Goal: Information Seeking & Learning: Learn about a topic

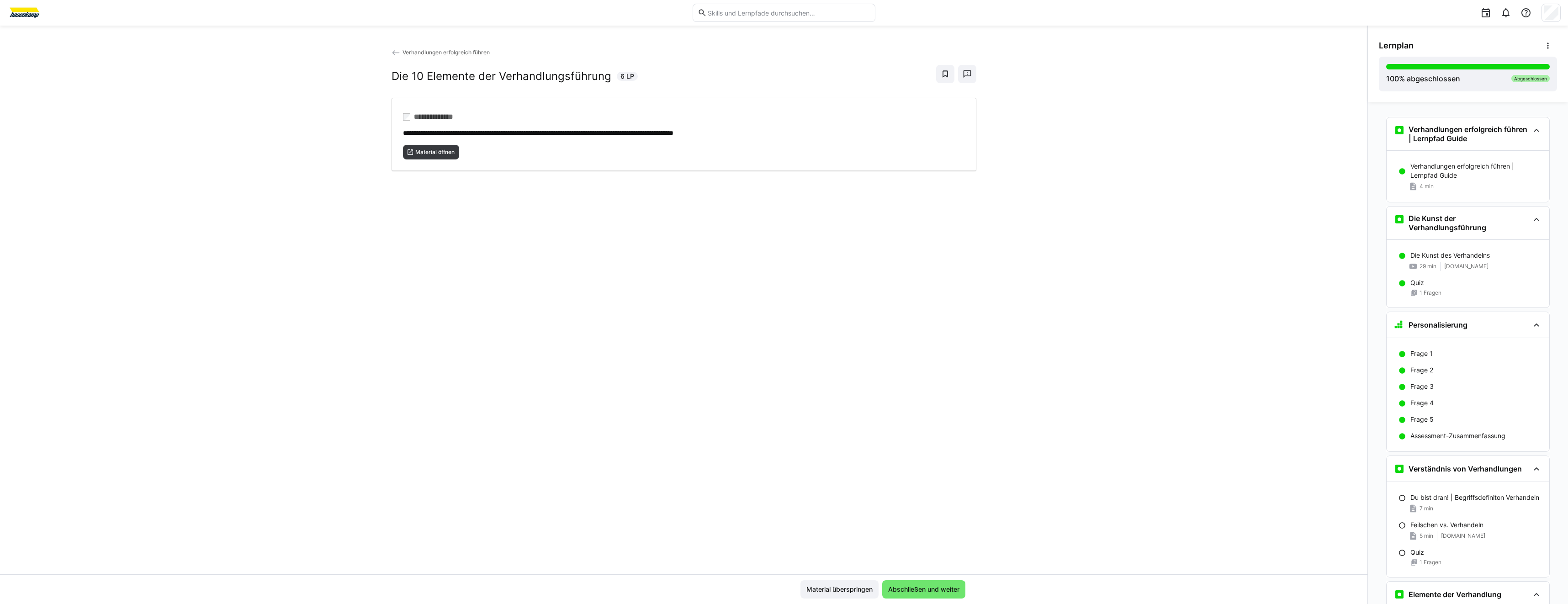
scroll to position [479, 0]
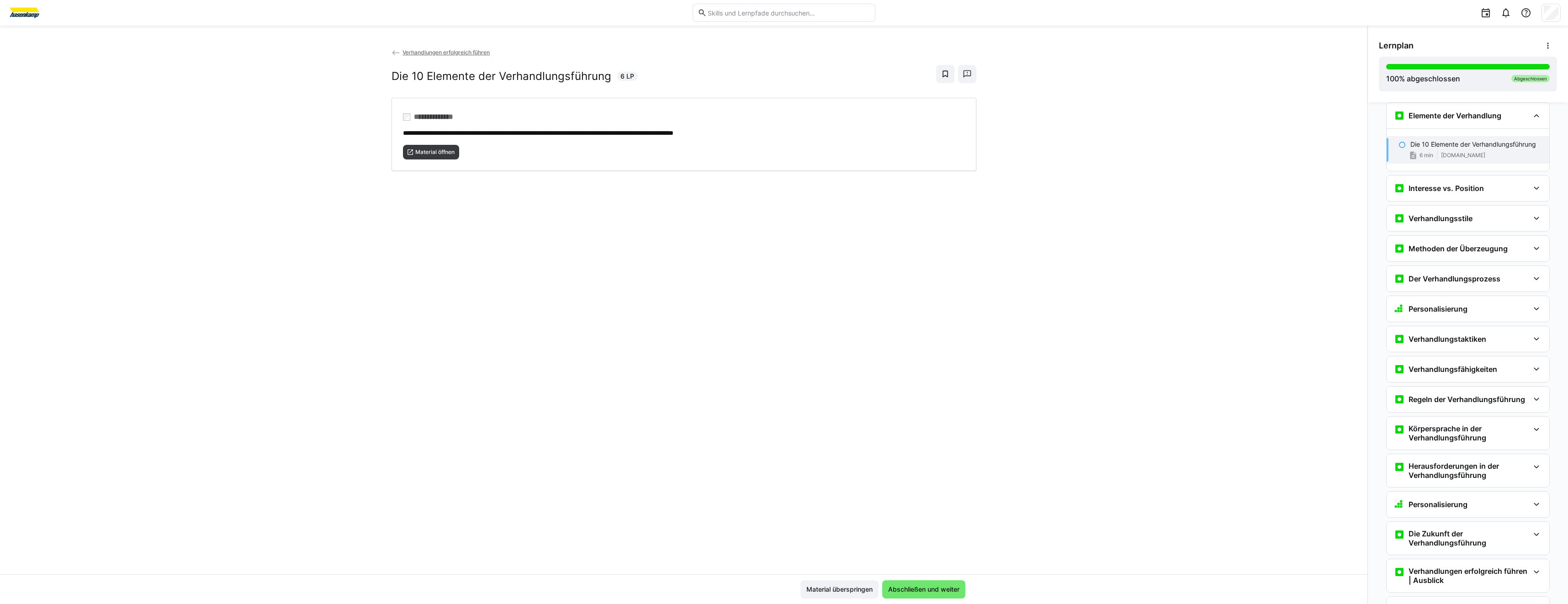
click at [1400, 174] on app-classroom-navigation "Verhandlungen erfolgreich führen | Lernpfad Guide Verhandlungen erfolgreich füh…" at bounding box center [1468, 159] width 178 height 1048
click at [1399, 184] on eds-icon at bounding box center [1399, 188] width 11 height 11
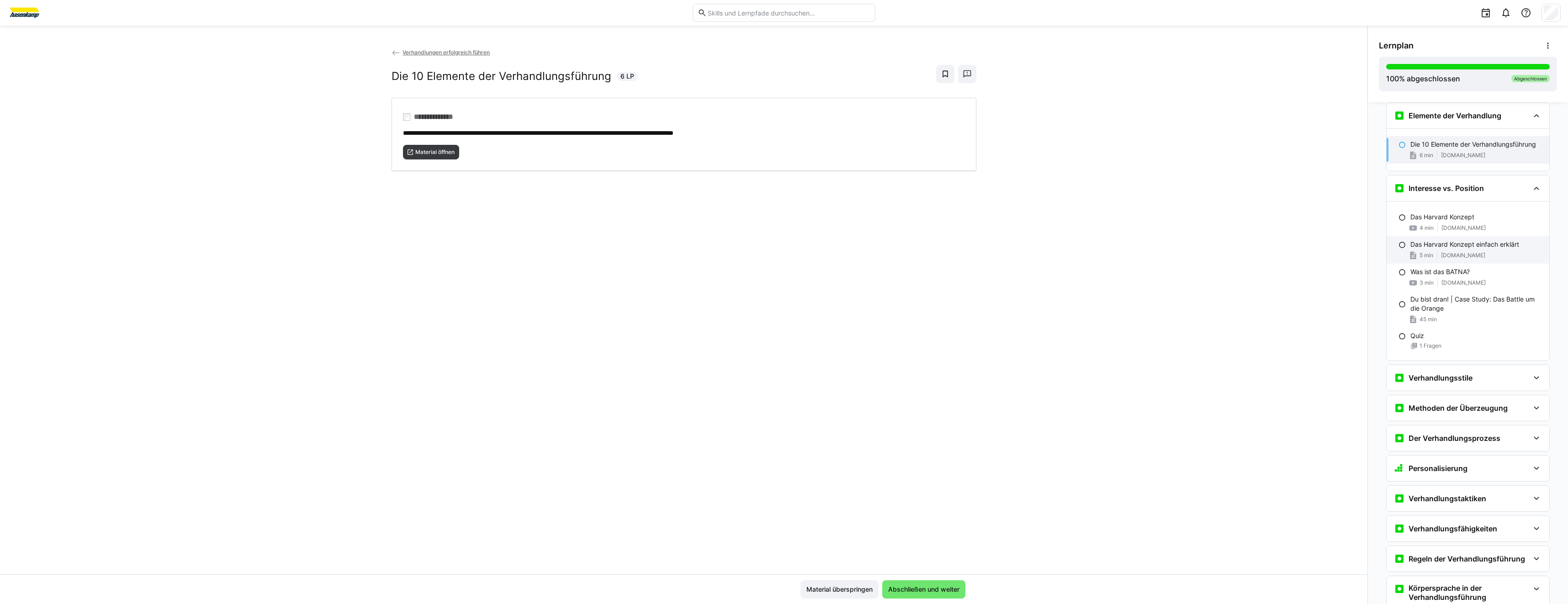
click at [1472, 263] on div "Das Harvard Konzept einfach erklärt 5 min blog.hubspot.de" at bounding box center [1468, 250] width 163 height 27
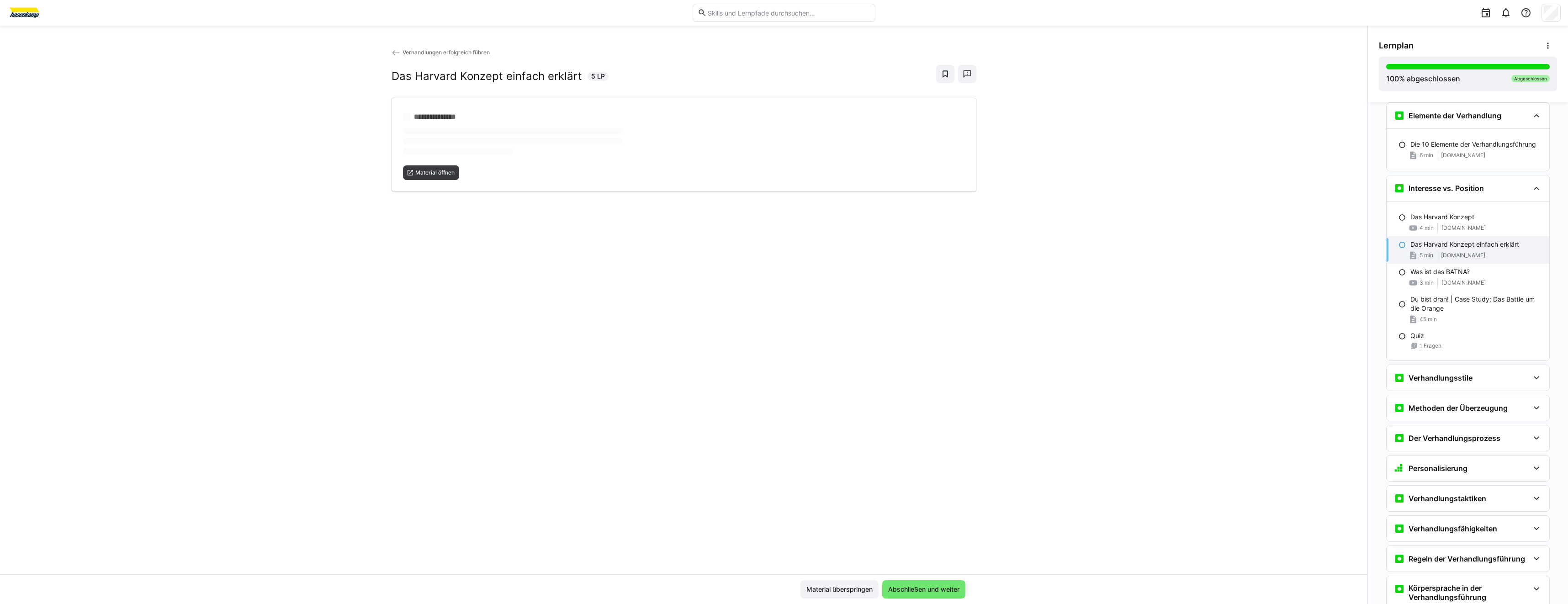
scroll to position [552, 0]
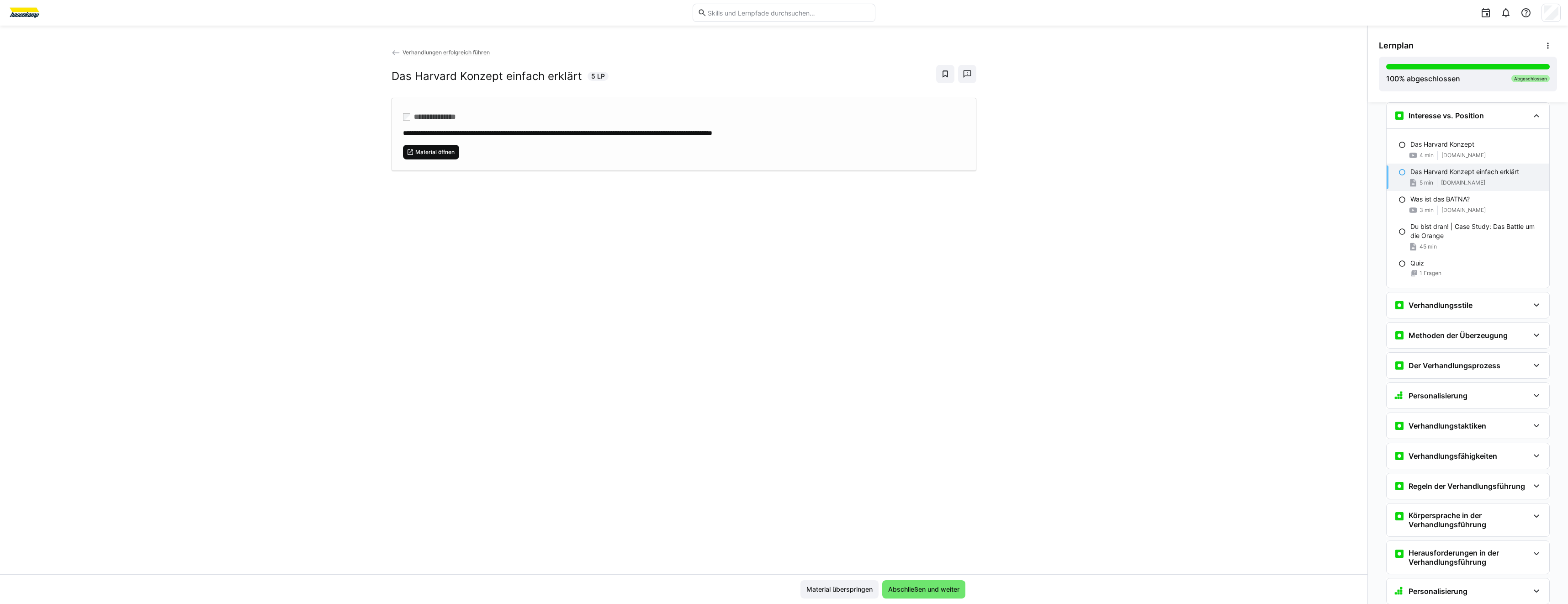
click at [453, 158] on span "Material öffnen" at bounding box center [431, 152] width 57 height 15
click at [1463, 245] on div "45 min" at bounding box center [1476, 247] width 131 height 9
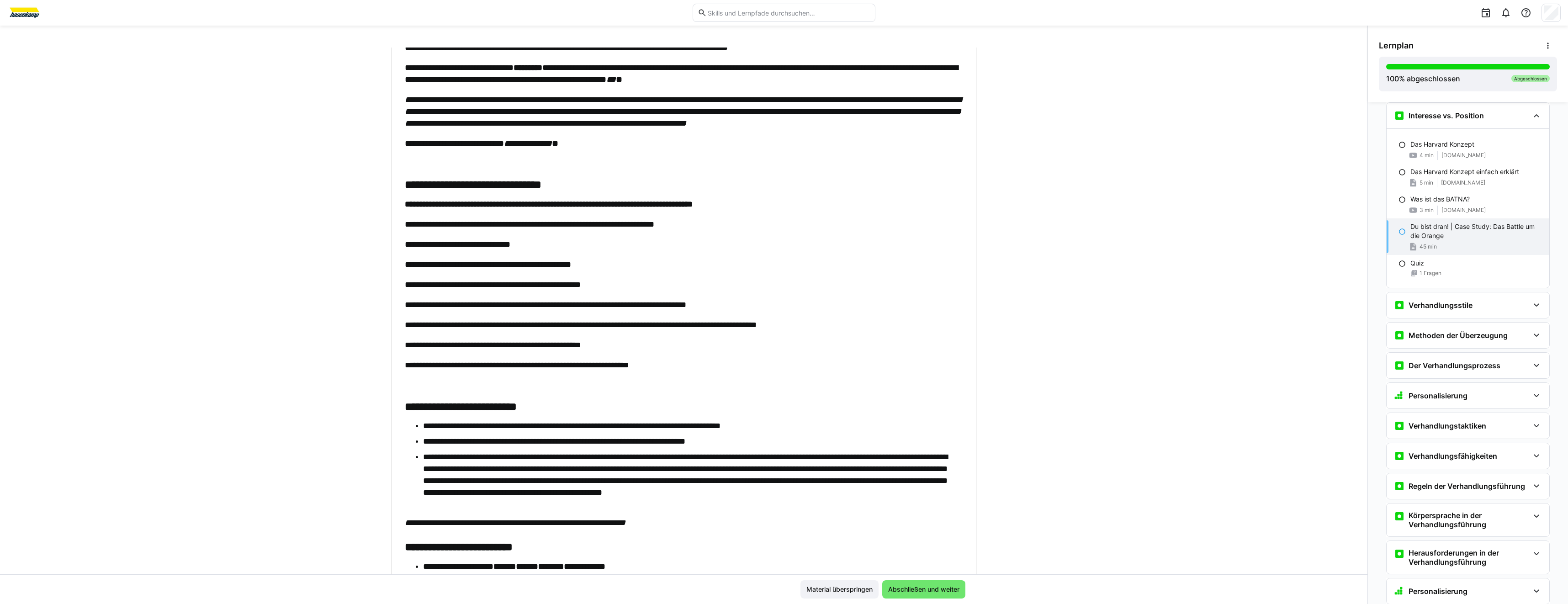
scroll to position [447, 0]
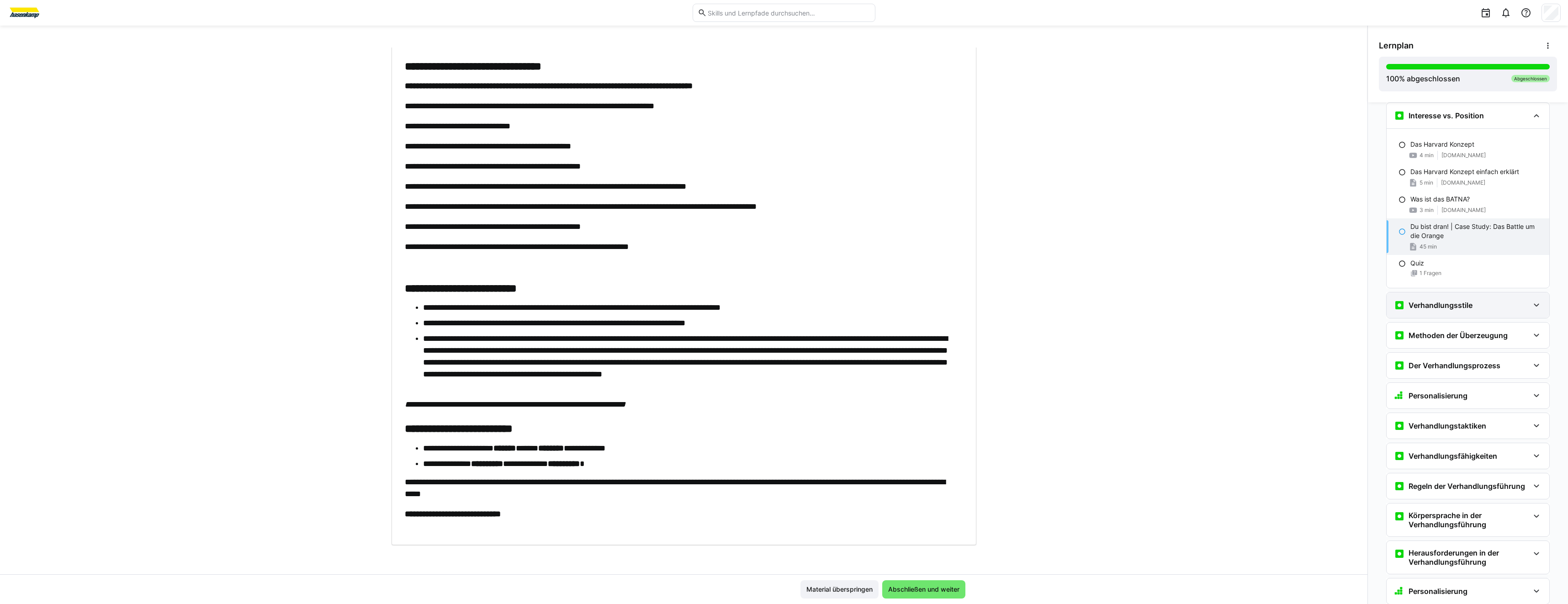
click at [1454, 303] on h3 "Verhandlungsstile" at bounding box center [1440, 305] width 64 height 9
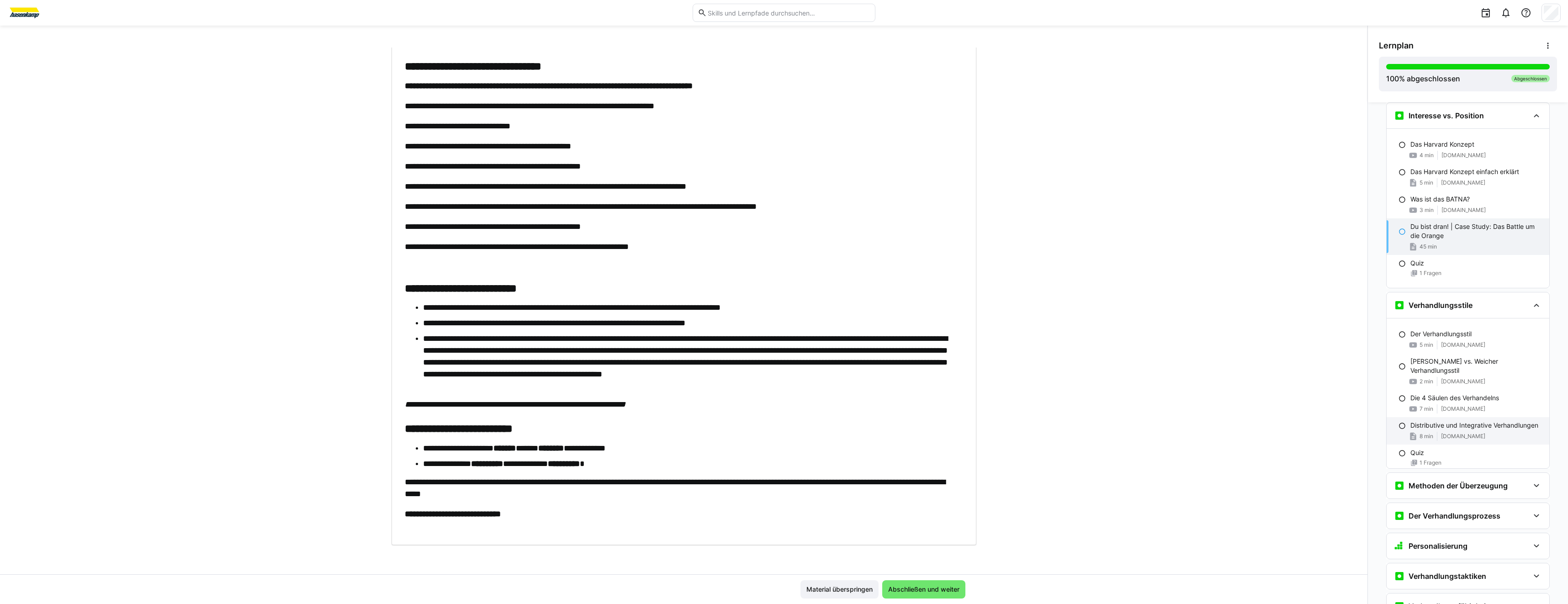
click at [1496, 434] on div "Distributive und Integrative Verhandlungen 8 min go-for-sales.com" at bounding box center [1468, 430] width 163 height 27
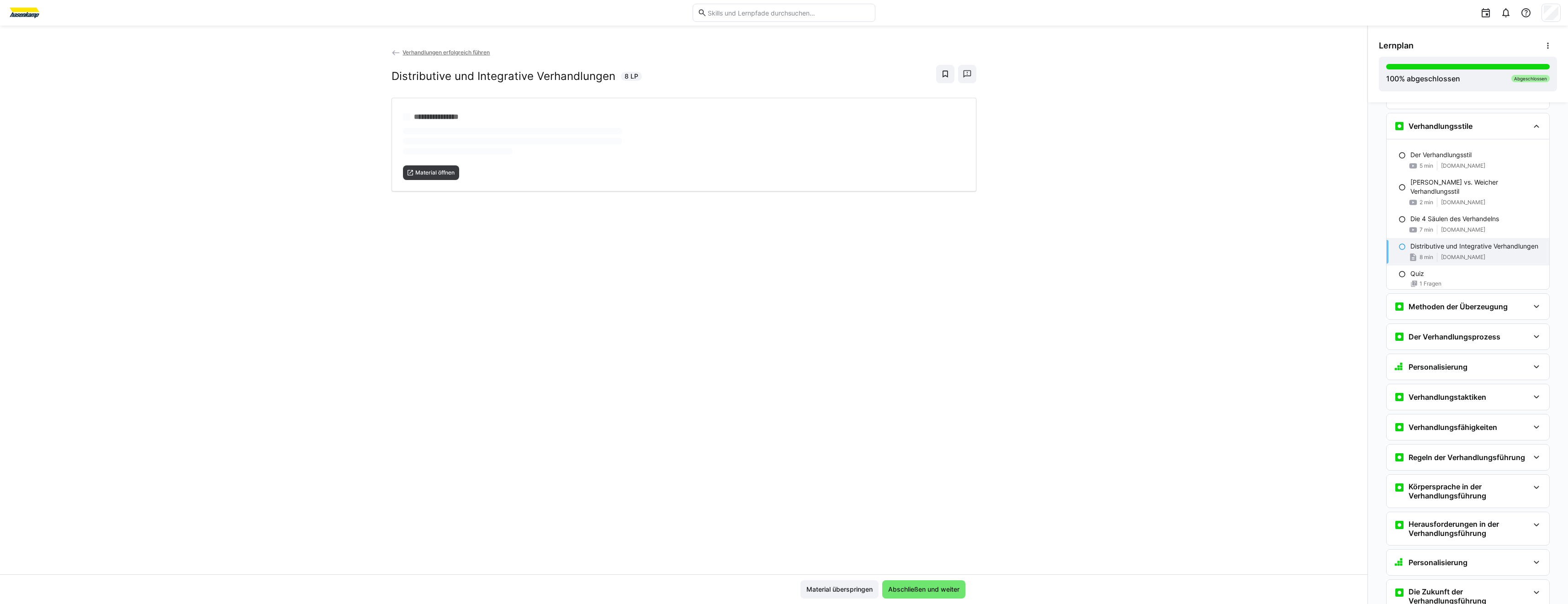
scroll to position [741, 0]
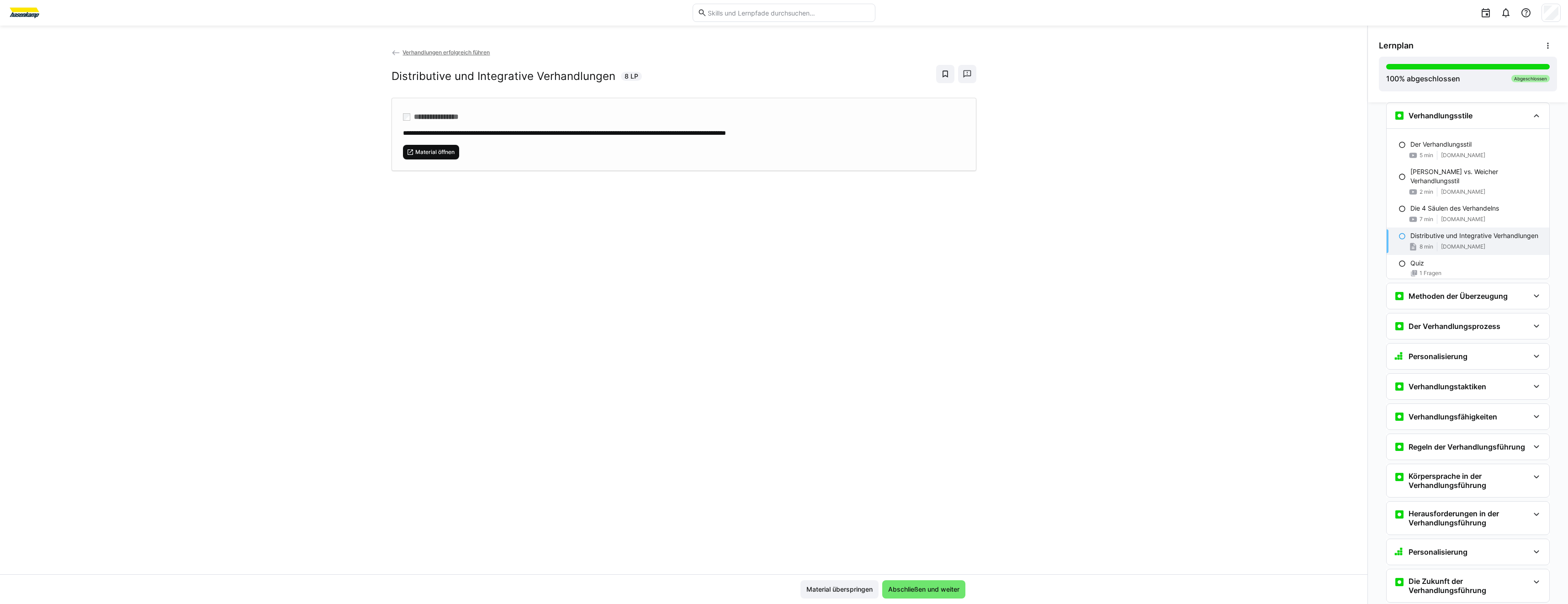
click at [435, 153] on span "Material öffnen" at bounding box center [435, 152] width 41 height 7
click at [1475, 301] on div "Methoden der Überzeugung" at bounding box center [1451, 296] width 114 height 11
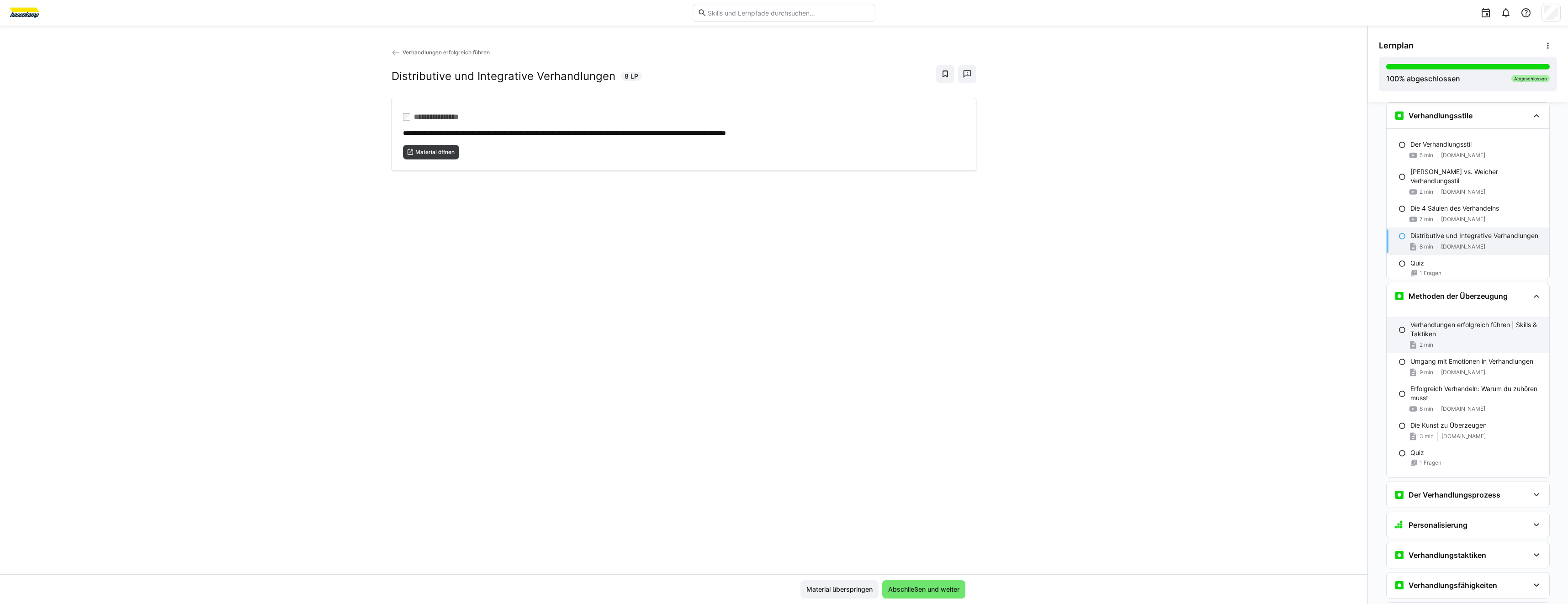
click at [1463, 336] on p "Verhandlungen erfolgreich führen | Skills & Taktiken" at bounding box center [1476, 329] width 131 height 18
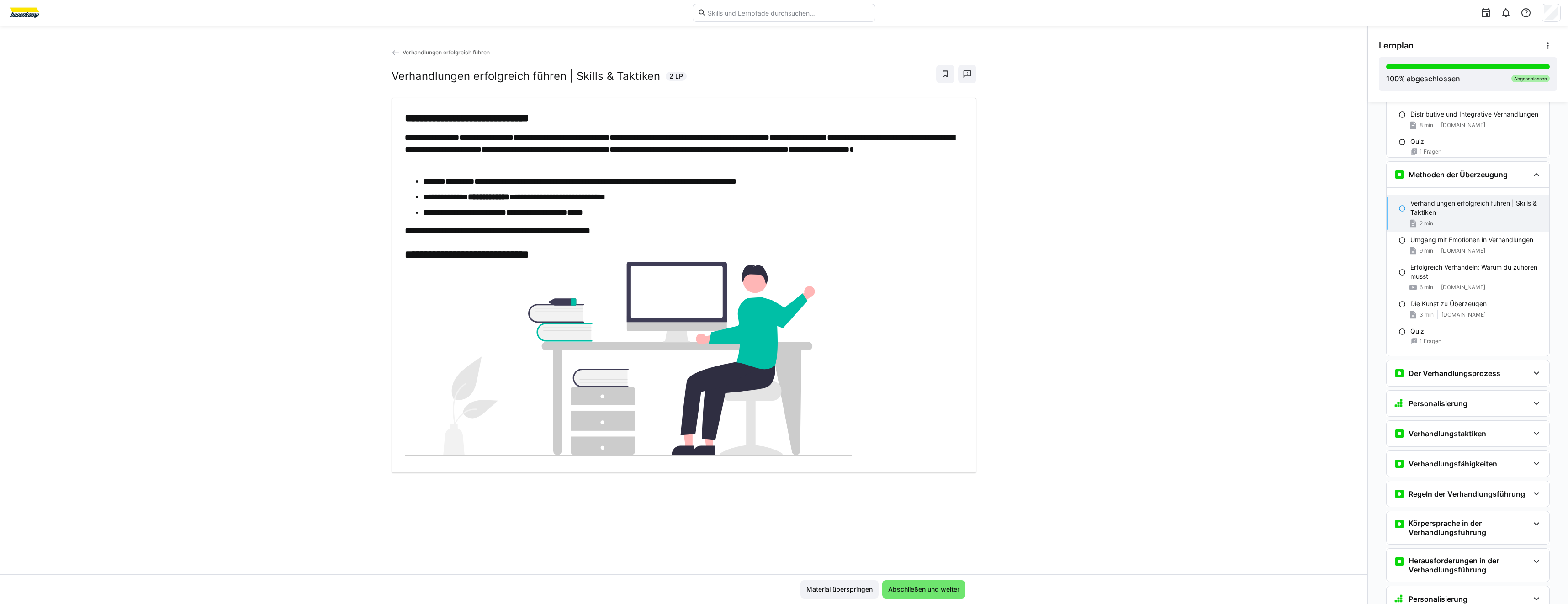
scroll to position [922, 0]
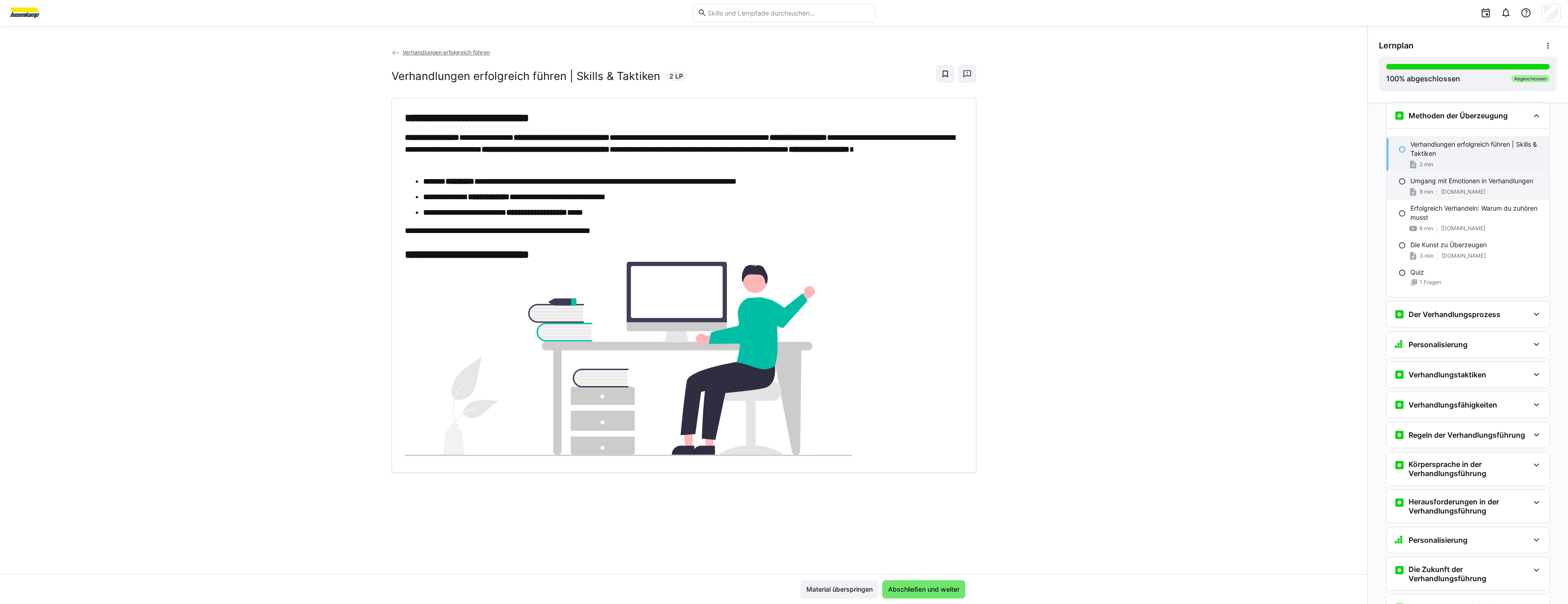
click at [1466, 180] on p "Umgang mit Emotionen in Verhandlungen" at bounding box center [1472, 181] width 123 height 9
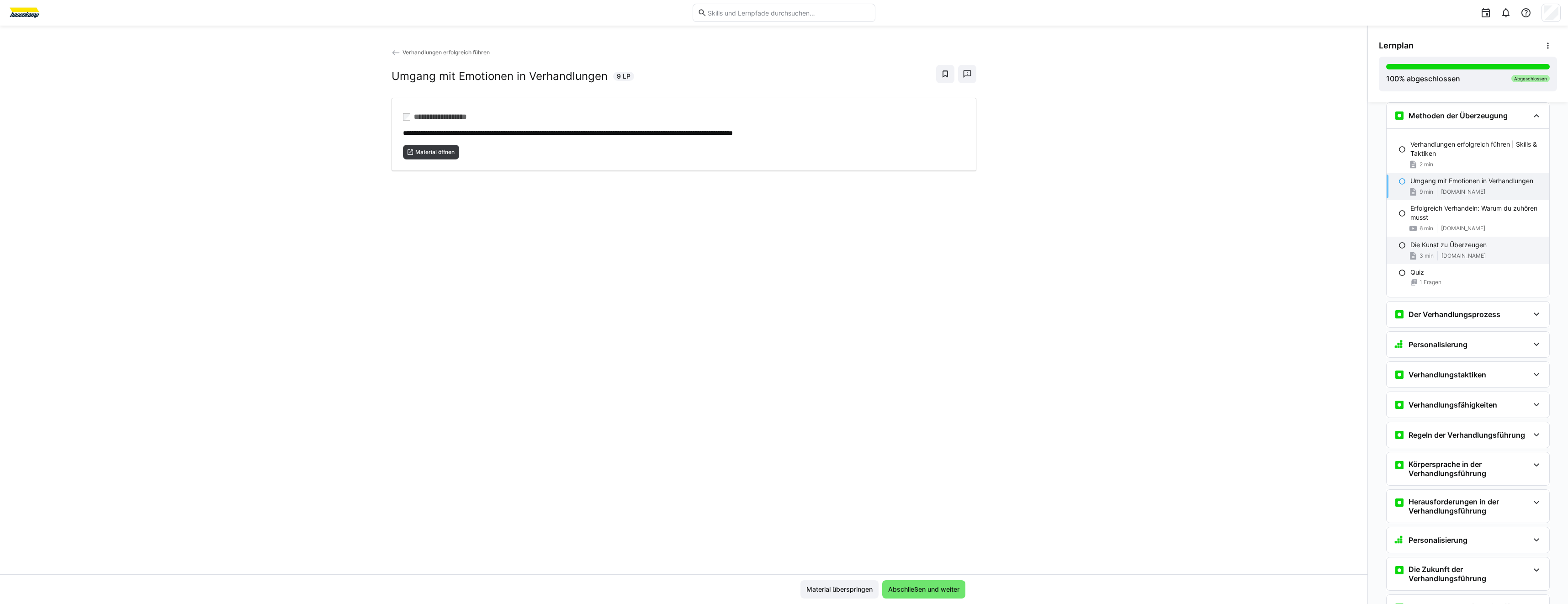
click at [1439, 246] on p "Die Kunst zu Überzeugen" at bounding box center [1448, 245] width 76 height 9
click at [448, 159] on div "**********" at bounding box center [684, 134] width 585 height 72
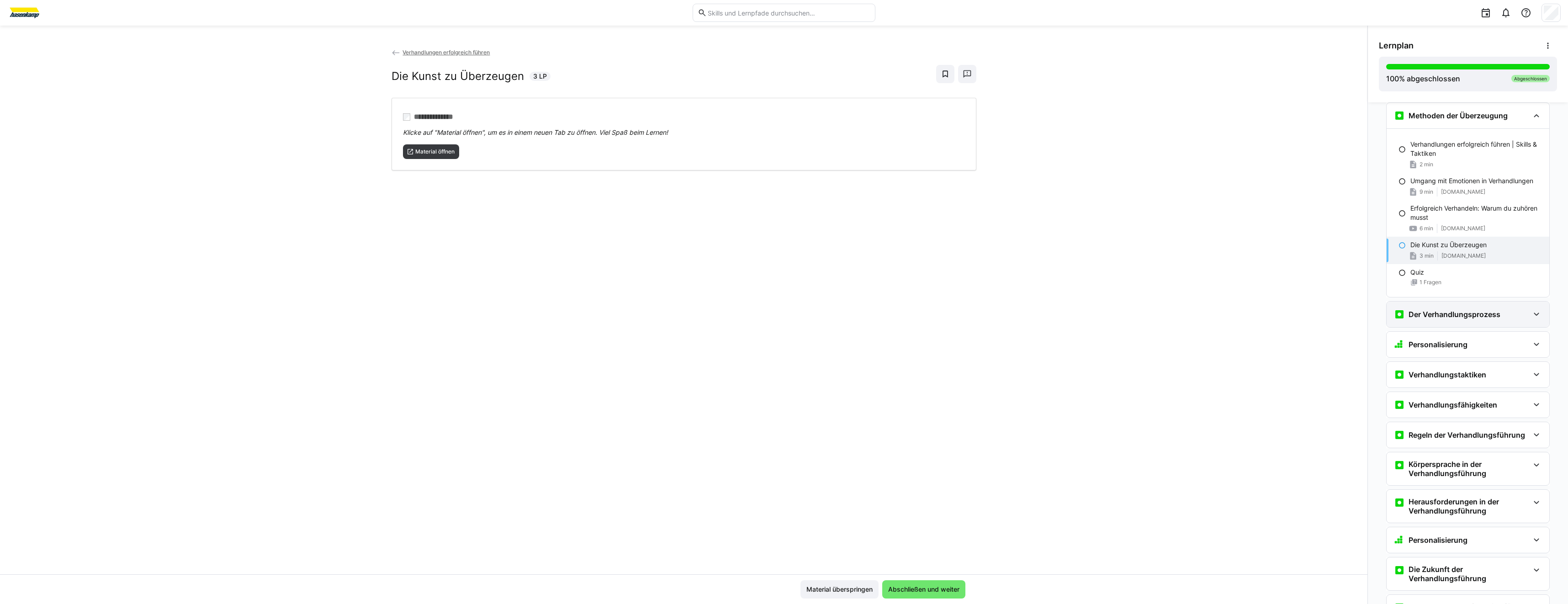
click at [1433, 314] on h3 "Der Verhandlungsprozess" at bounding box center [1454, 314] width 92 height 9
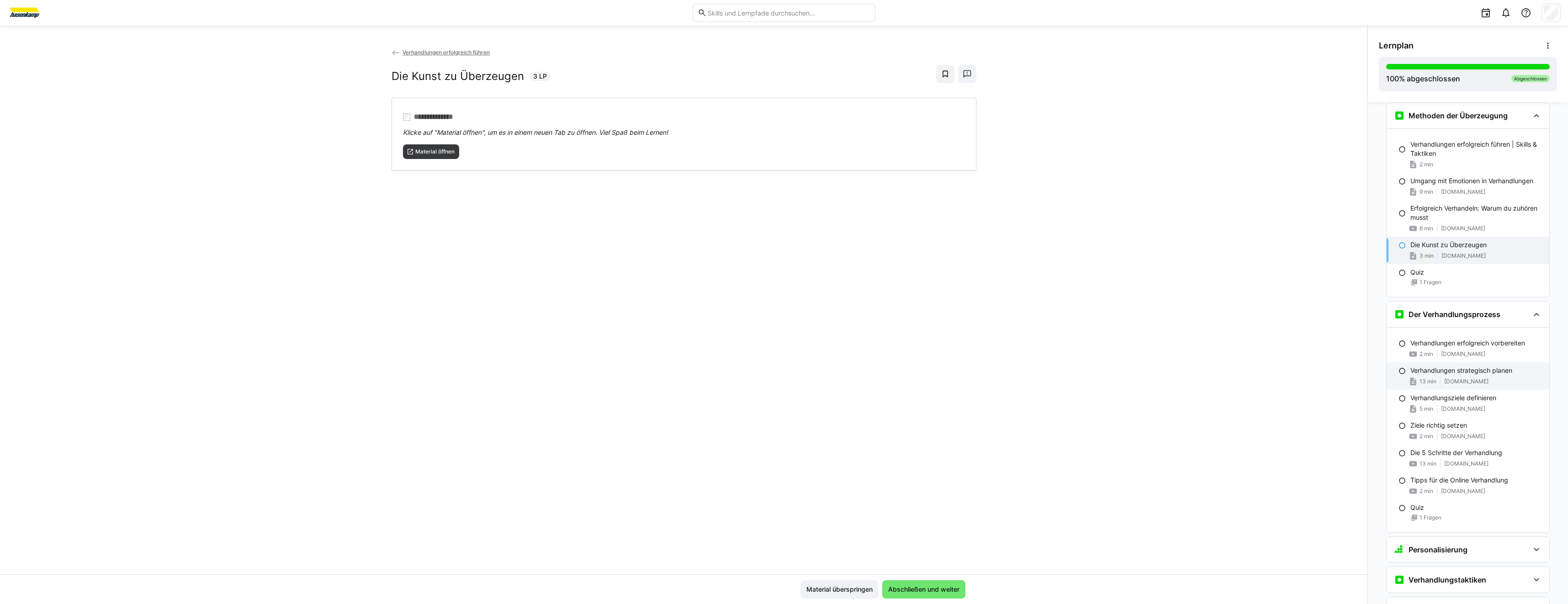
click at [1467, 371] on p "Verhandlungen strategisch planen" at bounding box center [1461, 370] width 102 height 9
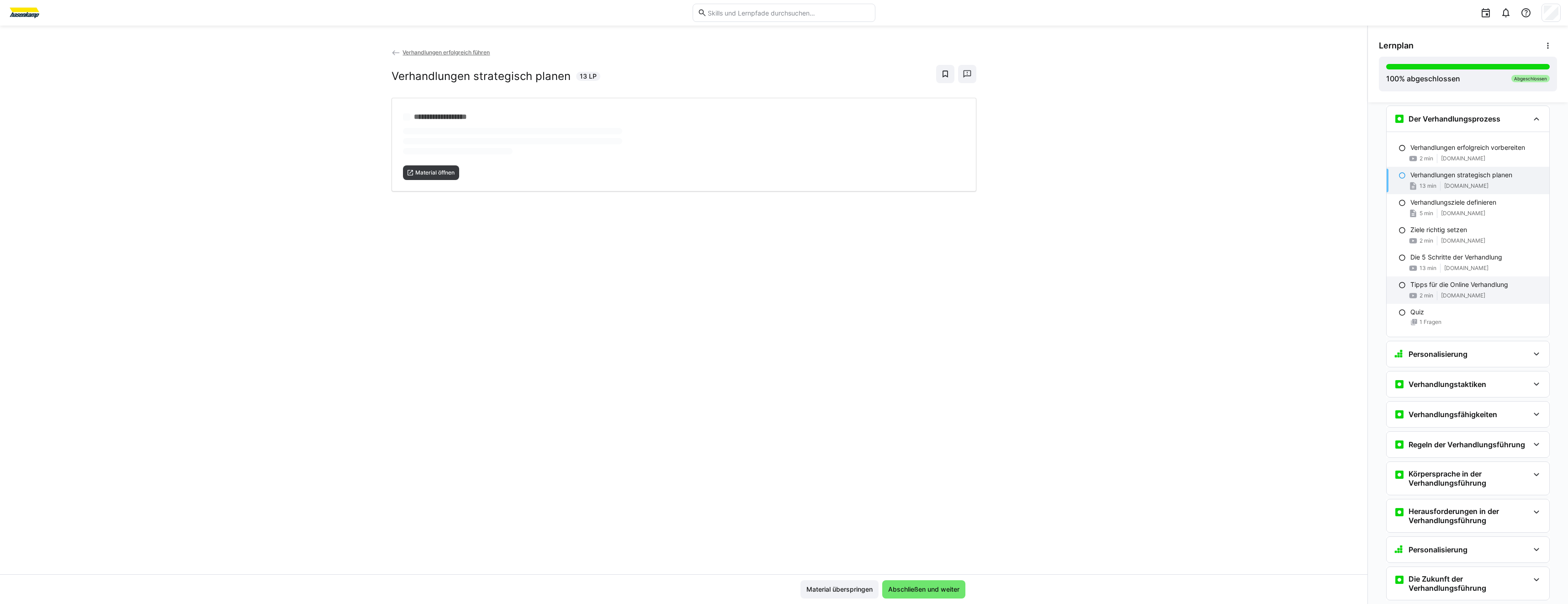
scroll to position [1120, 0]
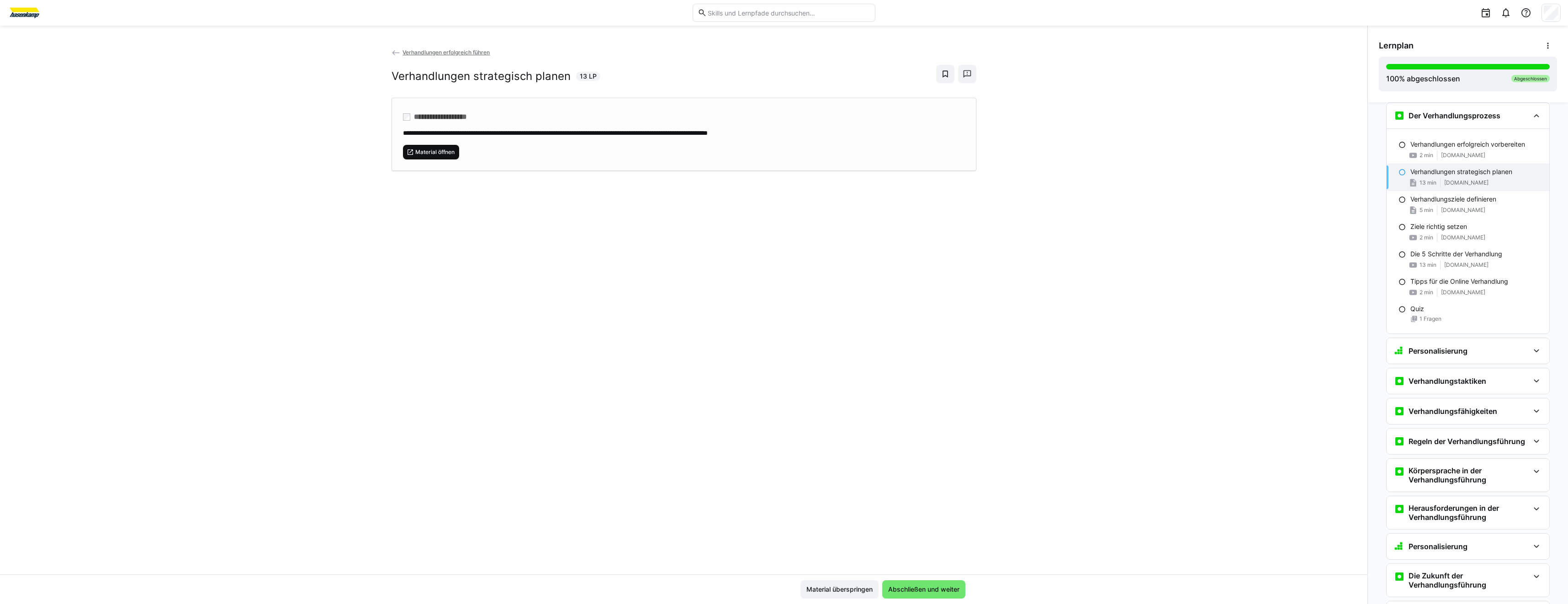
click at [447, 156] on span "Material öffnen" at bounding box center [431, 152] width 57 height 15
click at [1410, 202] on p "Verhandlungsziele definieren" at bounding box center [1453, 199] width 86 height 9
click at [427, 160] on div "**********" at bounding box center [684, 135] width 585 height 73
click at [1466, 345] on div "Personalisierung" at bounding box center [1461, 351] width 135 height 11
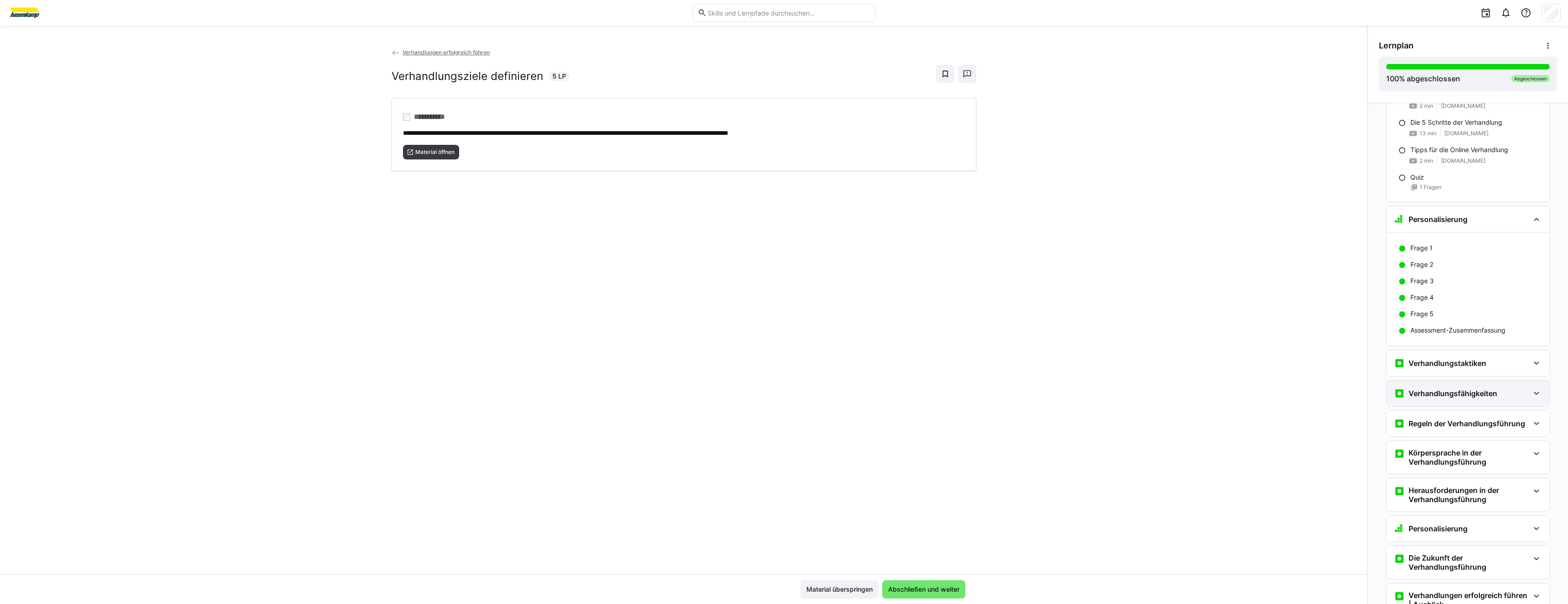
scroll to position [1258, 0]
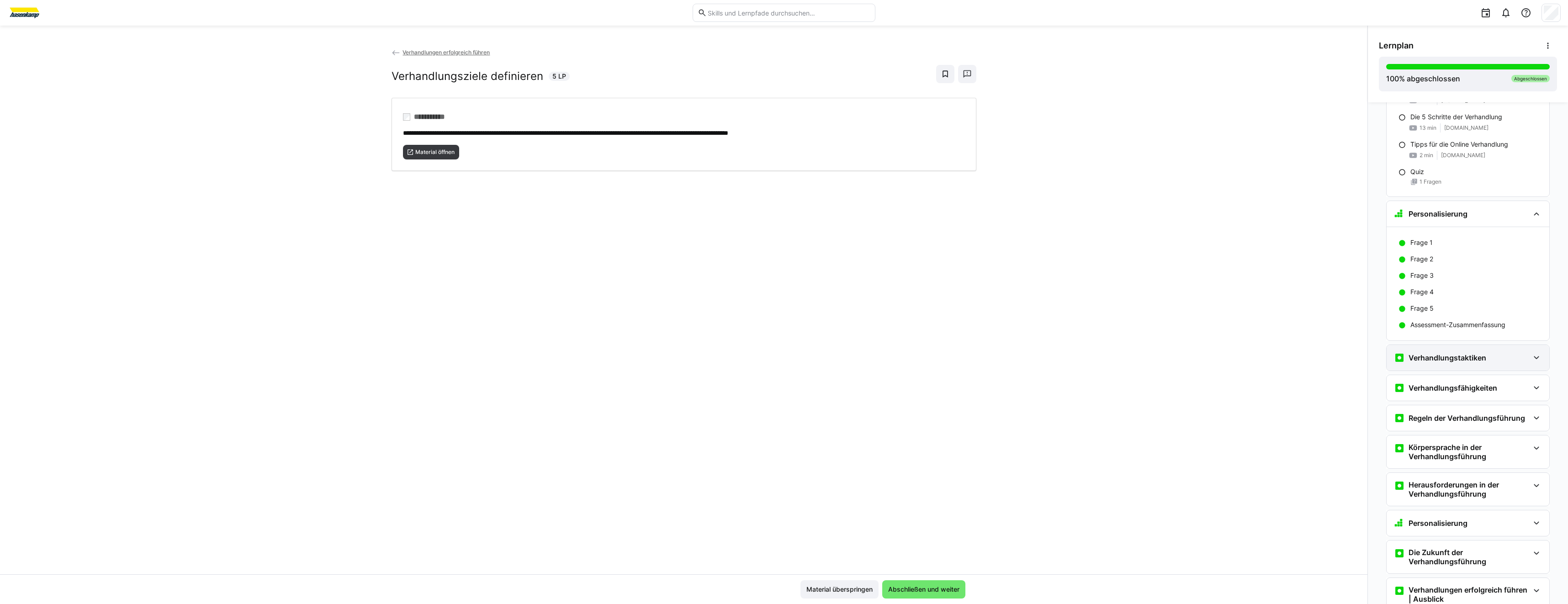
click at [1486, 365] on div "Verhandlungstaktiken" at bounding box center [1468, 358] width 163 height 26
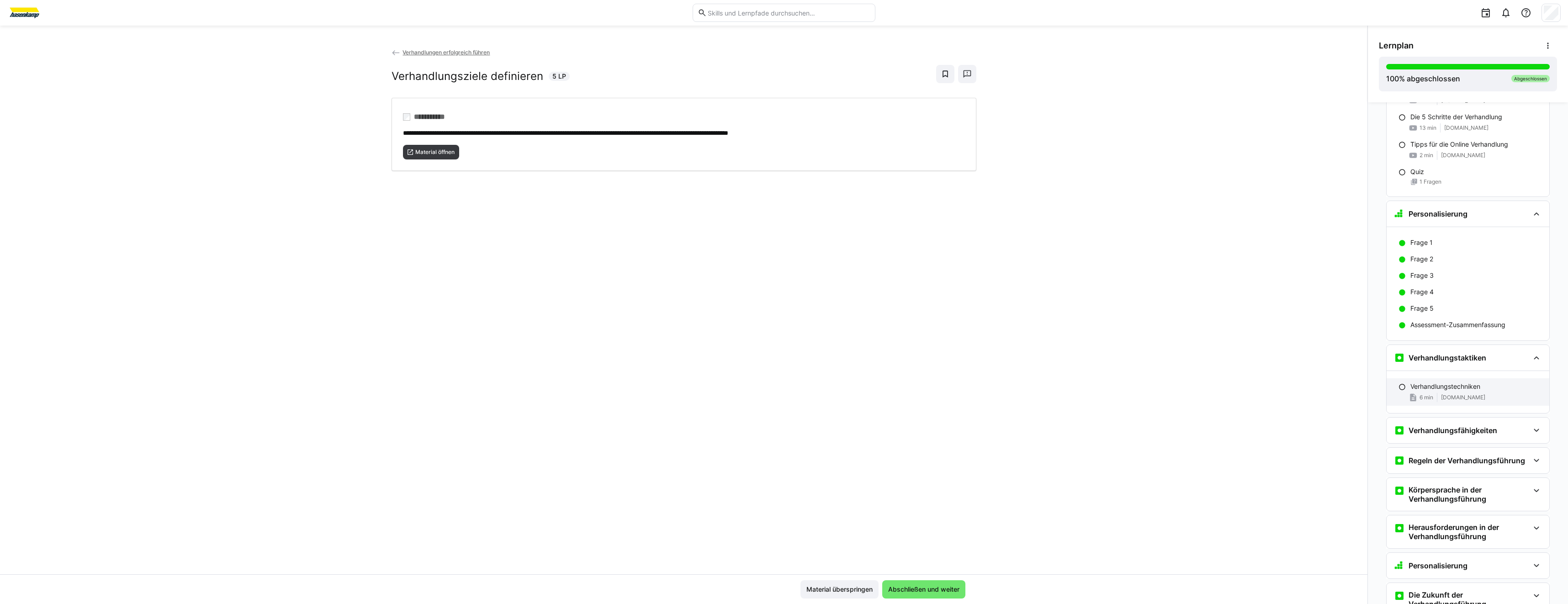
click at [1484, 390] on div "Verhandlungstechniken" at bounding box center [1476, 386] width 131 height 9
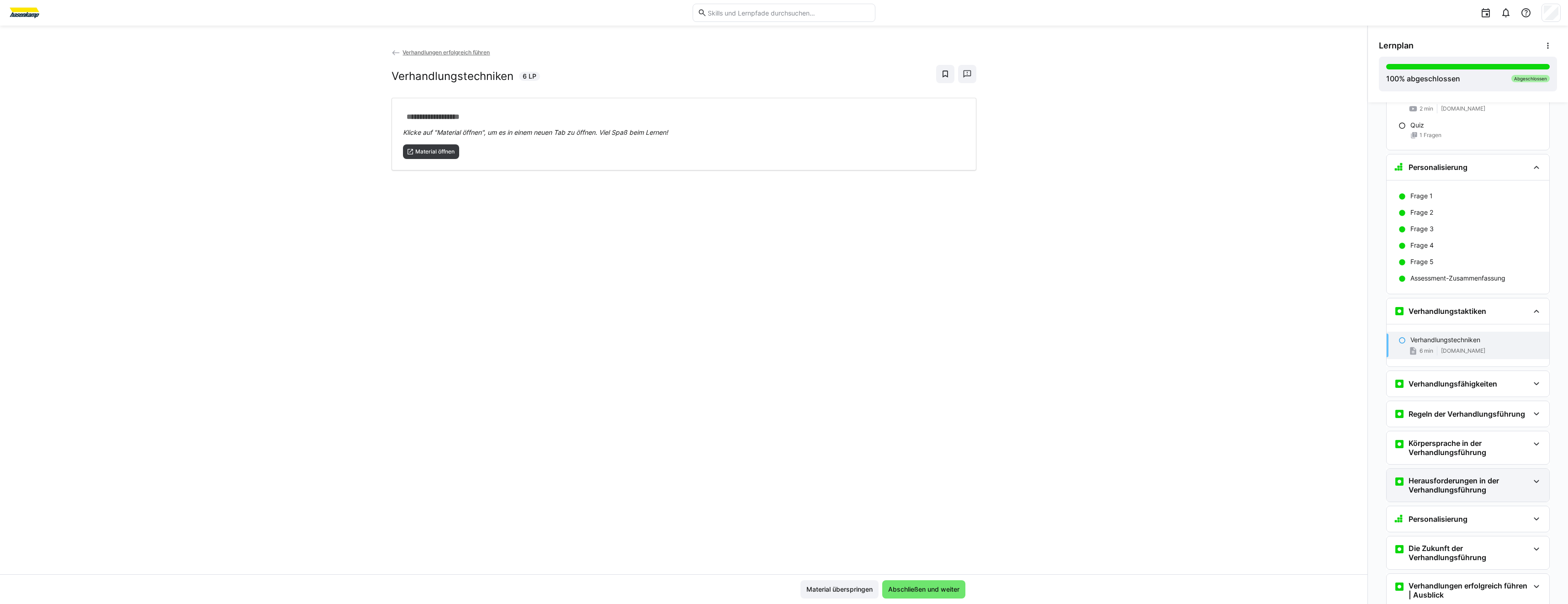
scroll to position [1397, 0]
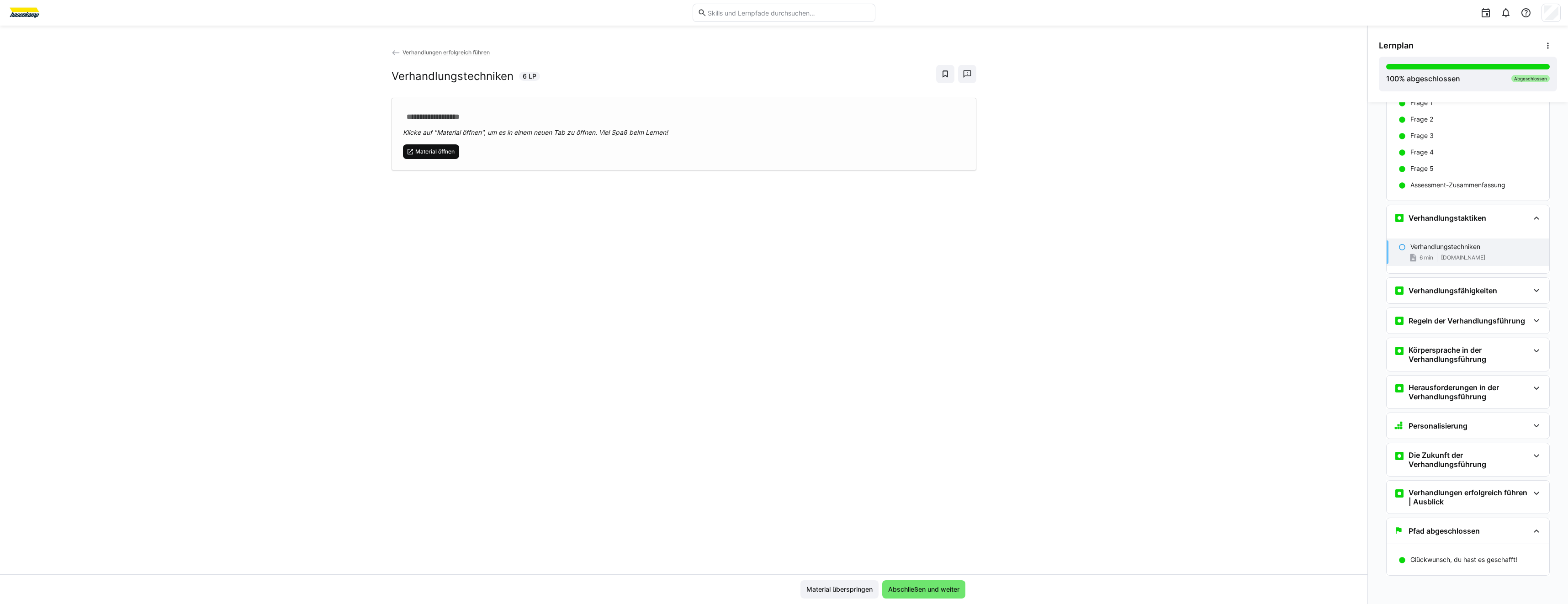
click at [437, 153] on span "Material öffnen" at bounding box center [435, 152] width 41 height 7
click at [1444, 285] on div "Verhandlungsfähigkeiten" at bounding box center [1446, 290] width 103 height 11
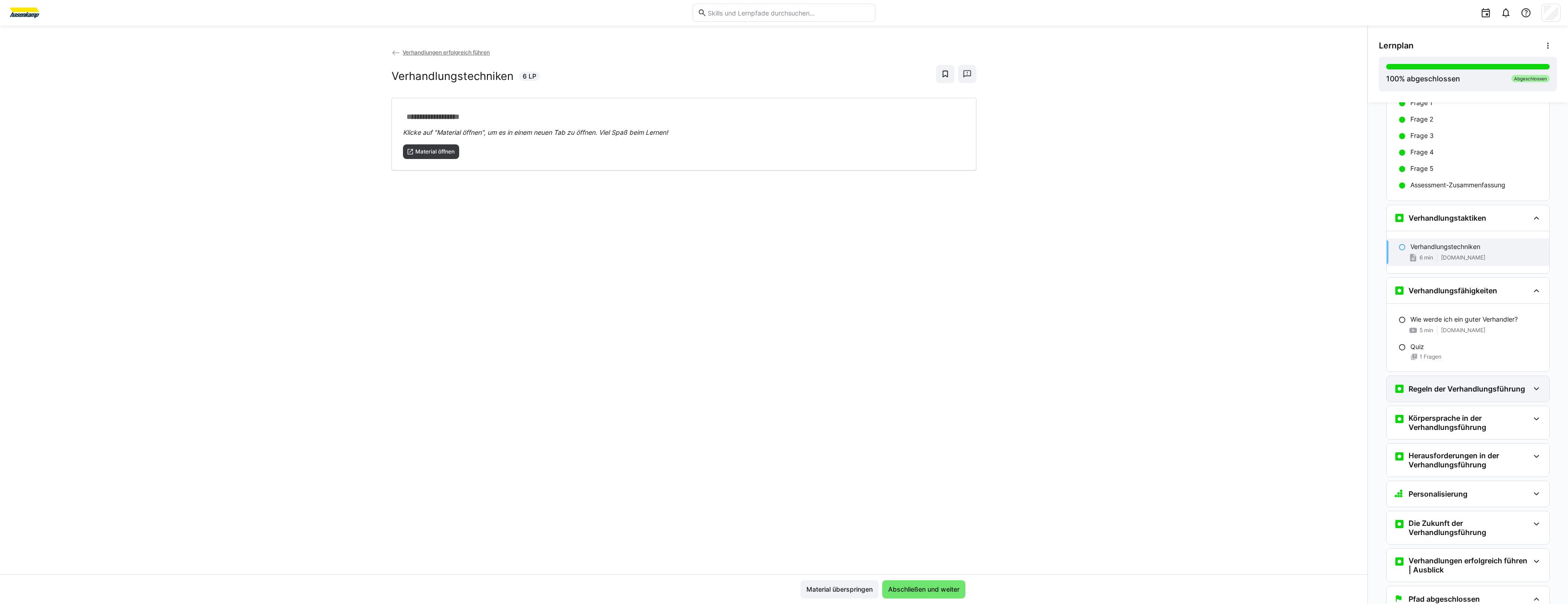
click at [1475, 393] on h3 "Regeln der Verhandlungsführung" at bounding box center [1466, 388] width 116 height 9
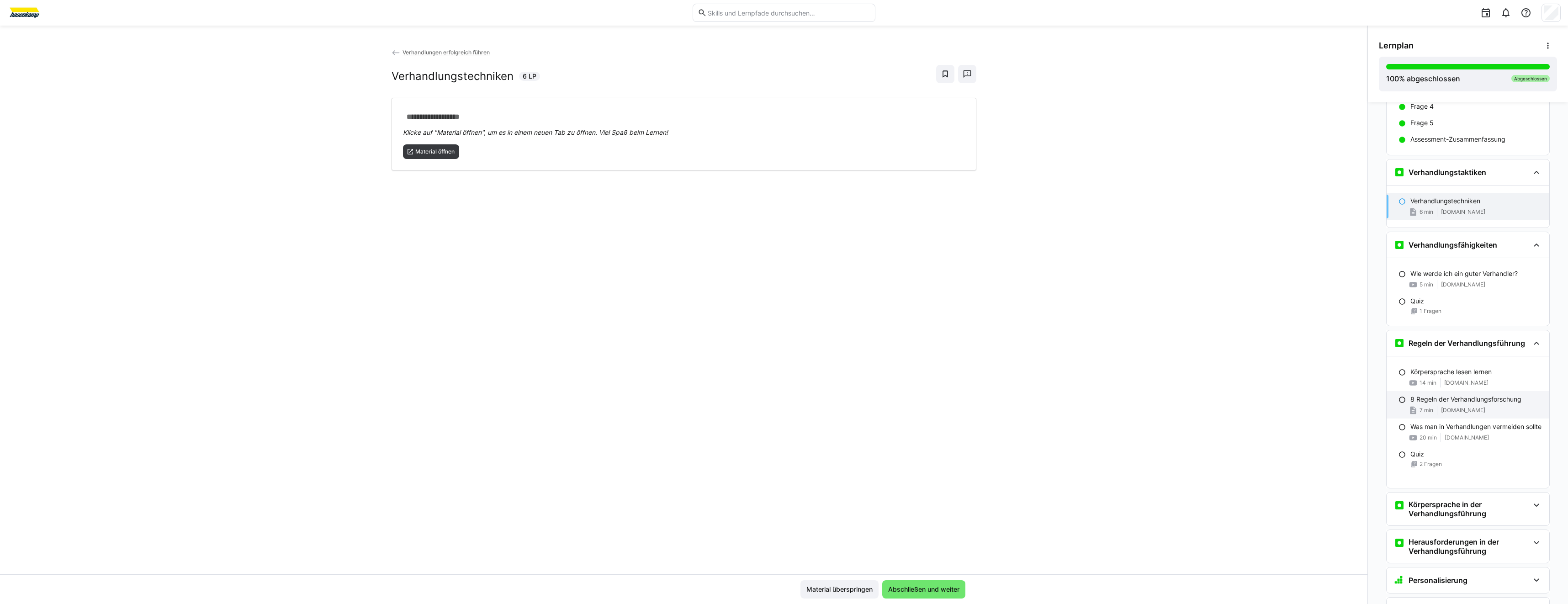
click at [1471, 407] on span "businesscircle.at" at bounding box center [1463, 410] width 44 height 7
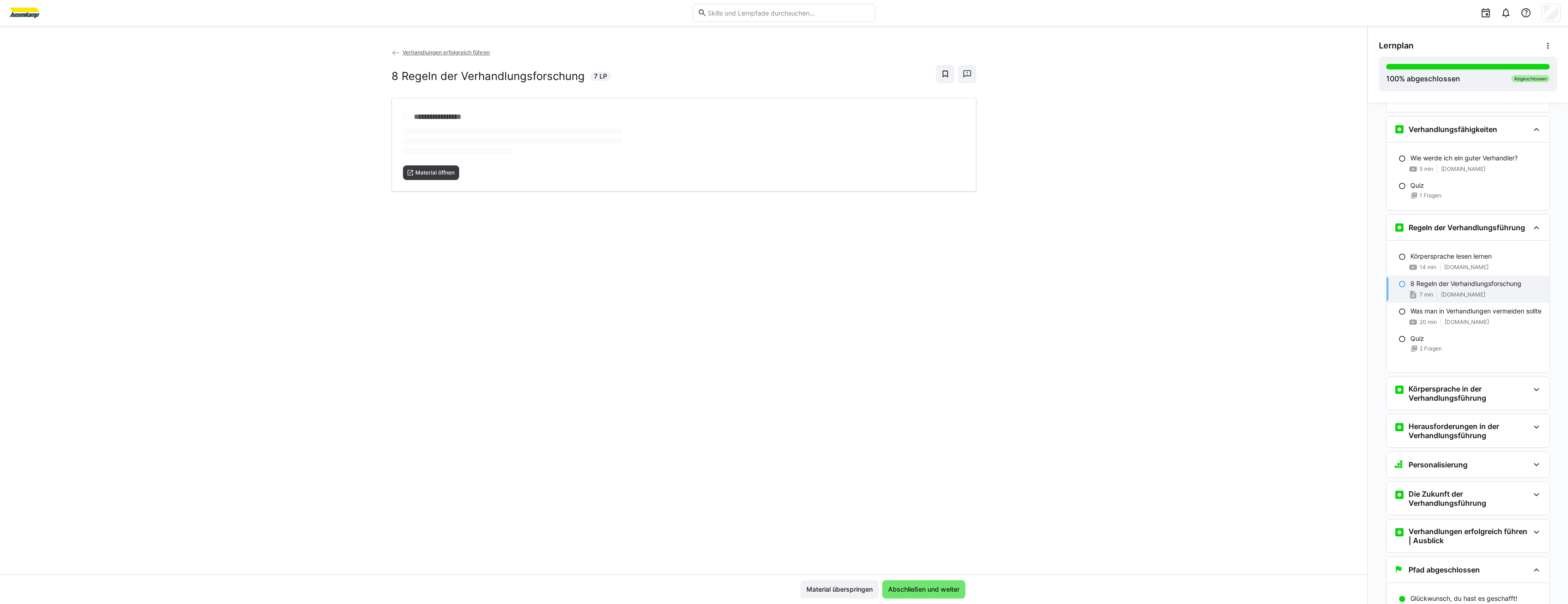
scroll to position [1598, 0]
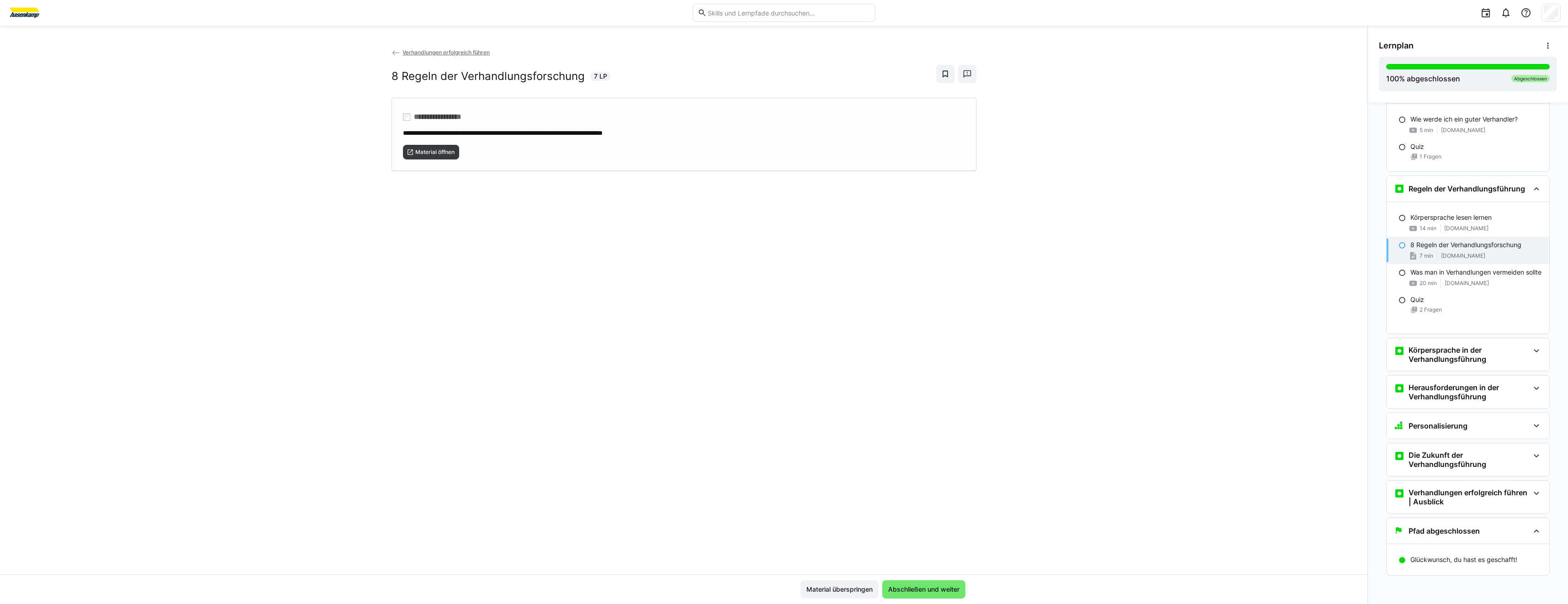
click at [457, 160] on div "**********" at bounding box center [684, 135] width 585 height 73
click at [1485, 351] on h3 "Körpersprache in der Verhandlungsführung" at bounding box center [1469, 354] width 121 height 18
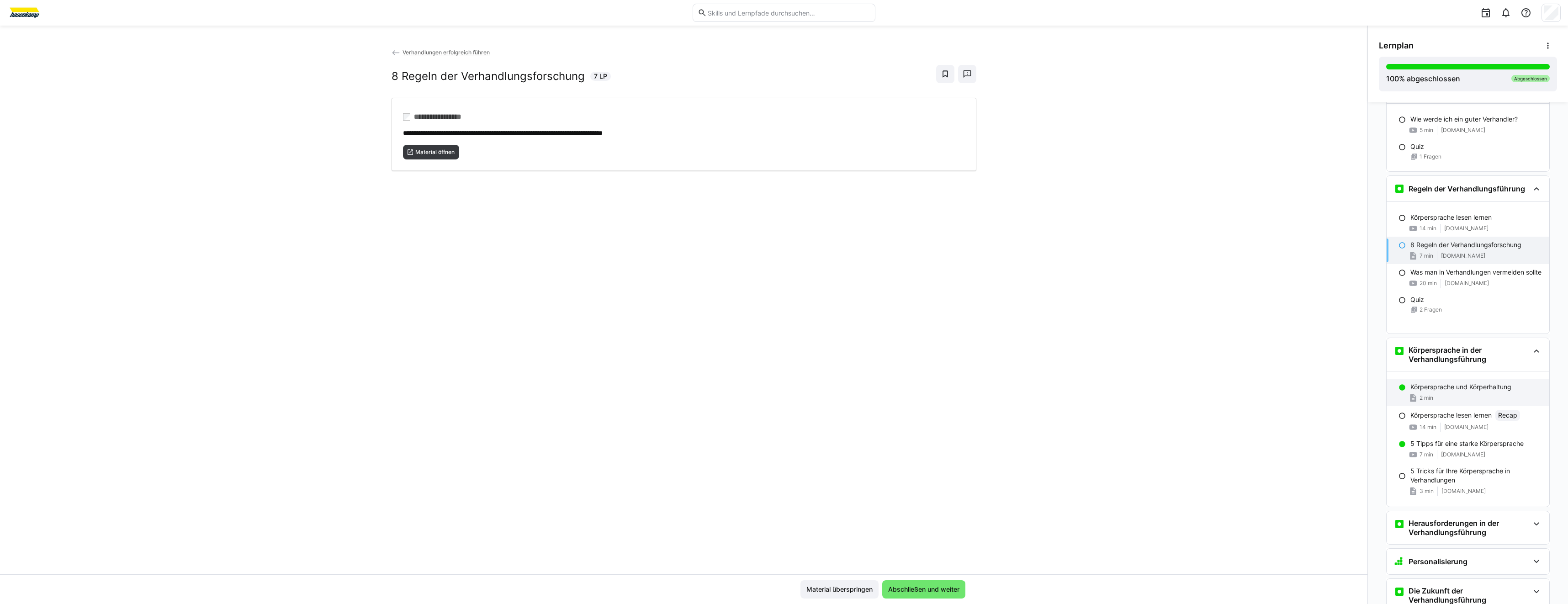
click at [1500, 390] on p "Körpersprache und Körperhaltung" at bounding box center [1461, 387] width 101 height 9
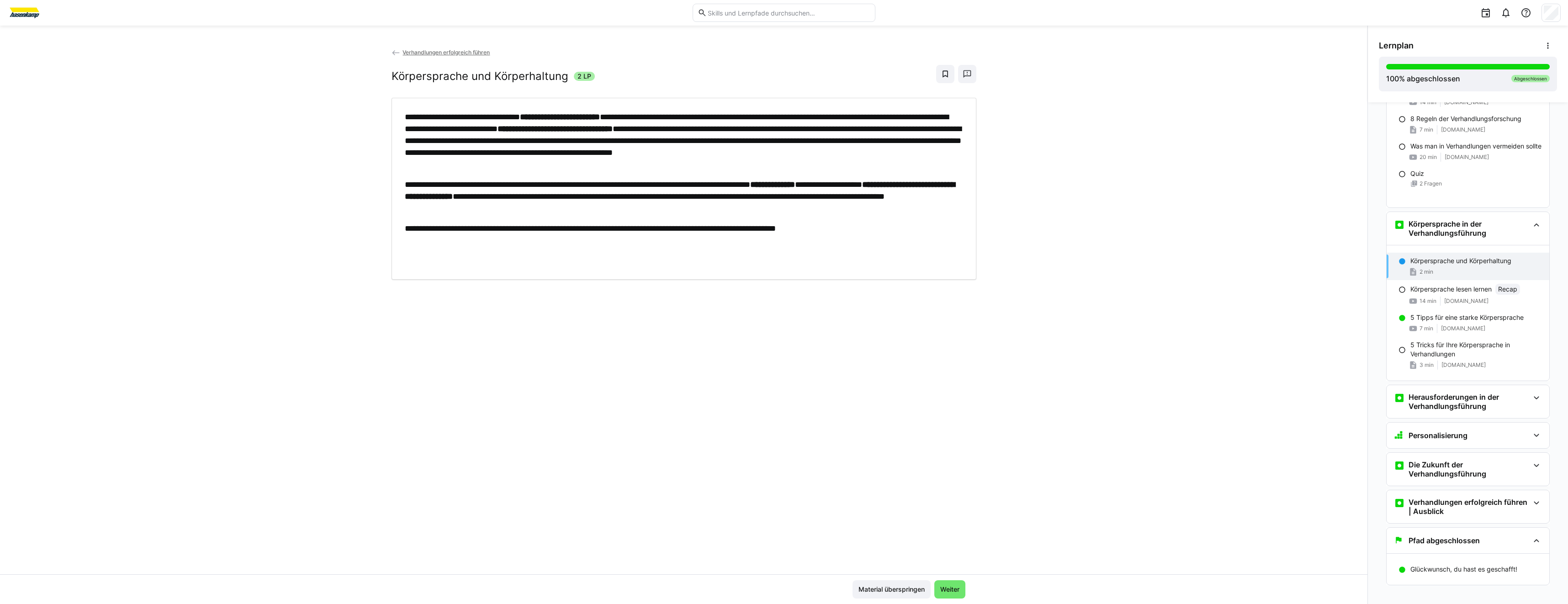
scroll to position [1733, 0]
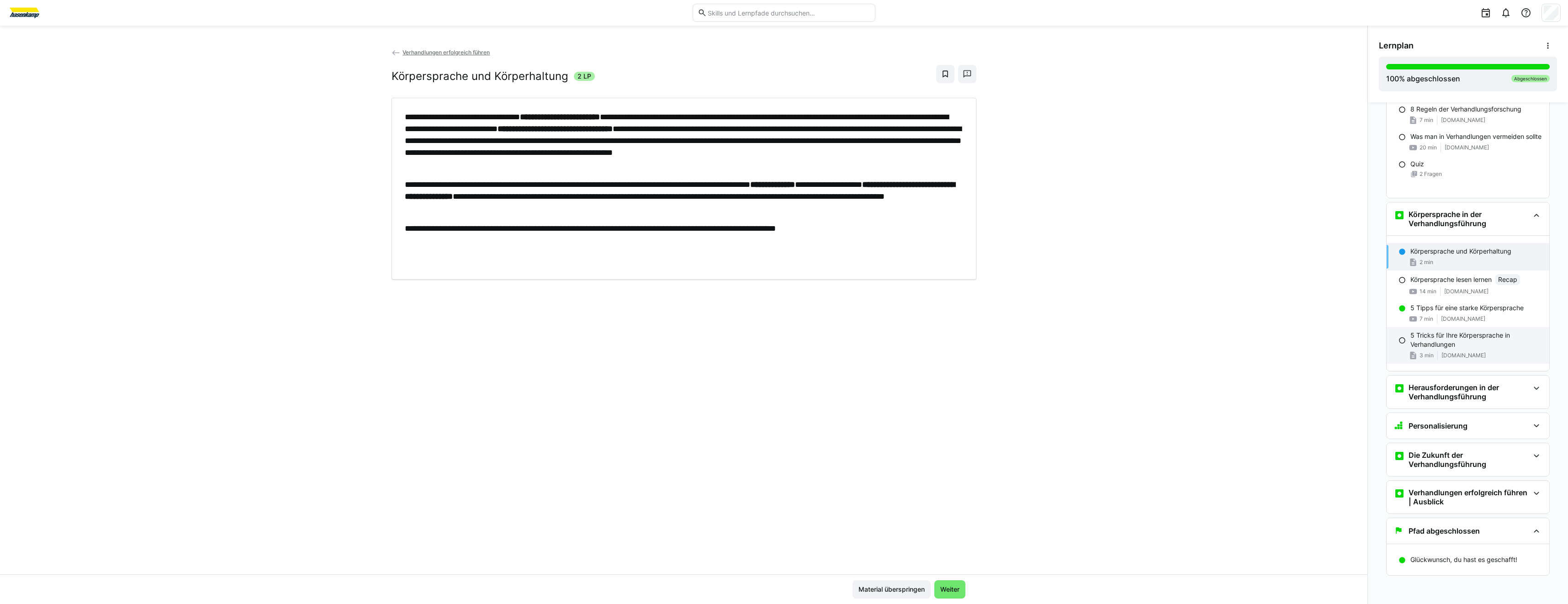
click at [1481, 358] on span "www.game-learn.com" at bounding box center [1463, 356] width 44 height 7
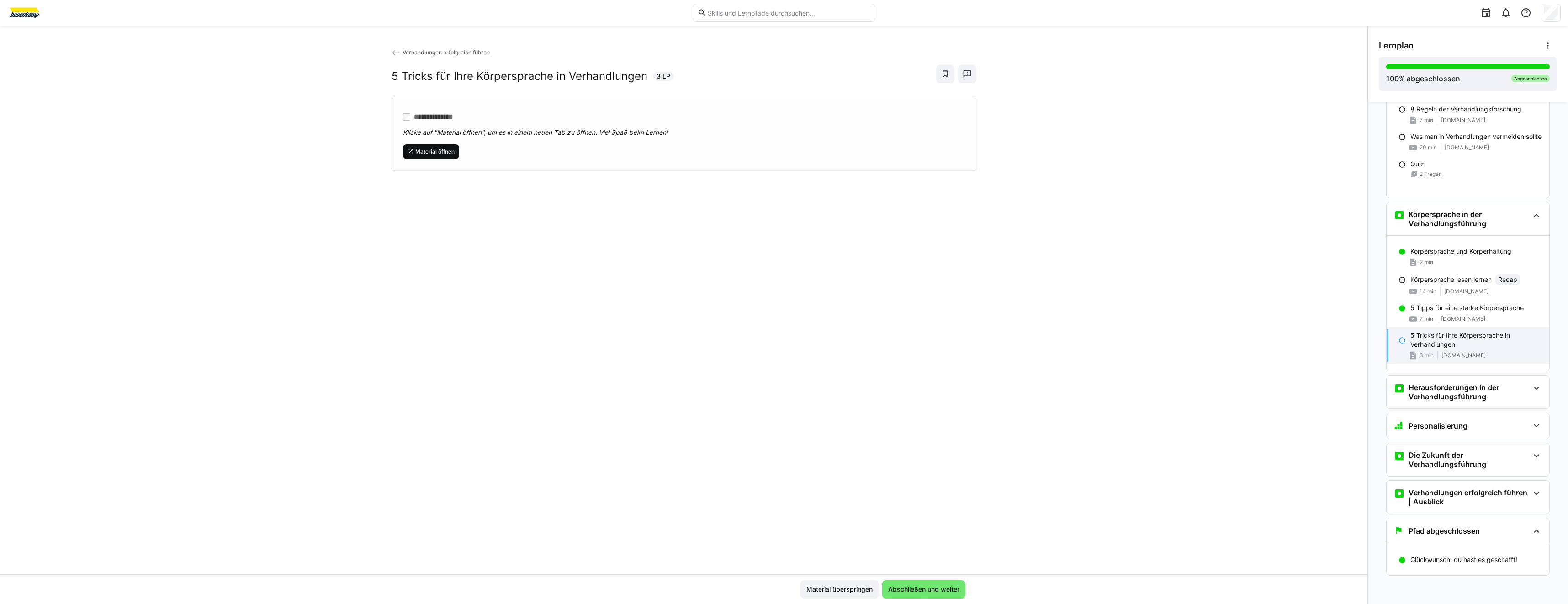
click at [415, 153] on span "Material öffnen" at bounding box center [435, 152] width 41 height 7
click at [1435, 388] on h3 "Herausforderungen in der Verhandlungsführung" at bounding box center [1469, 392] width 121 height 18
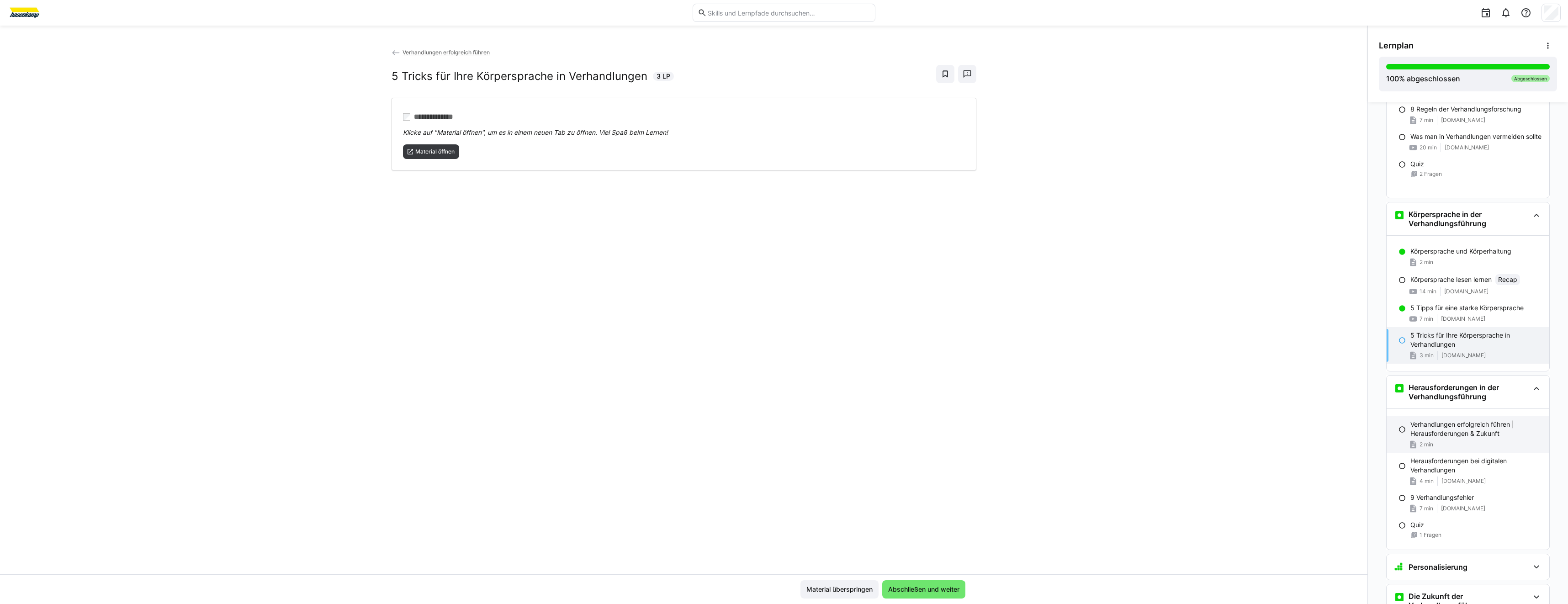
click at [1476, 438] on p "Verhandlungen erfolgreich führen | Herausforderungen & Zukunft" at bounding box center [1476, 429] width 131 height 18
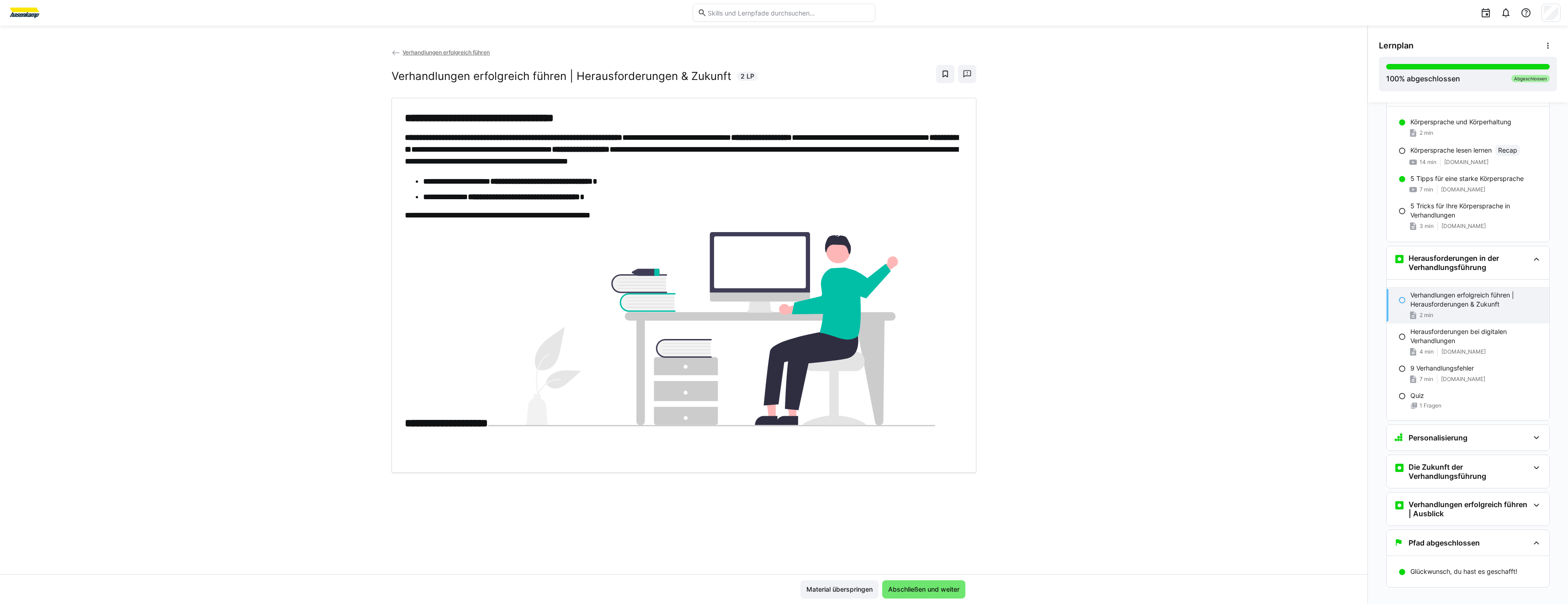
scroll to position [1875, 0]
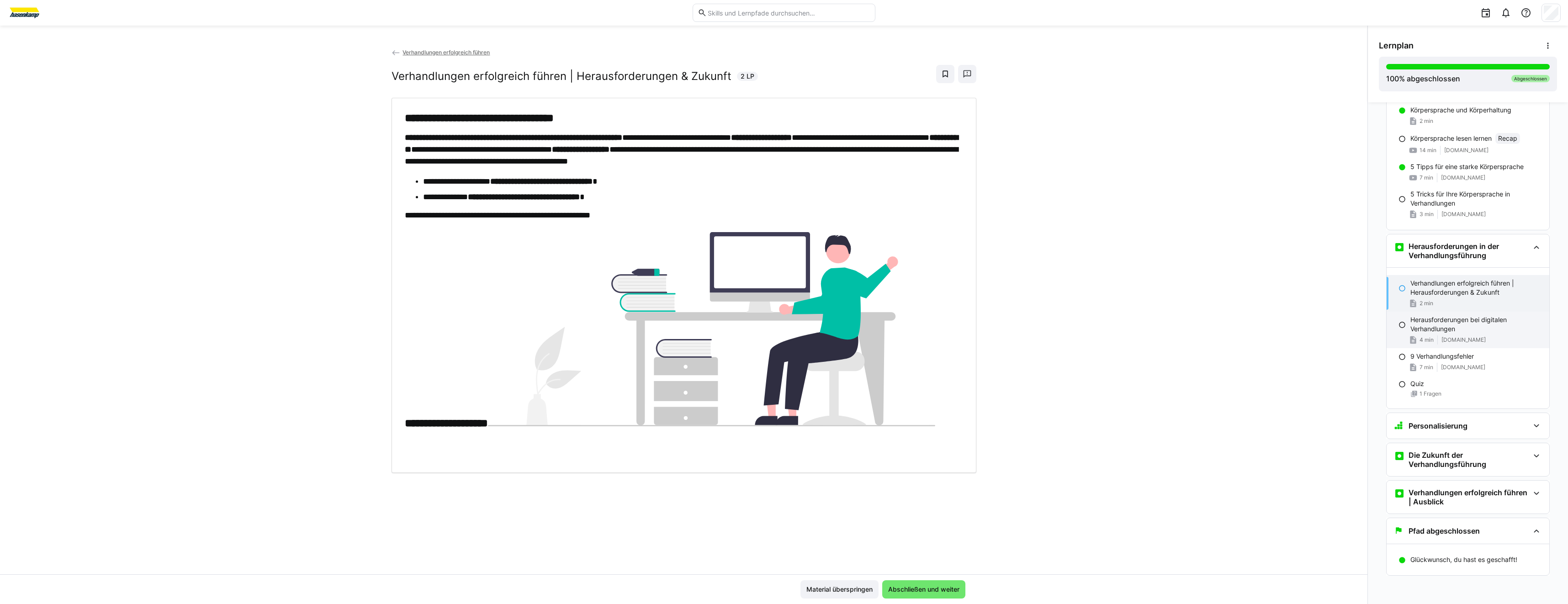
click at [1486, 336] on span "www.springerprofessional.de" at bounding box center [1463, 340] width 44 height 7
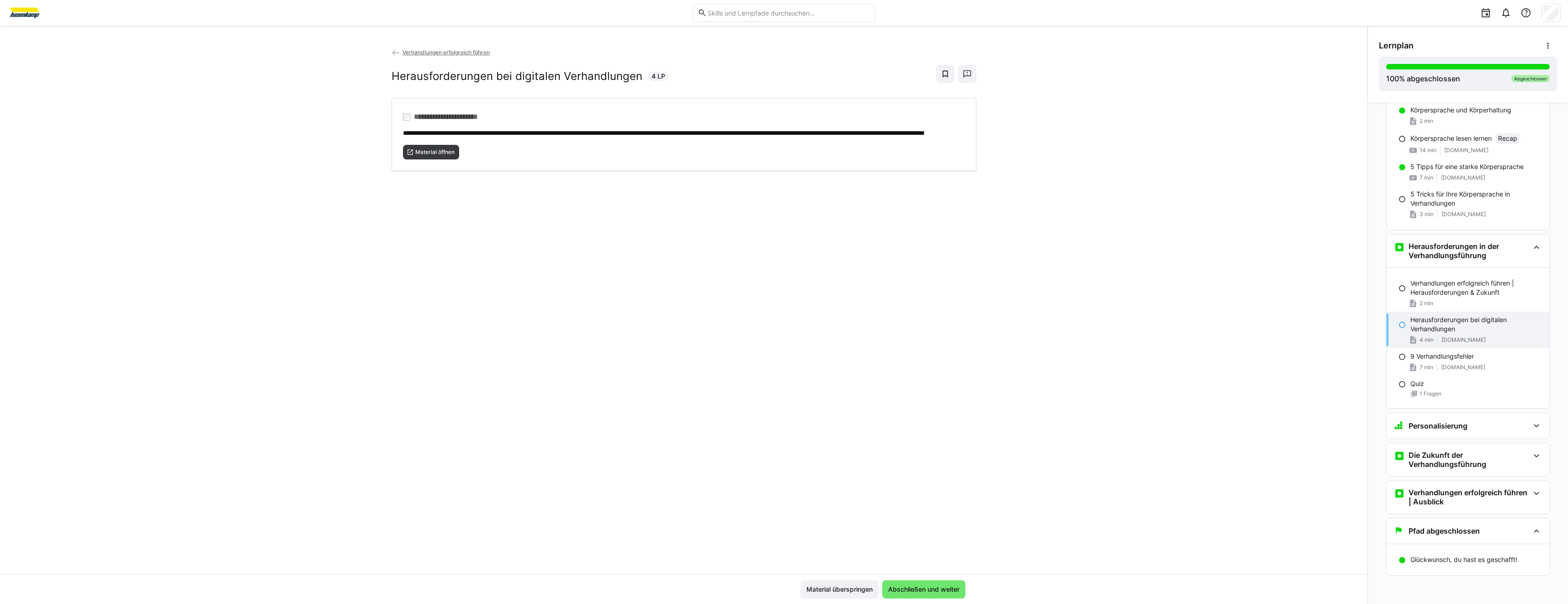
click at [547, 236] on div "**********" at bounding box center [684, 311] width 1367 height 527
click at [1433, 358] on p "9 Verhandlungsfehler" at bounding box center [1442, 356] width 63 height 9
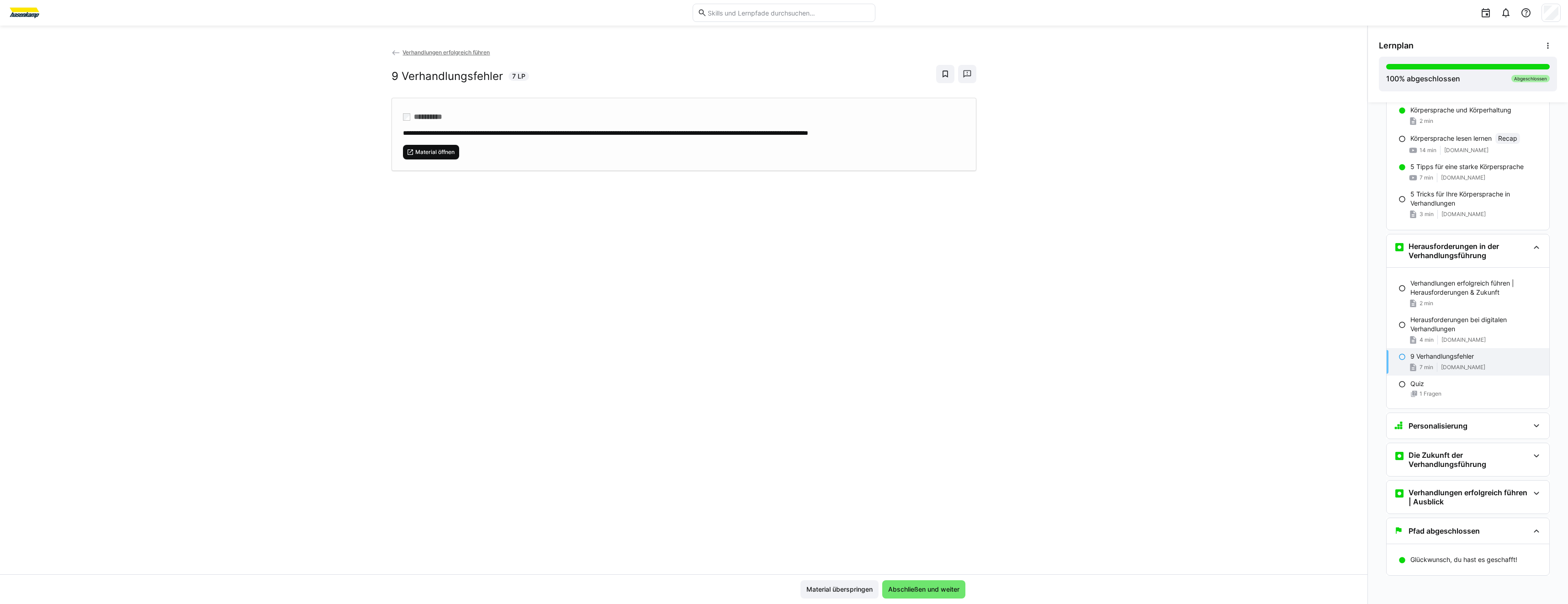
click at [451, 153] on span "Material öffnen" at bounding box center [435, 152] width 41 height 7
click at [1430, 429] on h3 "Personalisierung" at bounding box center [1438, 426] width 59 height 9
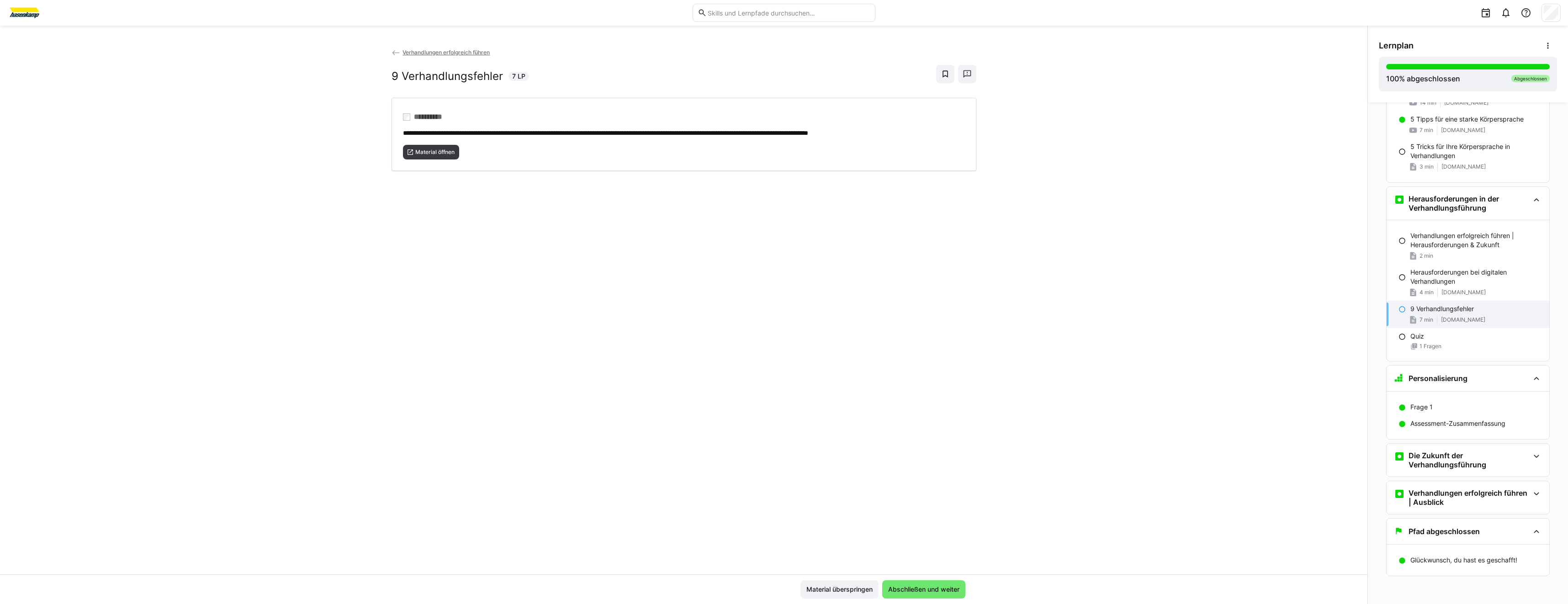
scroll to position [1923, 0]
click at [1444, 459] on h3 "Die Zukunft der Verhandlungsführung" at bounding box center [1469, 460] width 121 height 18
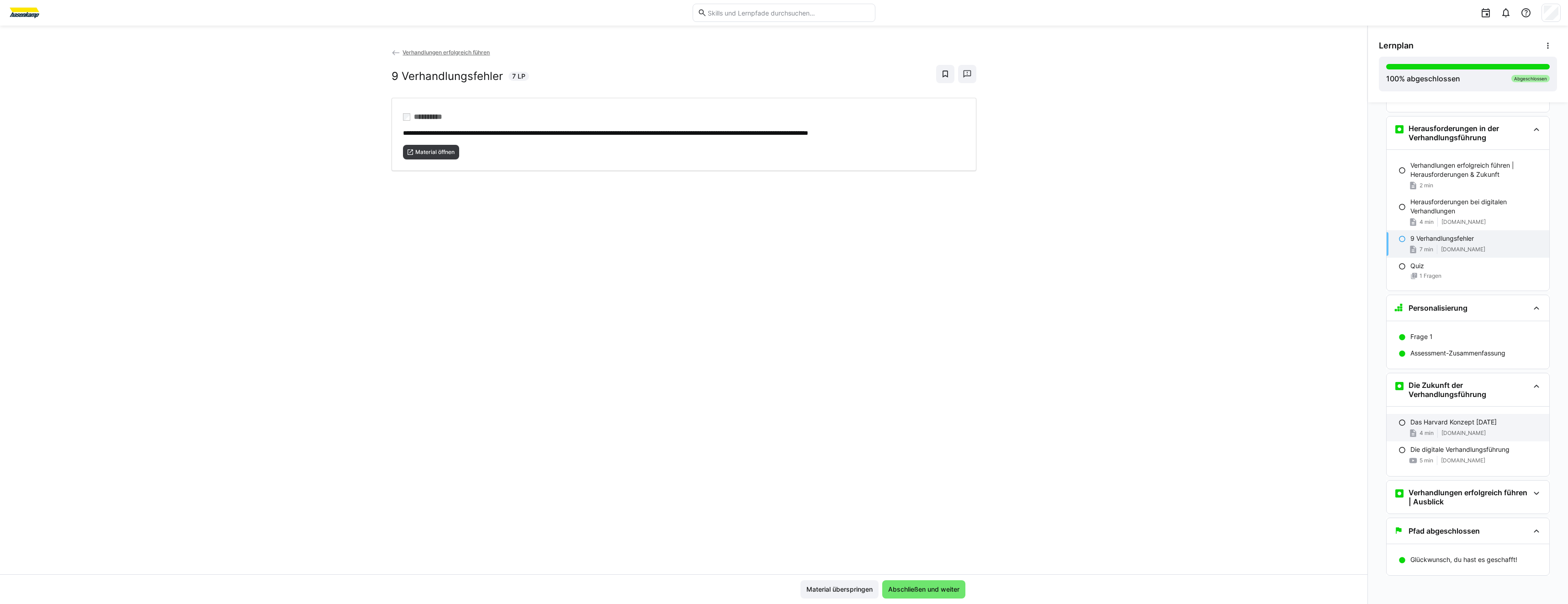
click at [1463, 430] on span "[DOMAIN_NAME]" at bounding box center [1463, 434] width 44 height 7
click at [430, 171] on div "**********" at bounding box center [684, 135] width 585 height 73
click at [1452, 496] on h3 "Verhandlungen erfolgreich führen | Ausblick" at bounding box center [1469, 497] width 121 height 18
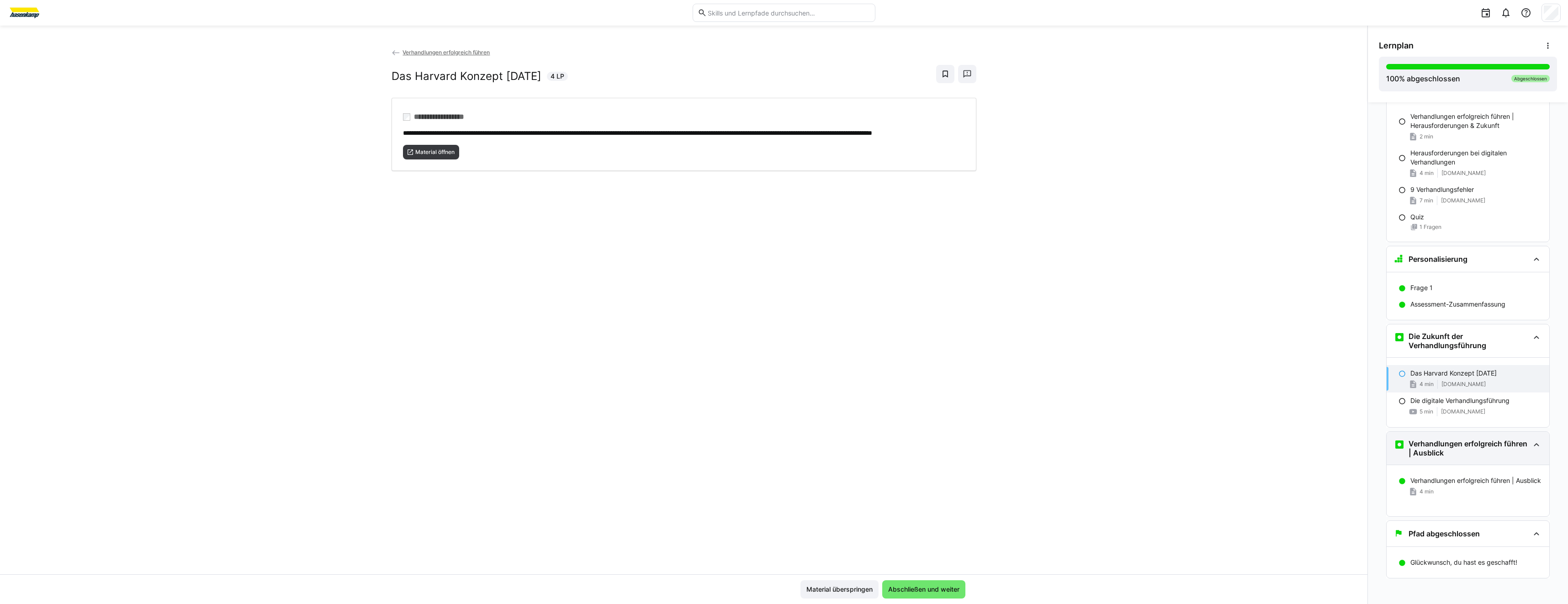
scroll to position [2044, 0]
click at [1452, 494] on div "4 min" at bounding box center [1476, 489] width 131 height 9
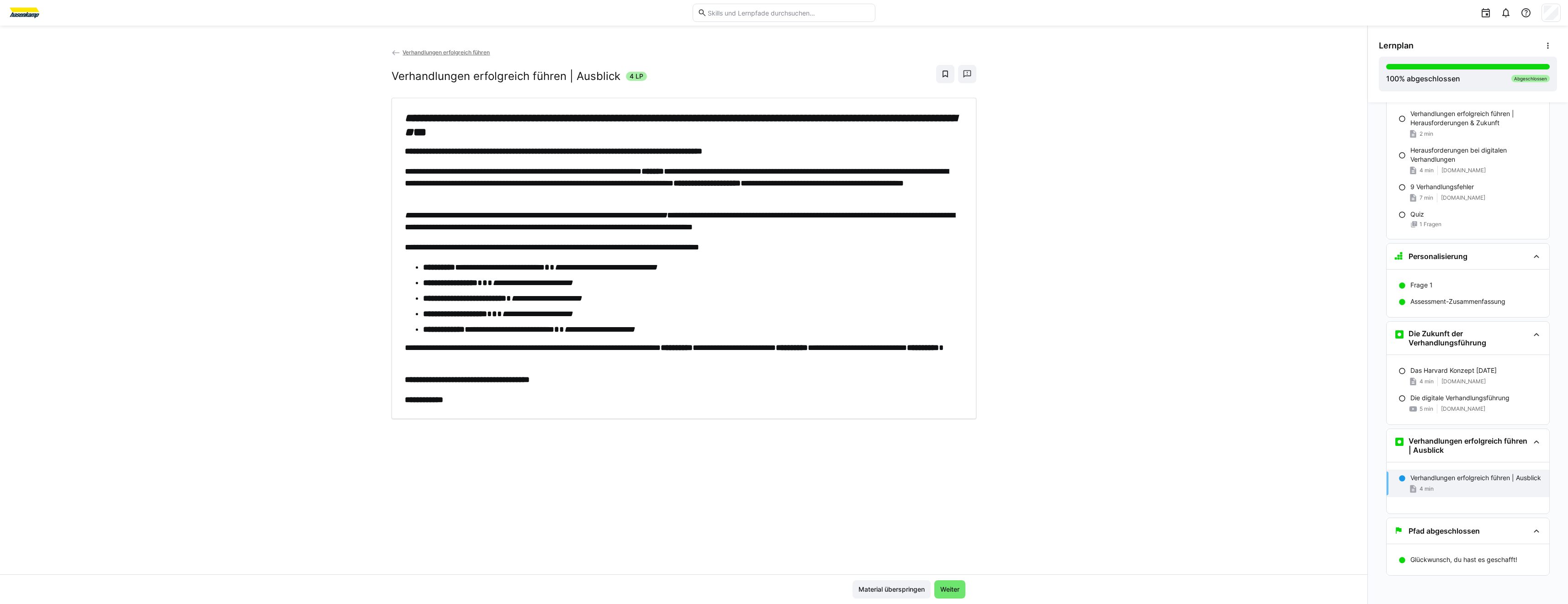
click at [366, 209] on div "**********" at bounding box center [684, 311] width 1367 height 527
click at [1441, 382] on span "[DOMAIN_NAME]" at bounding box center [1463, 382] width 44 height 7
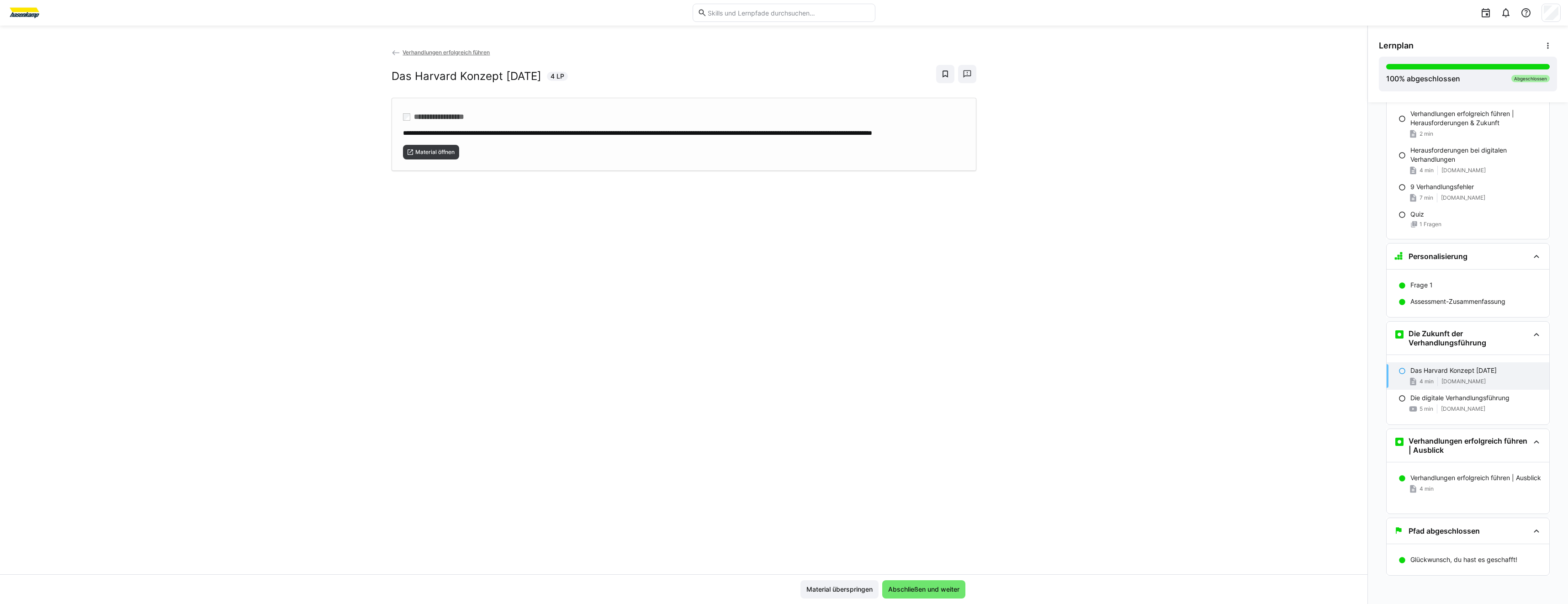
click at [439, 170] on div "**********" at bounding box center [684, 135] width 585 height 73
click at [1090, 220] on div "**********" at bounding box center [684, 311] width 1367 height 527
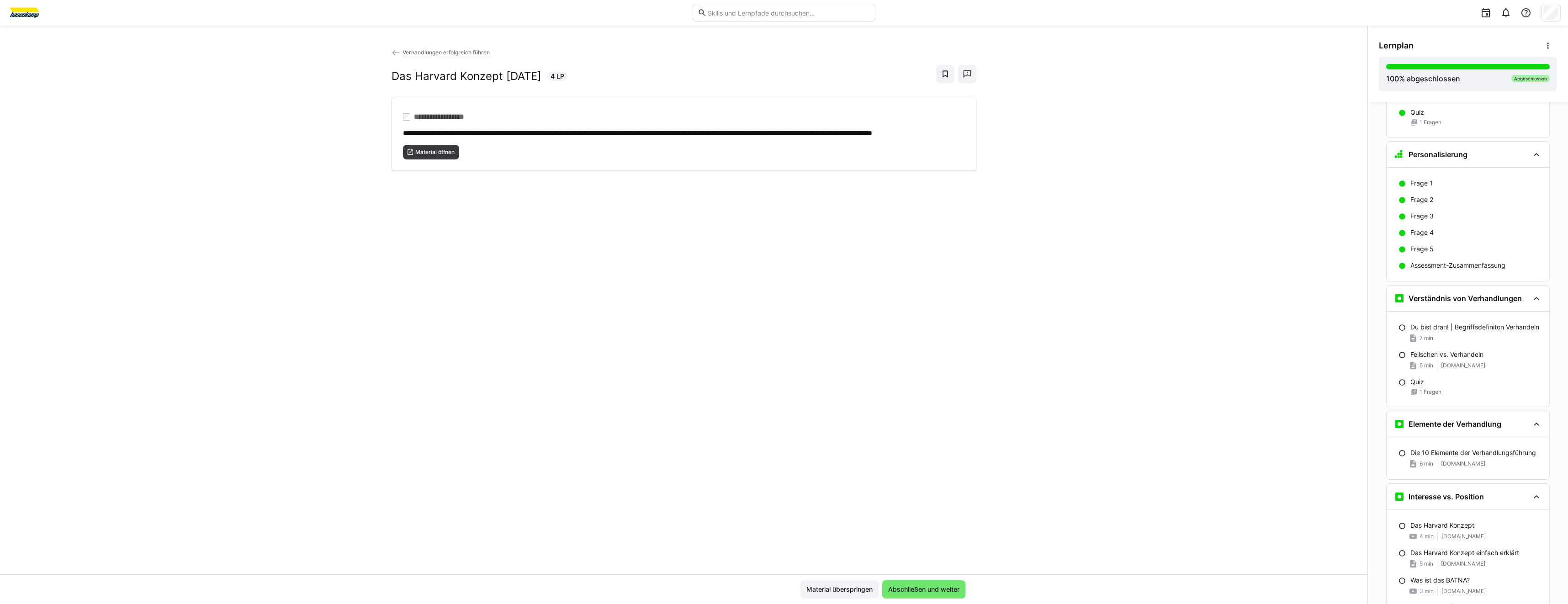
scroll to position [0, 0]
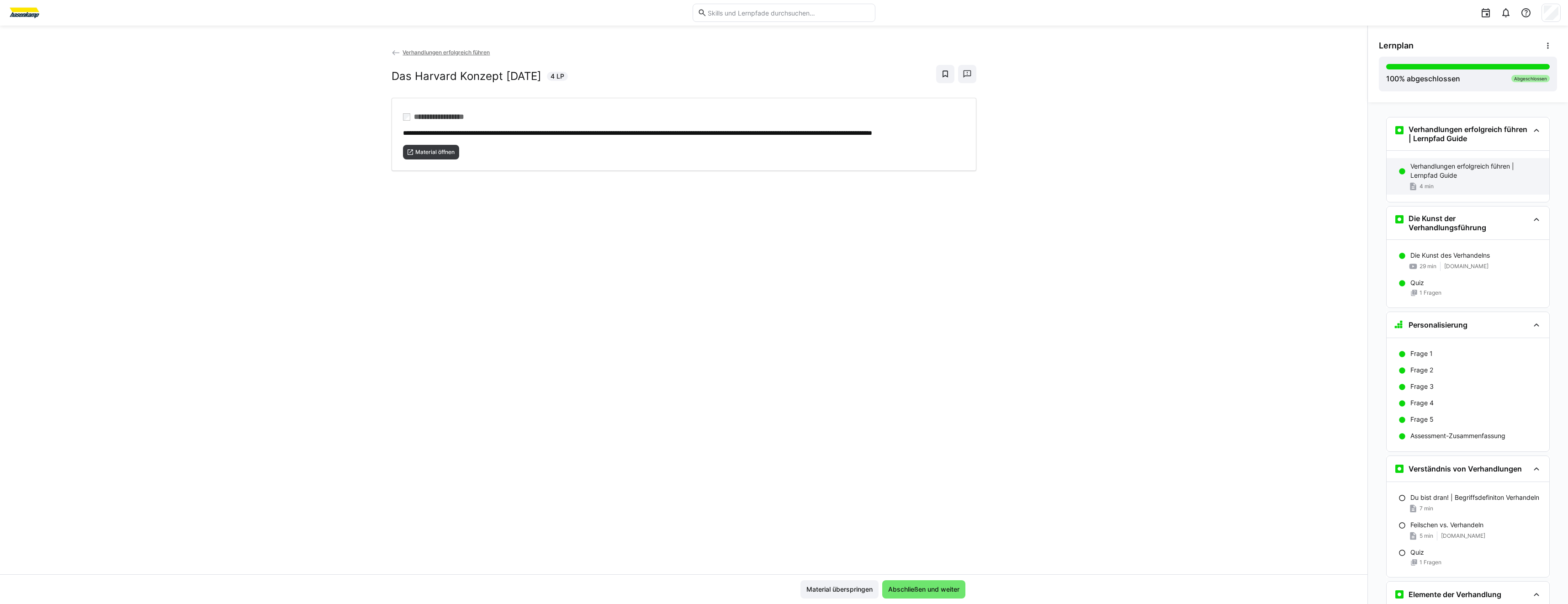
click at [1424, 184] on span "4 min" at bounding box center [1426, 186] width 14 height 7
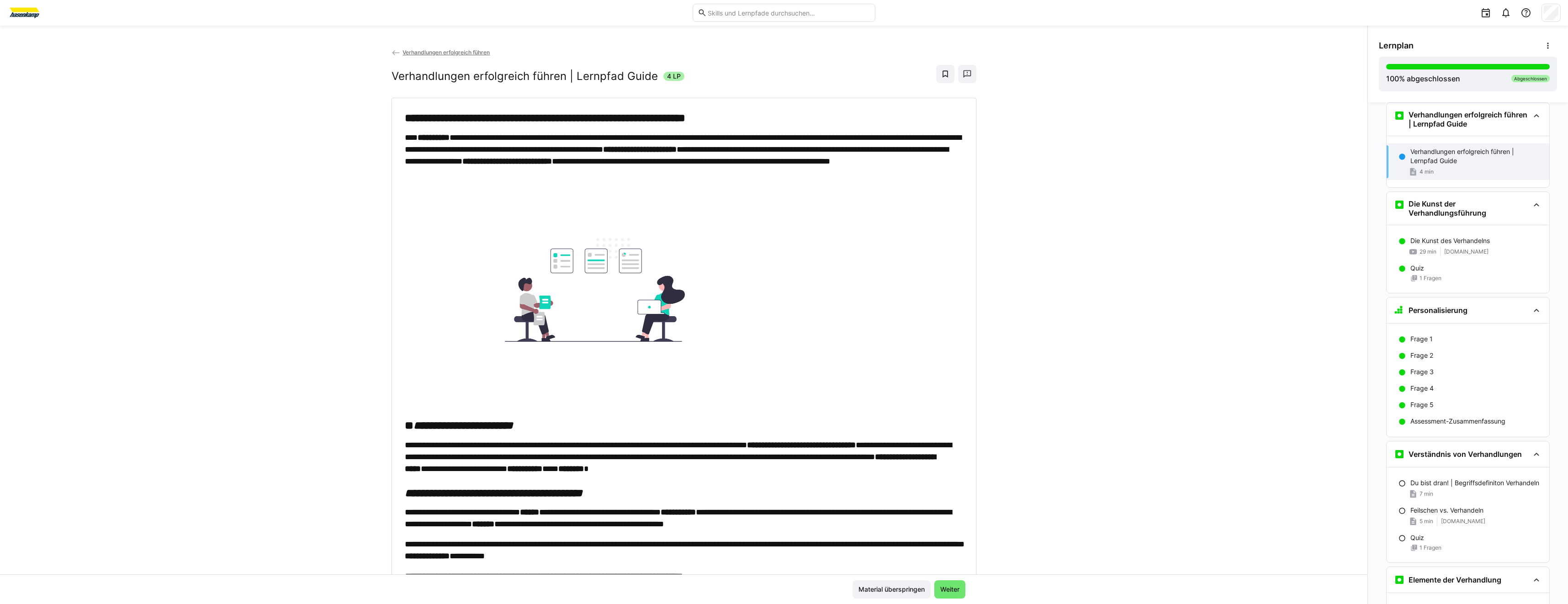
click at [27, 14] on img at bounding box center [24, 13] width 34 height 15
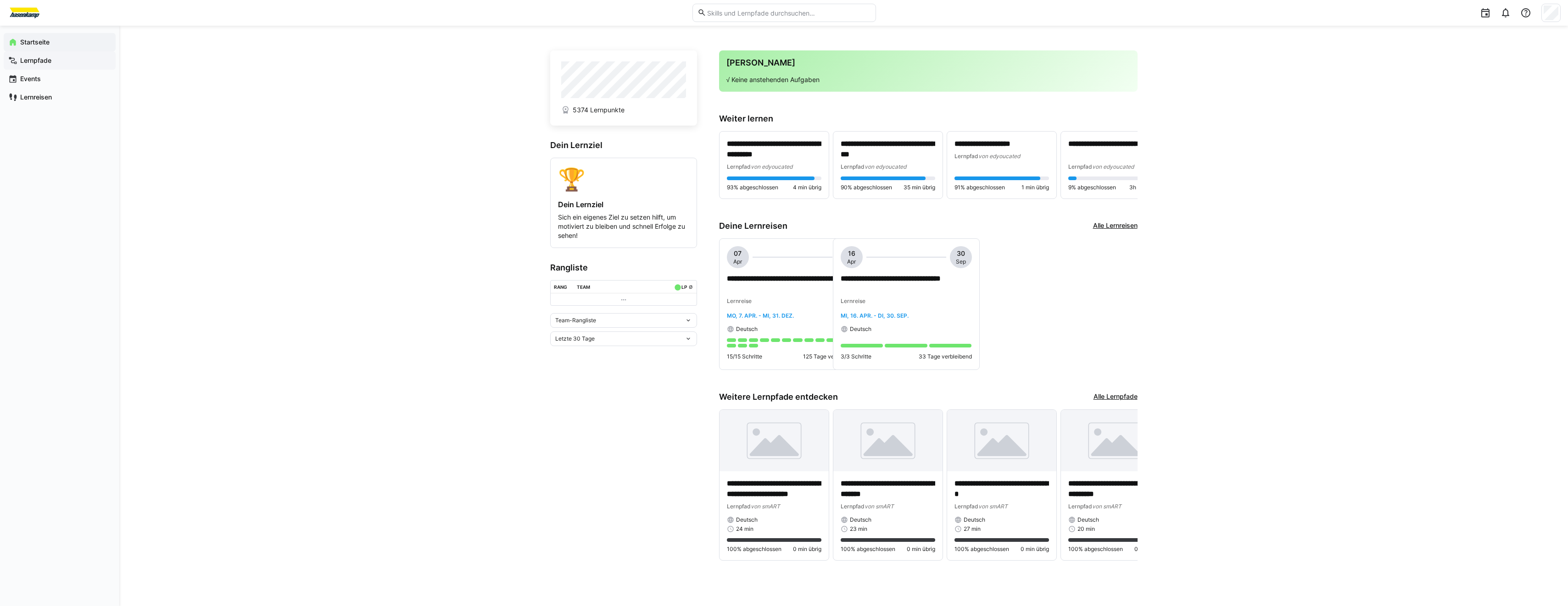
click at [56, 67] on div "Lernpfade" at bounding box center [59, 60] width 112 height 18
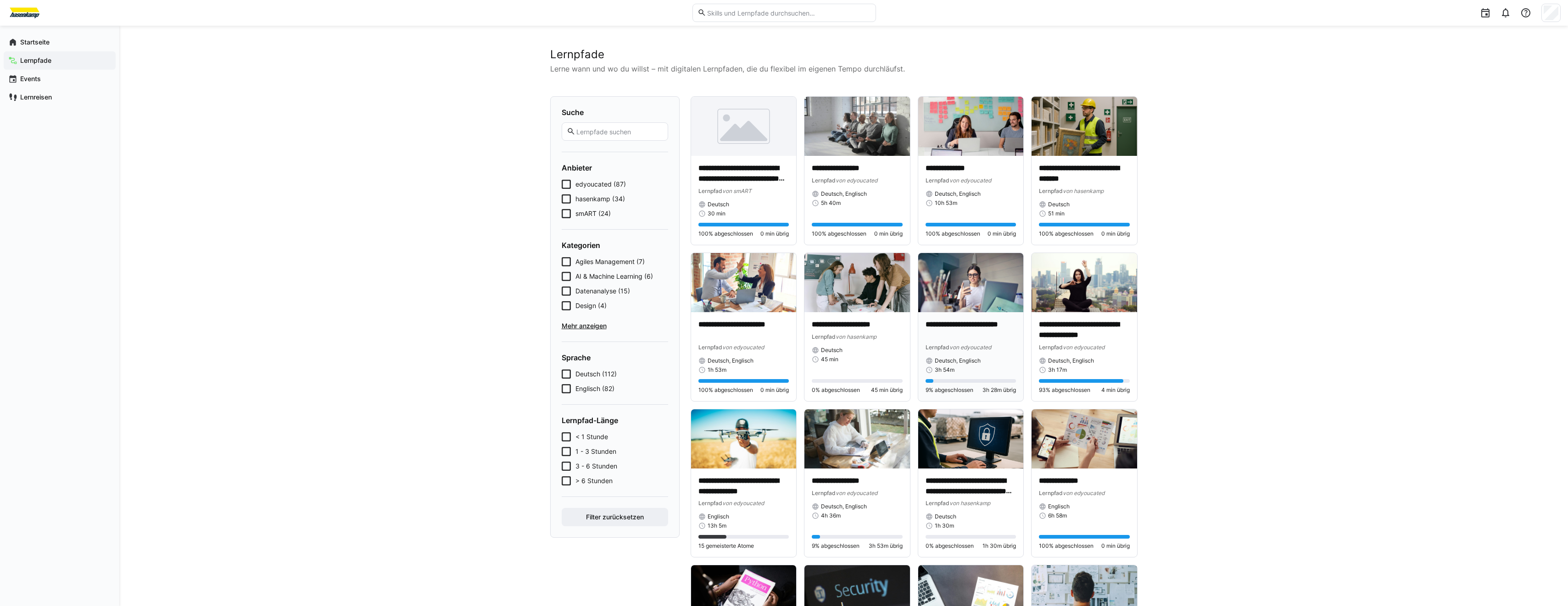
click at [936, 279] on img at bounding box center [971, 282] width 106 height 59
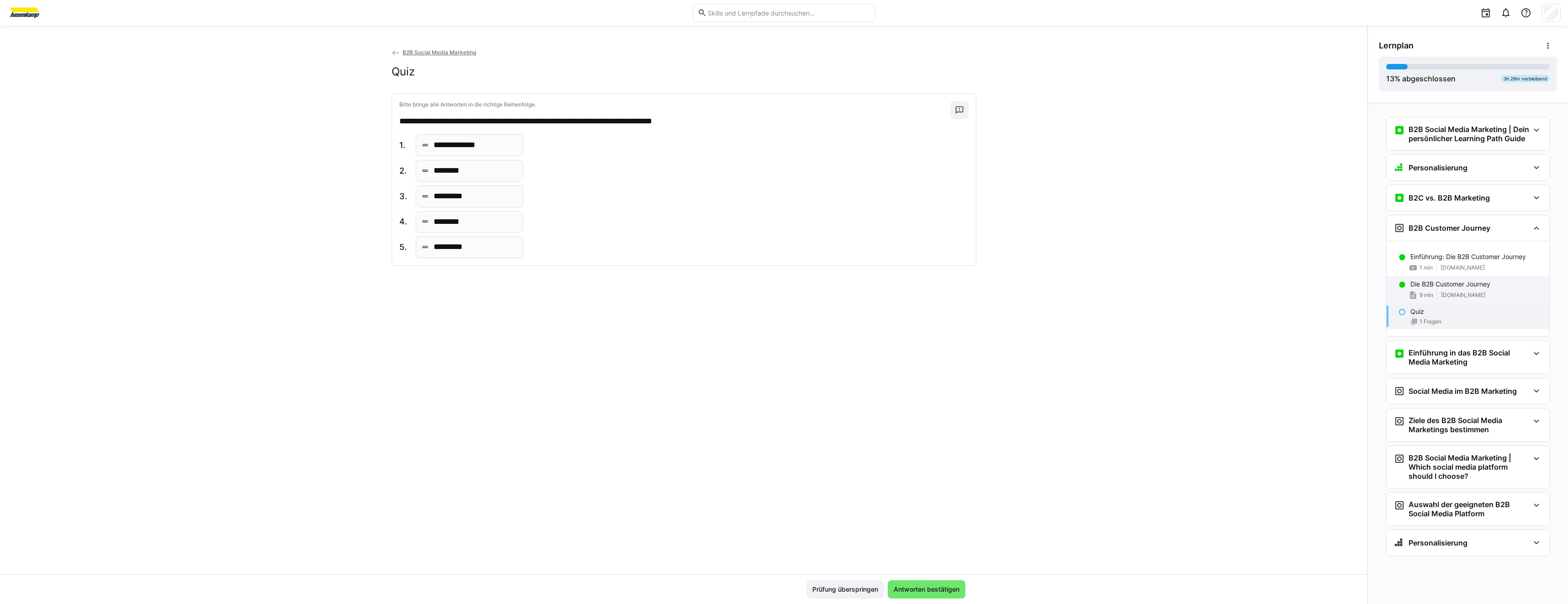
click at [1455, 289] on p "Die B2B Customer Journey" at bounding box center [1450, 284] width 80 height 9
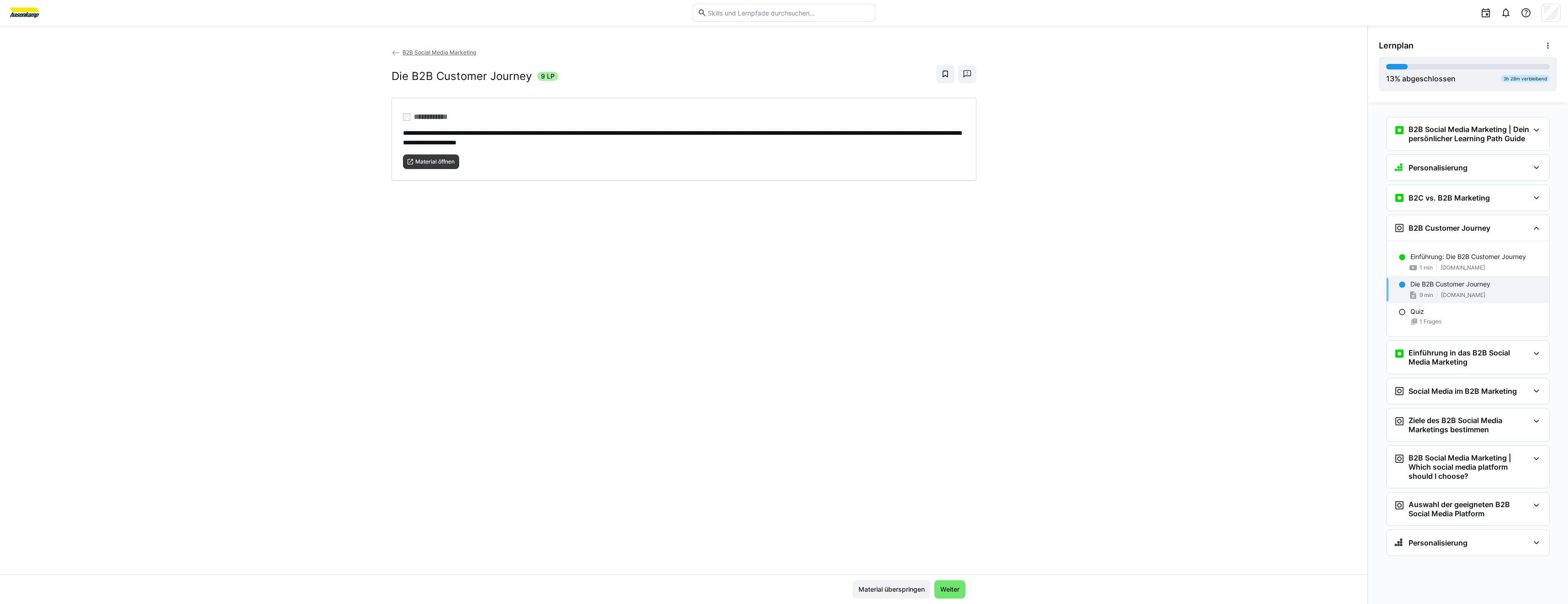
click at [27, 19] on img at bounding box center [24, 13] width 34 height 15
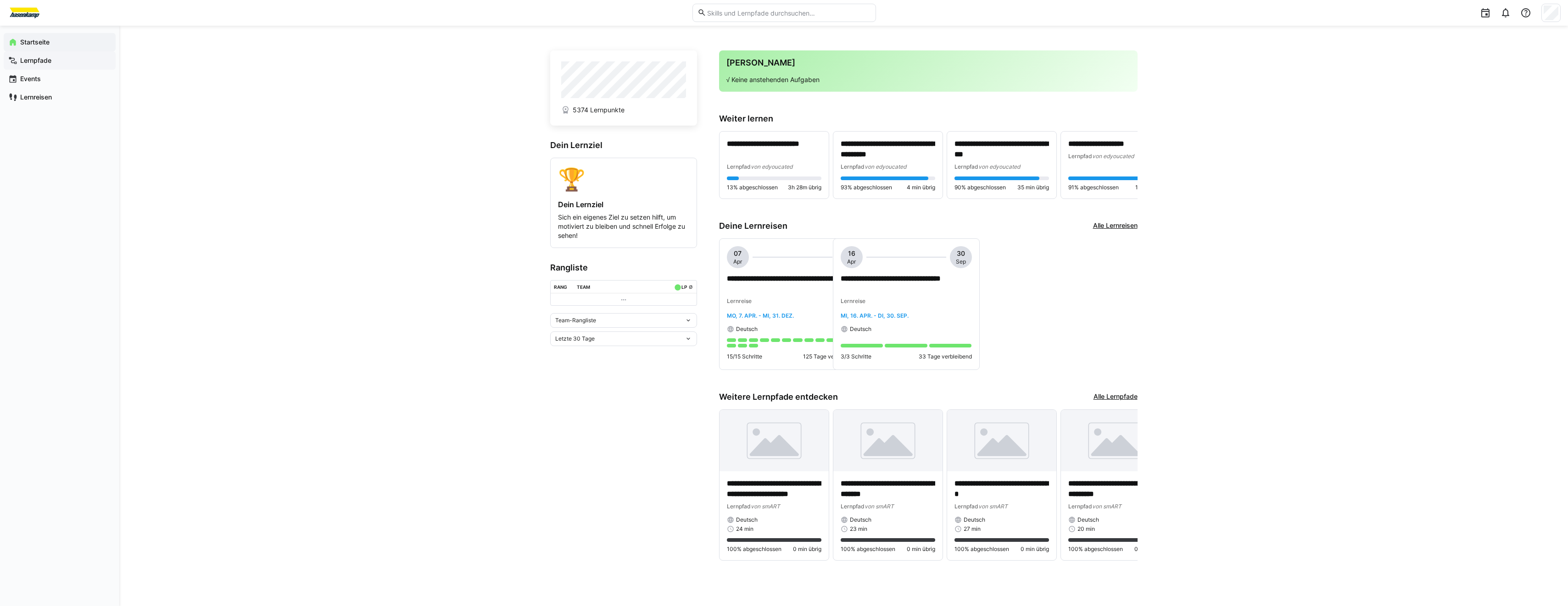
click at [0, 0] on app-navigation-label "Lernpfade" at bounding box center [0, 0] width 0 height 0
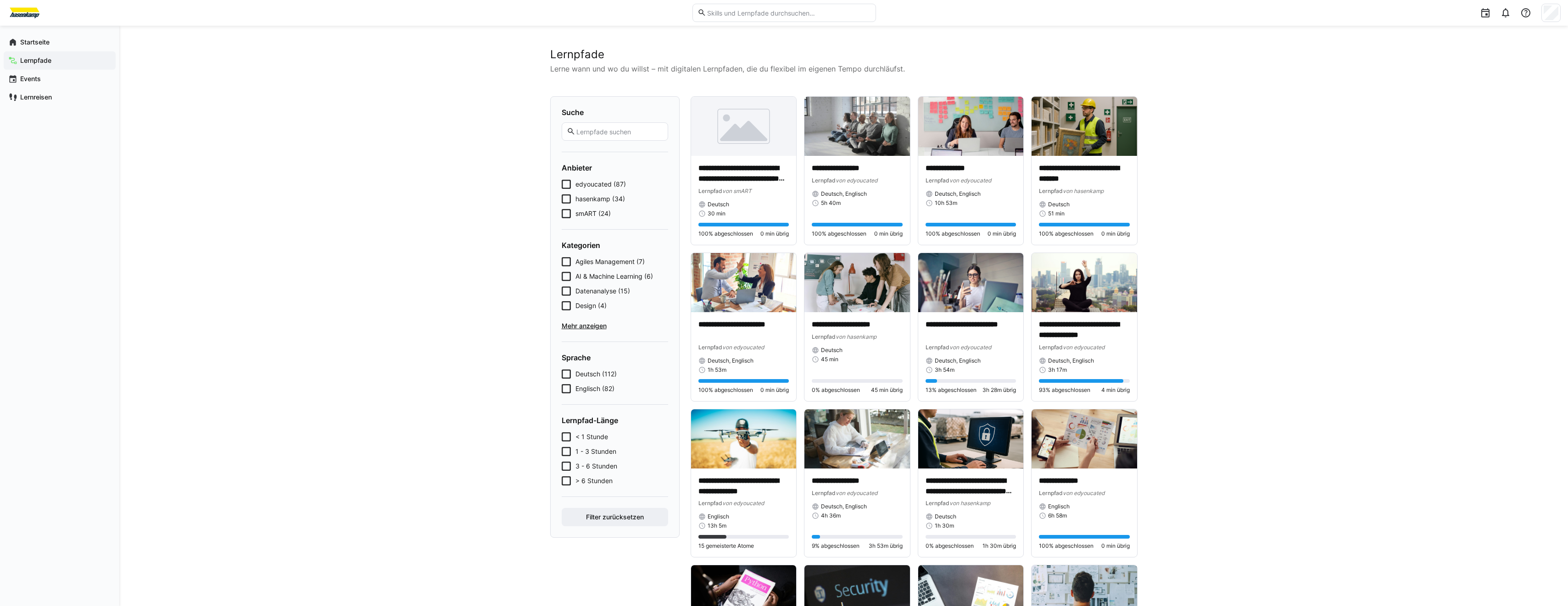
click at [886, 71] on p "Lerne wann und wo du willst – mit digitalen Lernpfaden, die du flexibel im eige…" at bounding box center [844, 69] width 587 height 11
click at [887, 67] on p "Lerne wann und wo du willst – mit digitalen Lernpfaden, die du flexibel im eige…" at bounding box center [844, 69] width 587 height 11
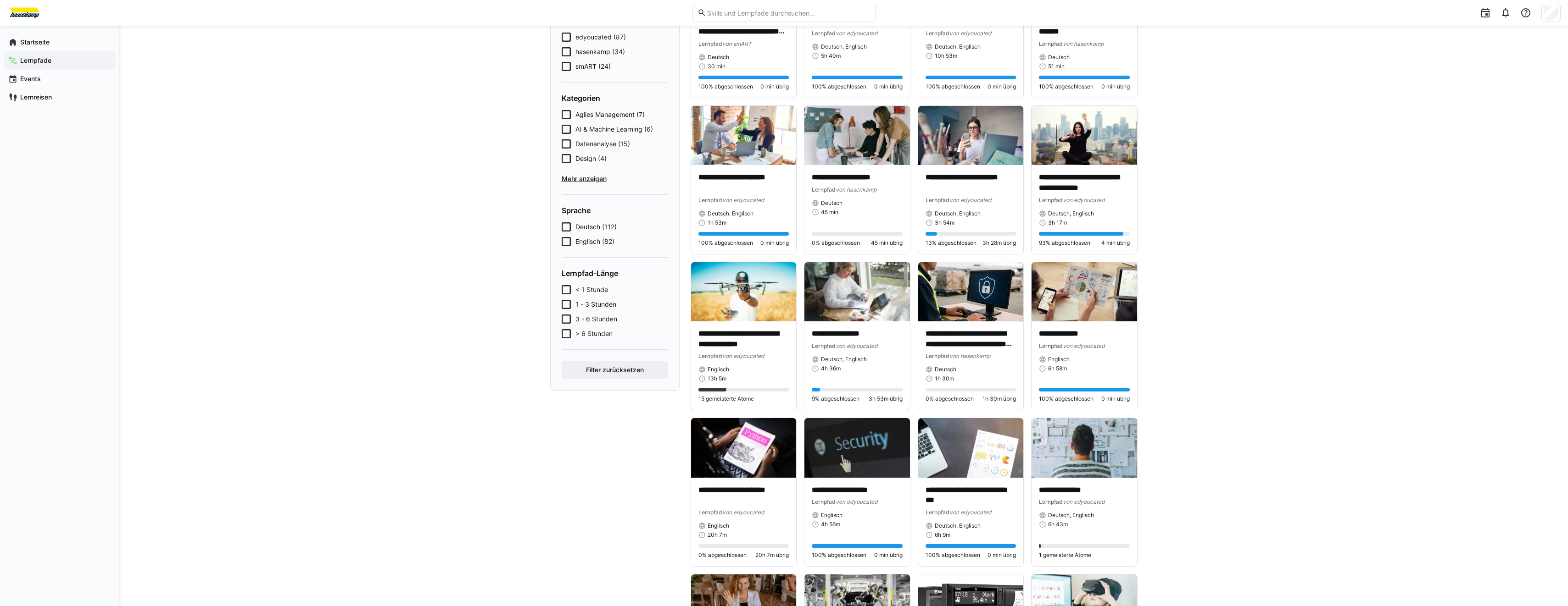
scroll to position [183, 0]
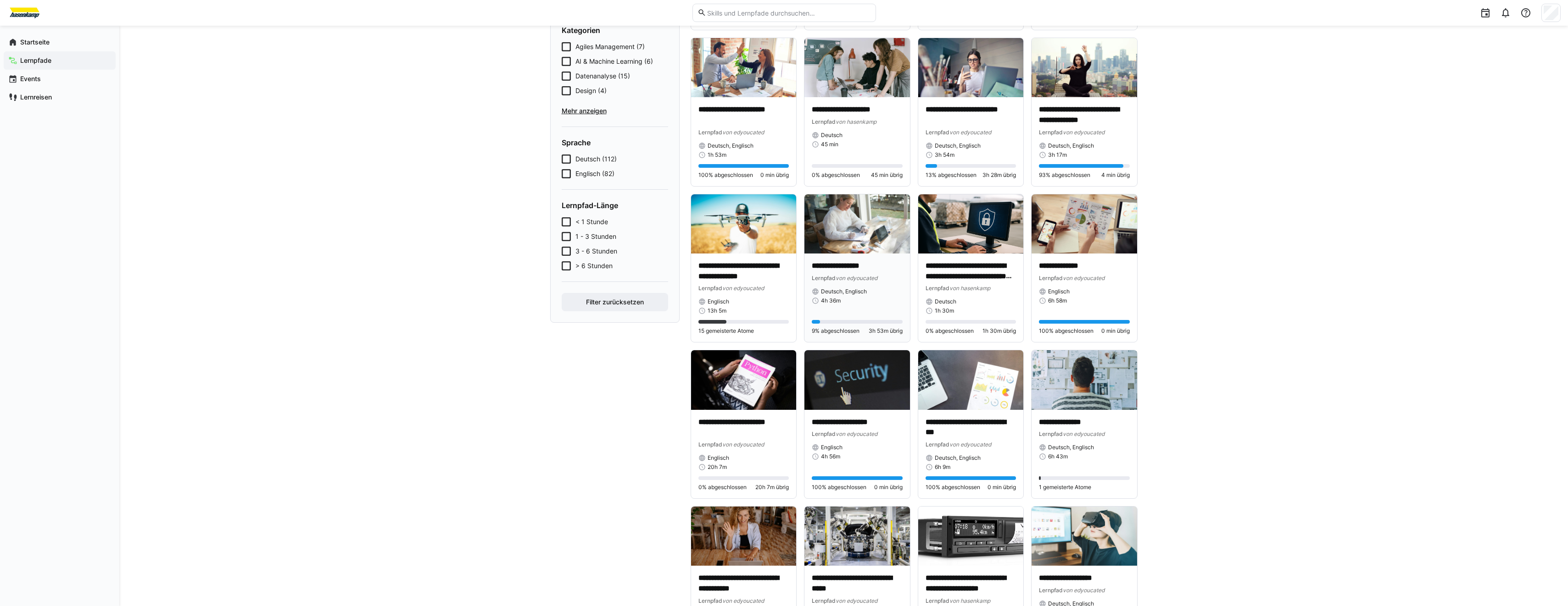
scroll to position [229, 0]
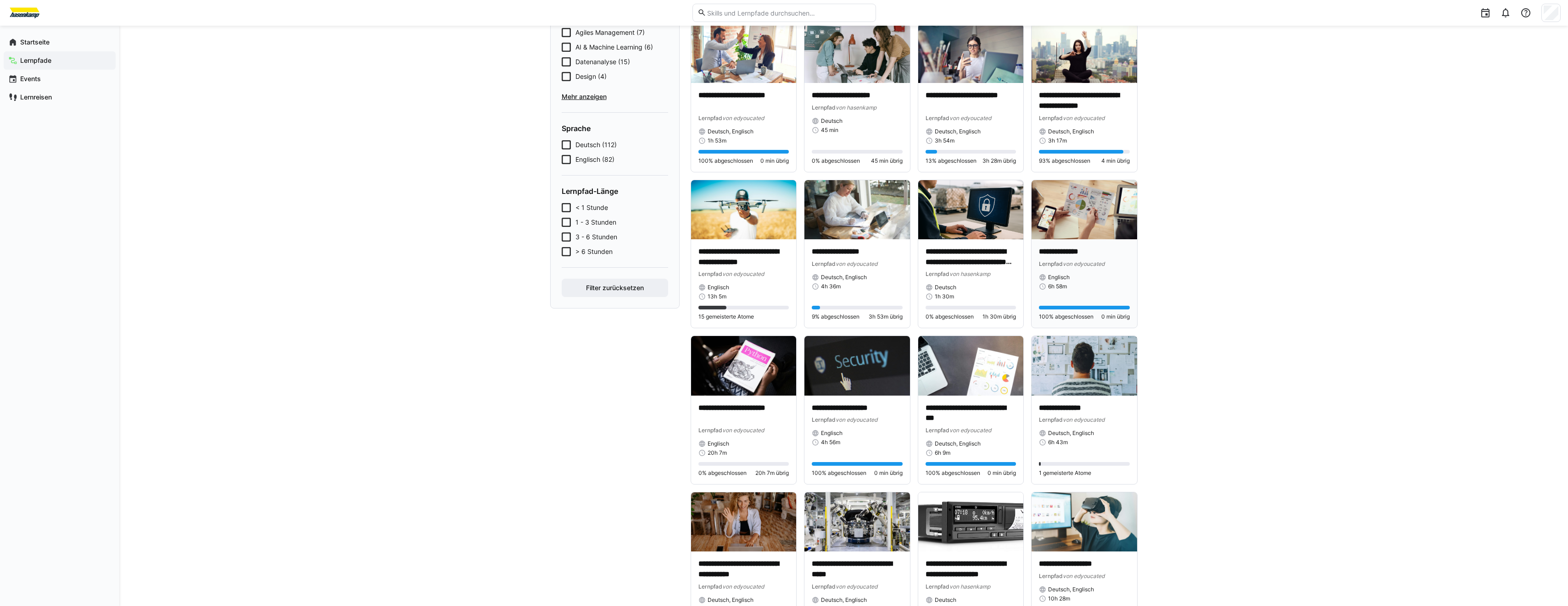
click at [1073, 235] on img at bounding box center [1084, 210] width 106 height 59
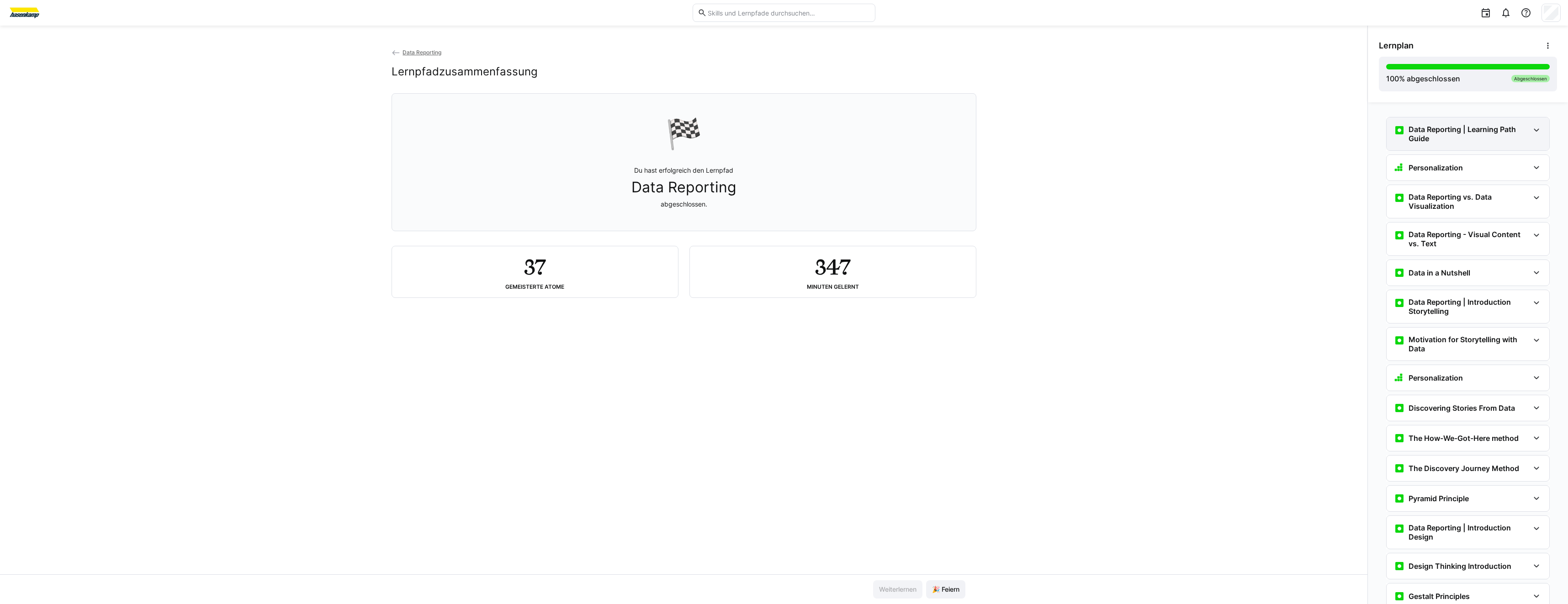
click at [1458, 139] on h3 "Data Reporting | Learning Path Guide" at bounding box center [1469, 134] width 121 height 18
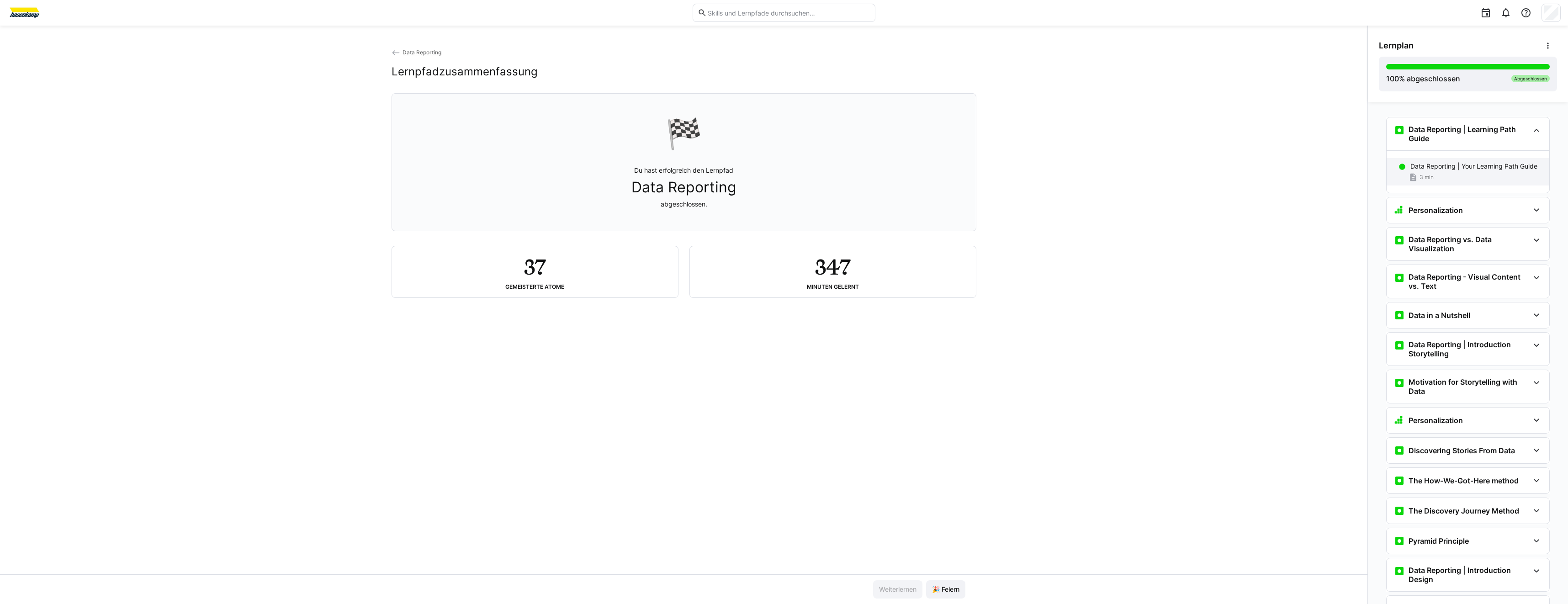
click at [1472, 169] on p "Data Reporting | Your Learning Path Guide" at bounding box center [1474, 166] width 127 height 9
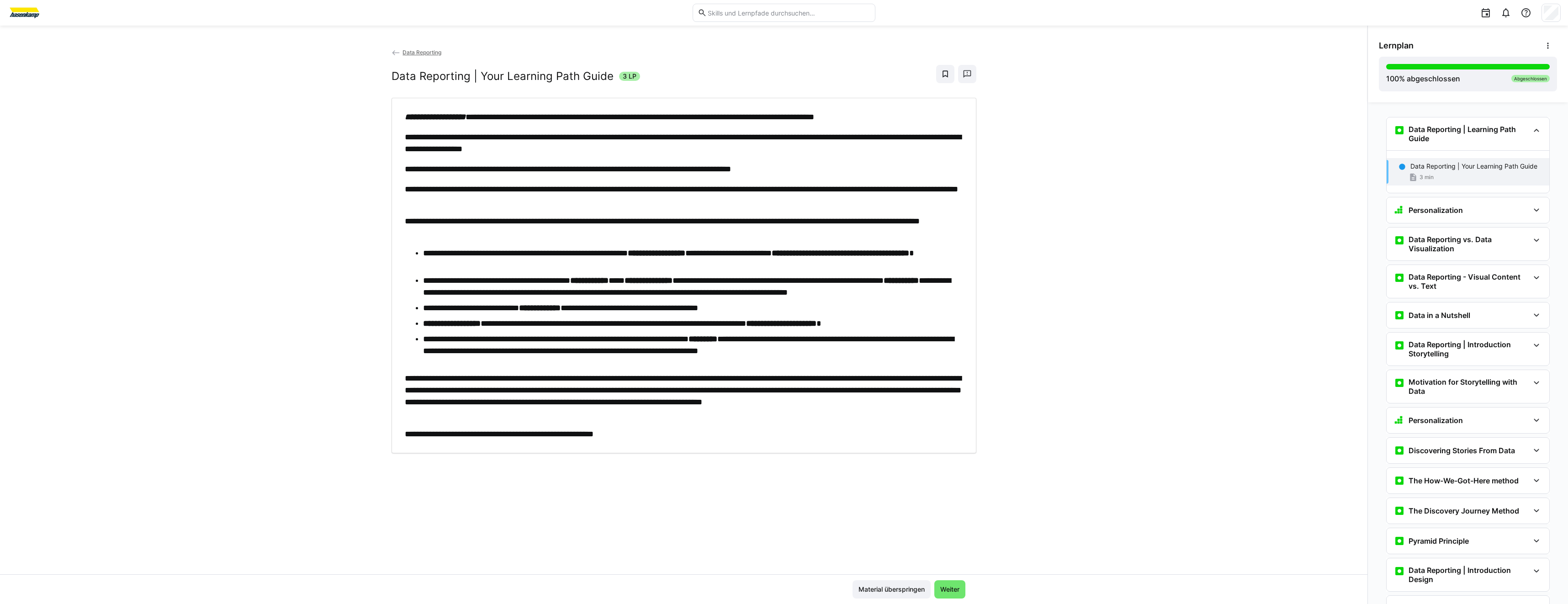
scroll to position [15, 0]
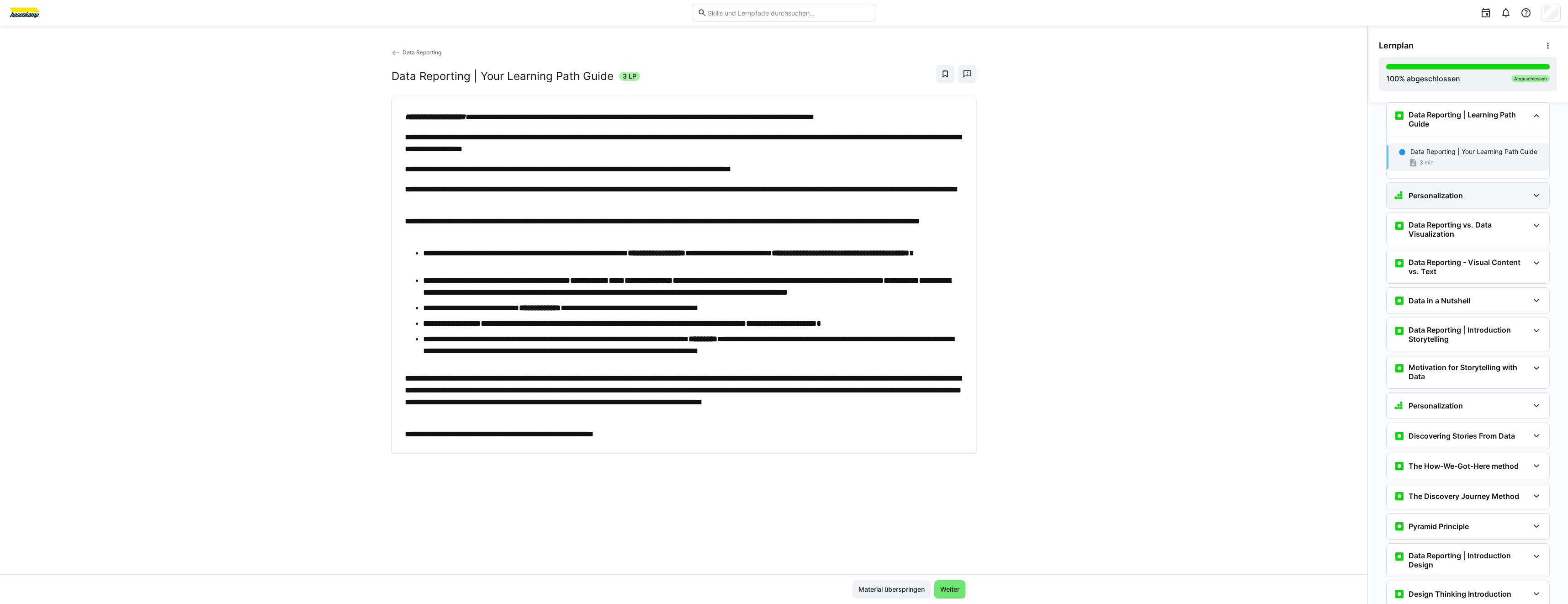
click at [1443, 190] on div "Personalization" at bounding box center [1428, 195] width 69 height 11
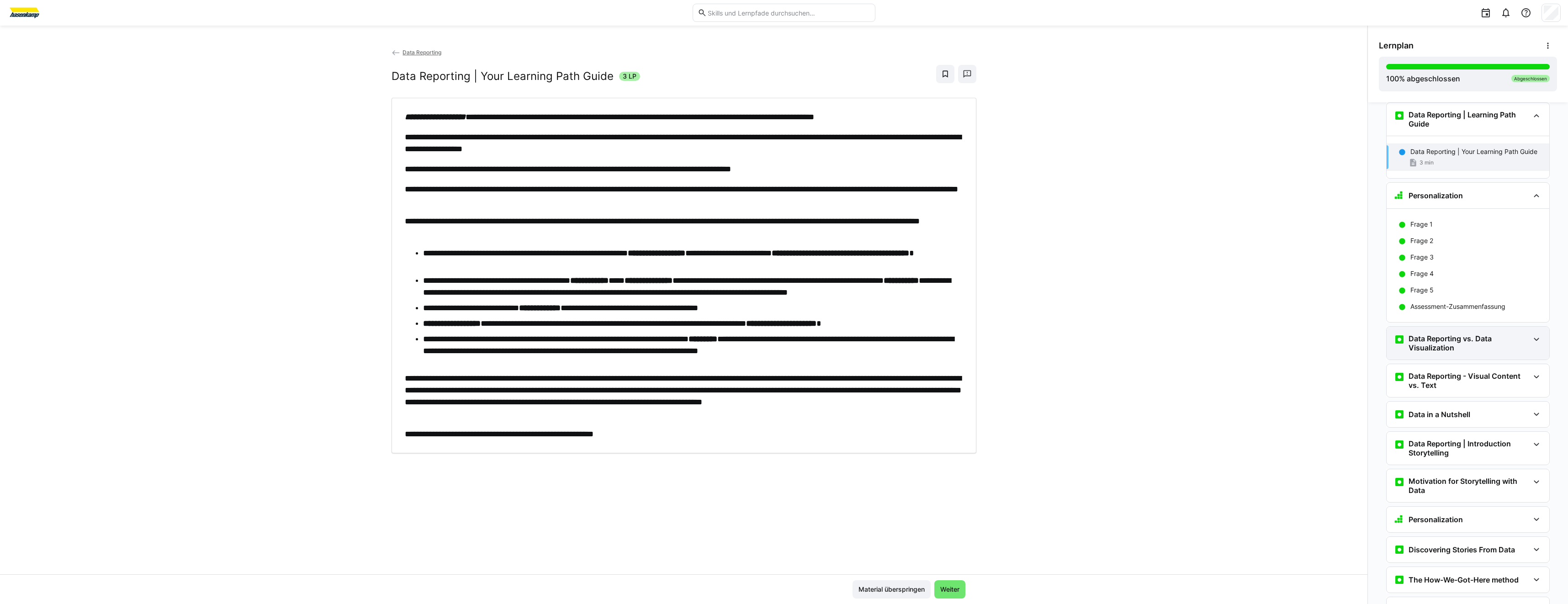
click at [1499, 351] on h3 "Data Reporting vs. Data Visualization" at bounding box center [1469, 343] width 121 height 18
click at [1494, 382] on div "13 min [DOMAIN_NAME]" at bounding box center [1476, 386] width 131 height 9
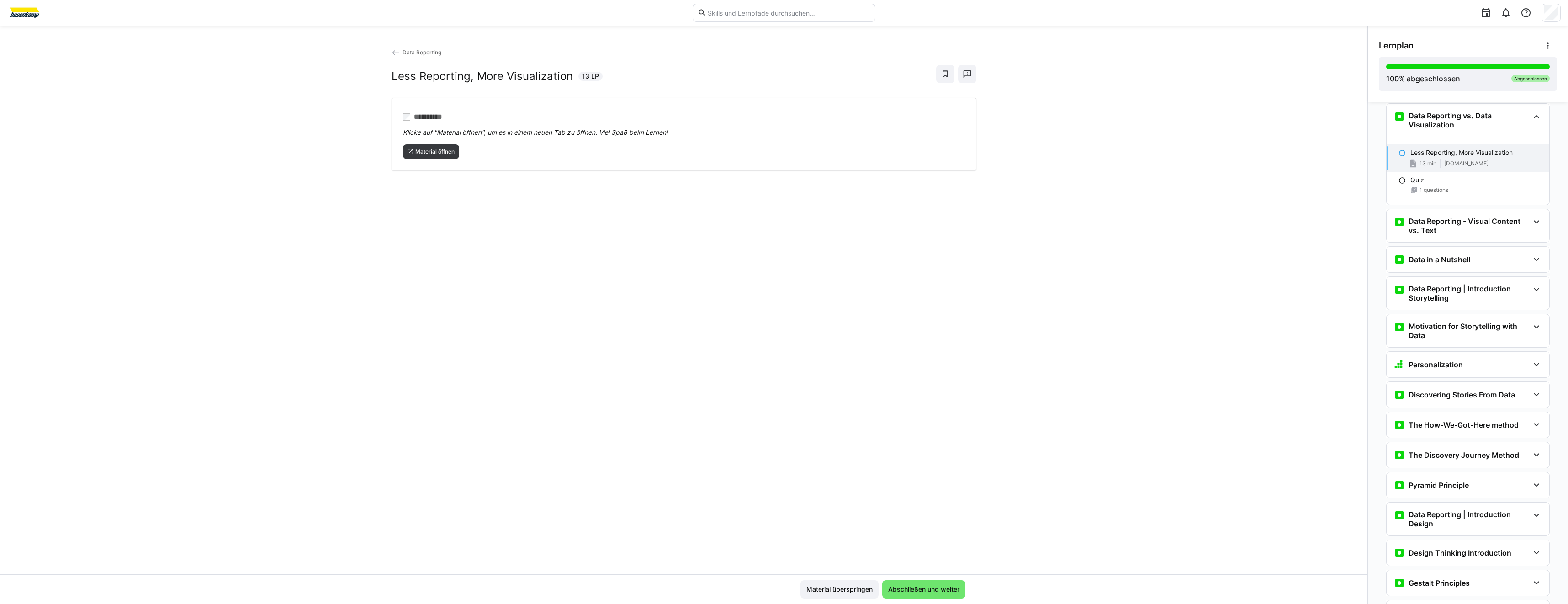
scroll to position [239, 0]
click at [450, 155] on span "Material öffnen" at bounding box center [431, 152] width 57 height 15
click at [1457, 221] on h3 "Data Reporting - Visual Content vs. Text" at bounding box center [1469, 225] width 121 height 18
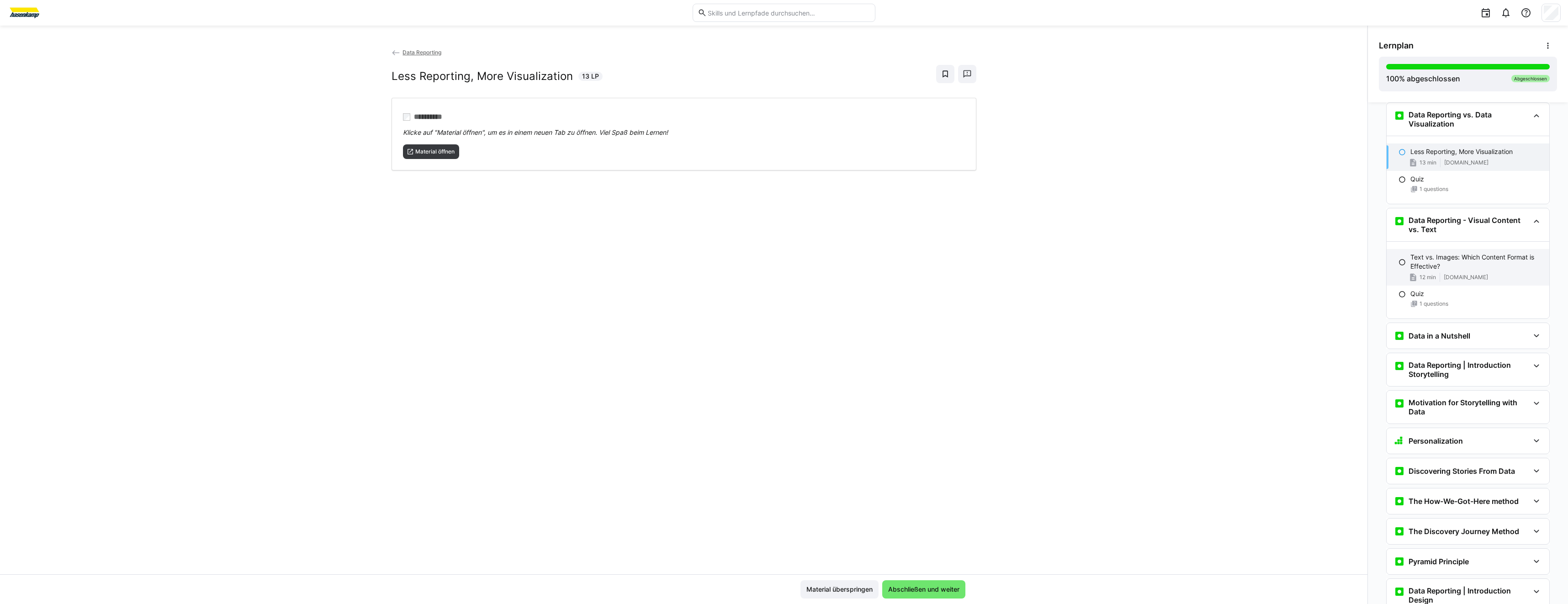
click at [1456, 264] on p "Text vs. Images: Which Content Format is Effective?" at bounding box center [1476, 262] width 131 height 18
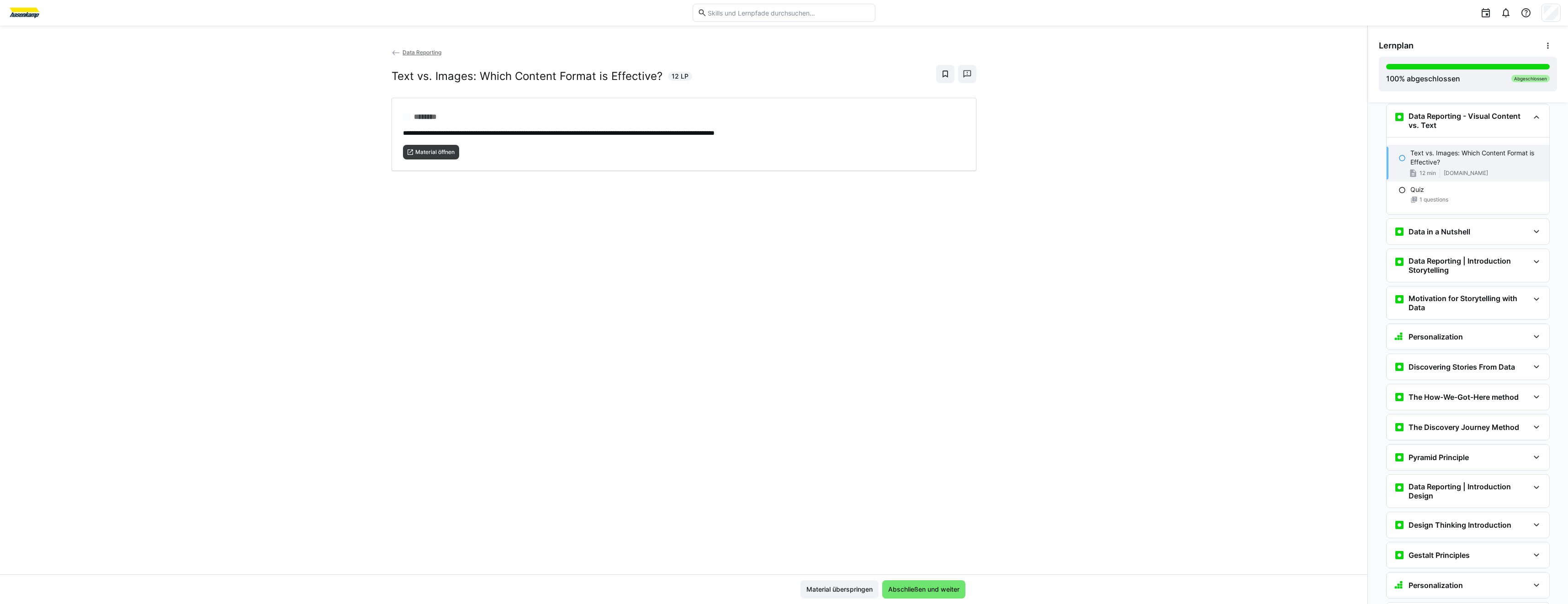
scroll to position [344, 0]
click at [1430, 232] on h3 "Data in a Nutshell" at bounding box center [1439, 230] width 61 height 9
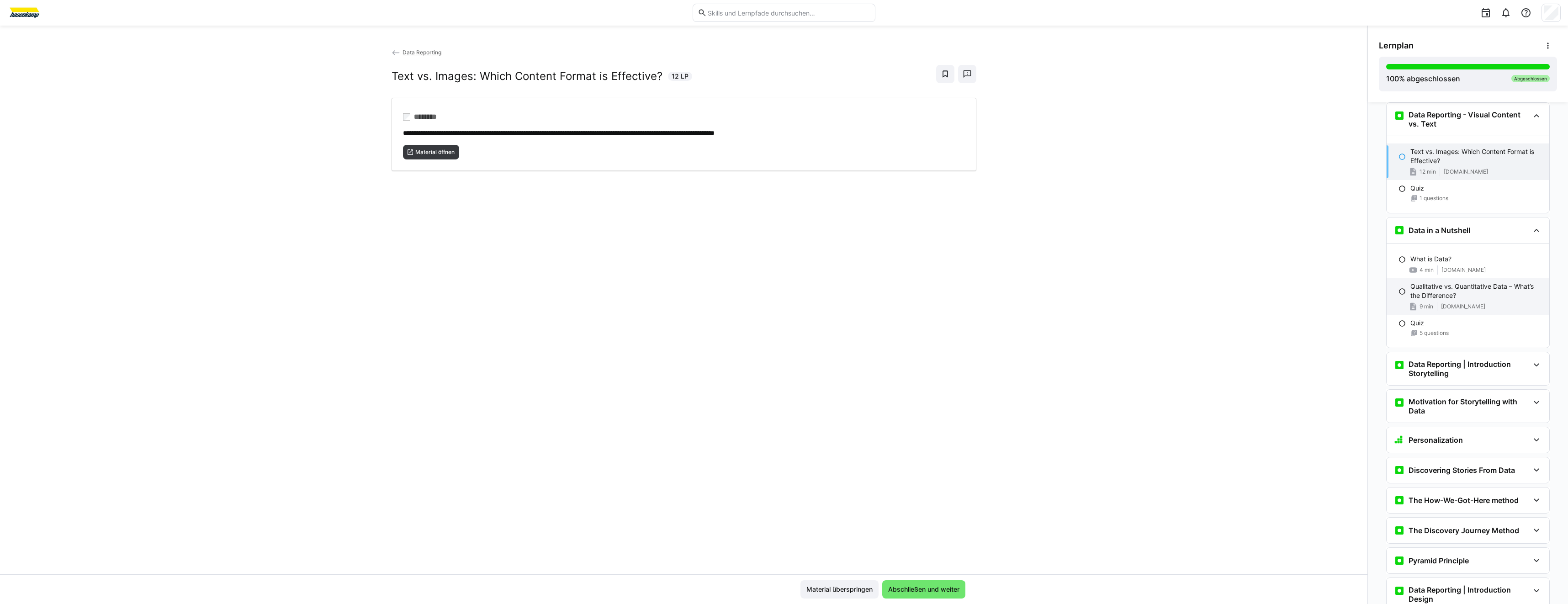
click at [1484, 283] on p "Qualitative vs. Quantitative Data – What’s the Difference?" at bounding box center [1476, 291] width 131 height 18
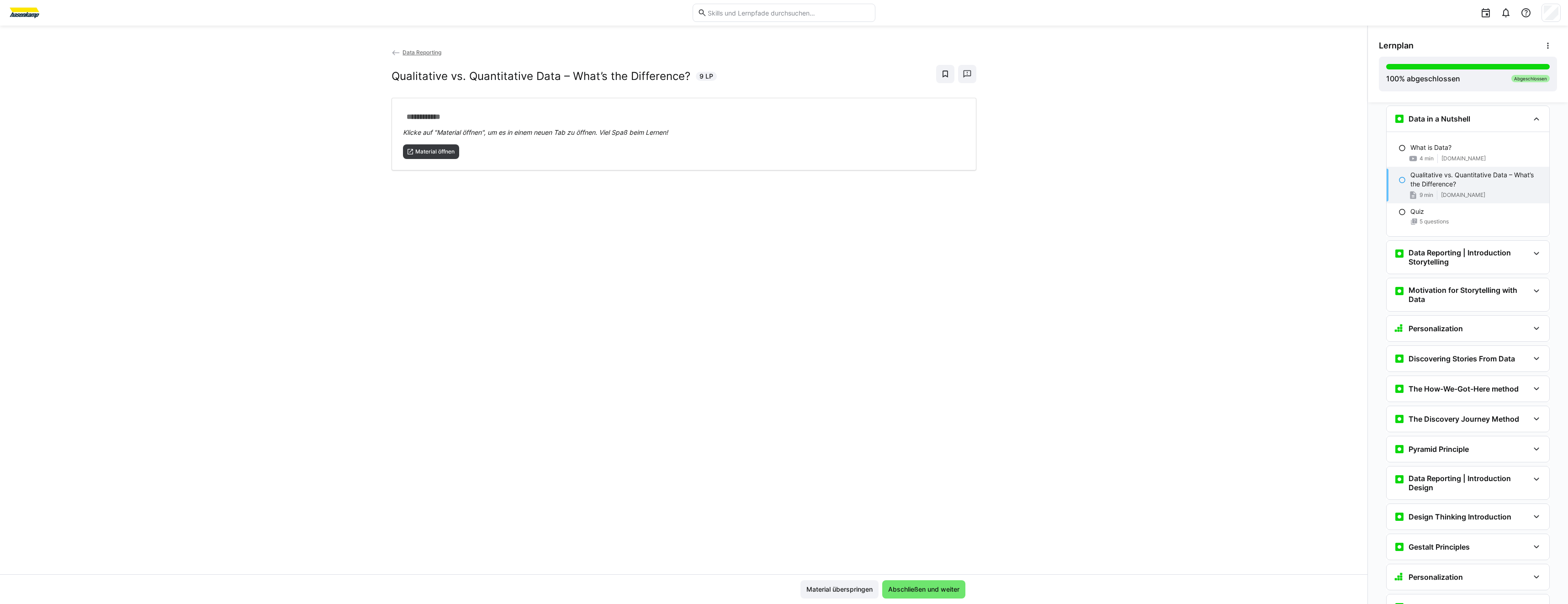
scroll to position [459, 0]
click at [455, 154] on span "Material öffnen" at bounding box center [431, 152] width 57 height 15
click at [1397, 250] on eds-icon at bounding box center [1399, 250] width 11 height 11
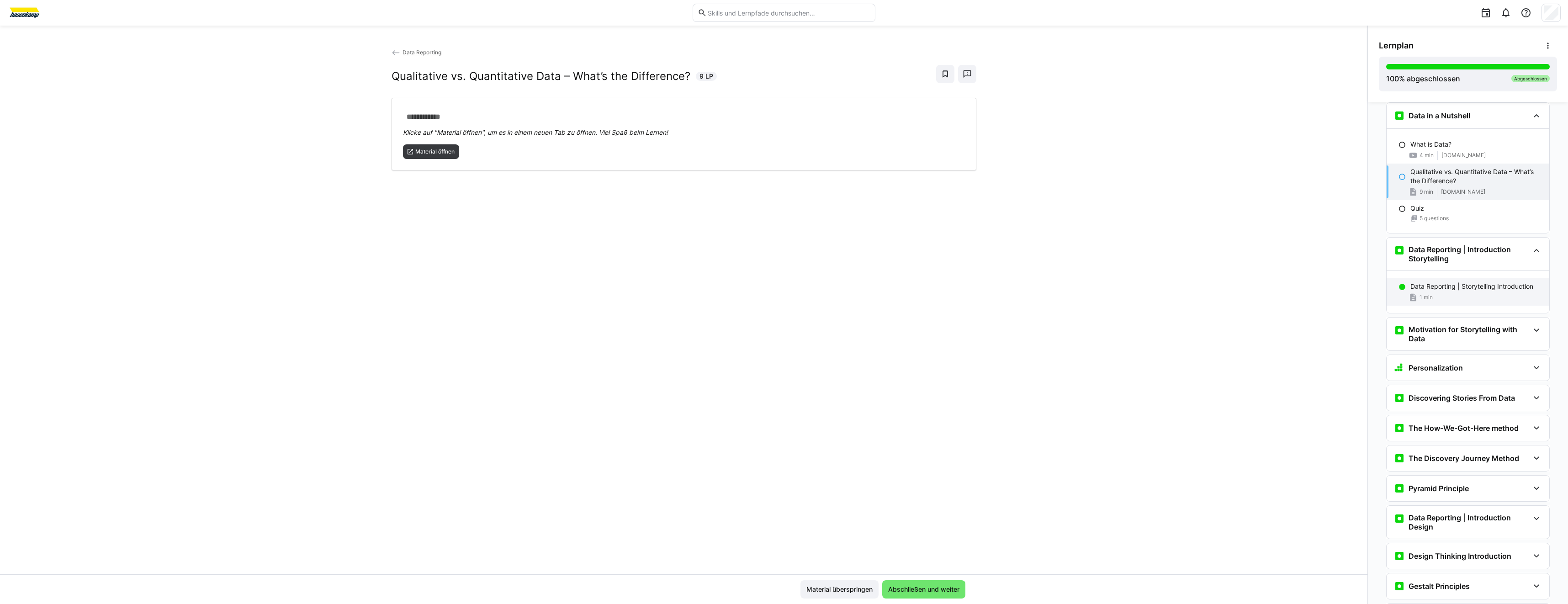
click at [1421, 289] on p "Data Reporting | Storytelling Introduction" at bounding box center [1472, 286] width 123 height 9
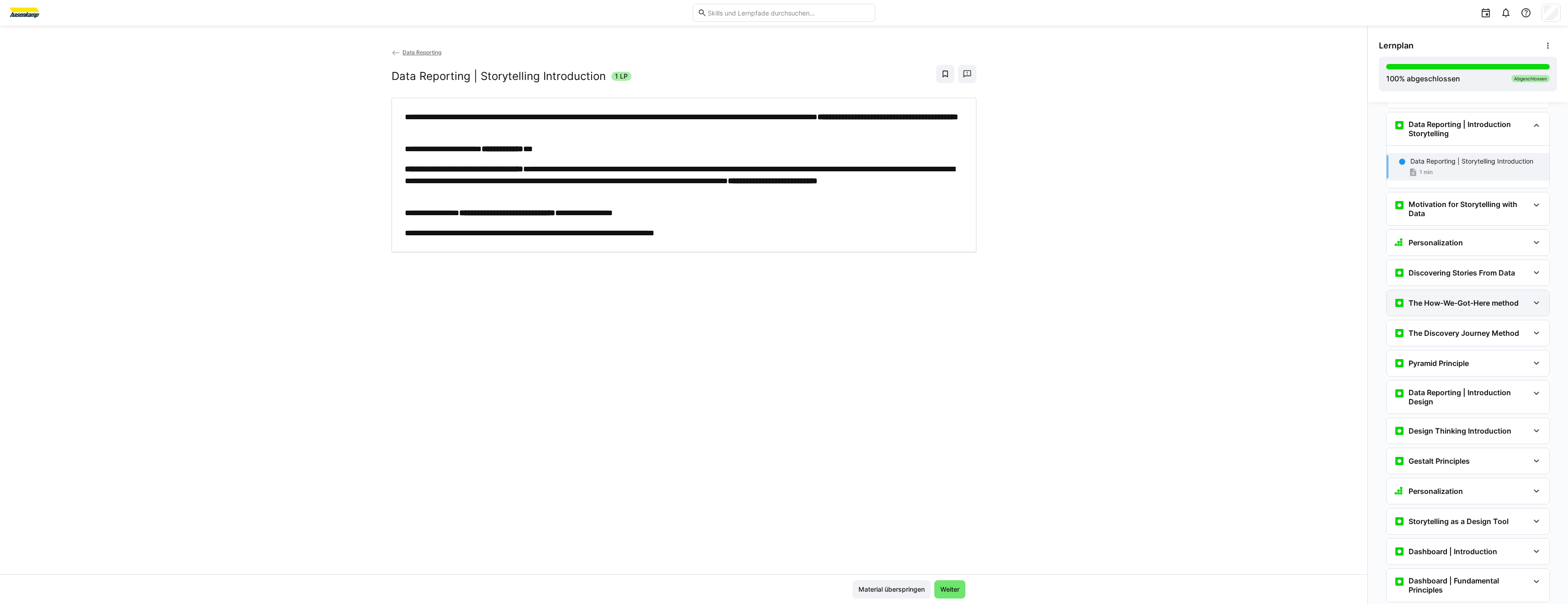
scroll to position [594, 0]
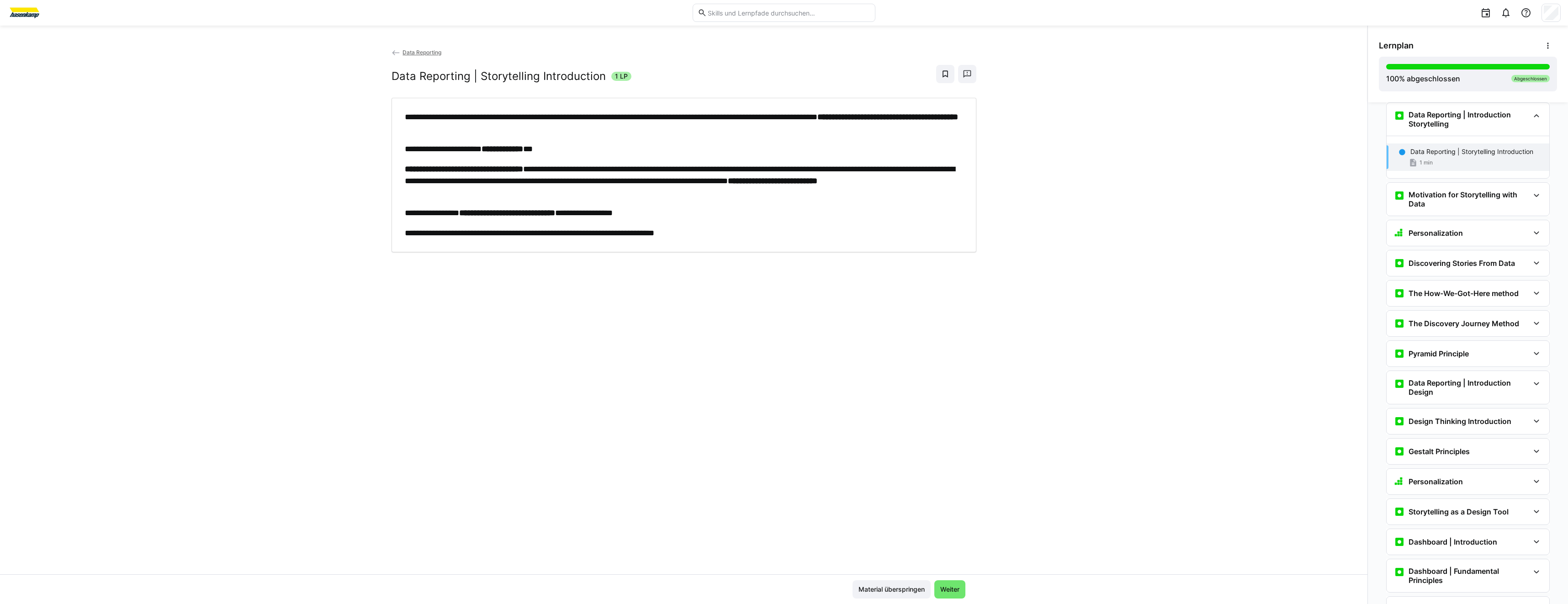
click at [897, 309] on div "**********" at bounding box center [684, 311] width 1367 height 527
click at [1397, 188] on div "Motivation for Storytelling with Data" at bounding box center [1468, 199] width 163 height 33
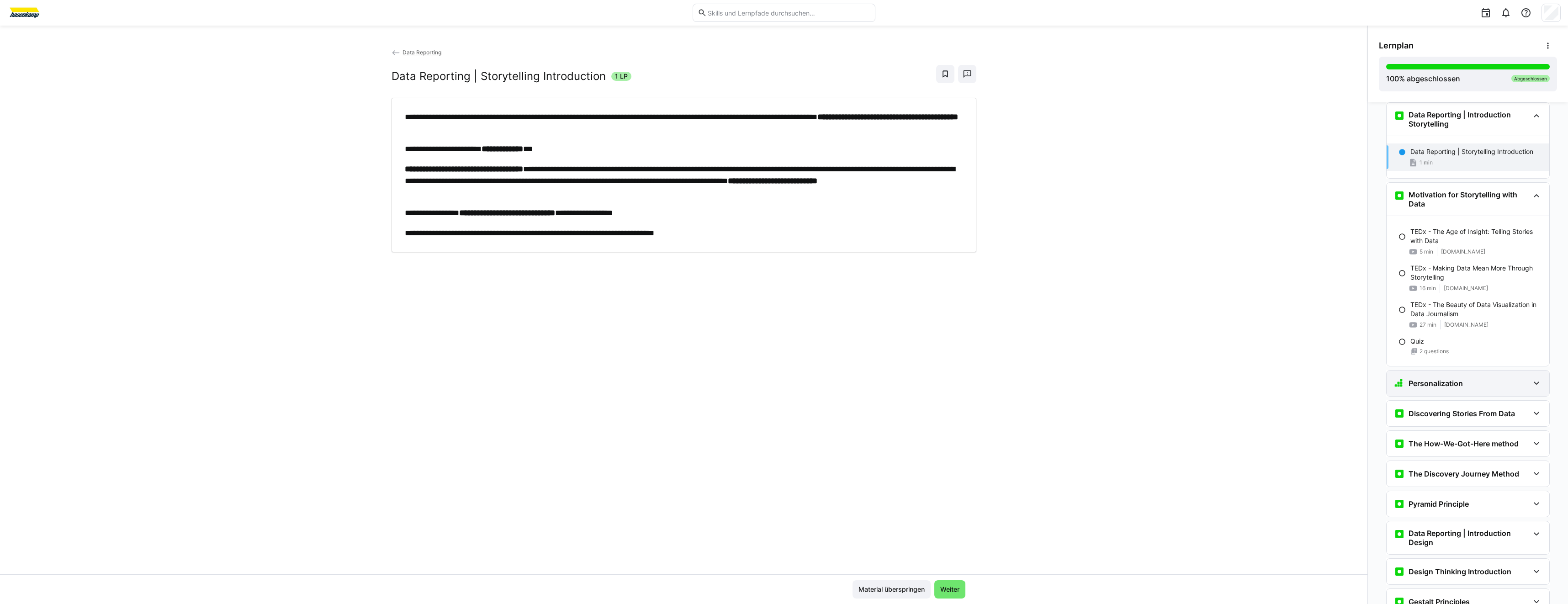
click at [1452, 382] on h3 "Personalization" at bounding box center [1435, 383] width 54 height 9
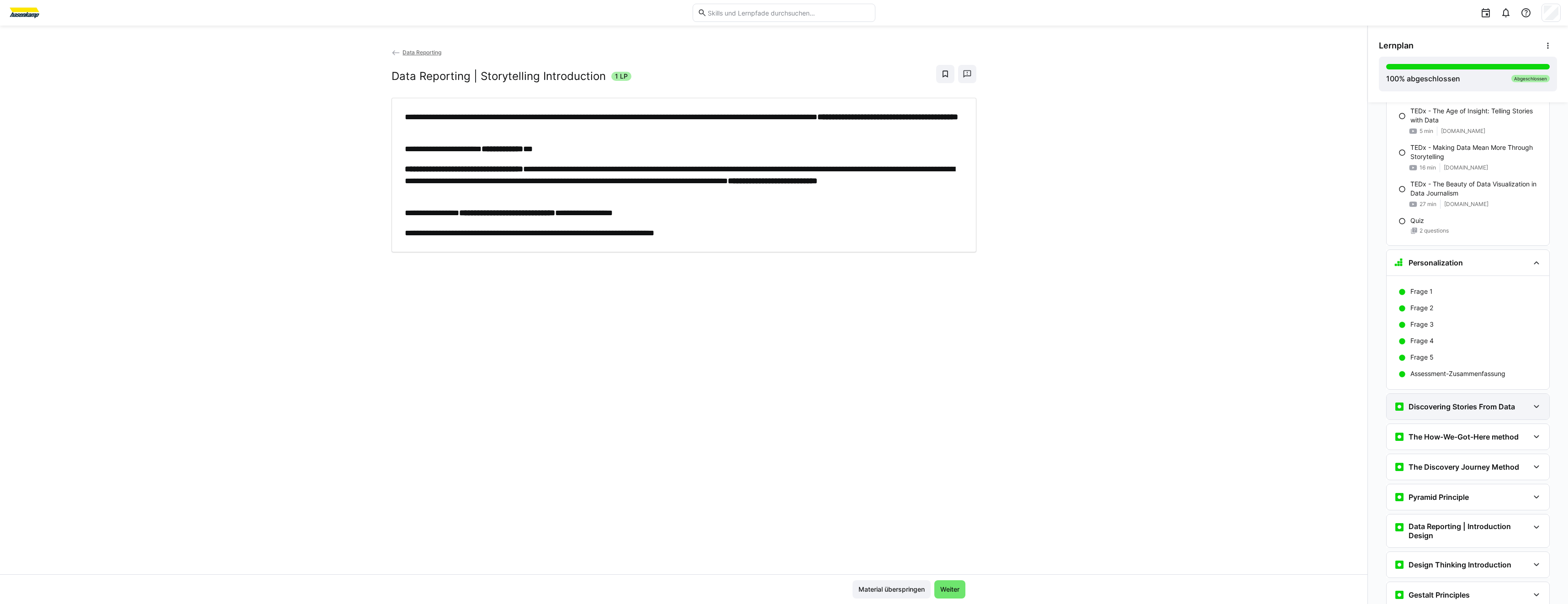
scroll to position [776, 0]
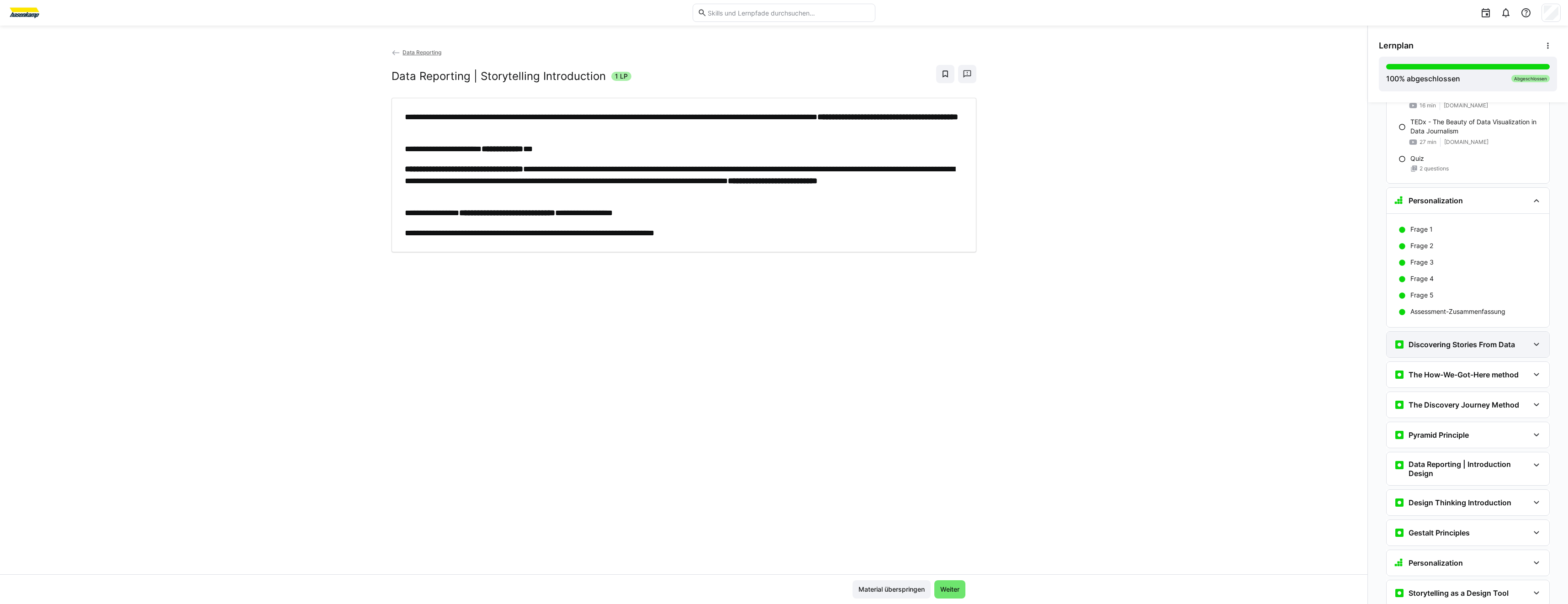
click at [1468, 352] on div "Discovering Stories From Data" at bounding box center [1468, 345] width 163 height 26
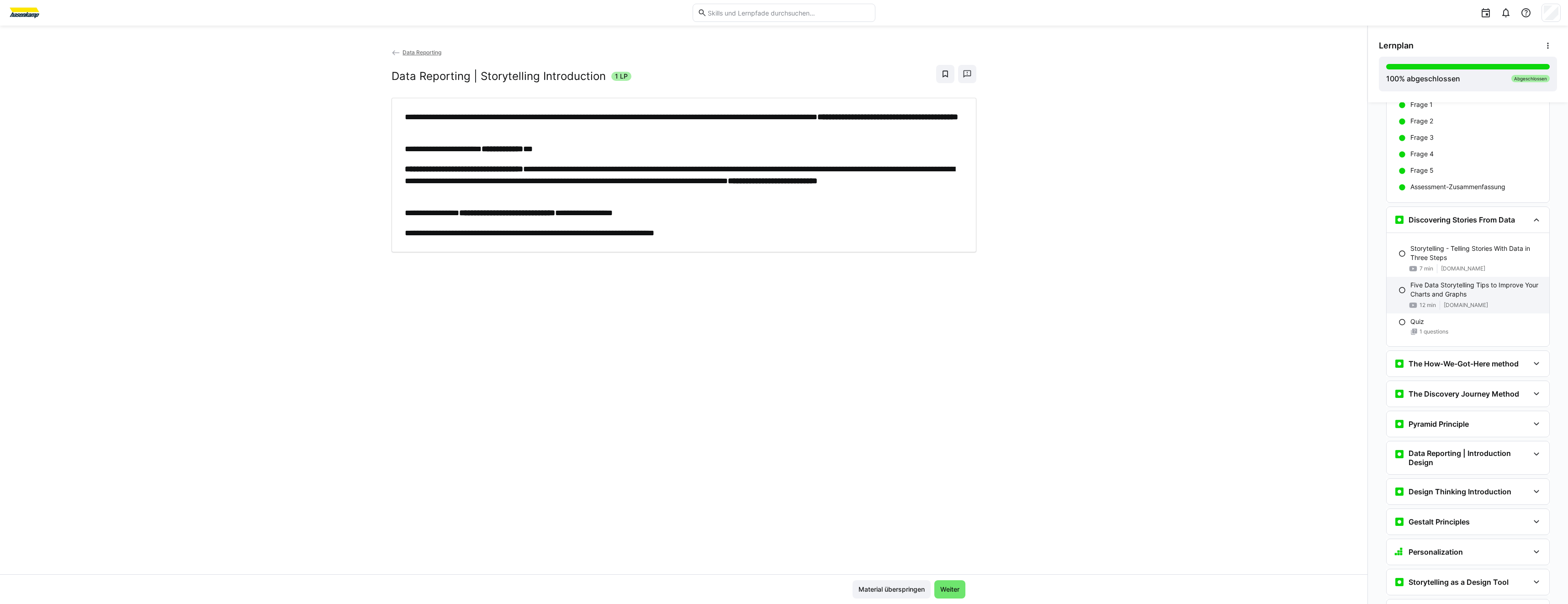
scroll to position [959, 0]
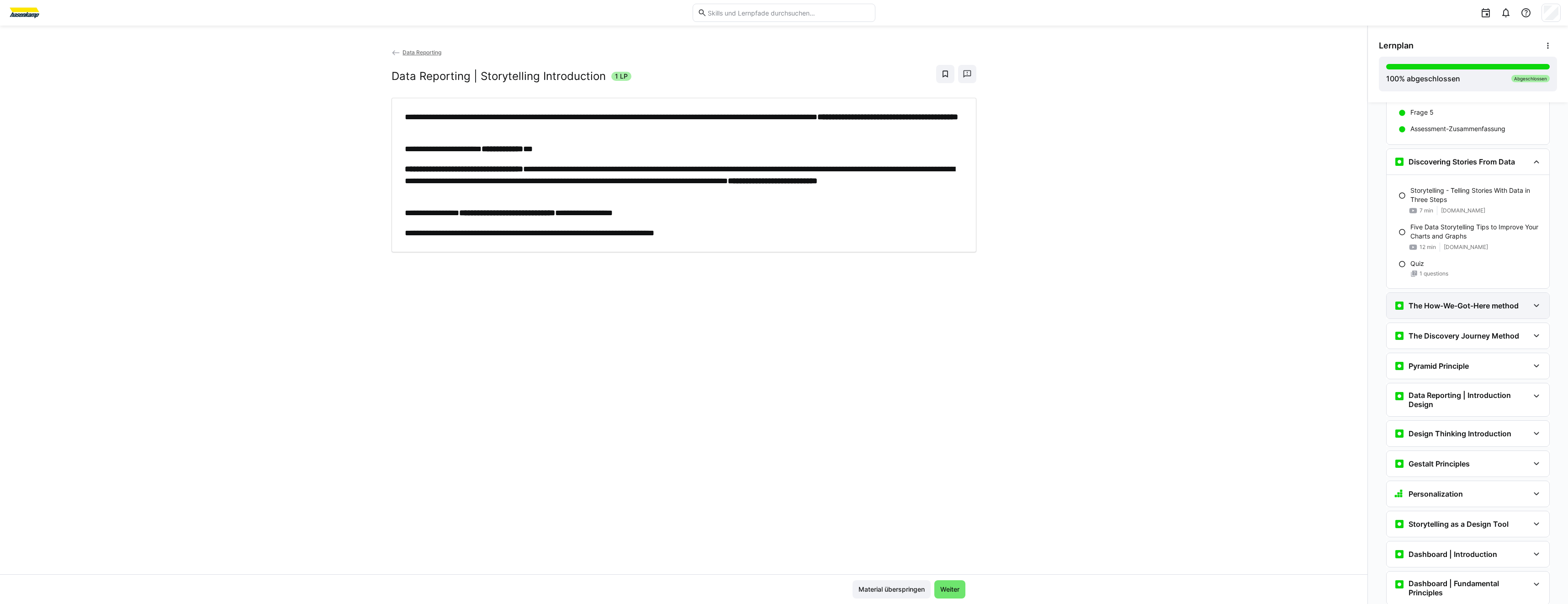
click at [1460, 309] on h3 "The How-We-Got-Here method" at bounding box center [1463, 306] width 110 height 9
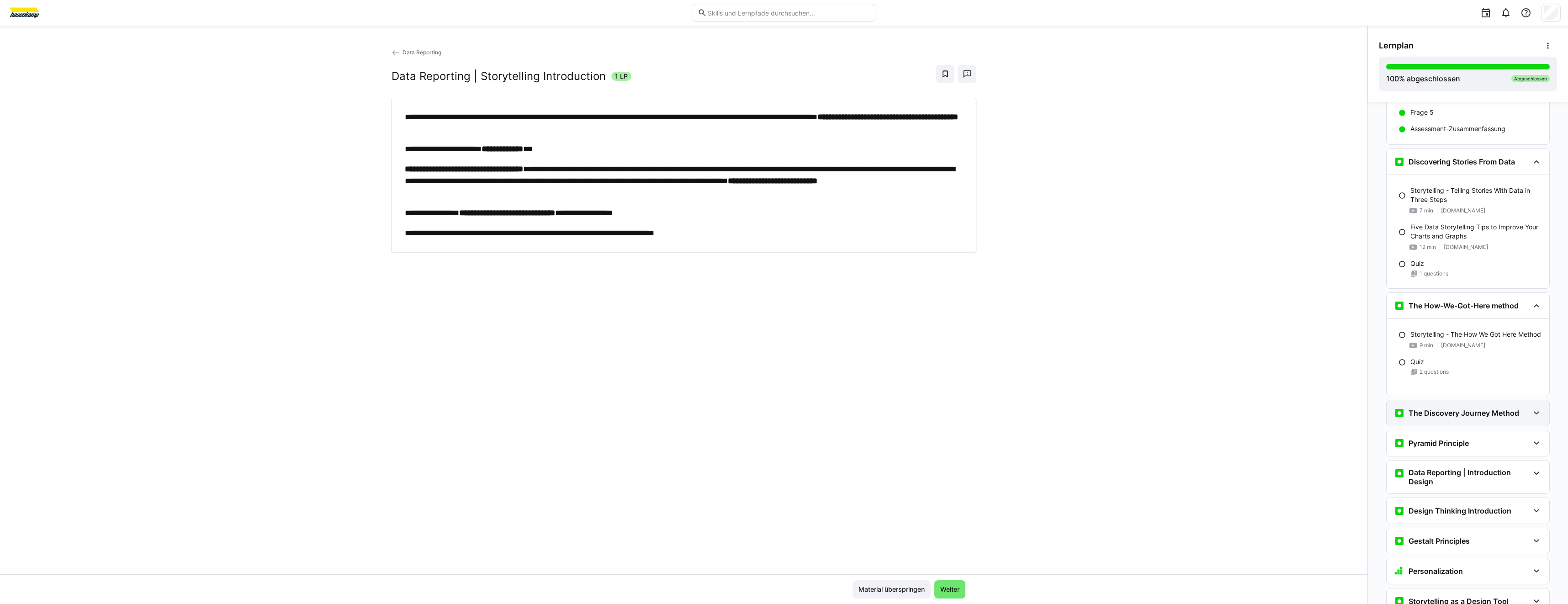
click at [1488, 409] on div "The Discovery Journey Method" at bounding box center [1457, 413] width 125 height 11
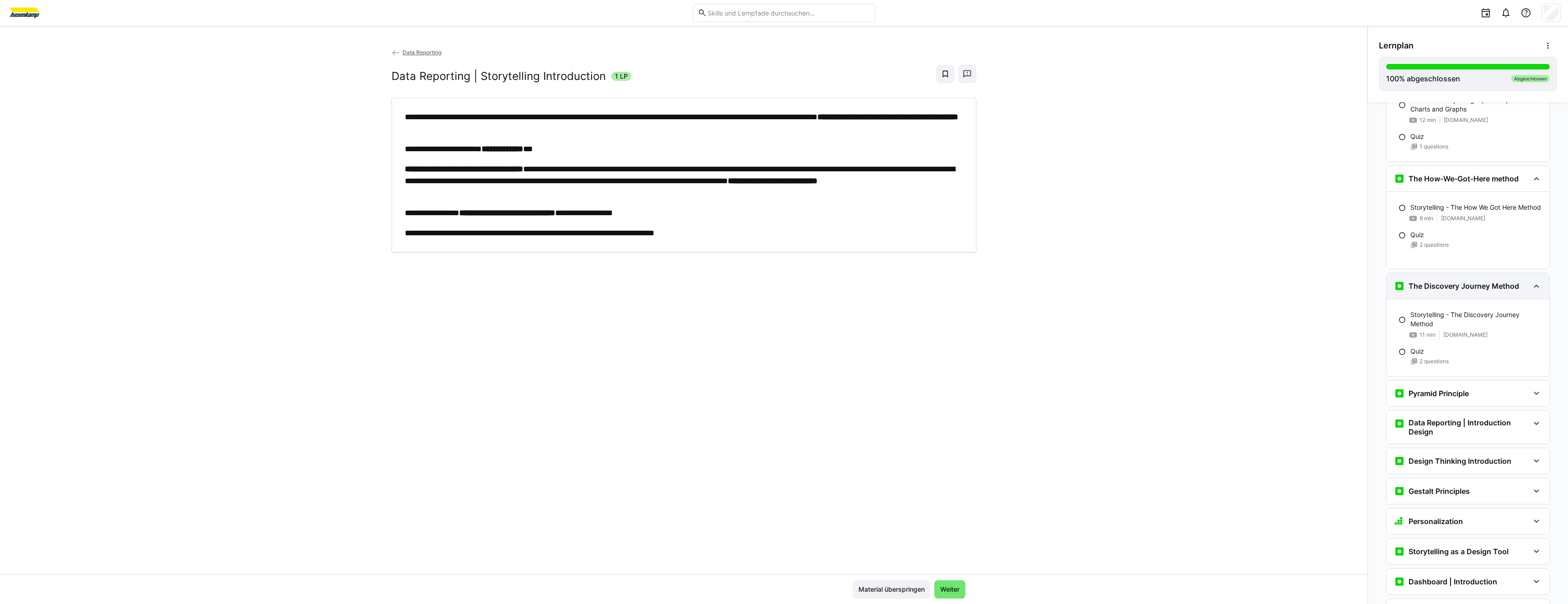
scroll to position [1097, 0]
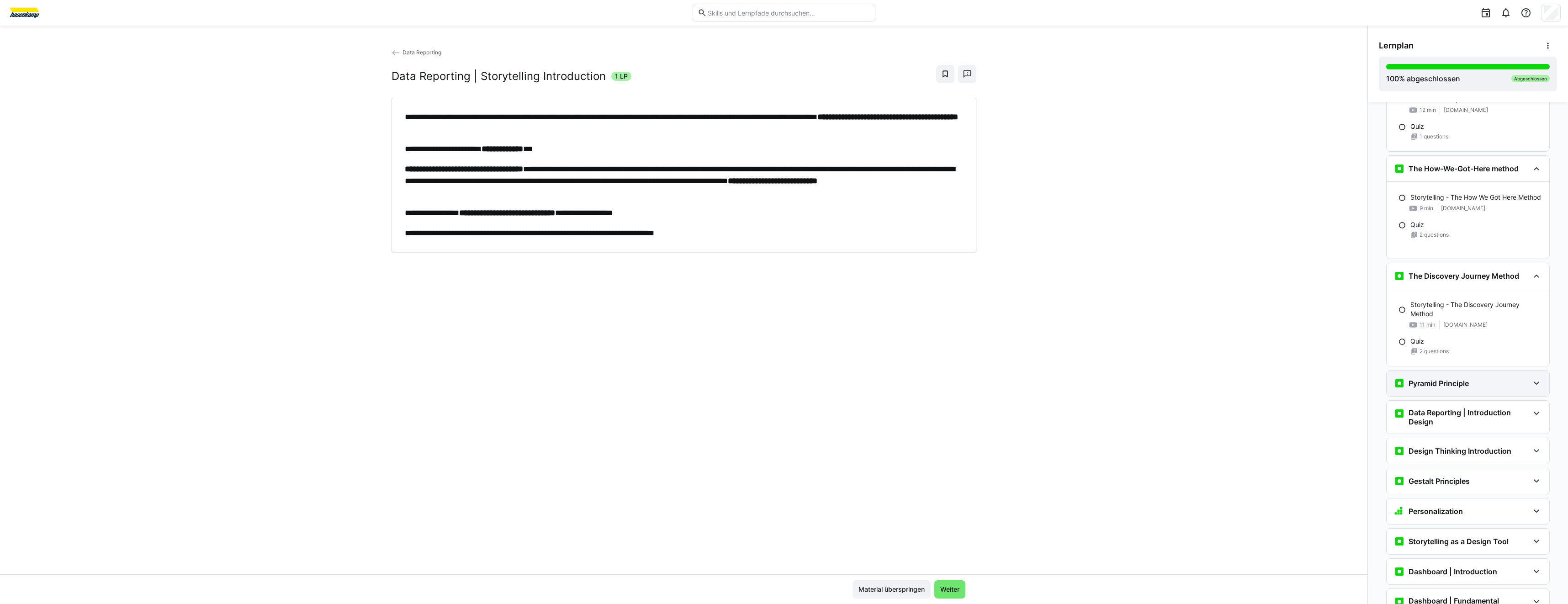
click at [1490, 380] on div "Pyramid Principle" at bounding box center [1461, 384] width 135 height 11
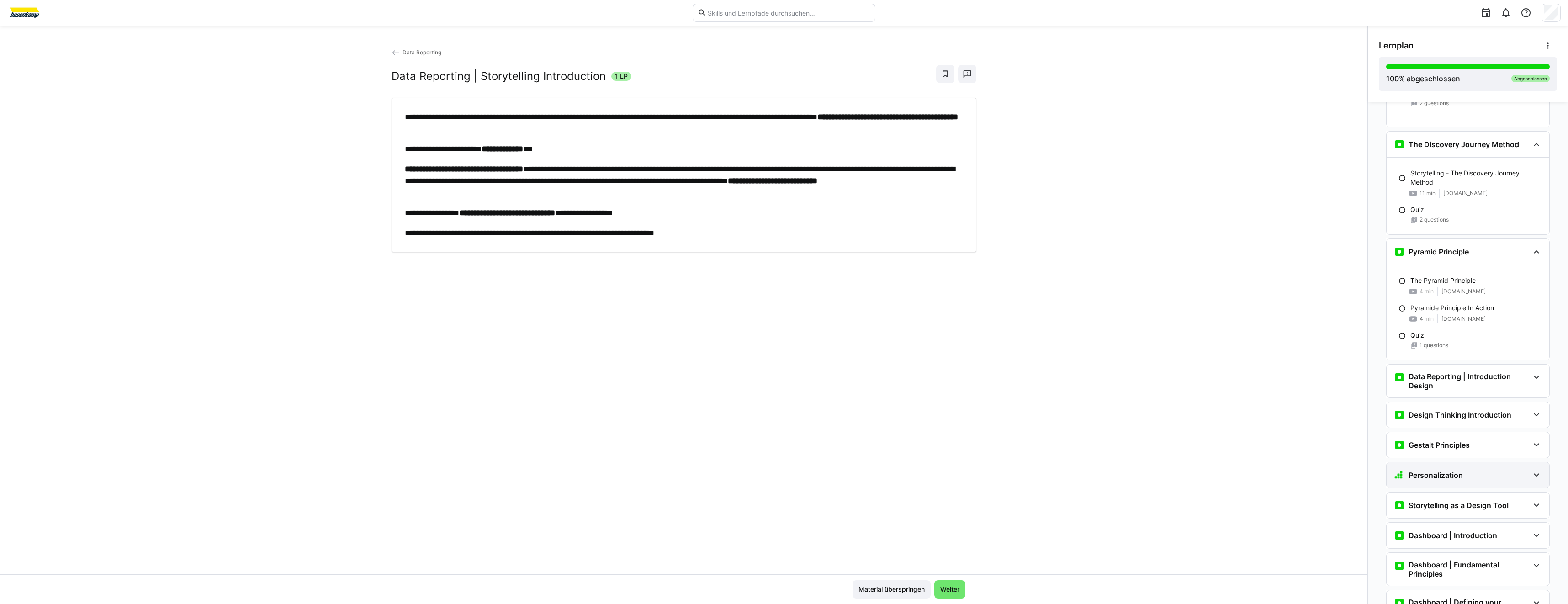
scroll to position [1234, 0]
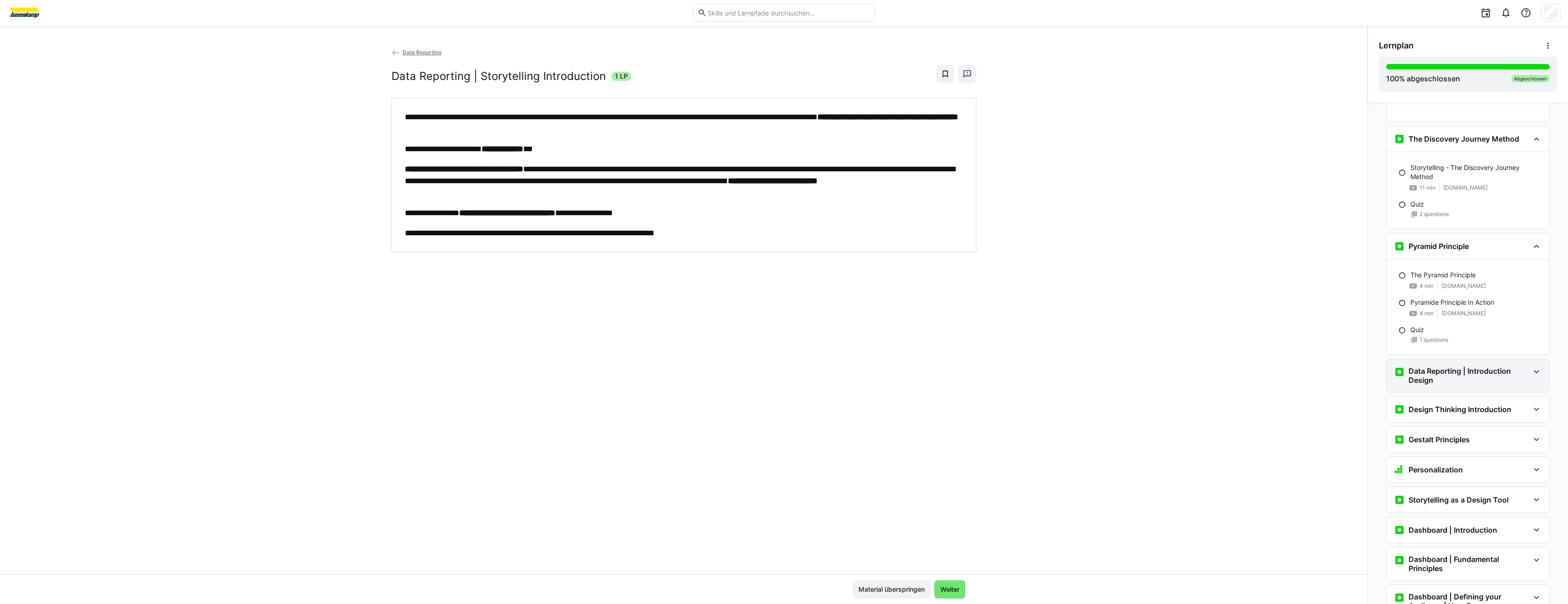
click at [1440, 384] on h3 "Data Reporting | Introduction Design" at bounding box center [1469, 376] width 121 height 18
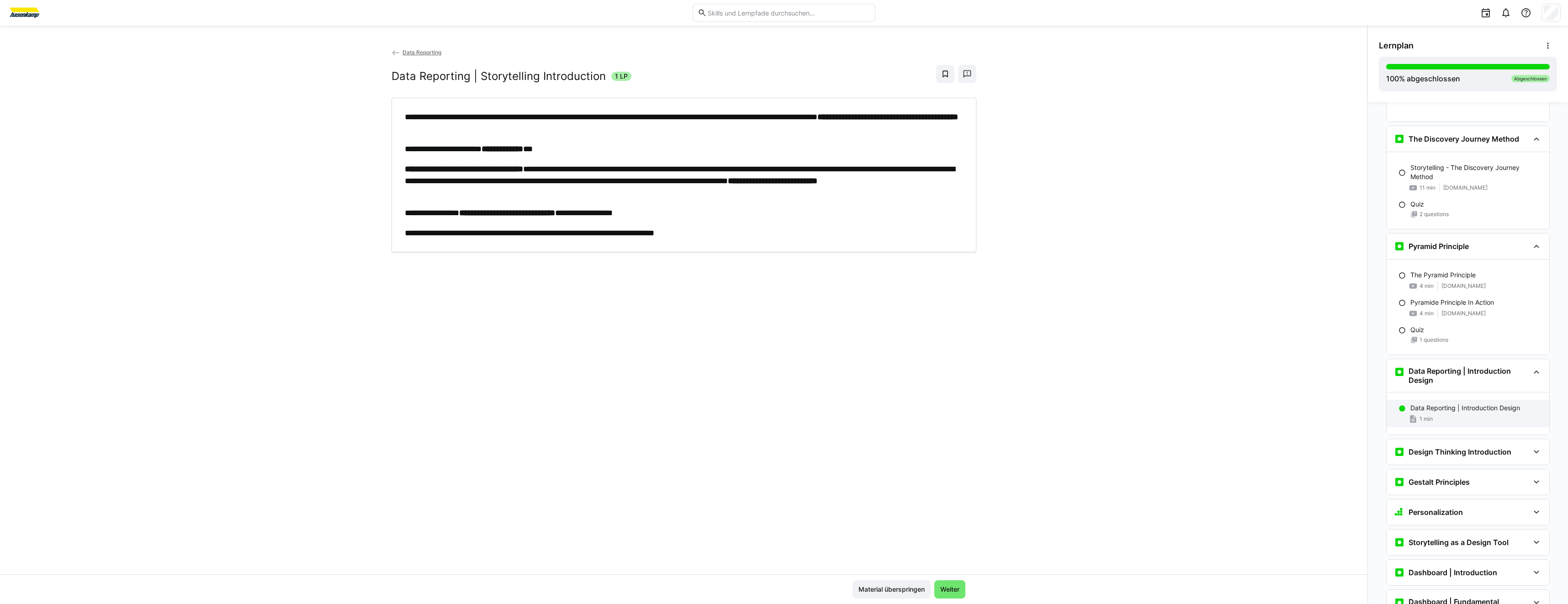
click at [1470, 410] on p "Data Reporting | Introduction Design" at bounding box center [1465, 408] width 110 height 9
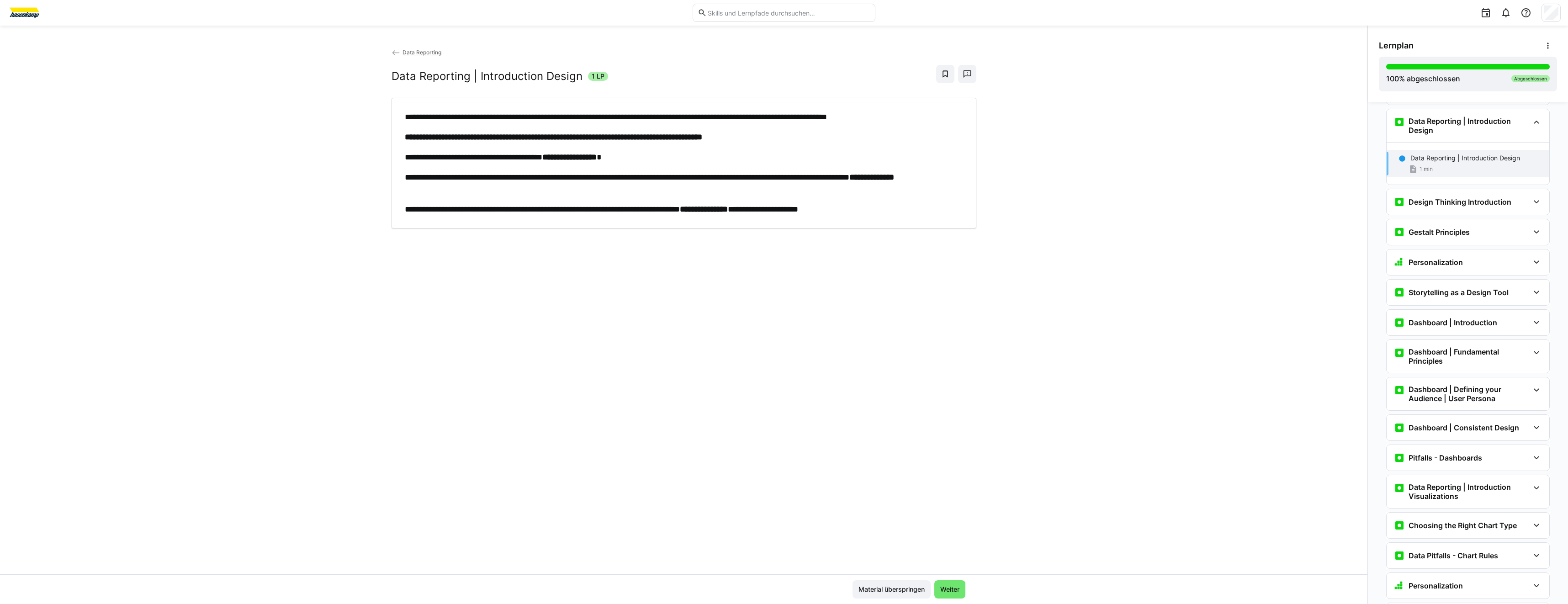
scroll to position [1490, 0]
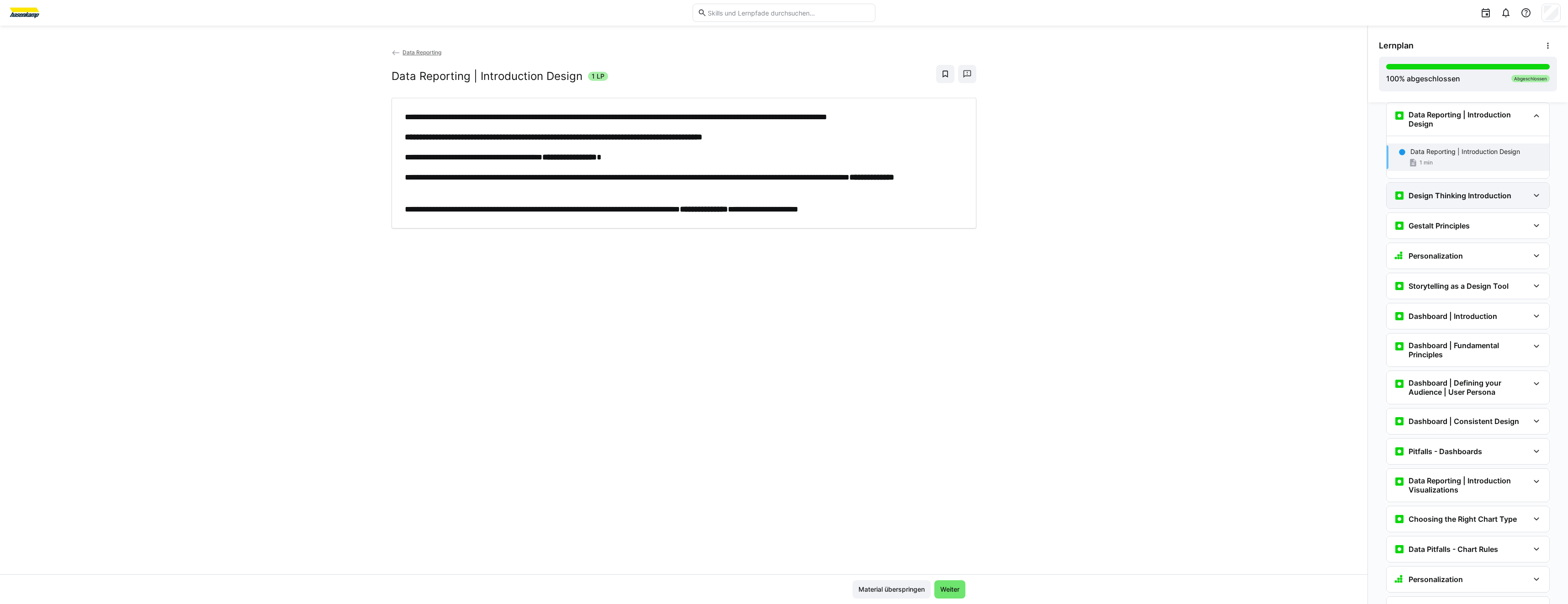
click at [1433, 184] on div "Design Thinking Introduction" at bounding box center [1468, 195] width 163 height 26
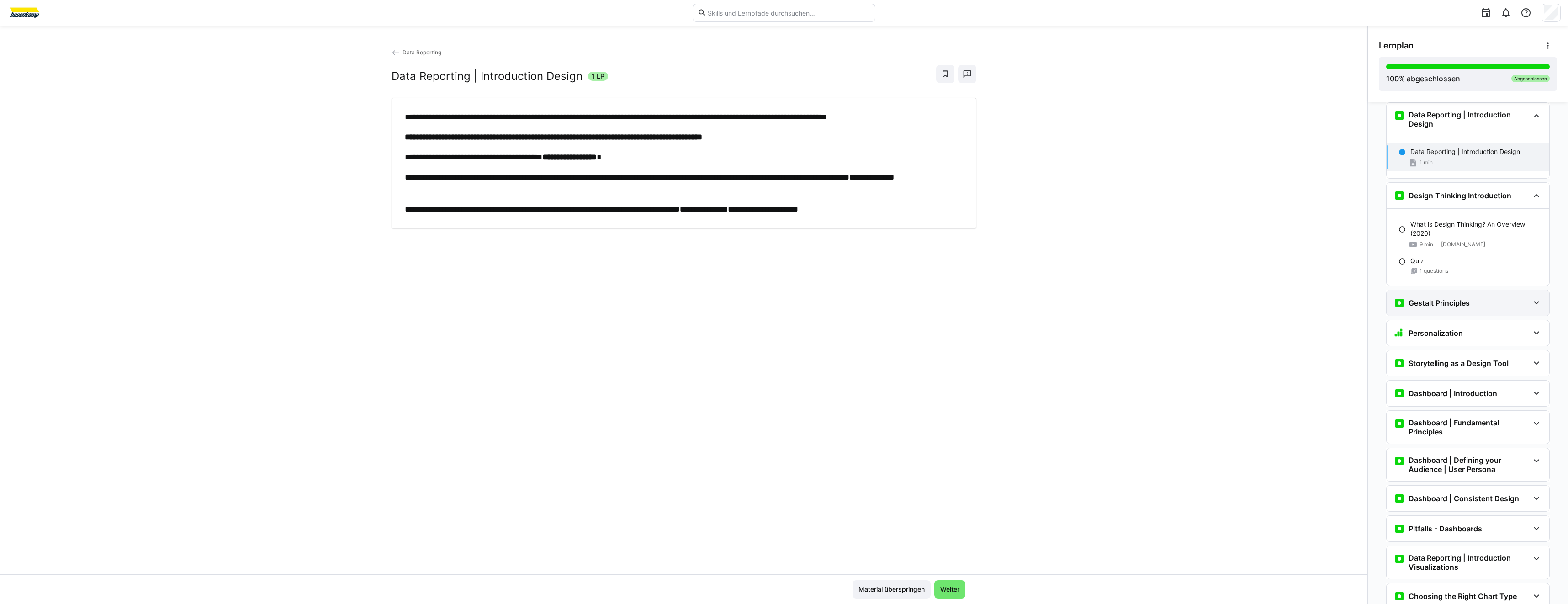
click at [1497, 308] on div "Gestalt Principles" at bounding box center [1461, 303] width 135 height 11
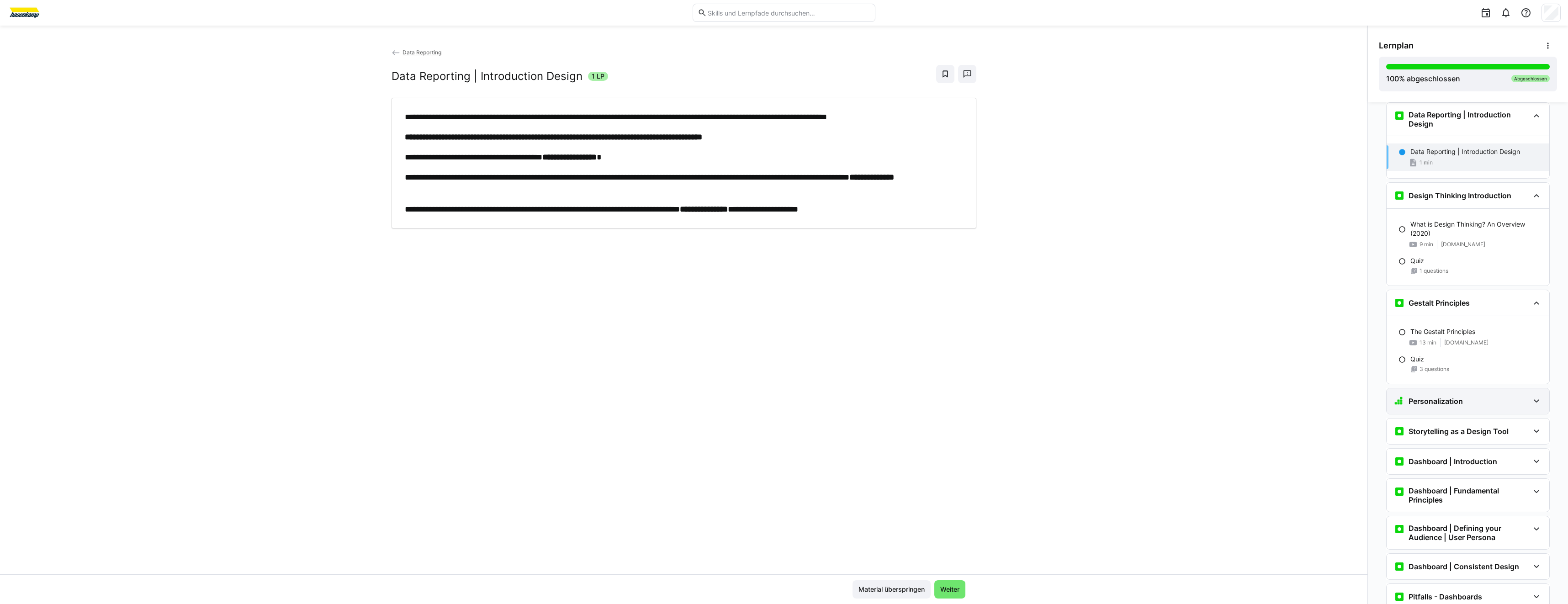
click at [1467, 412] on div "Personalization" at bounding box center [1468, 401] width 163 height 26
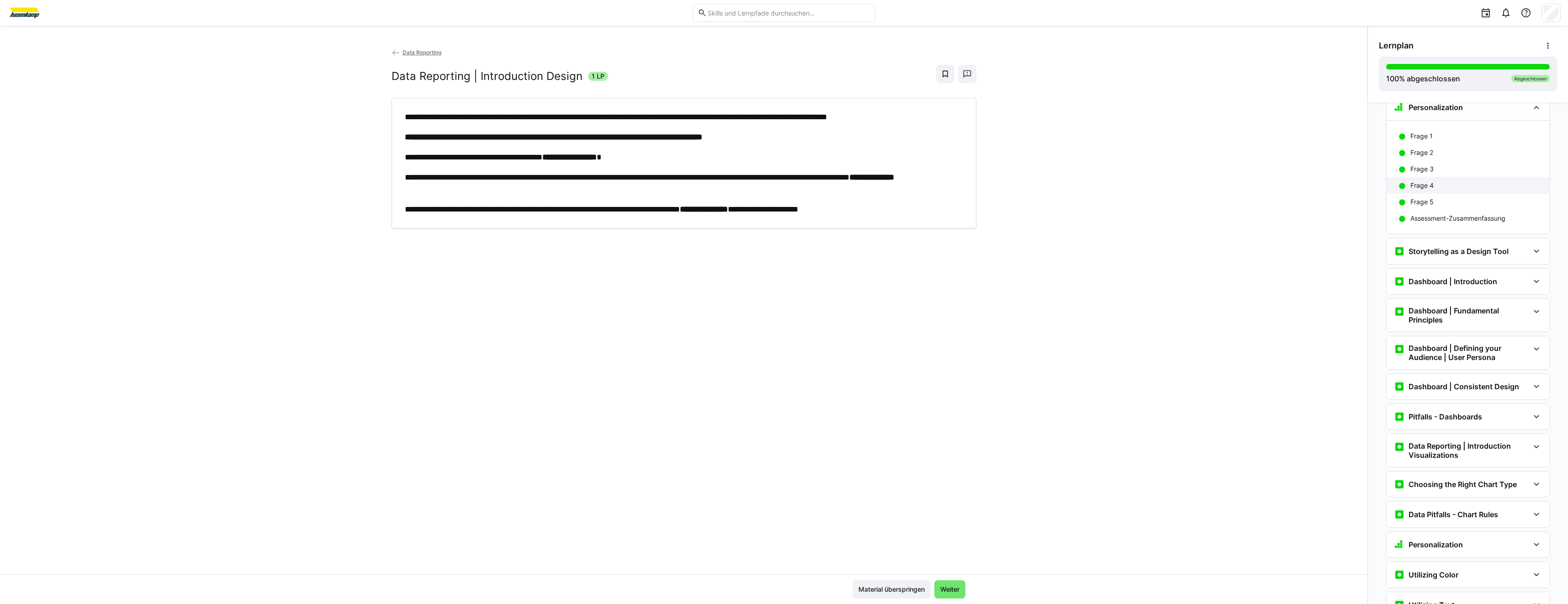
scroll to position [1810, 0]
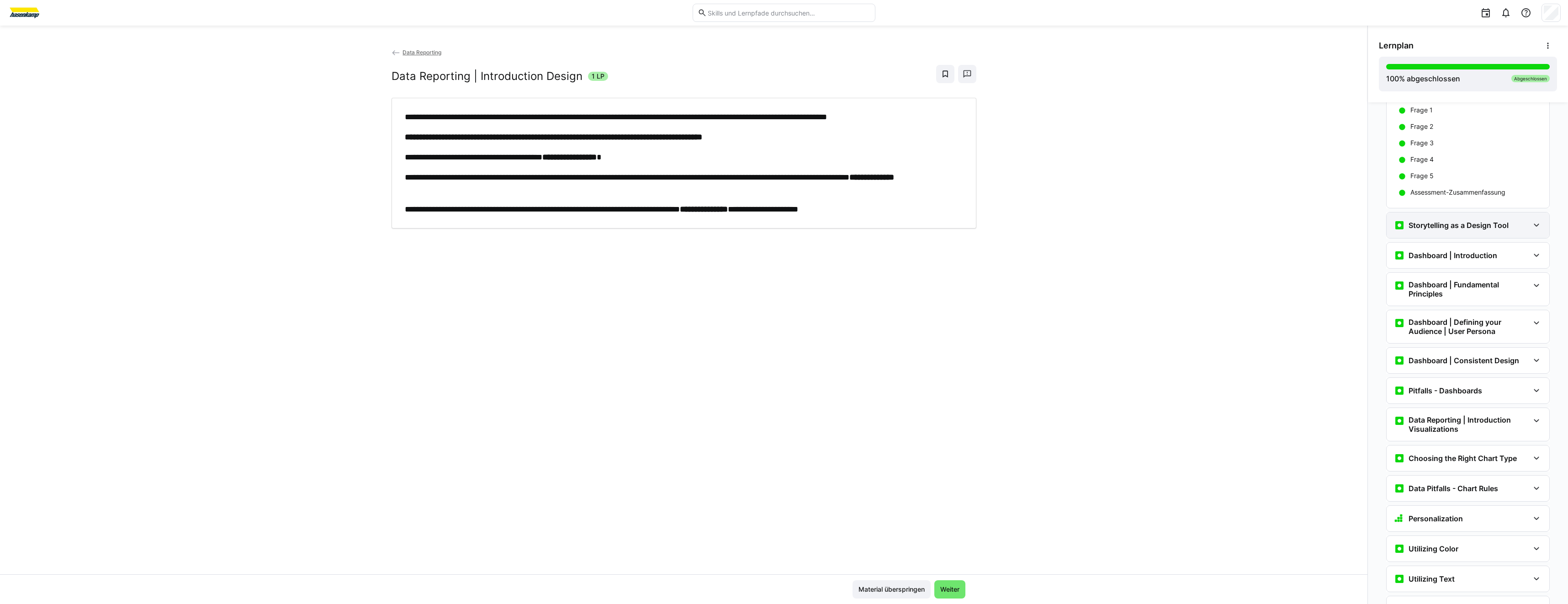
click at [1484, 236] on div "Storytelling as a Design Tool" at bounding box center [1468, 225] width 163 height 26
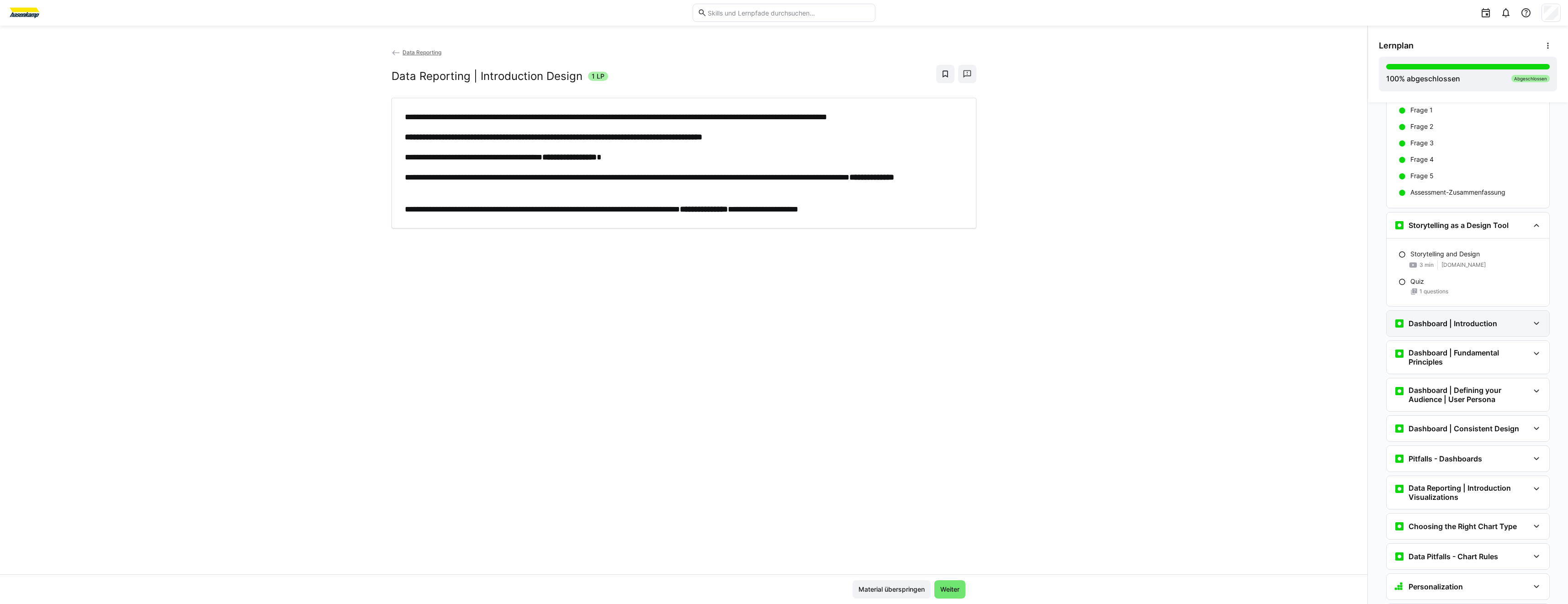
click at [1470, 334] on div "Dashboard | Introduction" at bounding box center [1468, 323] width 163 height 26
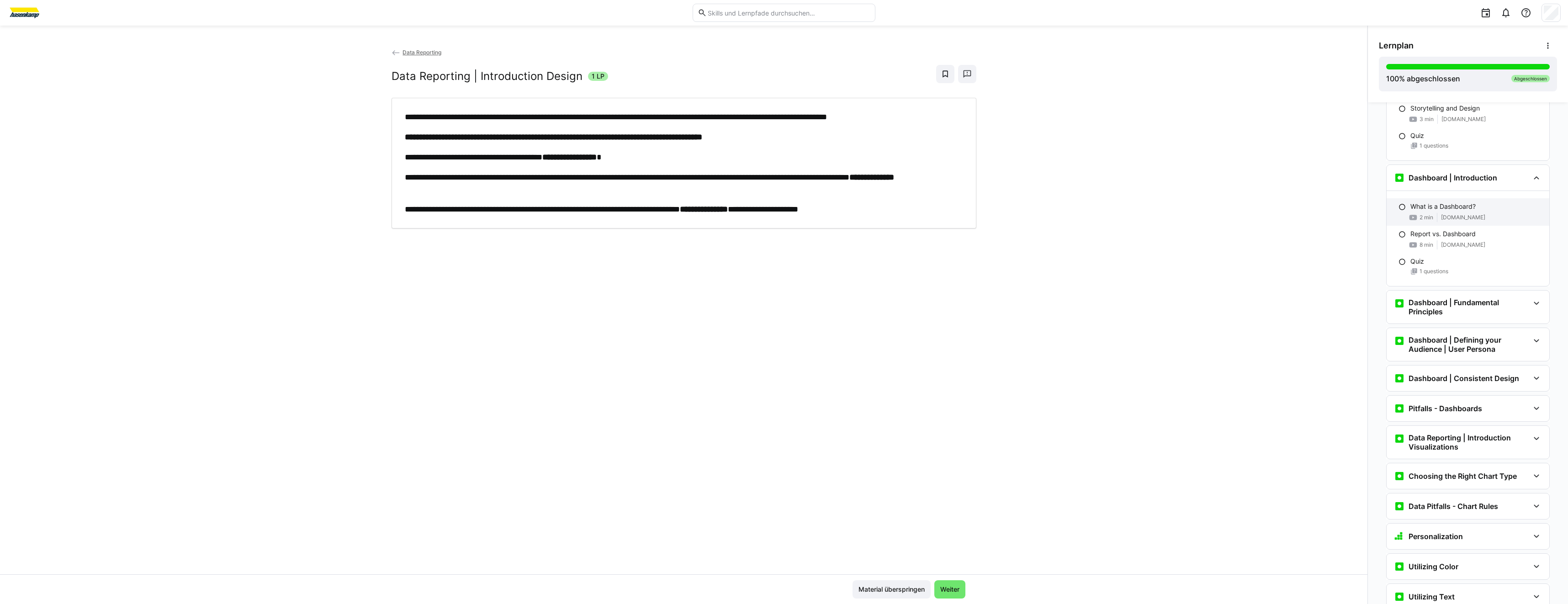
scroll to position [1993, 0]
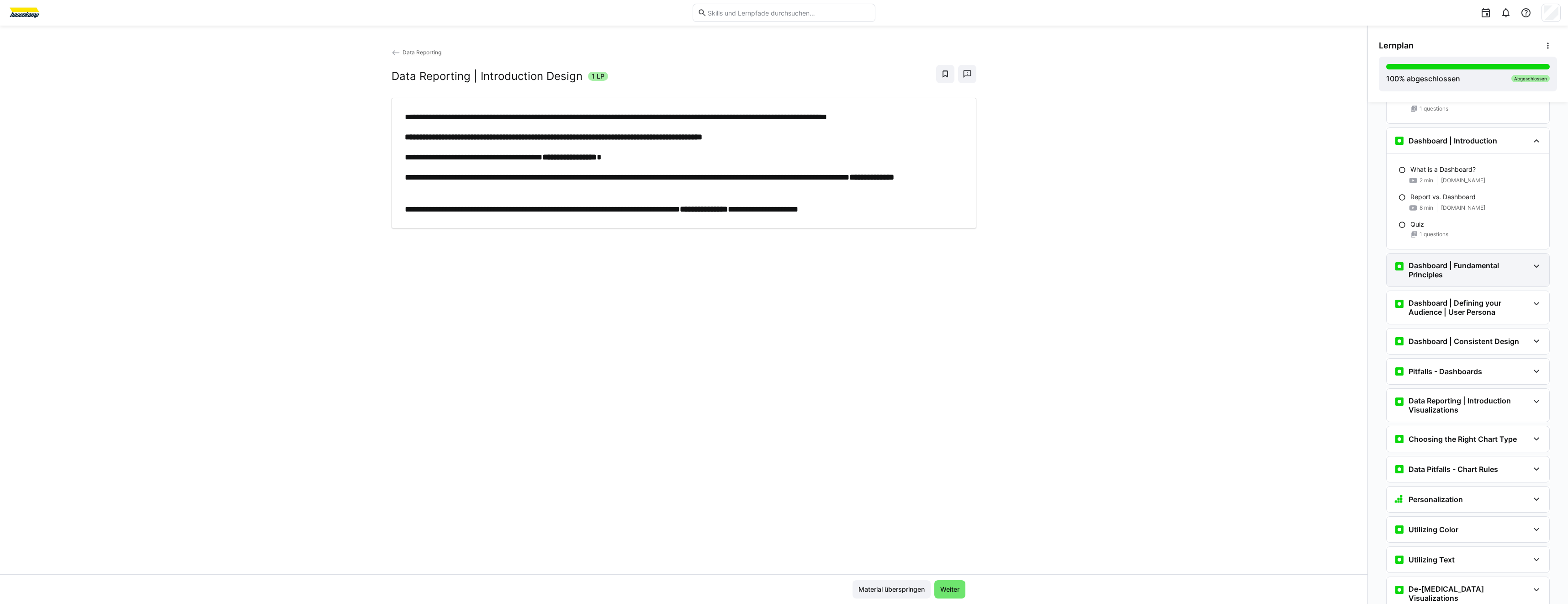
click at [1468, 266] on h3 "Dashboard | Fundamental Principles" at bounding box center [1469, 270] width 121 height 18
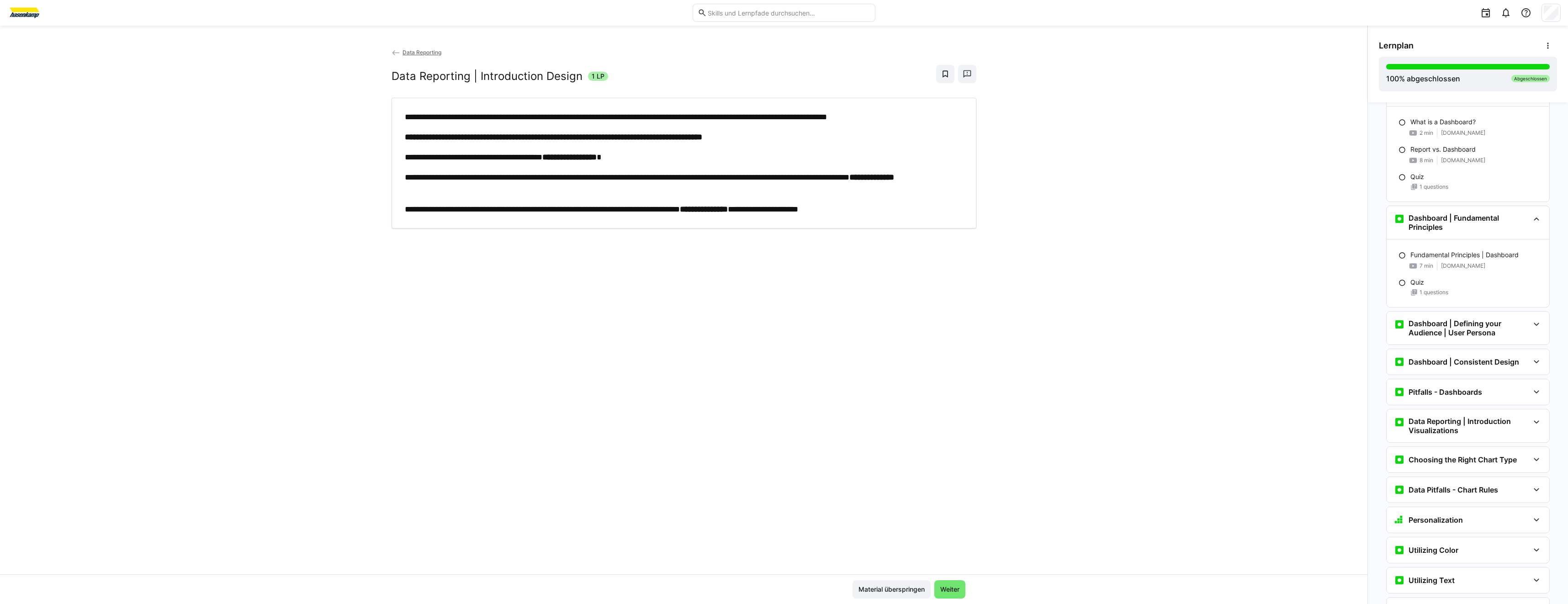
scroll to position [2130, 0]
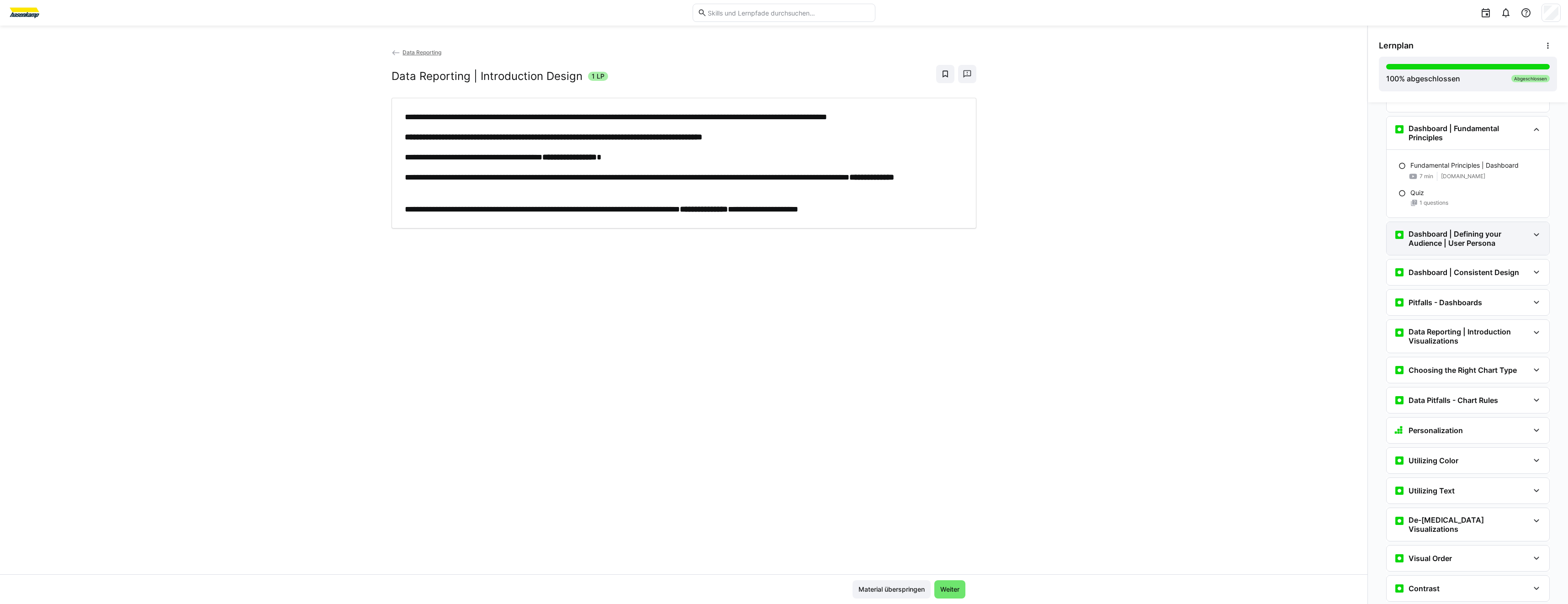
click at [1470, 252] on div "Dashboard | Defining your Audience | User Persona" at bounding box center [1468, 239] width 163 height 33
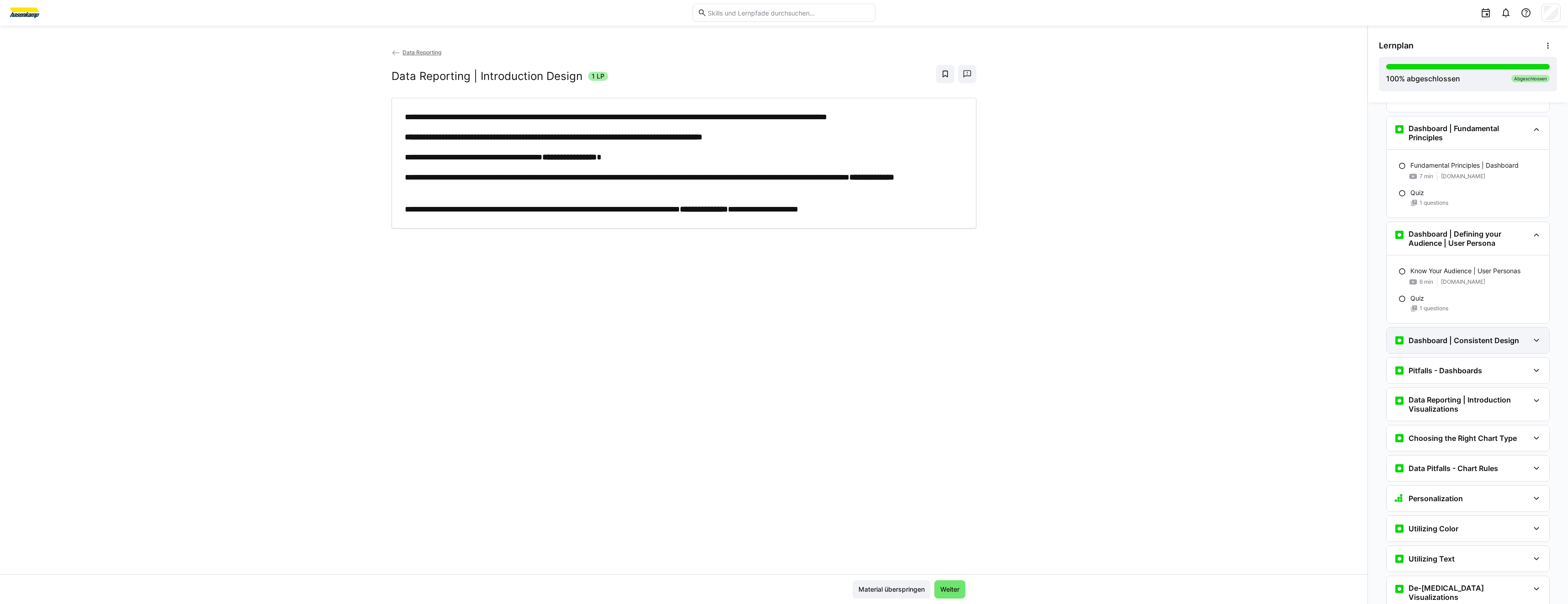
click at [1465, 332] on div "Dashboard | Consistent Design" at bounding box center [1468, 340] width 163 height 26
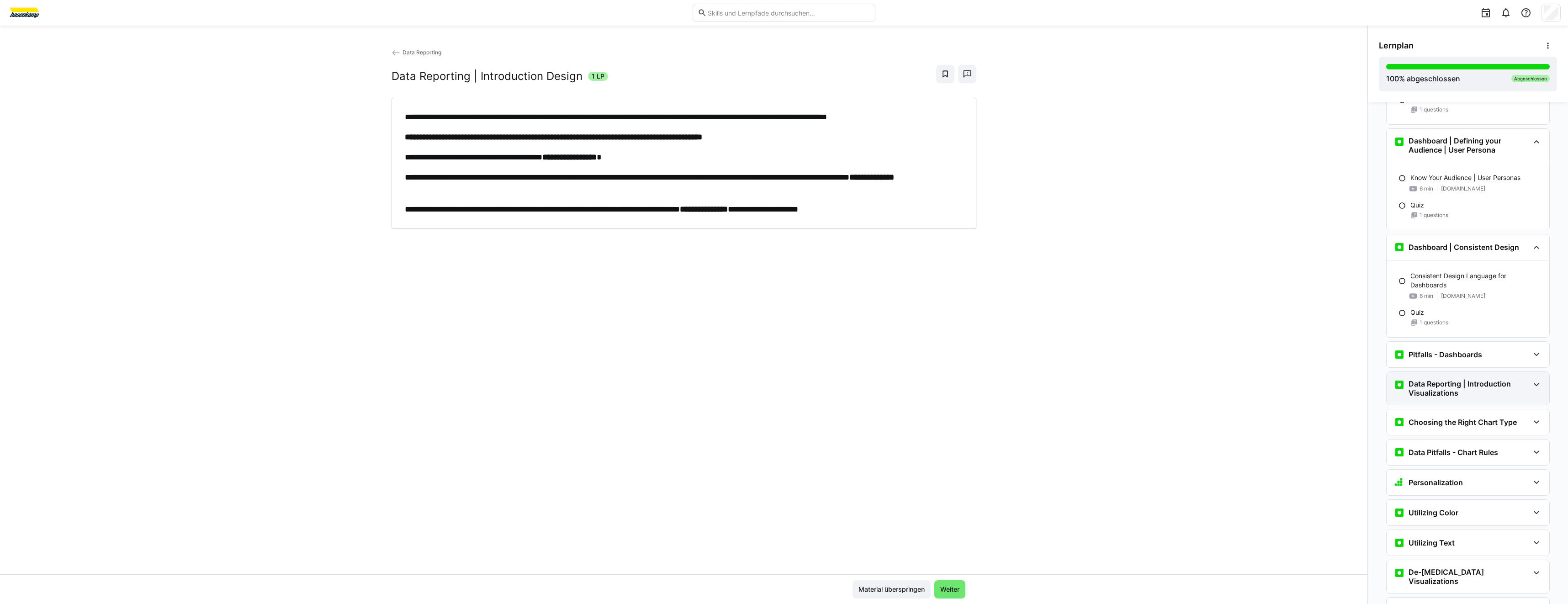
scroll to position [2312, 0]
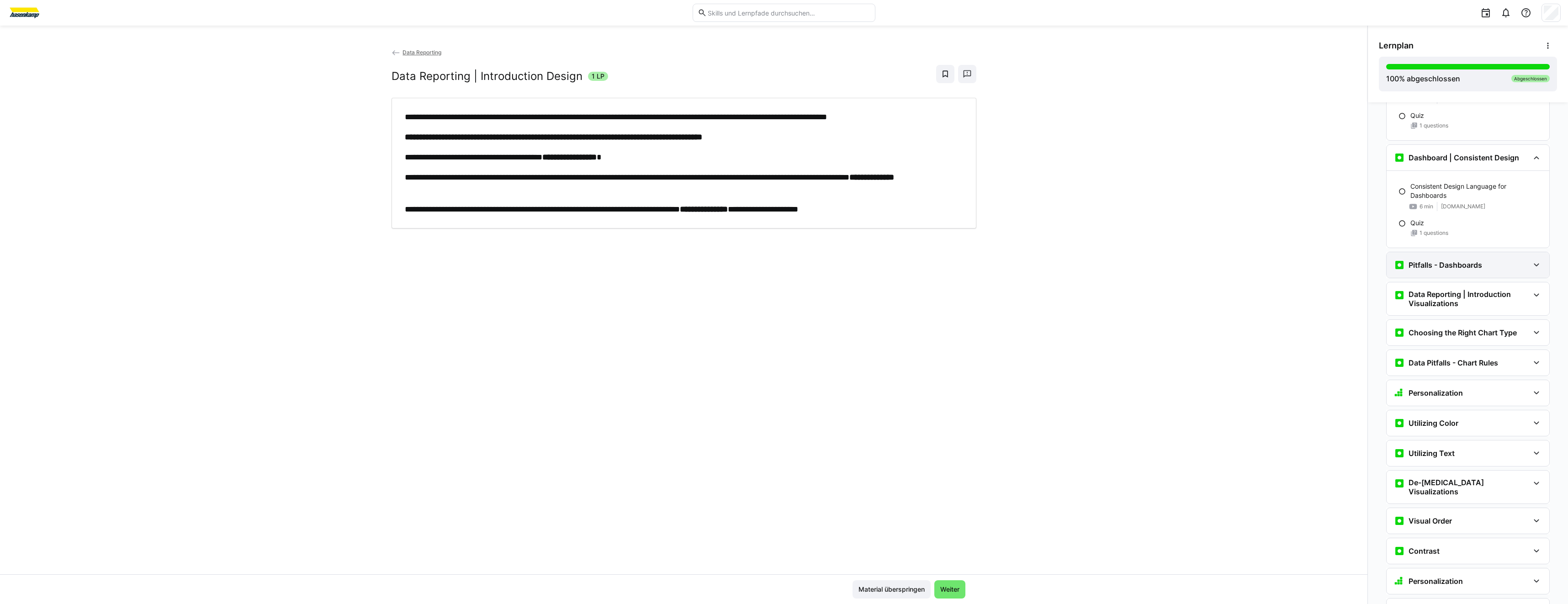
click at [1497, 267] on div "Pitfalls - Dashboards" at bounding box center [1461, 265] width 135 height 11
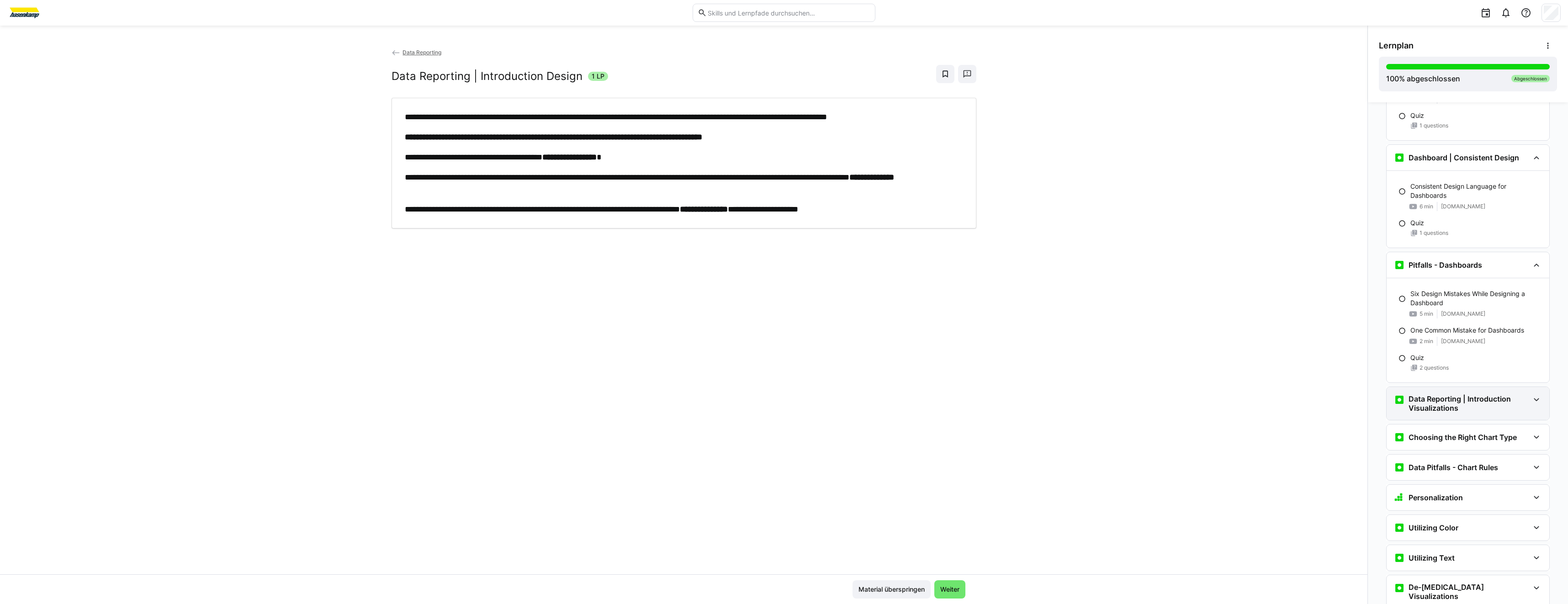
click at [1496, 396] on h3 "Data Reporting | Introduction Visualizations" at bounding box center [1469, 404] width 121 height 18
click at [1466, 433] on p "Data Reporting | Introduction Visualizations" at bounding box center [1475, 436] width 129 height 9
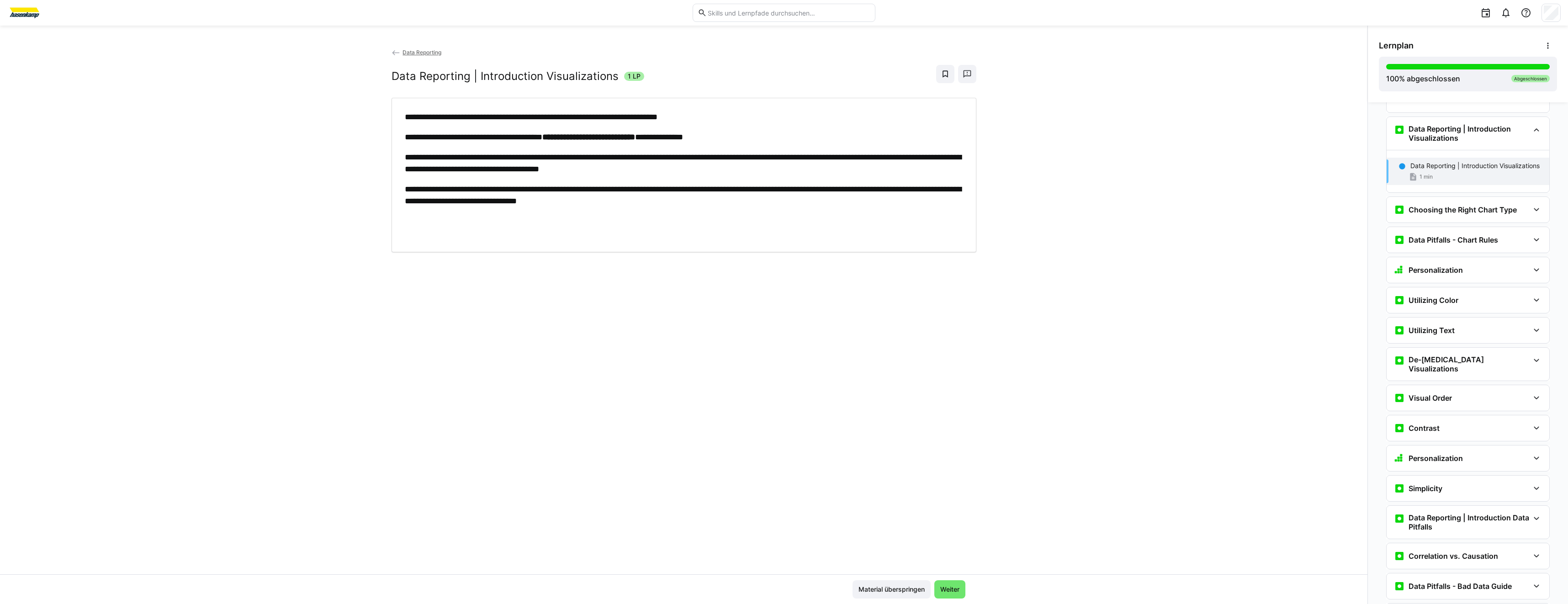
scroll to position [2597, 0]
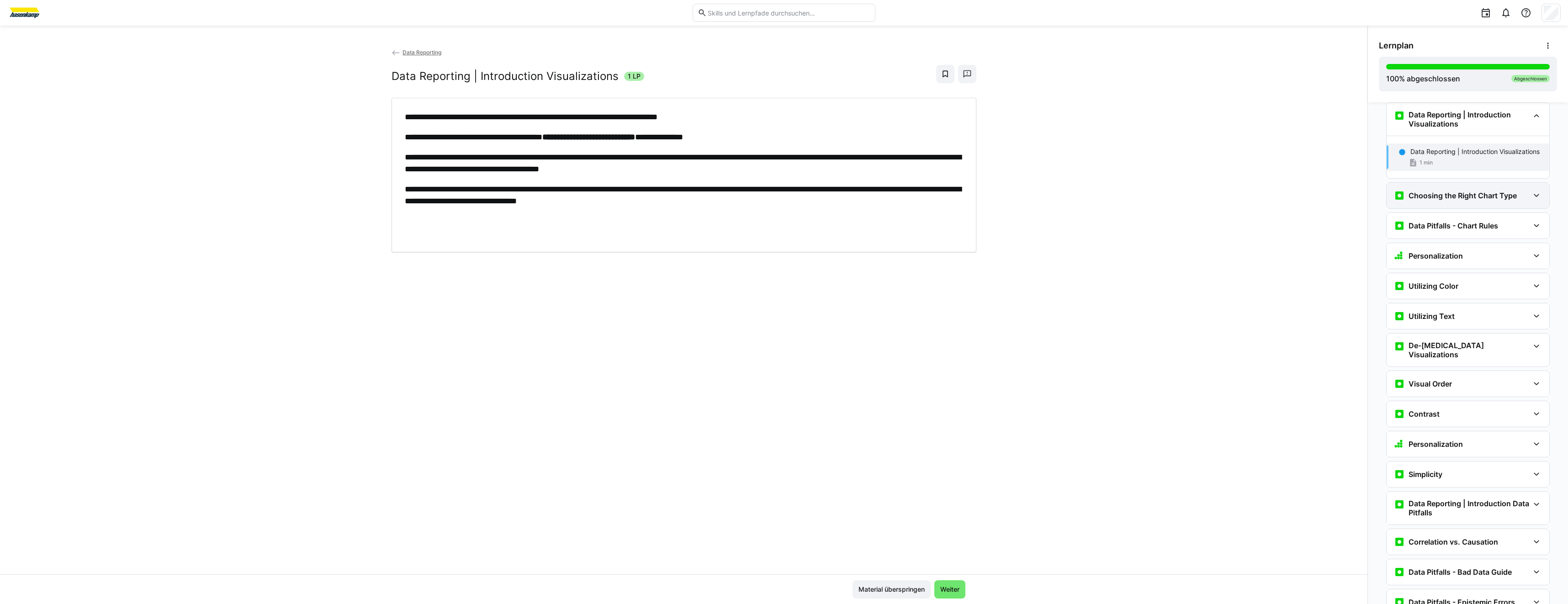
click at [1467, 192] on h3 "Choosing the Right Chart Type" at bounding box center [1463, 195] width 108 height 9
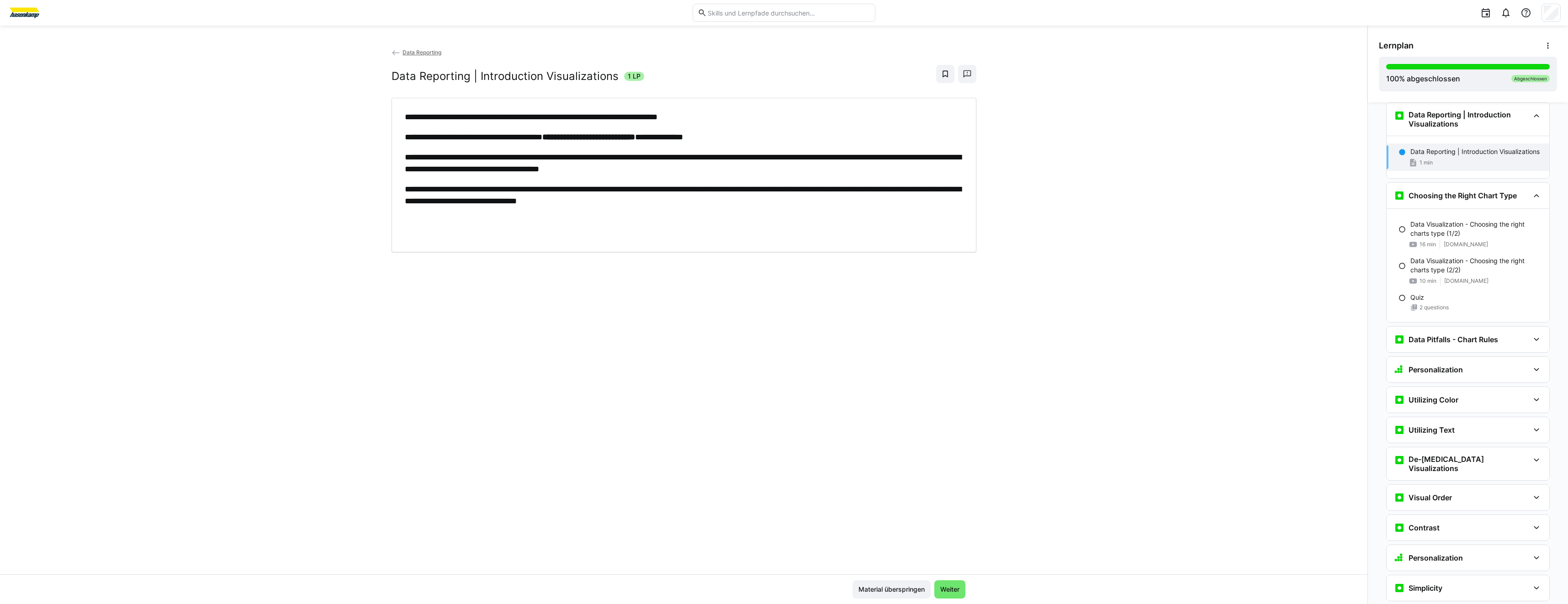
click at [1429, 329] on div "Data Pitfalls - Chart Rules" at bounding box center [1468, 340] width 163 height 26
click at [1463, 381] on span "[DOMAIN_NAME]" at bounding box center [1466, 379] width 44 height 7
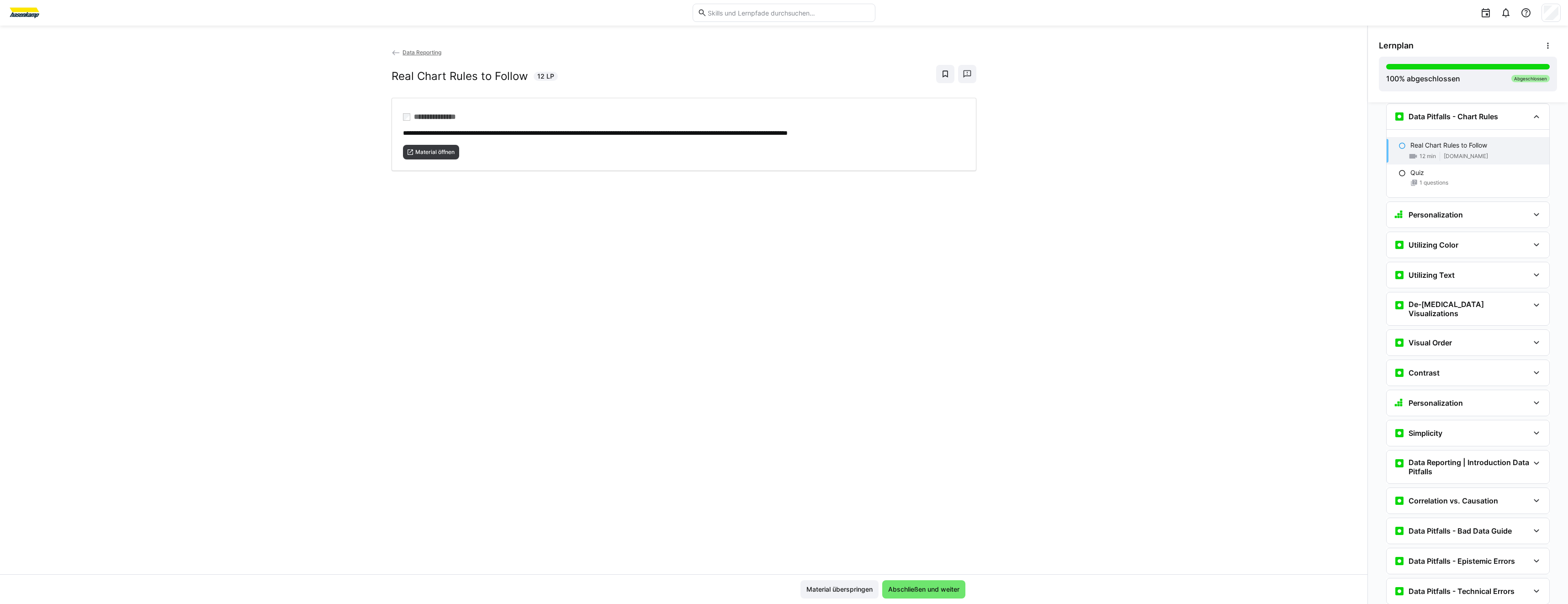
scroll to position [2821, 0]
click at [1466, 209] on div "Personalization" at bounding box center [1461, 214] width 135 height 11
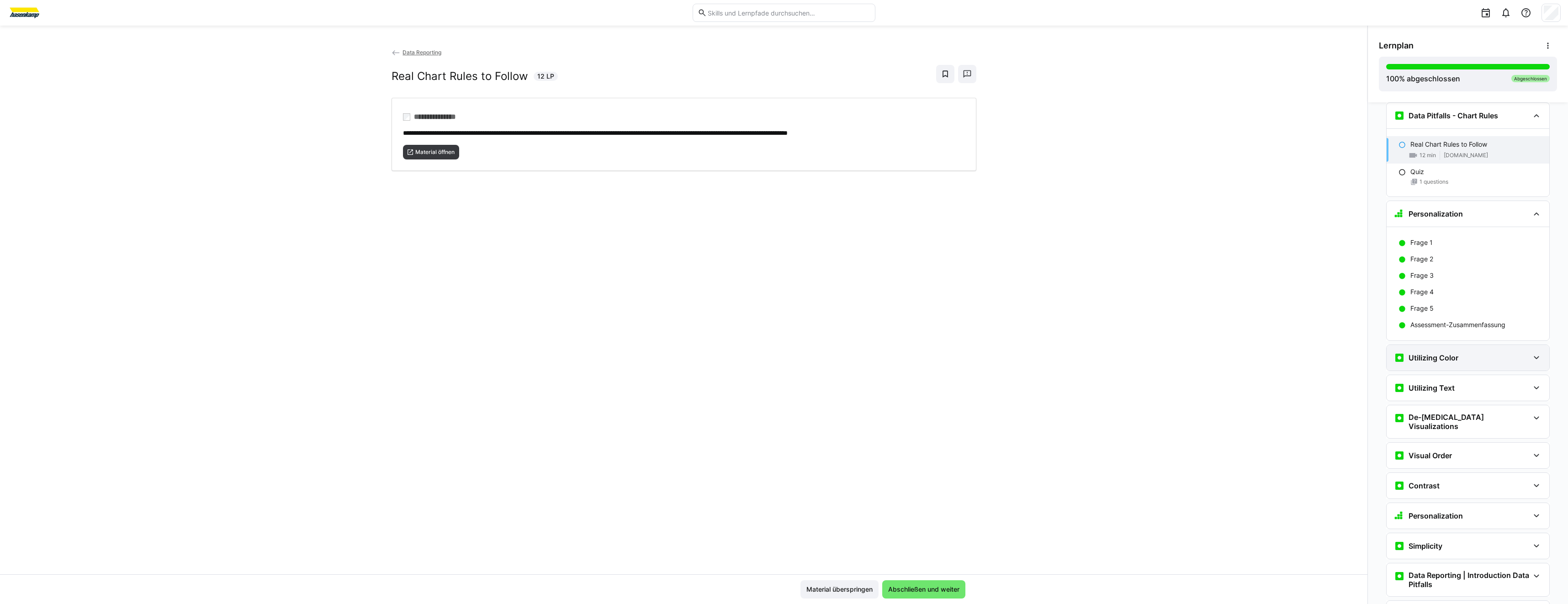
click at [1480, 367] on div "Utilizing Color" at bounding box center [1468, 358] width 163 height 26
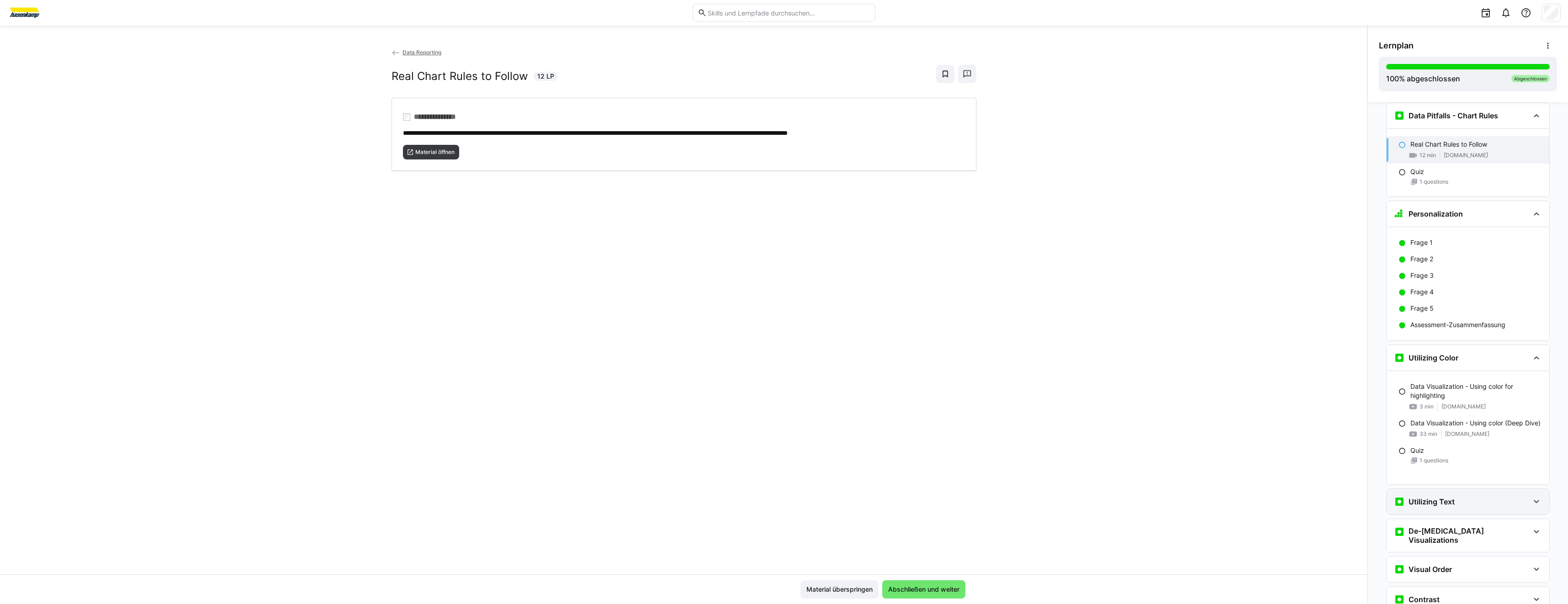
click at [1451, 497] on div "Utilizing Text" at bounding box center [1461, 502] width 135 height 11
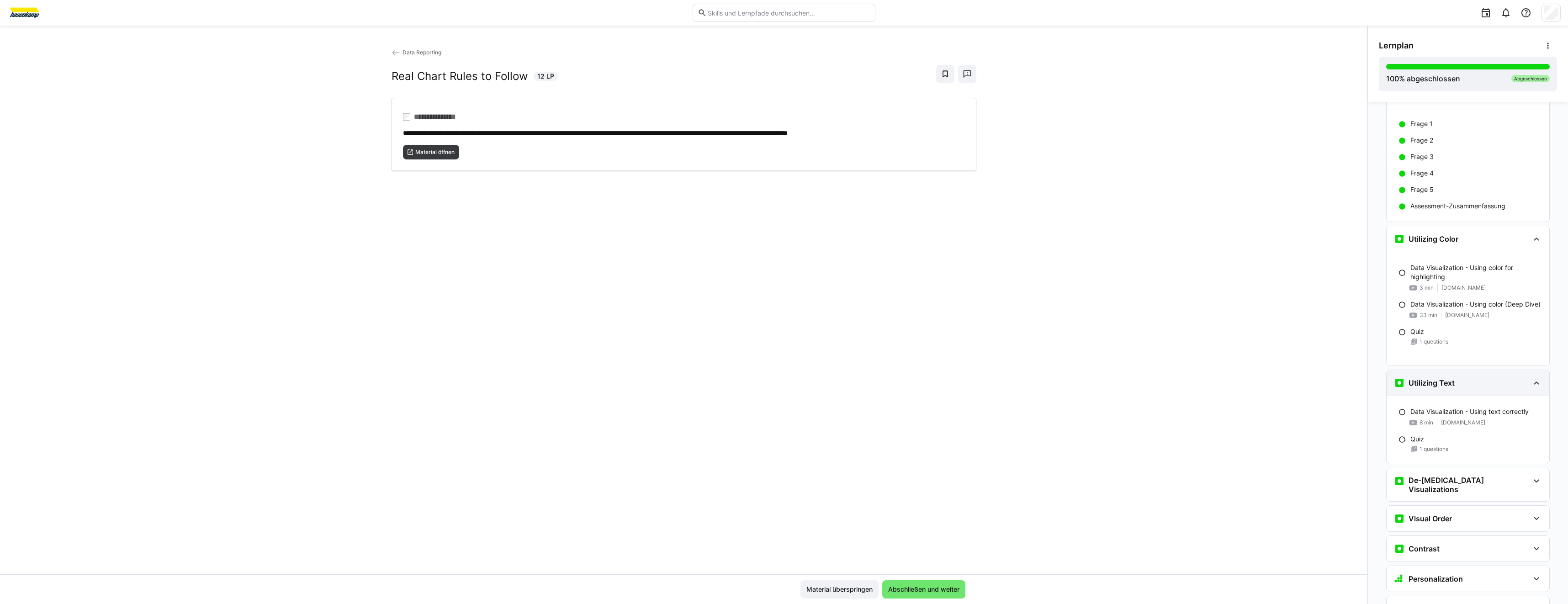
scroll to position [3004, 0]
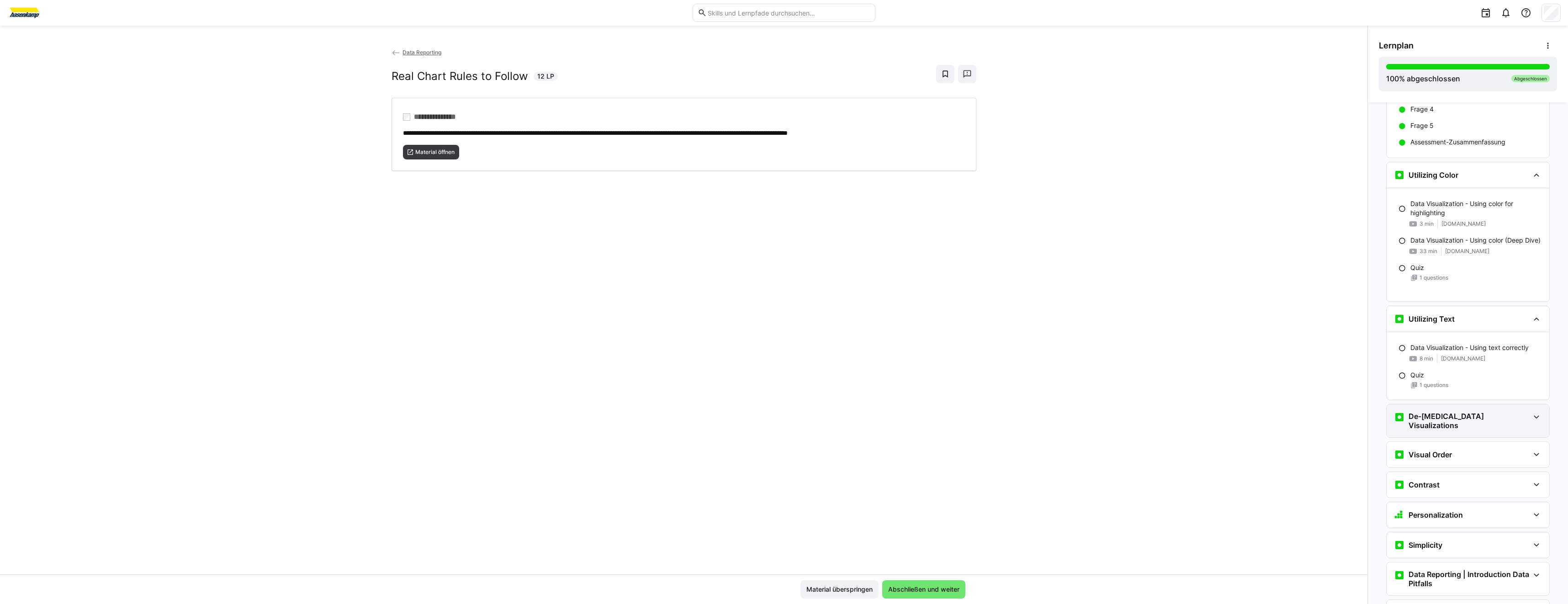
click at [1474, 413] on h3 "De-[MEDICAL_DATA] Visualizations" at bounding box center [1469, 421] width 121 height 18
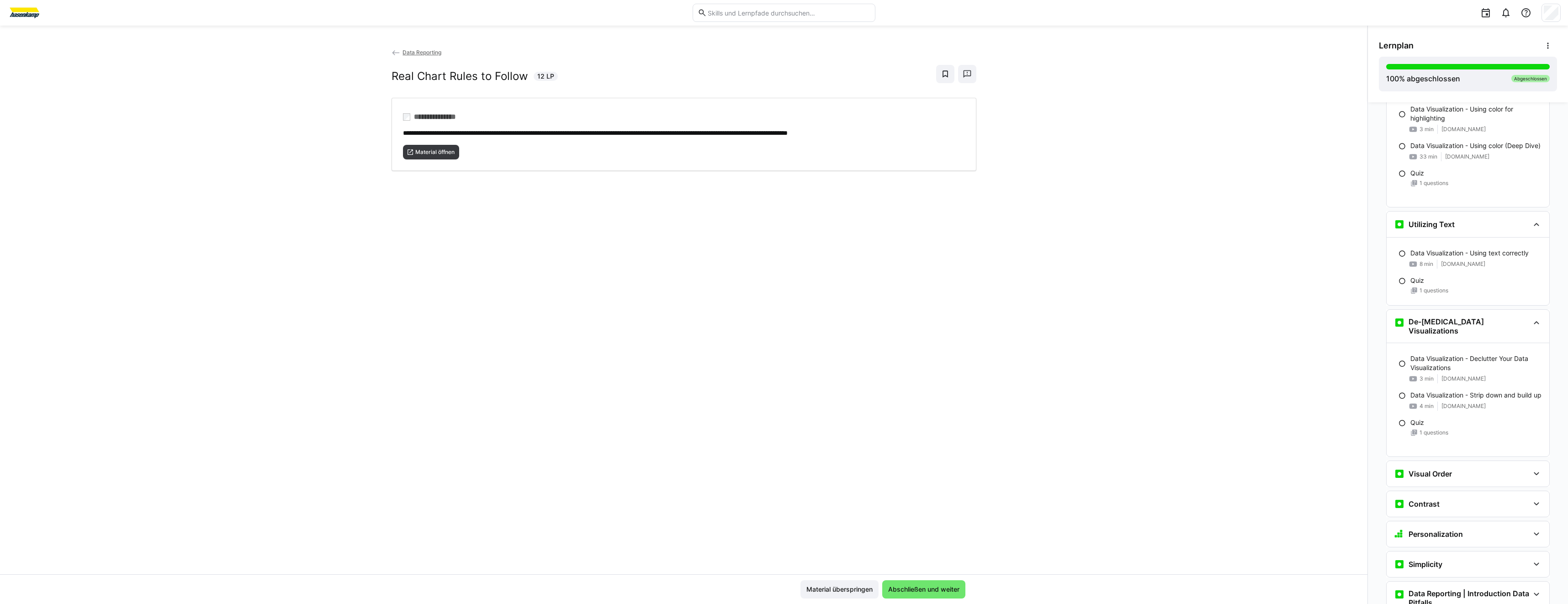
scroll to position [3141, 0]
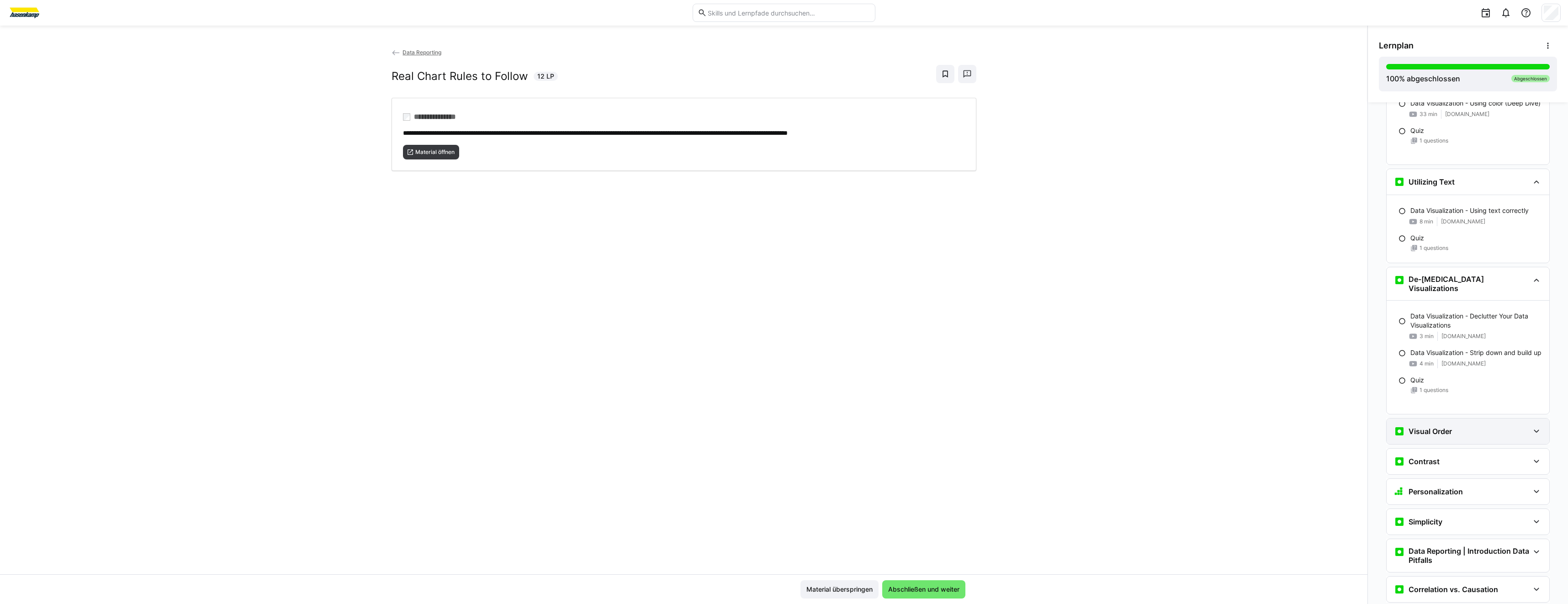
click at [1464, 427] on div "Visual Order" at bounding box center [1461, 432] width 135 height 11
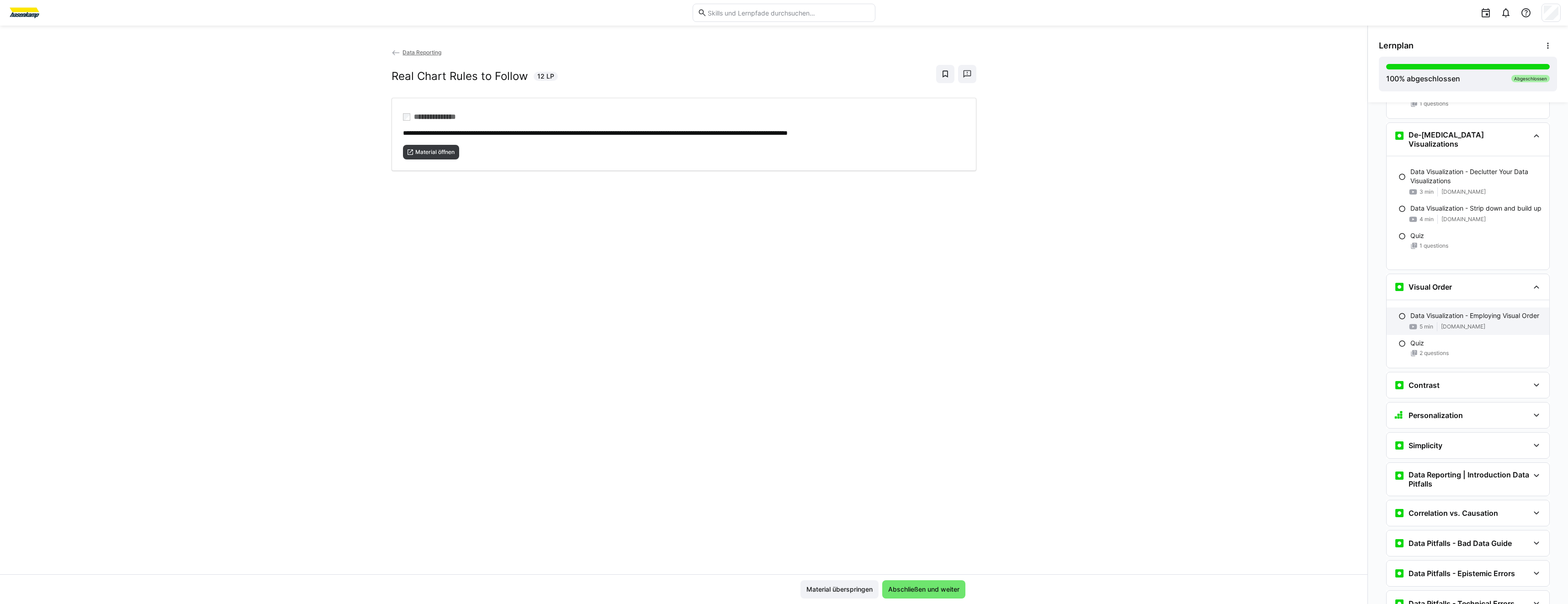
scroll to position [3323, 0]
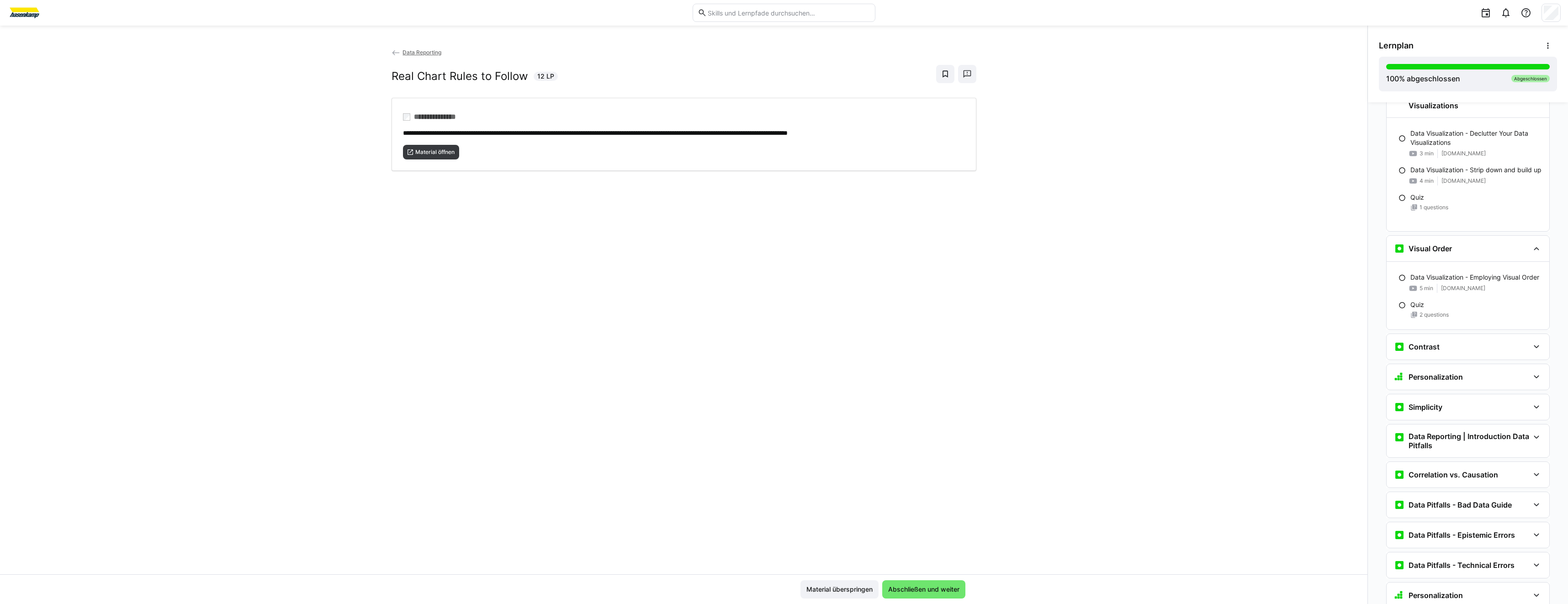
click at [1474, 353] on div "Contrast Data Visualization - Creating clear contrast 4 min [DOMAIN_NAME] Data …" at bounding box center [1468, 347] width 164 height 27
click at [1475, 348] on div "Contrast" at bounding box center [1468, 347] width 163 height 26
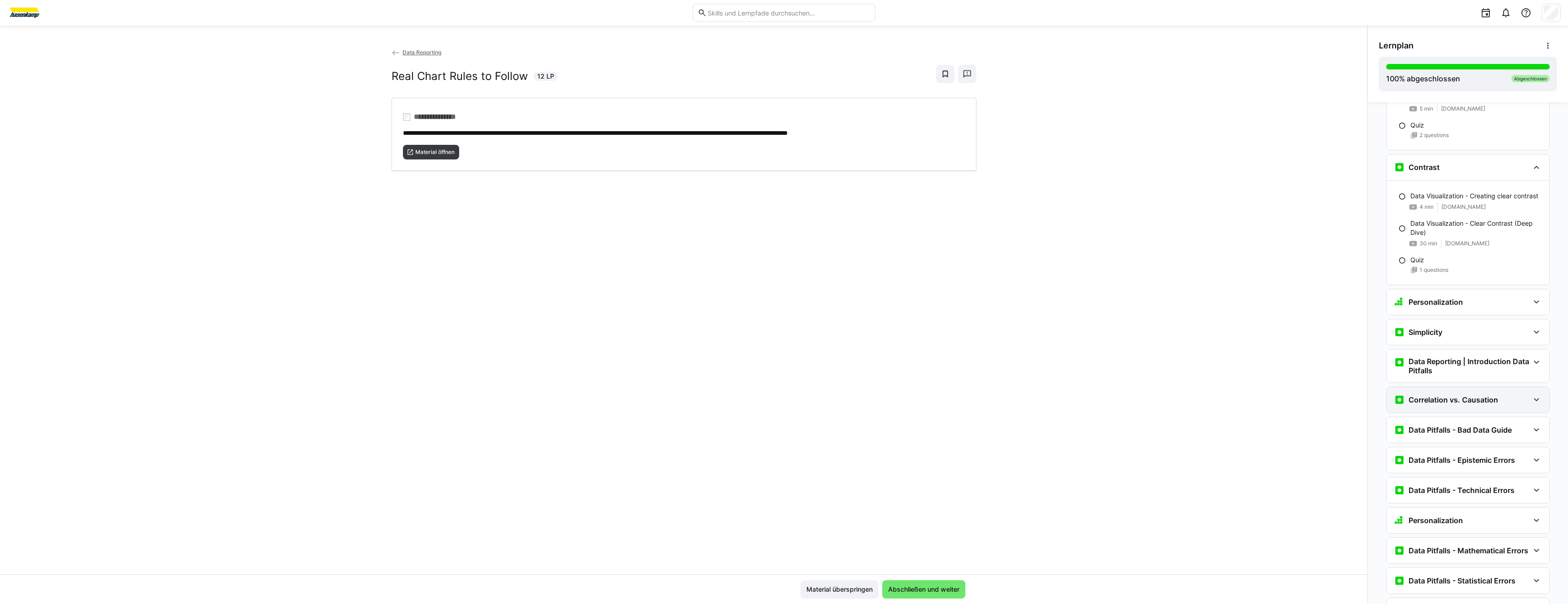
scroll to position [3506, 0]
click at [1489, 302] on div "Personalization" at bounding box center [1468, 299] width 163 height 26
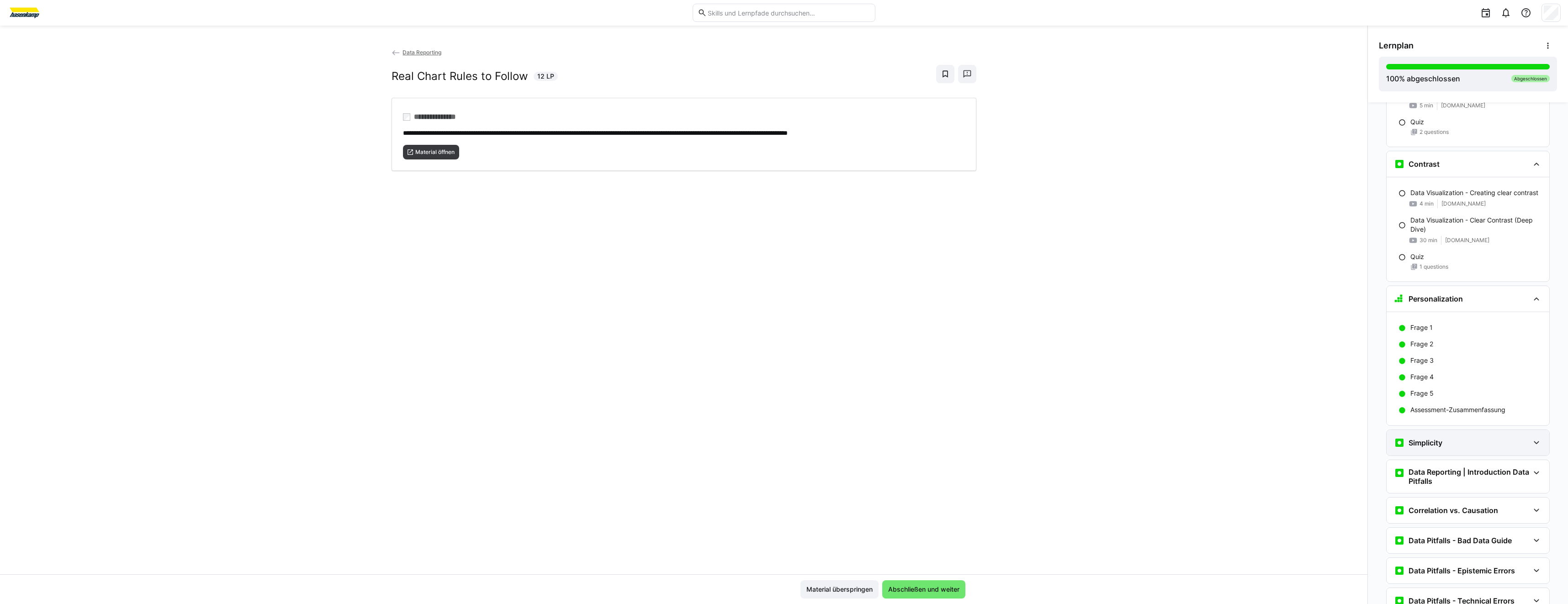
click at [1463, 443] on div "Simplicity" at bounding box center [1468, 443] width 163 height 26
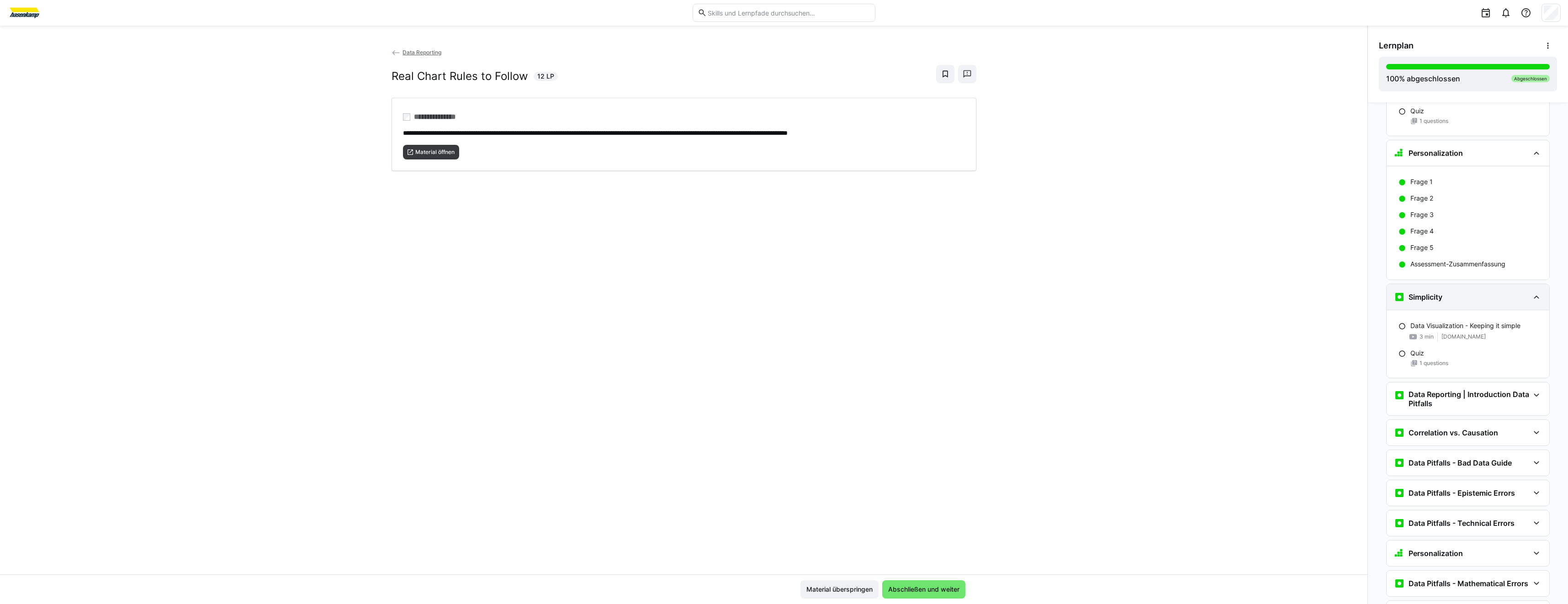
scroll to position [3689, 0]
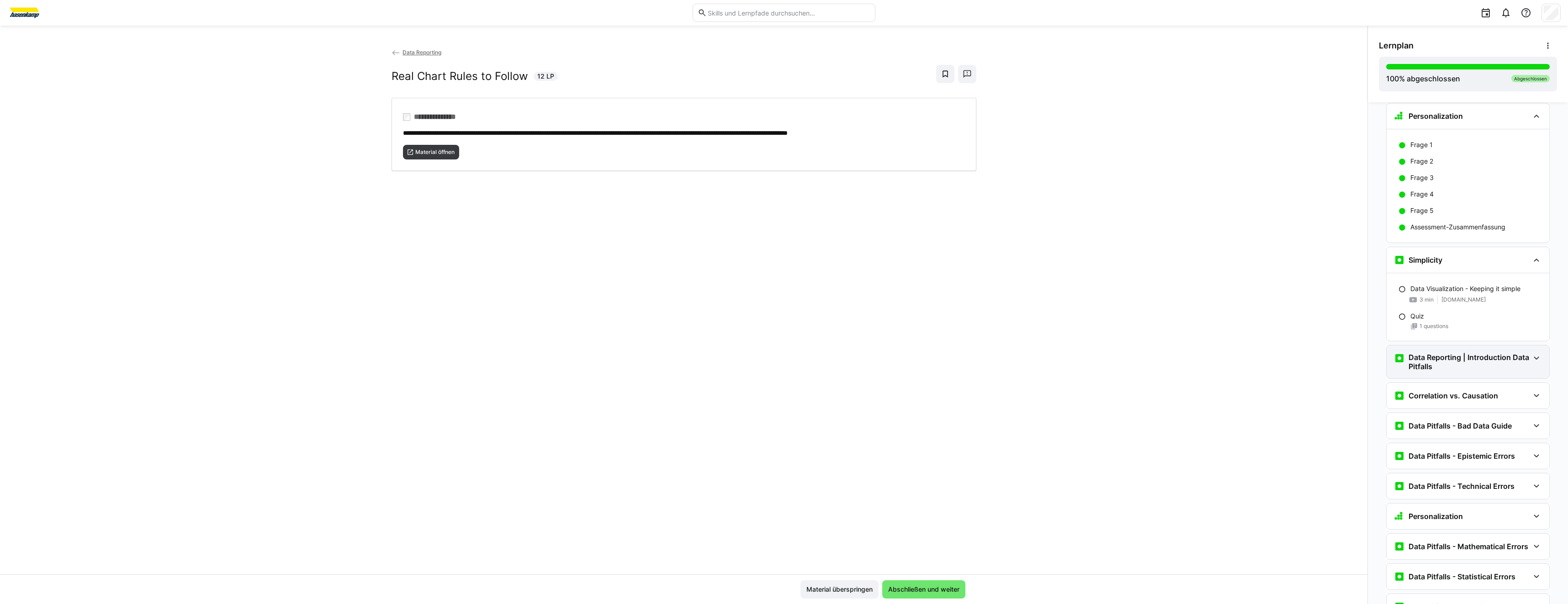
click at [1483, 369] on div "Data Reporting | Introduction Data Pitfalls" at bounding box center [1468, 362] width 163 height 33
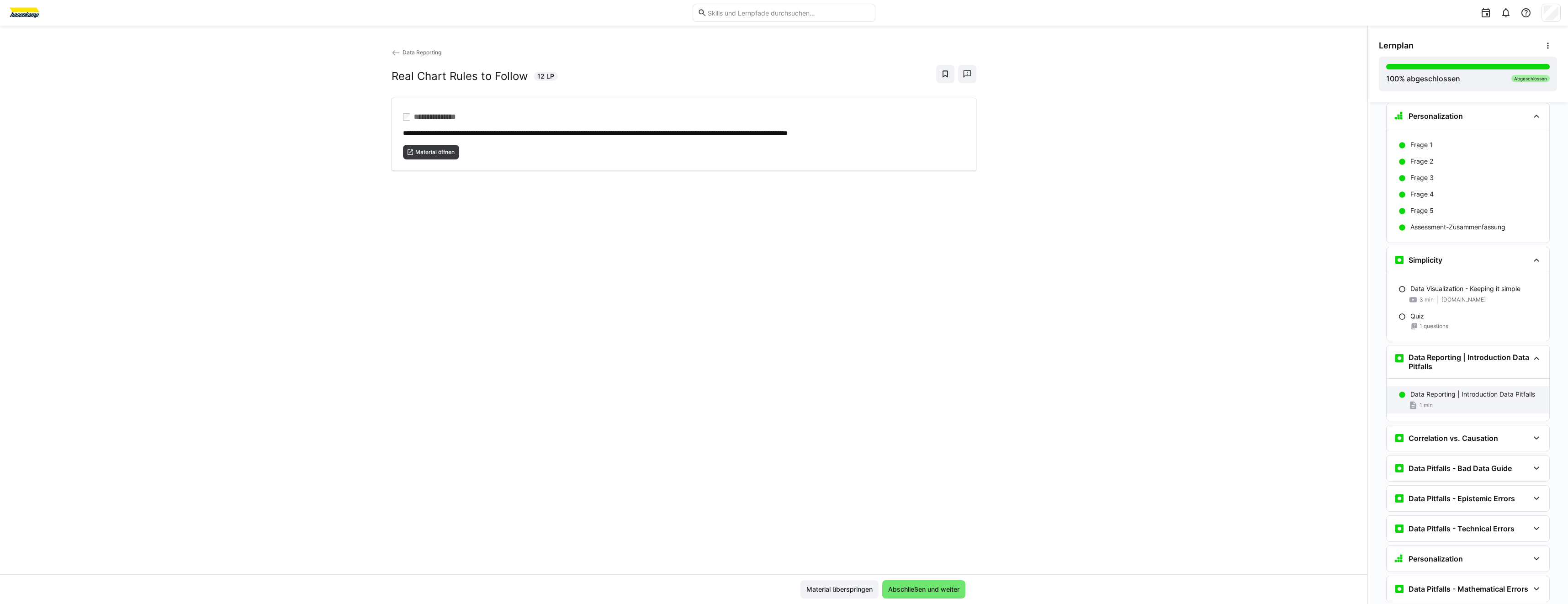
click at [1467, 401] on div "1 min" at bounding box center [1476, 405] width 131 height 9
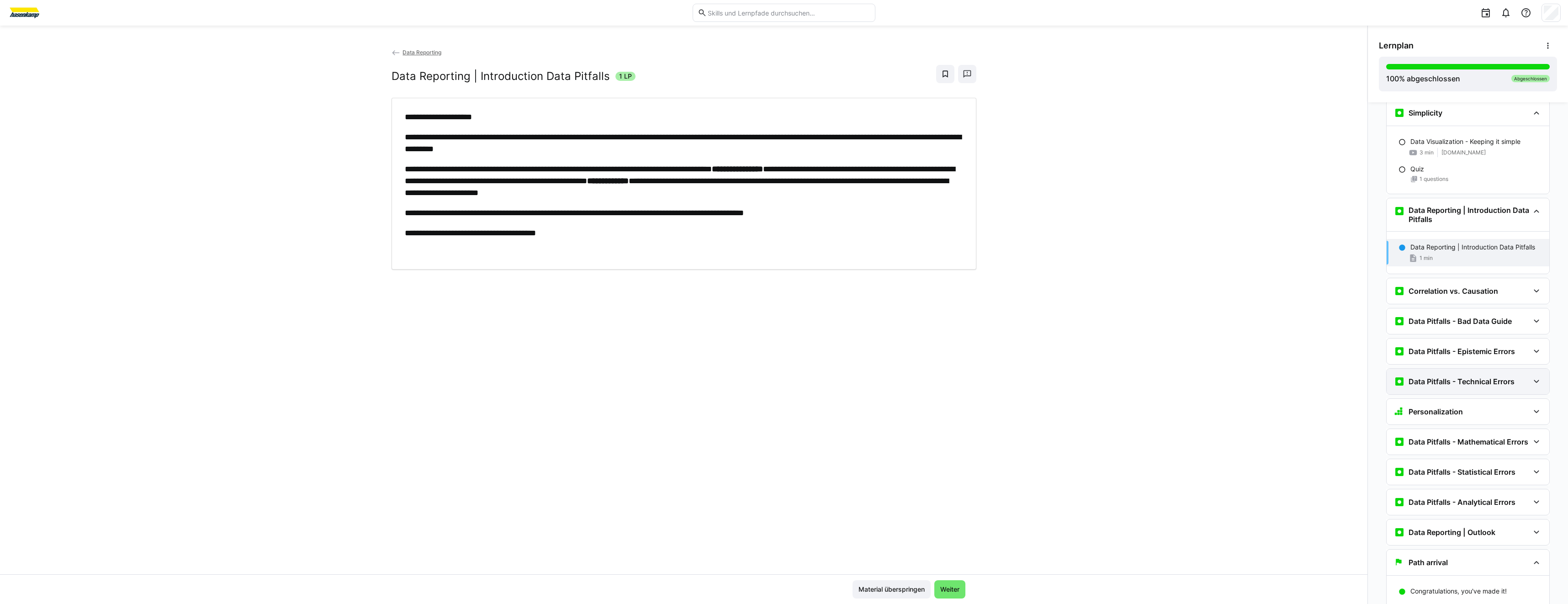
scroll to position [3868, 0]
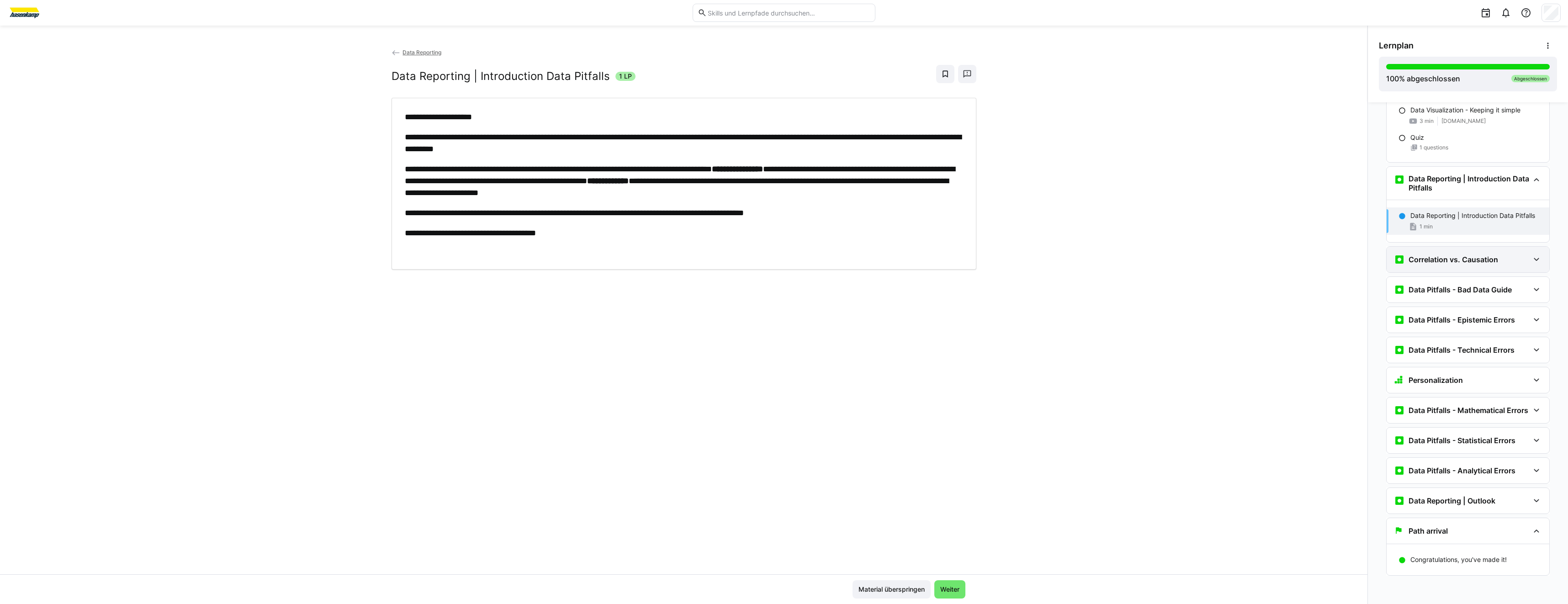
click at [1427, 255] on h3 "Correlation vs. Causation" at bounding box center [1453, 259] width 89 height 9
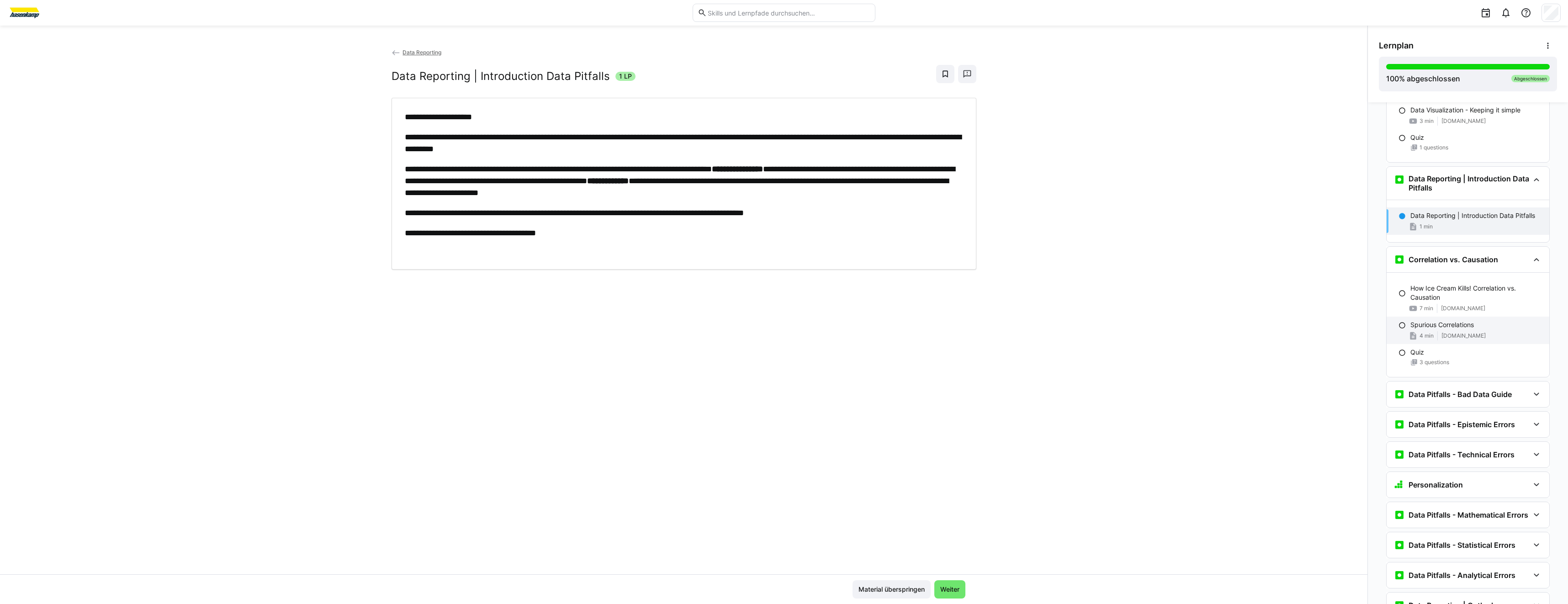
click at [1451, 317] on div "Spurious Correlations 4 min [DOMAIN_NAME]" at bounding box center [1468, 330] width 163 height 27
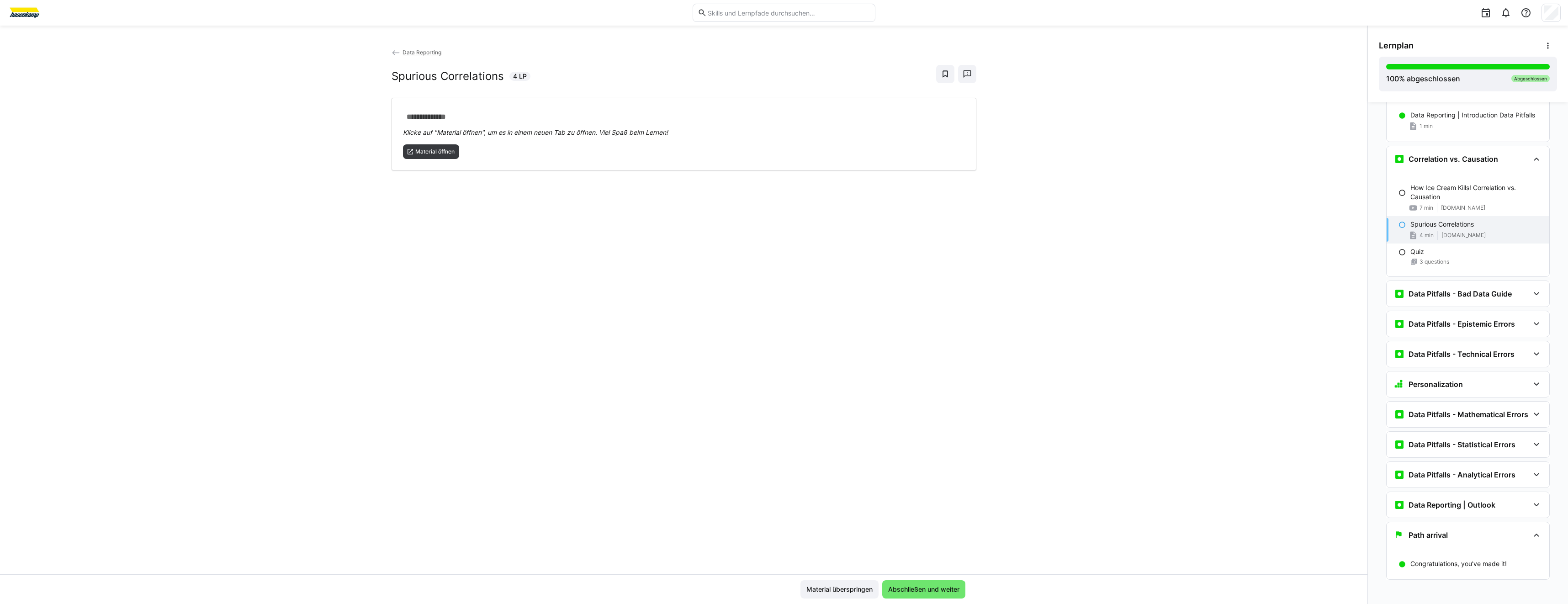
scroll to position [3972, 0]
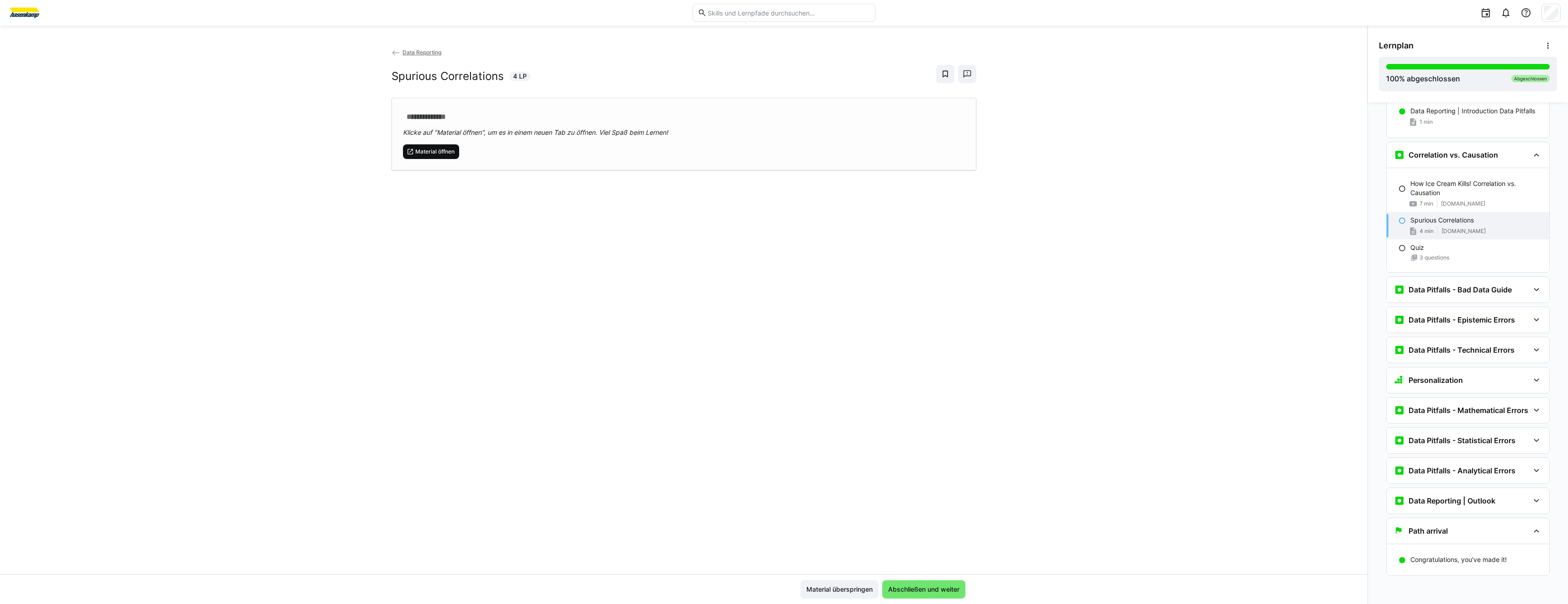
click at [443, 156] on span "Material öffnen" at bounding box center [431, 152] width 57 height 15
click at [1455, 290] on div "Data Pitfalls - Bad Data Guide" at bounding box center [1468, 290] width 163 height 26
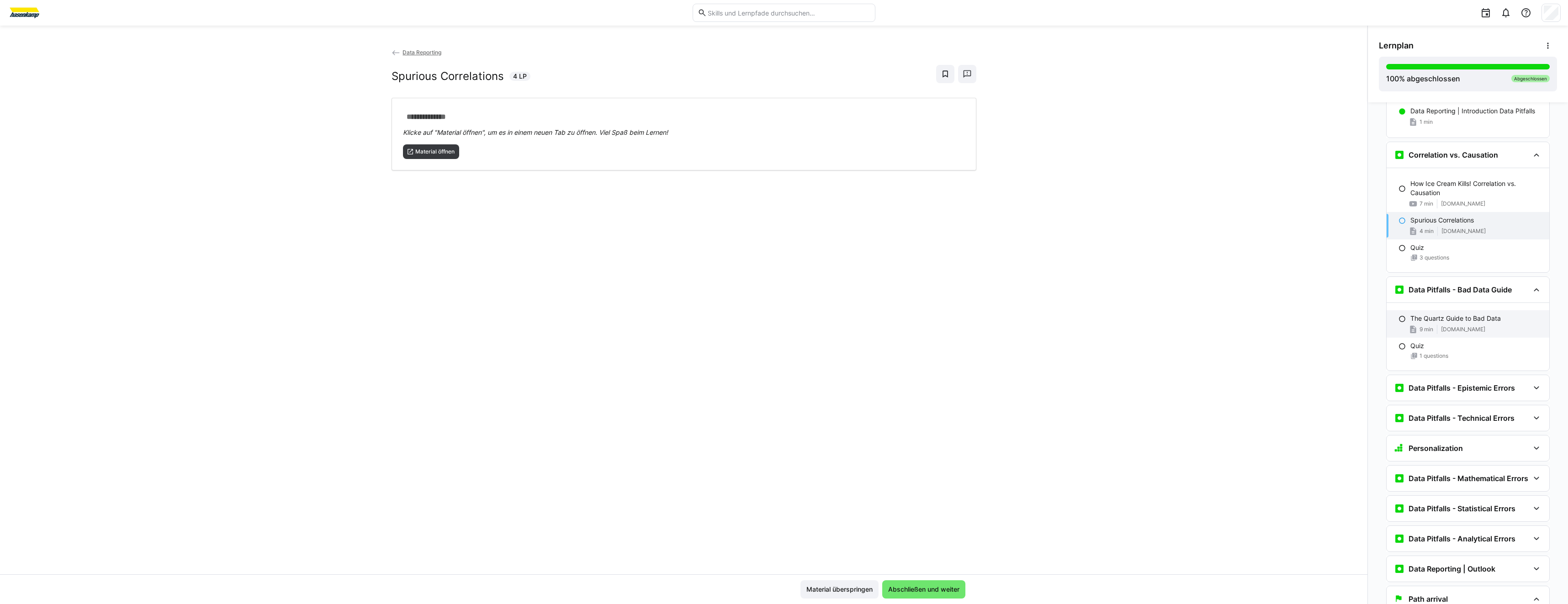
click at [1449, 314] on p "The Quartz Guide to Bad Data" at bounding box center [1455, 318] width 91 height 9
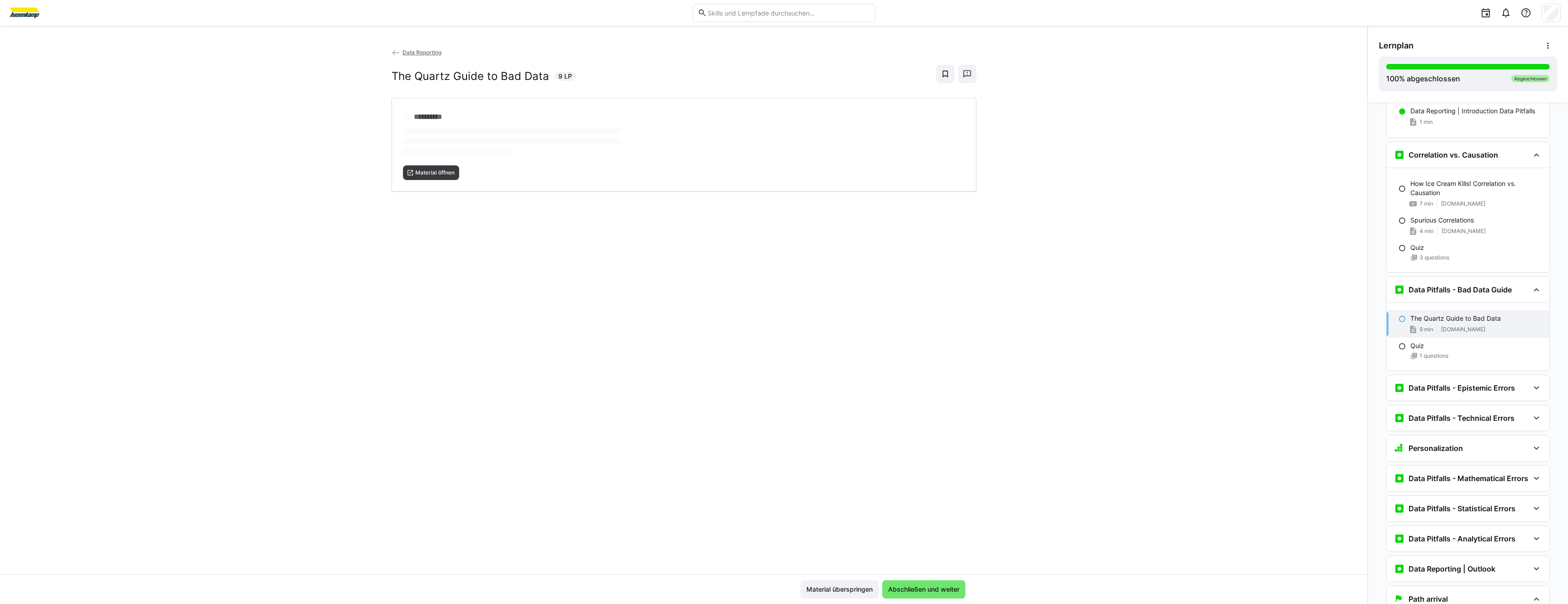
scroll to position [4040, 0]
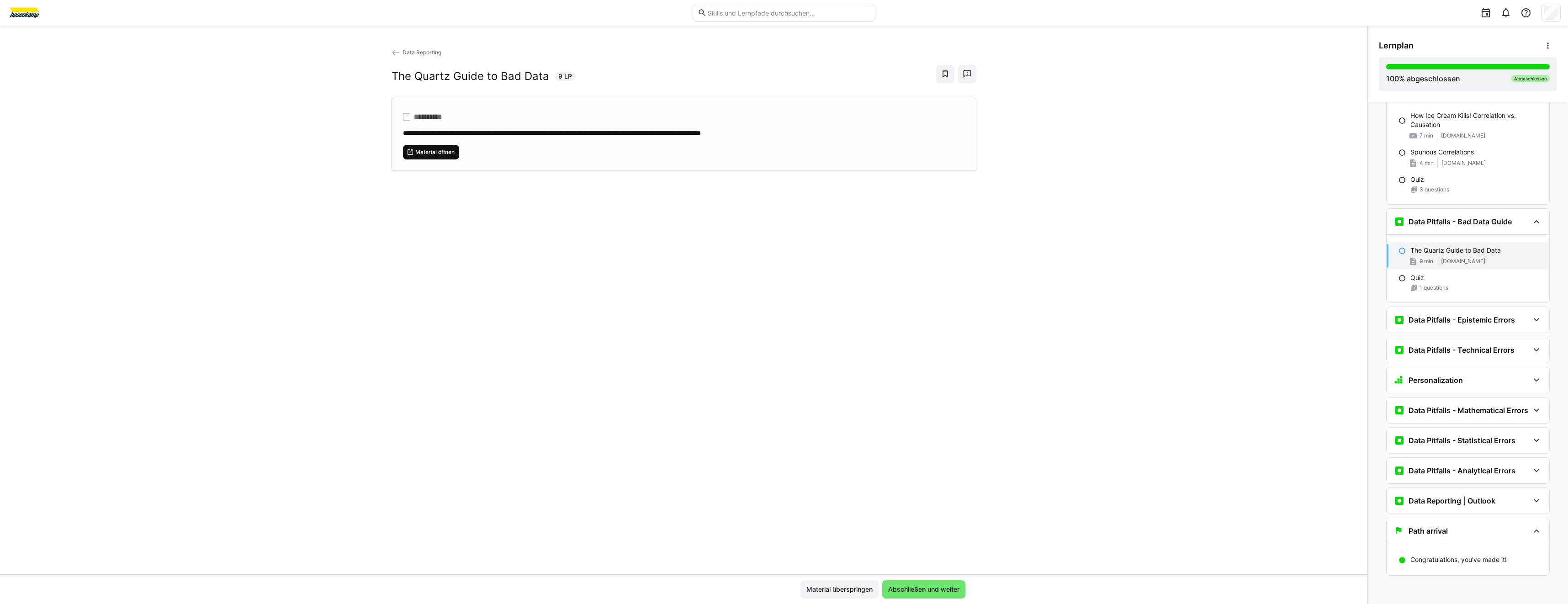
click at [417, 152] on span "Material öffnen" at bounding box center [435, 152] width 41 height 7
click at [1402, 314] on div "Data Pitfalls - Epistemic Errors" at bounding box center [1454, 320] width 121 height 11
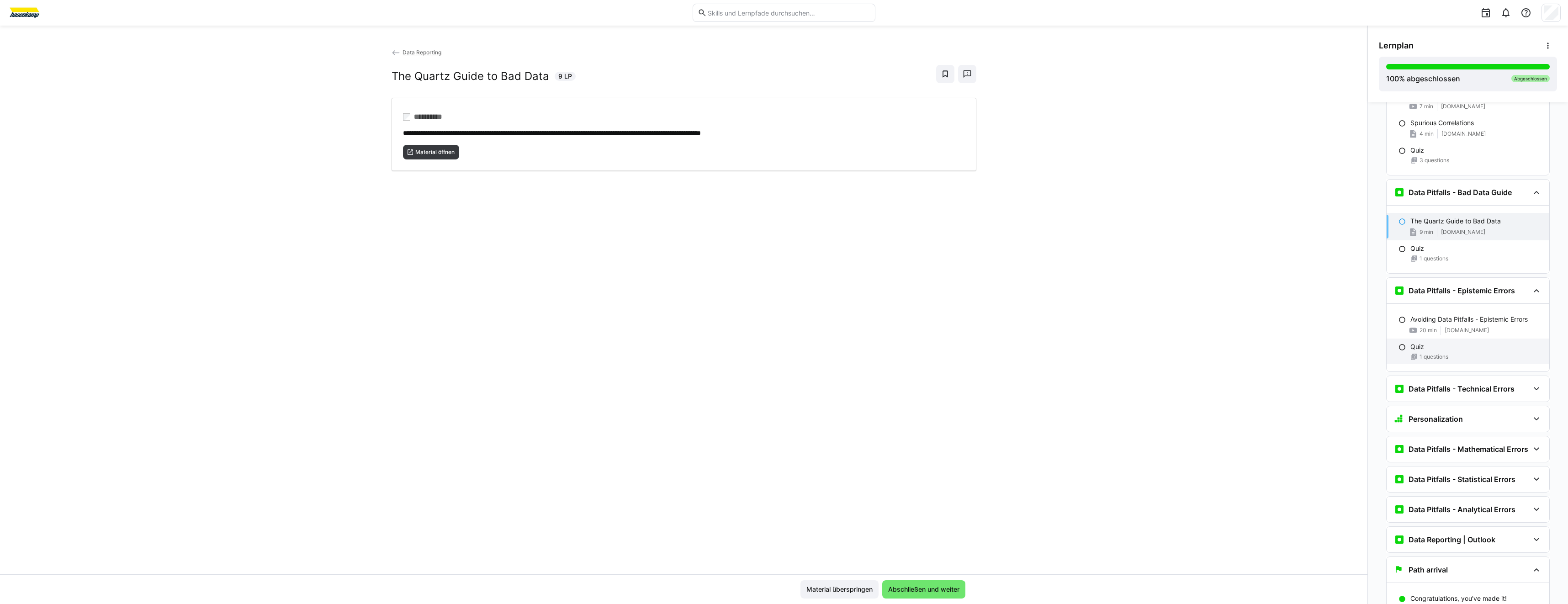
scroll to position [4109, 0]
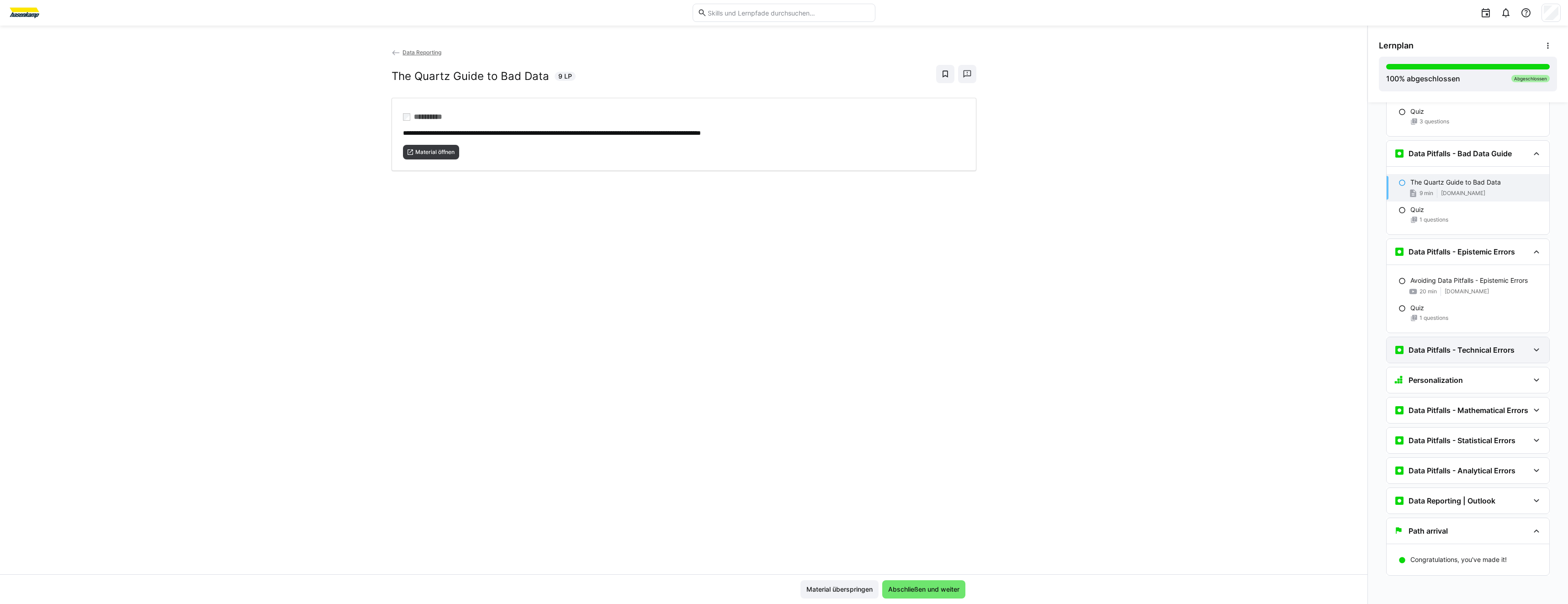
click at [1450, 349] on div "Data Pitfalls - Technical Errors" at bounding box center [1468, 350] width 163 height 26
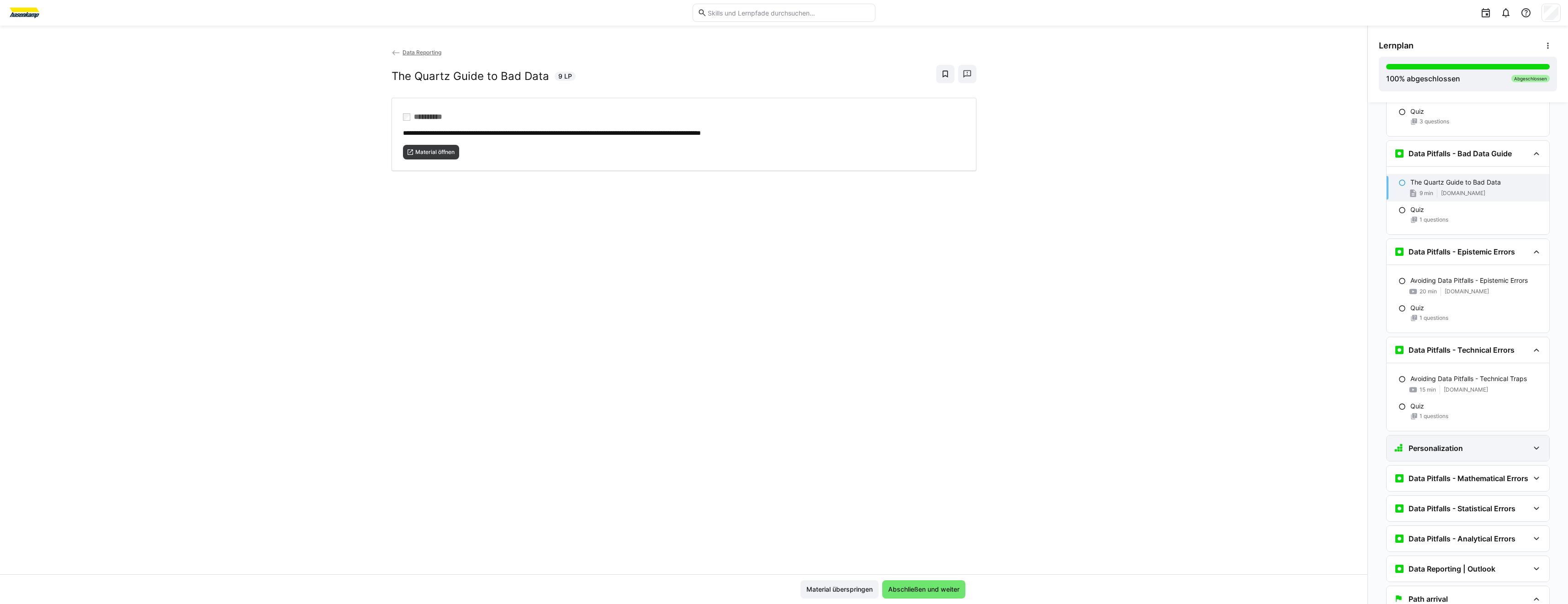
click at [1442, 444] on h3 "Personalization" at bounding box center [1435, 448] width 54 height 9
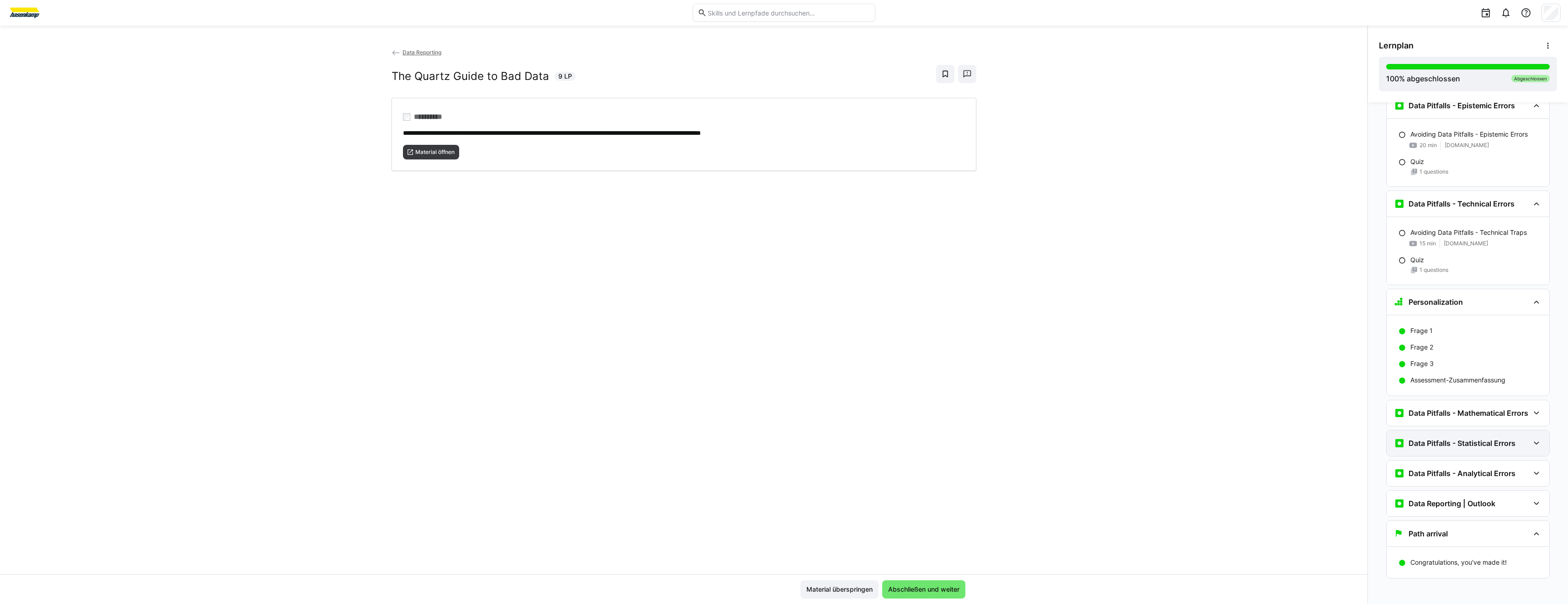
scroll to position [4257, 0]
click at [1438, 408] on h3 "Data Pitfalls - Mathematical Errors" at bounding box center [1468, 410] width 120 height 9
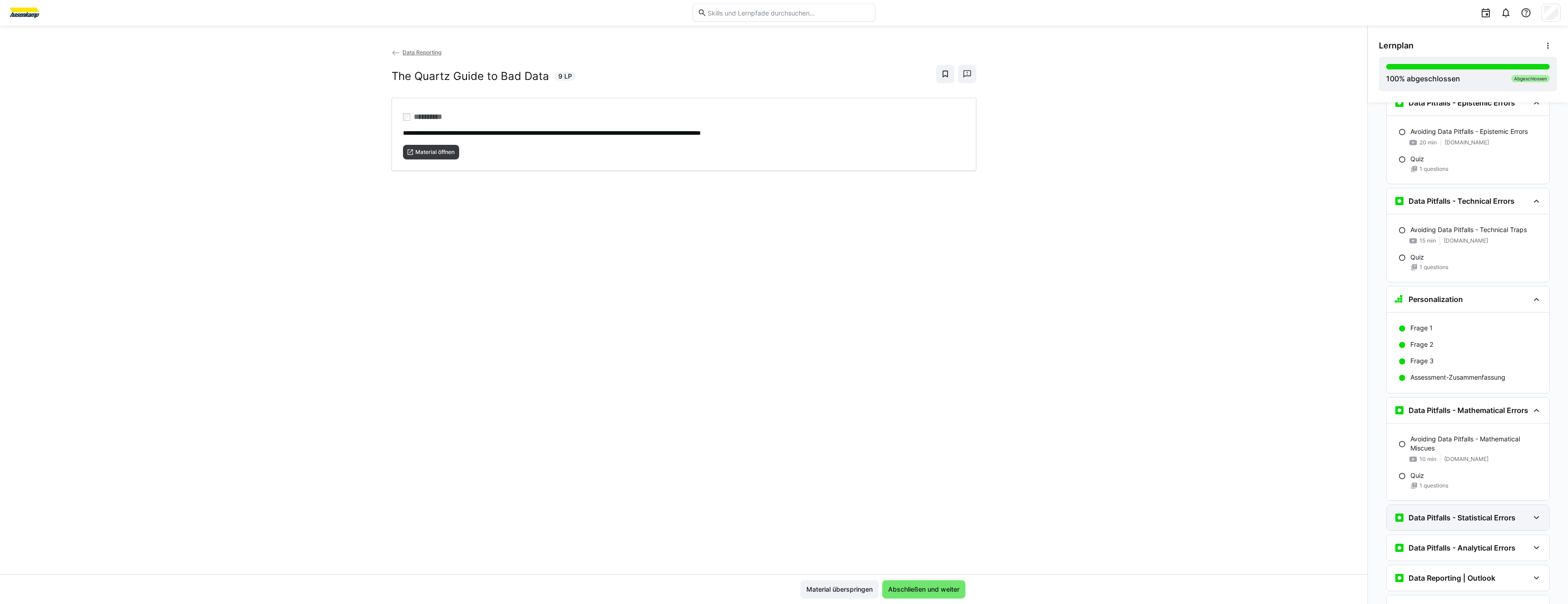
click at [1477, 519] on h3 "Data Pitfalls - Statistical Errors" at bounding box center [1462, 518] width 107 height 9
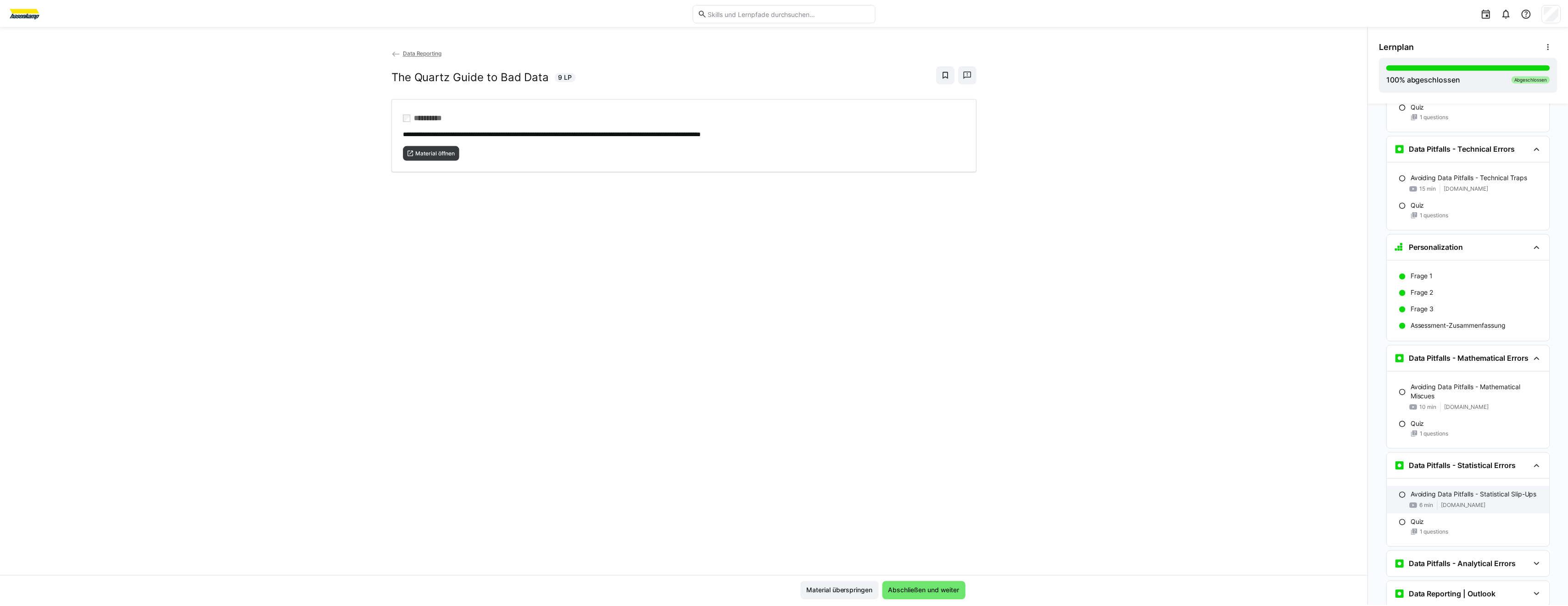
scroll to position [4417, 0]
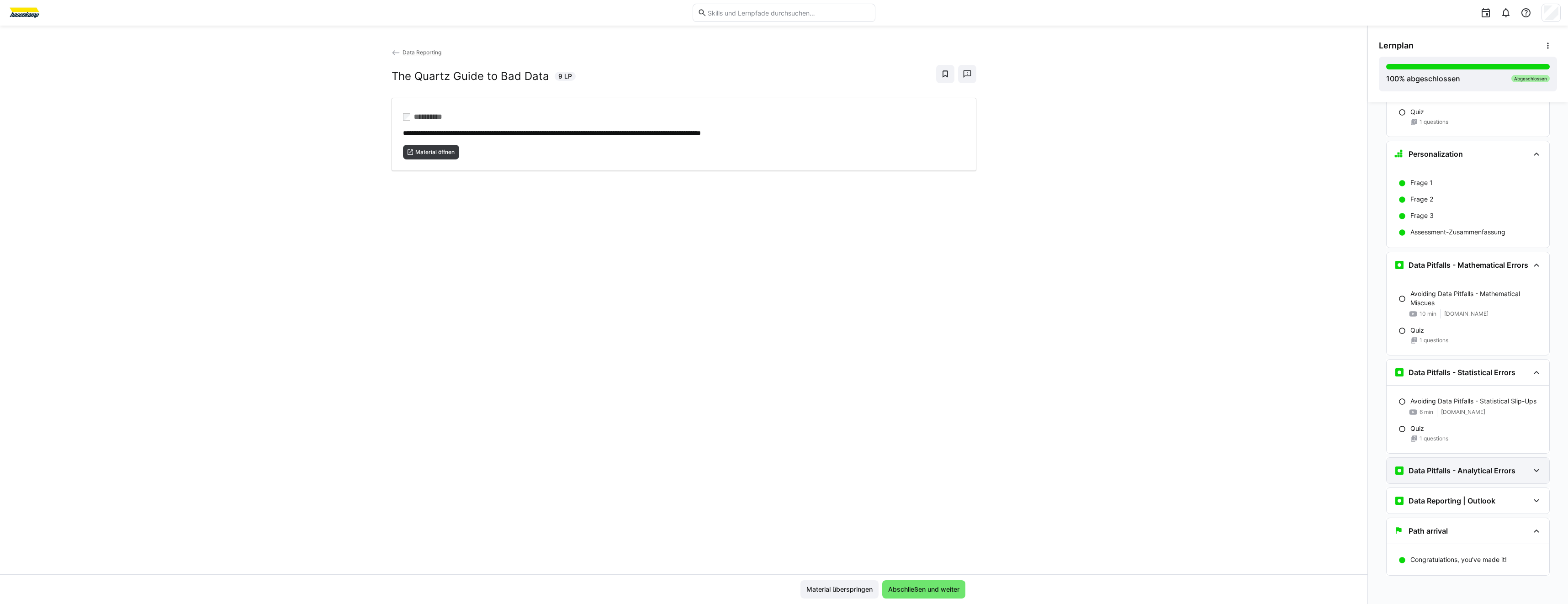
click at [1475, 468] on h3 "Data Pitfalls - Analytical Errors" at bounding box center [1462, 471] width 107 height 9
drag, startPoint x: 33, startPoint y: 21, endPoint x: 33, endPoint y: 16, distance: 5.0
click at [33, 20] on div at bounding box center [784, 13] width 1553 height 26
click at [32, 16] on img at bounding box center [24, 13] width 34 height 15
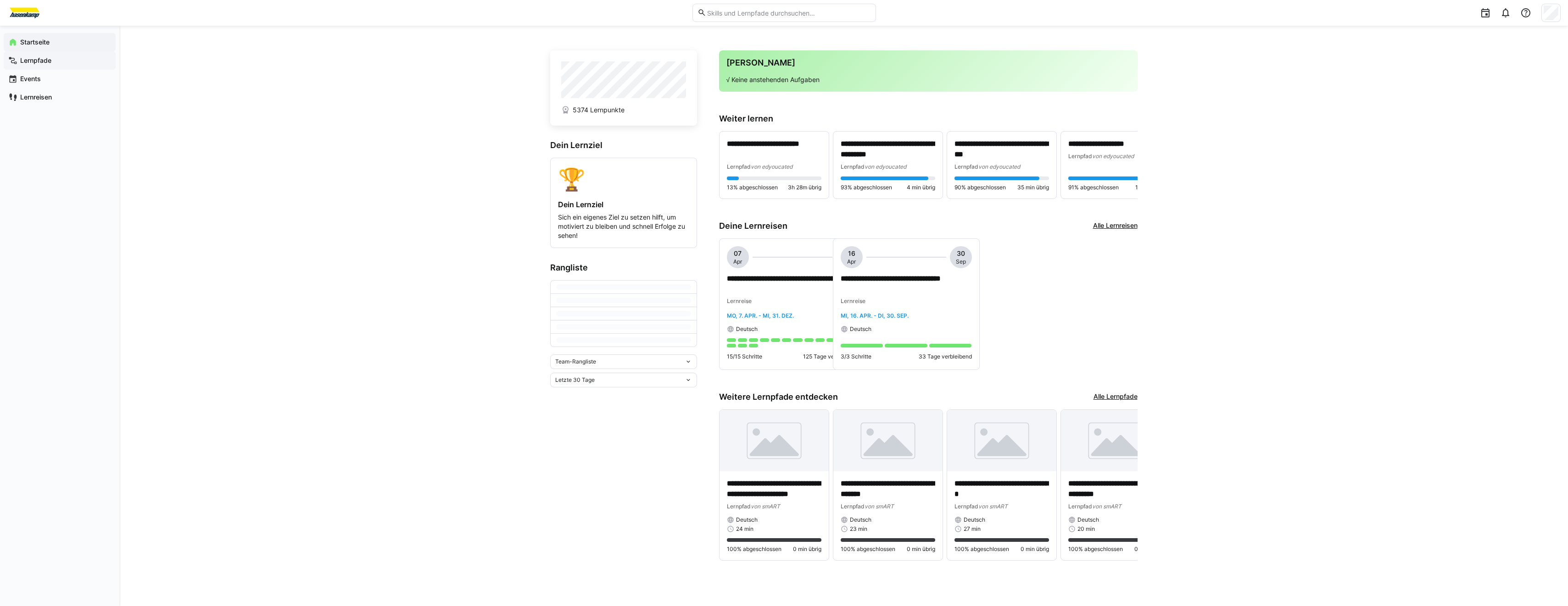
click at [0, 0] on app-navigation-label "Lernpfade" at bounding box center [0, 0] width 0 height 0
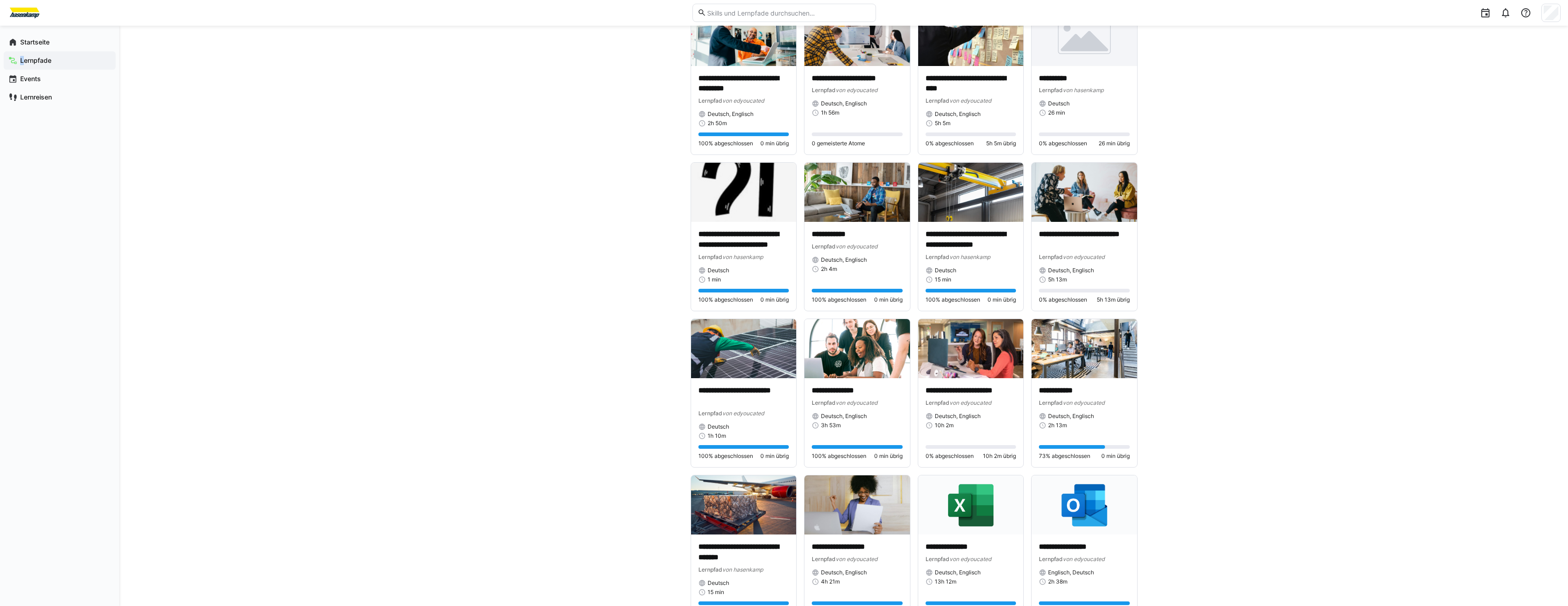
scroll to position [1376, 0]
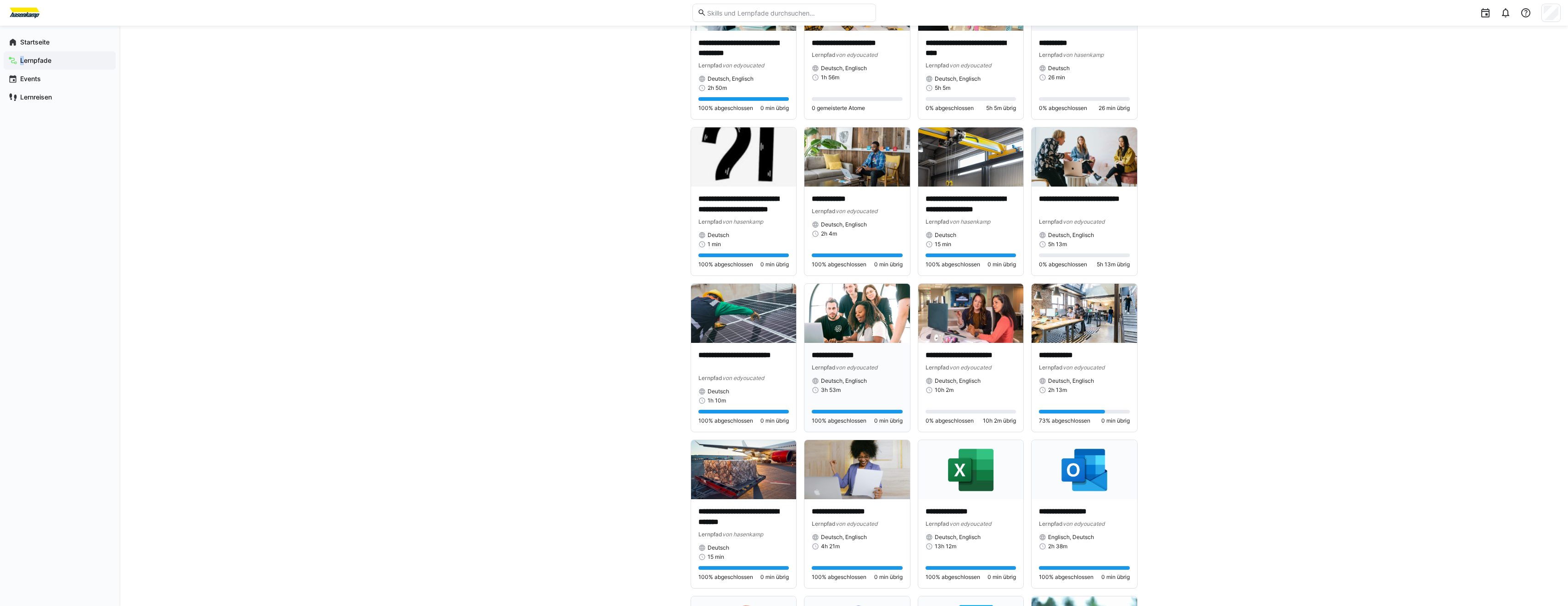
click at [849, 312] on img at bounding box center [857, 313] width 106 height 59
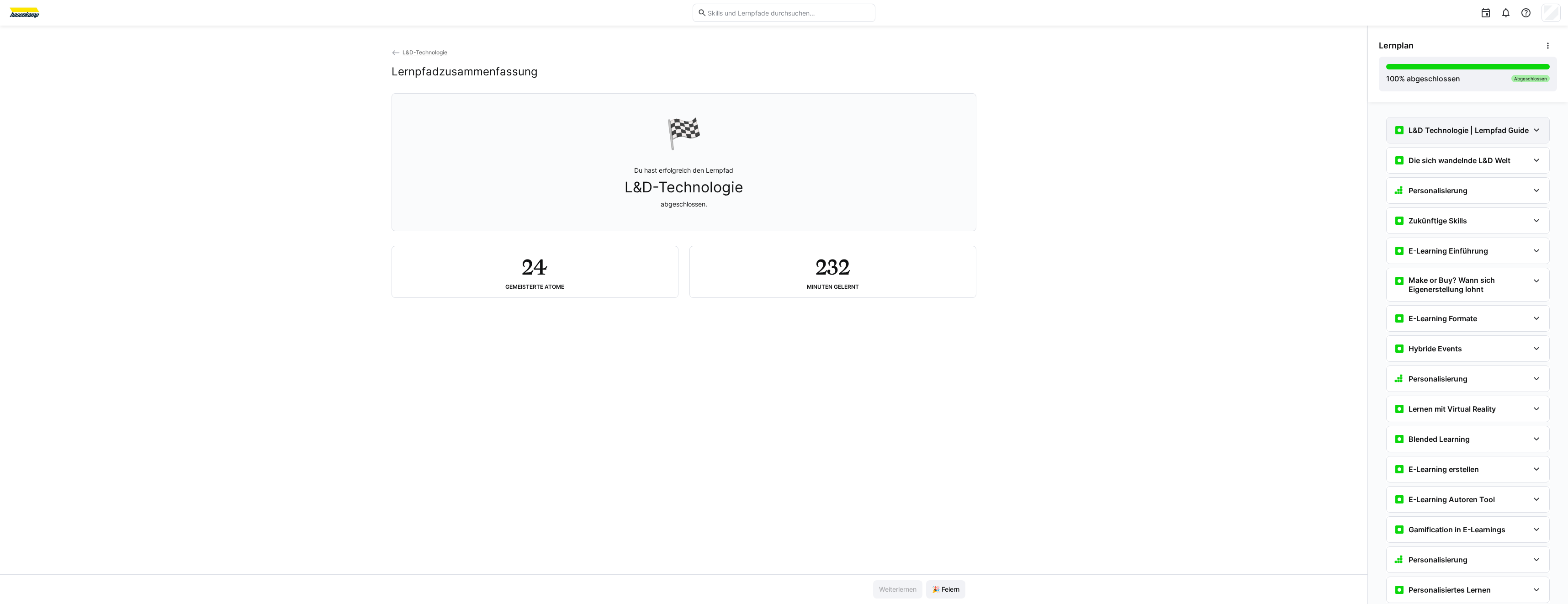
click at [1474, 139] on div "L&D Technologie | Lernpfad Guide" at bounding box center [1468, 130] width 163 height 26
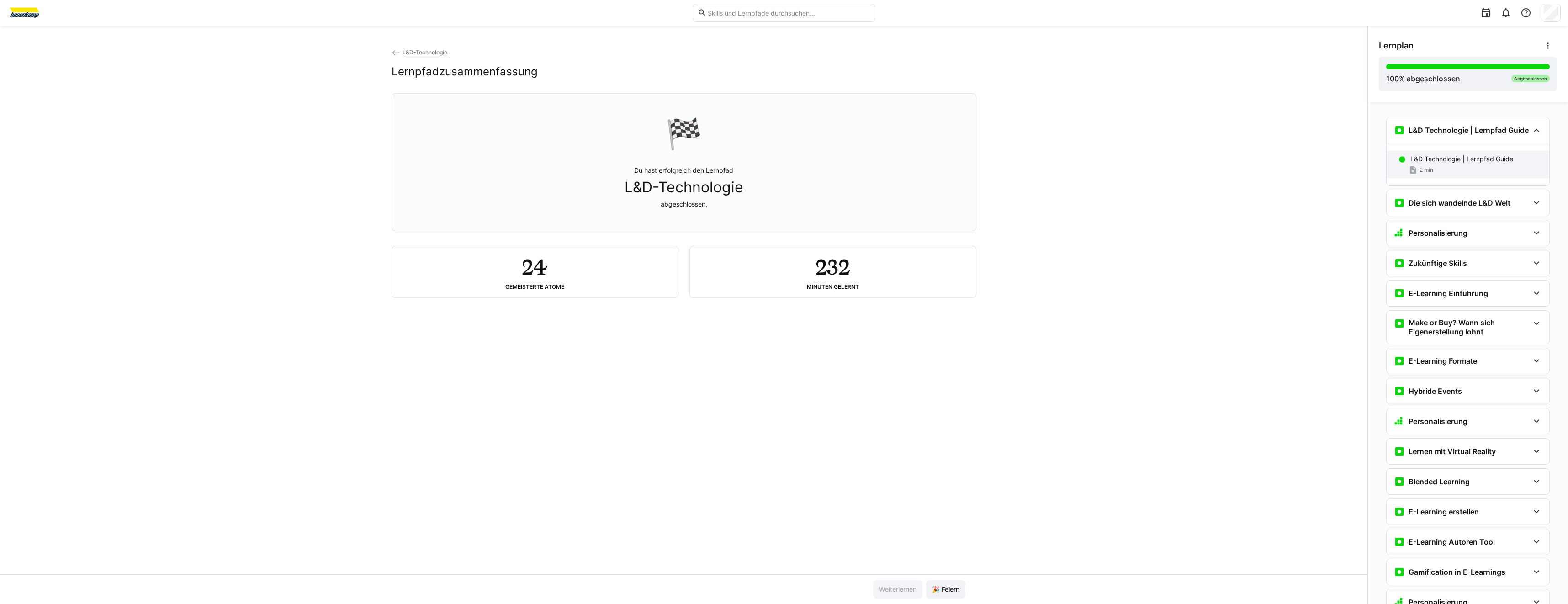
click at [1469, 161] on p "L&D Technologie | Lernpfad Guide" at bounding box center [1461, 159] width 103 height 9
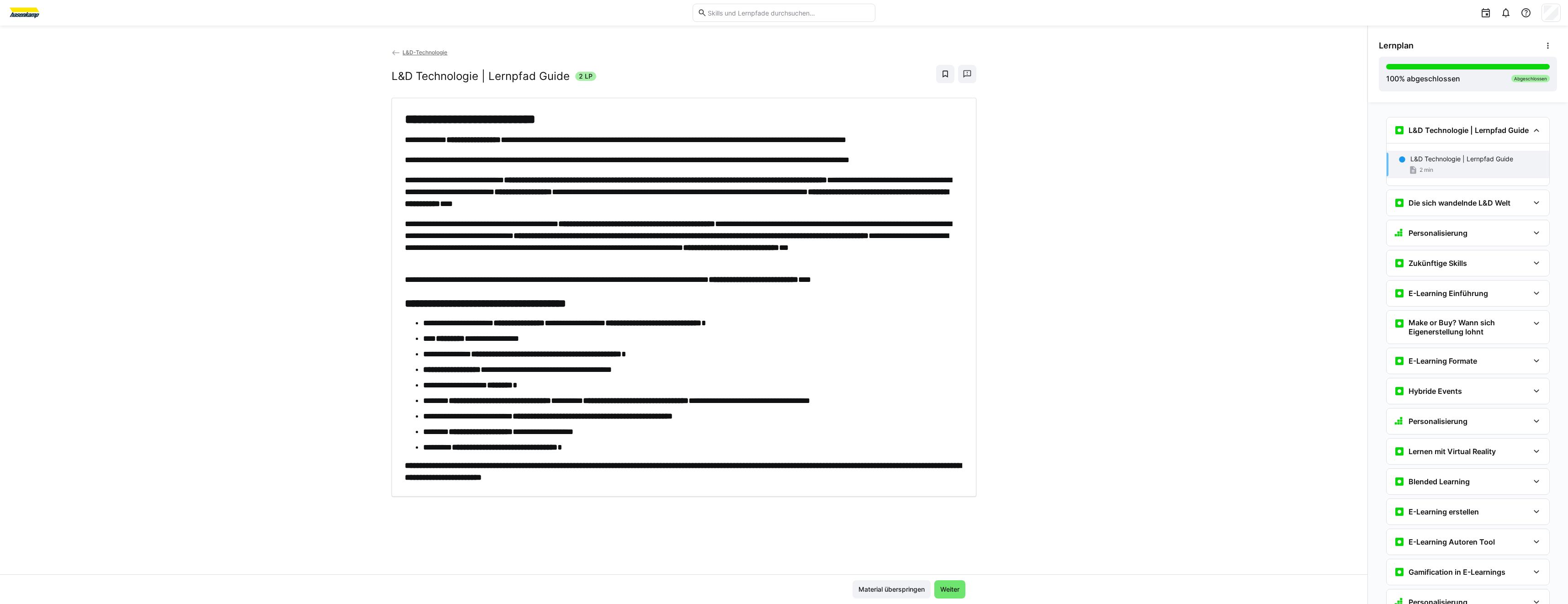
scroll to position [15, 0]
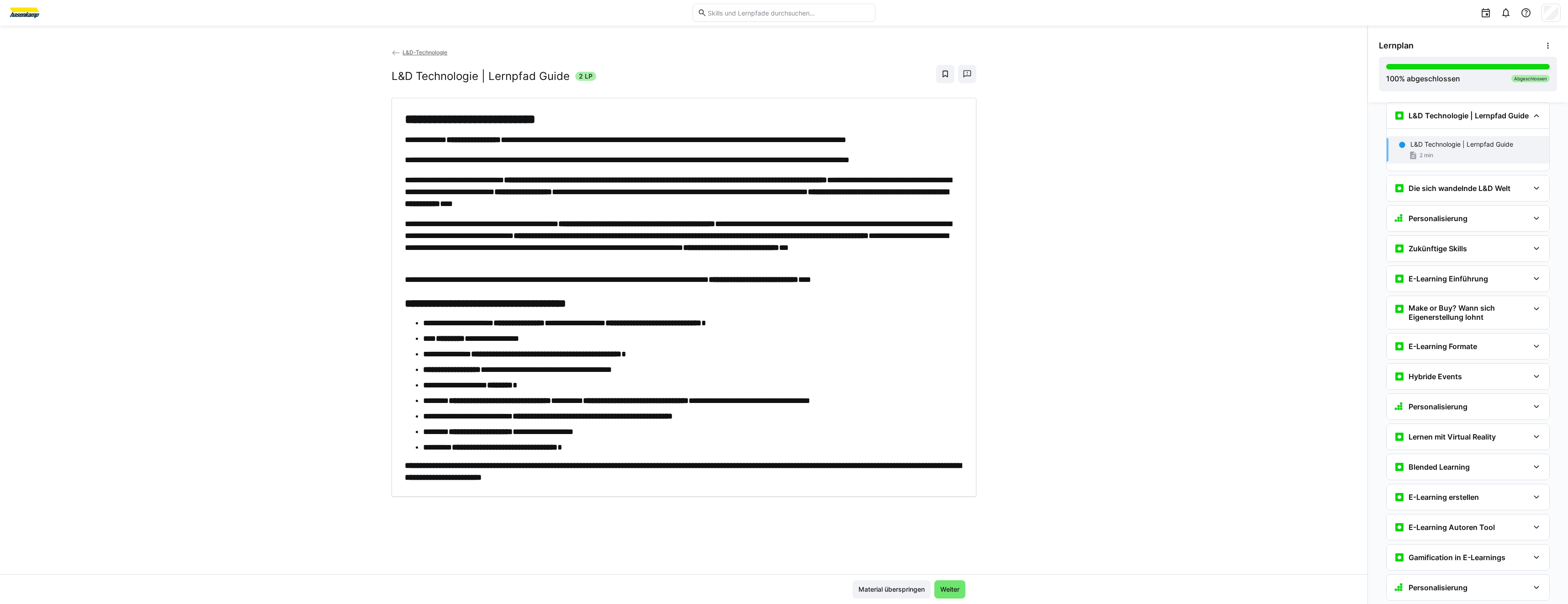
click at [234, 522] on div "**********" at bounding box center [684, 311] width 1367 height 527
click at [1441, 188] on h3 "Die sich wandelnde L&D Welt" at bounding box center [1459, 188] width 102 height 9
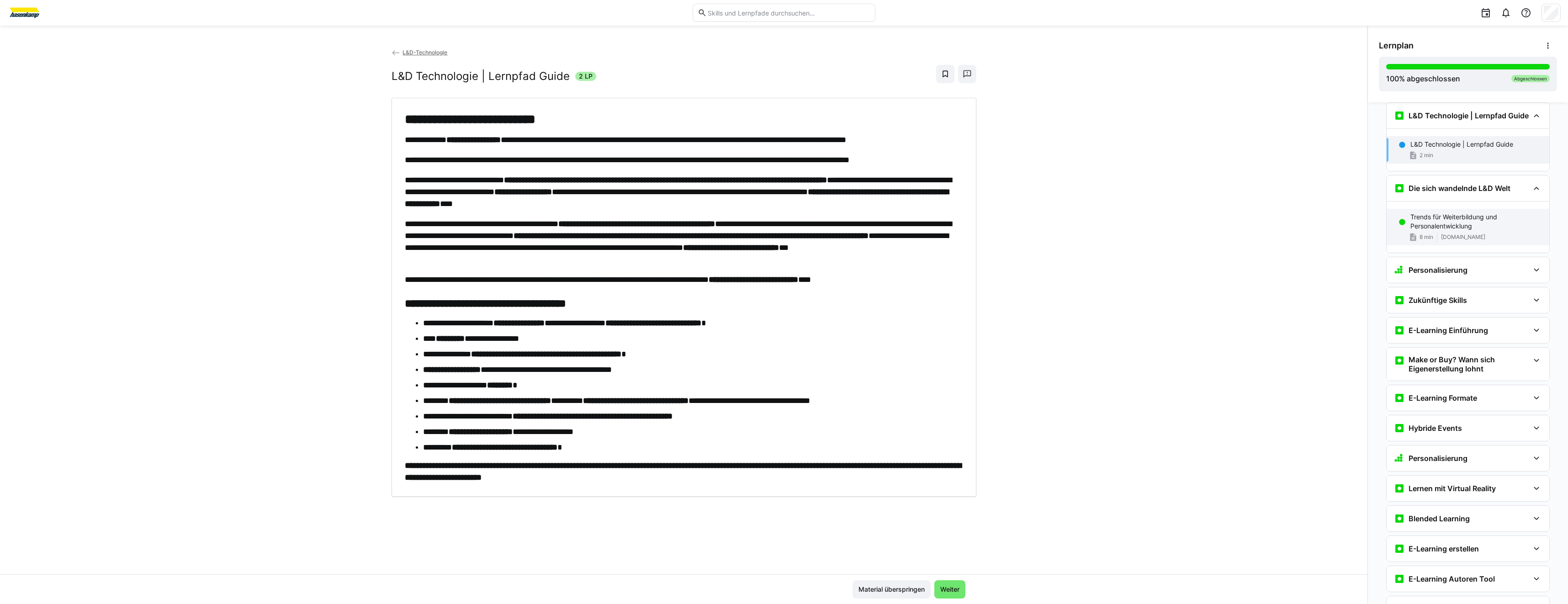
click at [1459, 225] on p "Trends für Weiterbildung und Personalentwicklung" at bounding box center [1476, 222] width 131 height 18
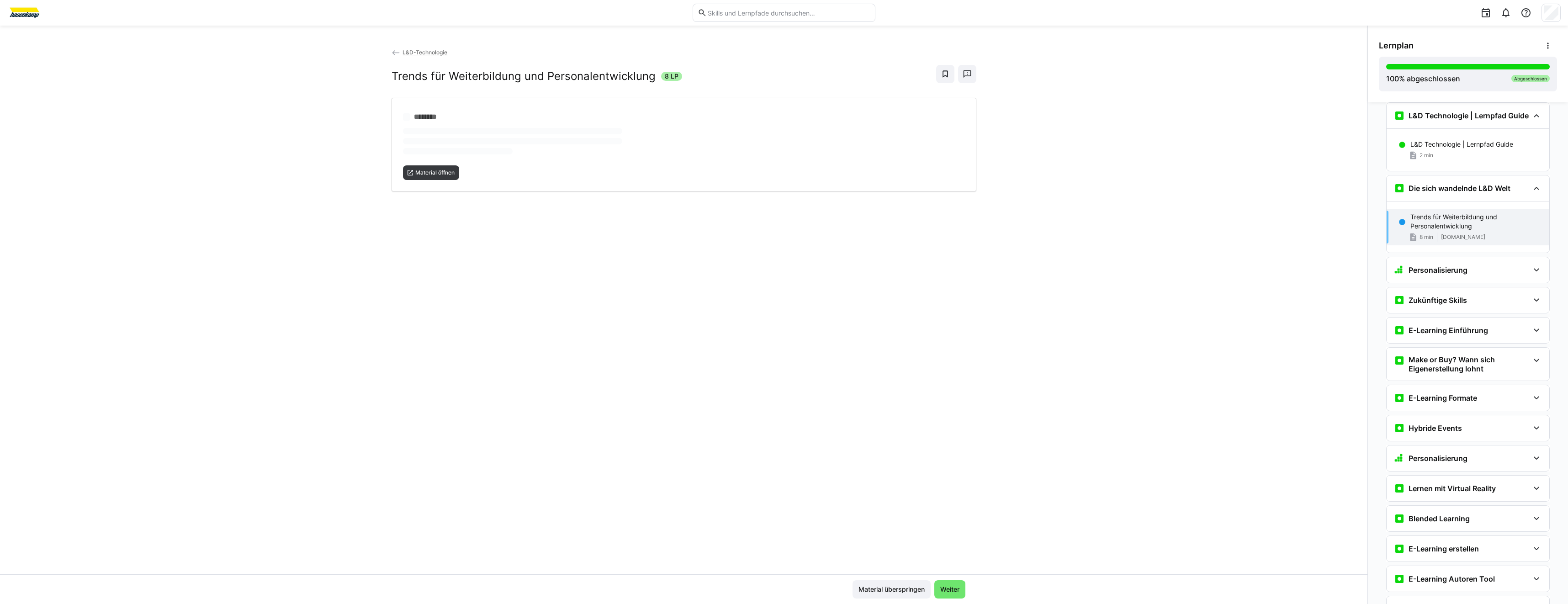
scroll to position [87, 0]
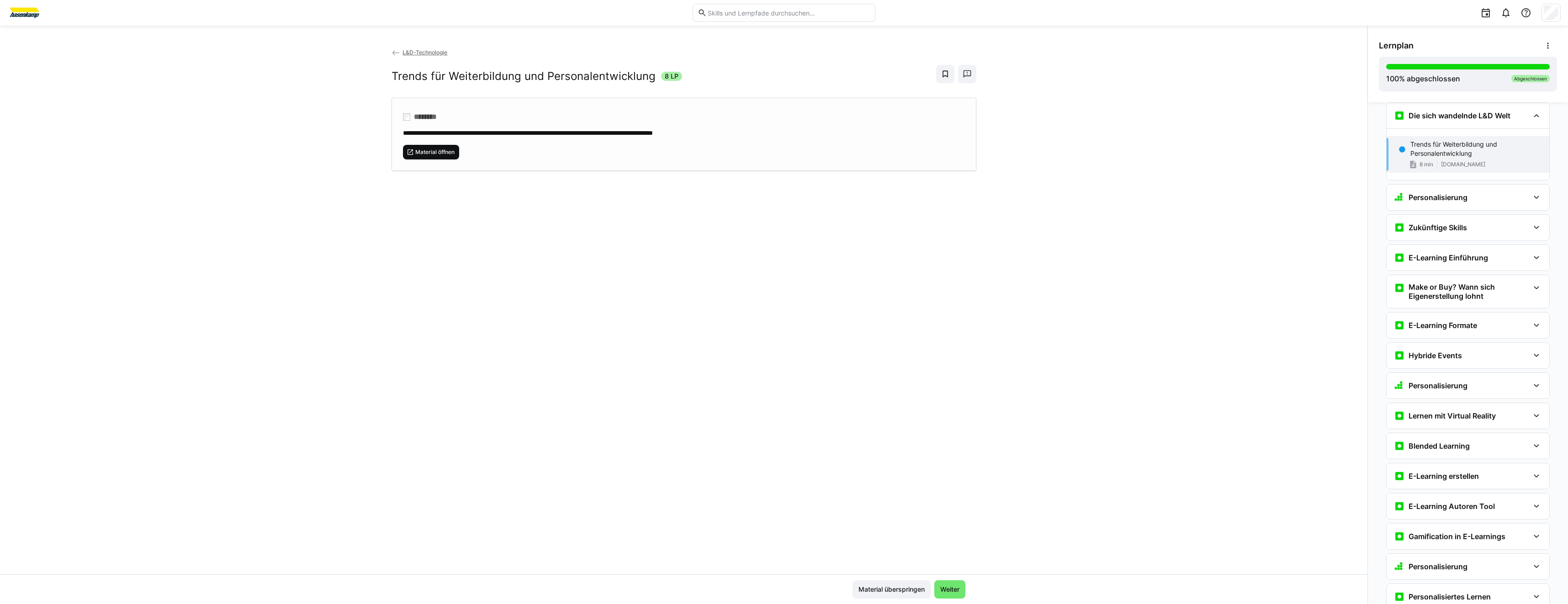
click at [439, 156] on span "Material öffnen" at bounding box center [431, 152] width 57 height 15
click at [1511, 188] on div "Personalisierung" at bounding box center [1468, 197] width 163 height 26
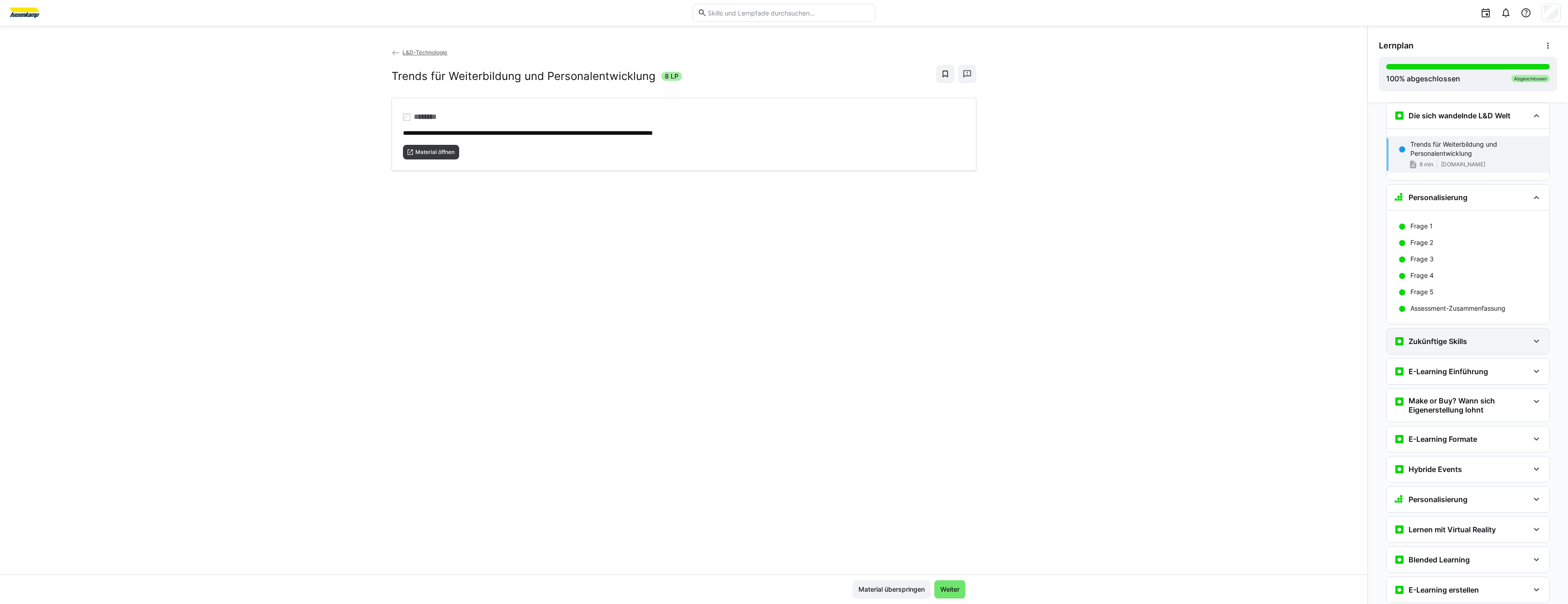
click at [1462, 343] on h3 "Zukünftige Skills" at bounding box center [1438, 341] width 58 height 9
click at [1479, 382] on div "5 min [DOMAIN_NAME]" at bounding box center [1476, 381] width 131 height 9
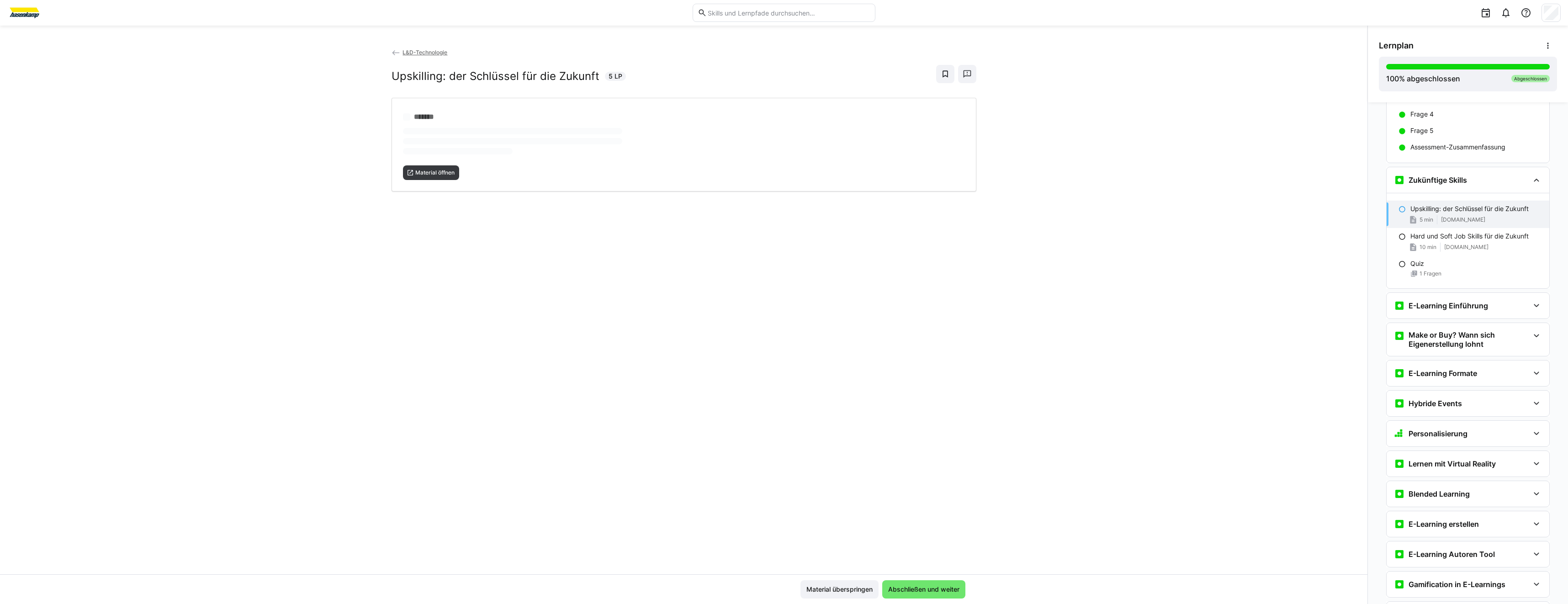
scroll to position [313, 0]
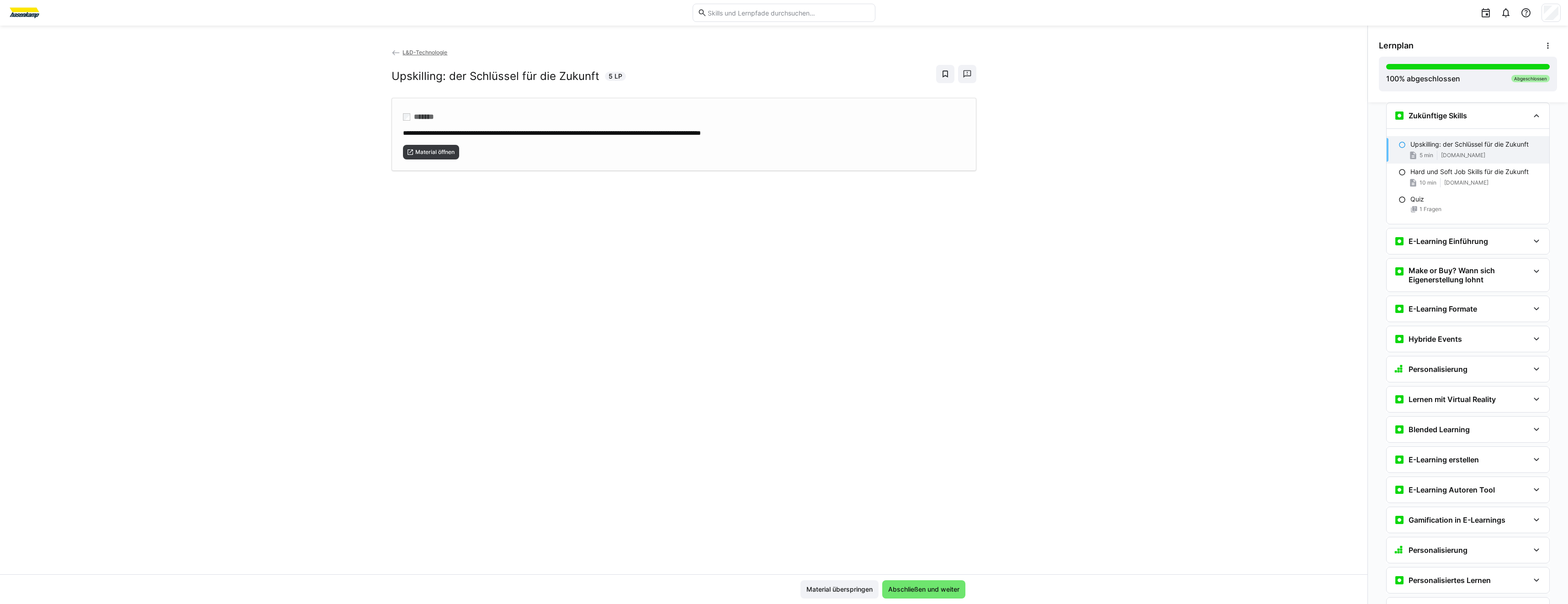
click at [430, 160] on div "**********" at bounding box center [684, 135] width 585 height 73
click at [1399, 169] on eds-icon at bounding box center [1402, 172] width 7 height 7
click at [454, 155] on span "Material öffnen" at bounding box center [431, 152] width 57 height 15
click at [1463, 247] on div "E-Learning Einführung" at bounding box center [1468, 241] width 163 height 26
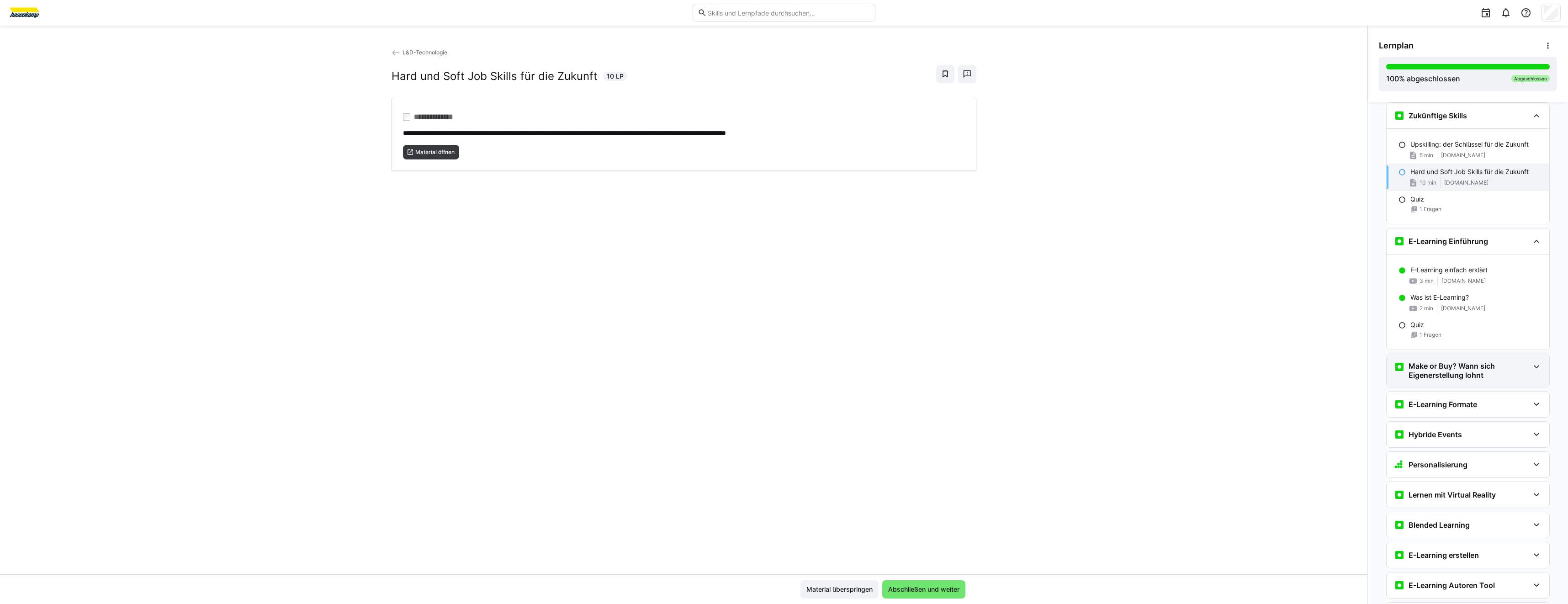
click at [1409, 372] on h3 "Make or Buy? Wann sich Eigenerstellung lohnt" at bounding box center [1469, 371] width 121 height 18
click at [1433, 428] on div "Make or buy? [PERSON_NAME] sich Eigenerstellung lohnt 4 min [DOMAIN_NAME]" at bounding box center [1468, 413] width 163 height 37
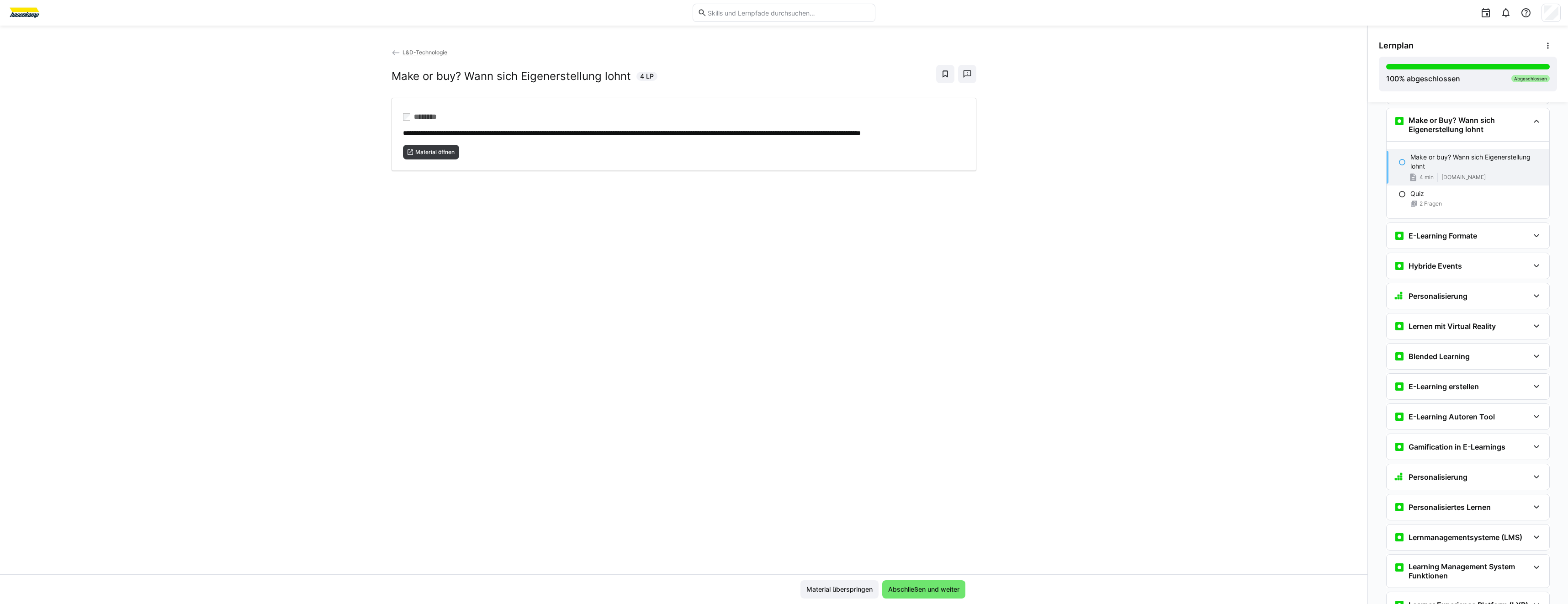
scroll to position [564, 0]
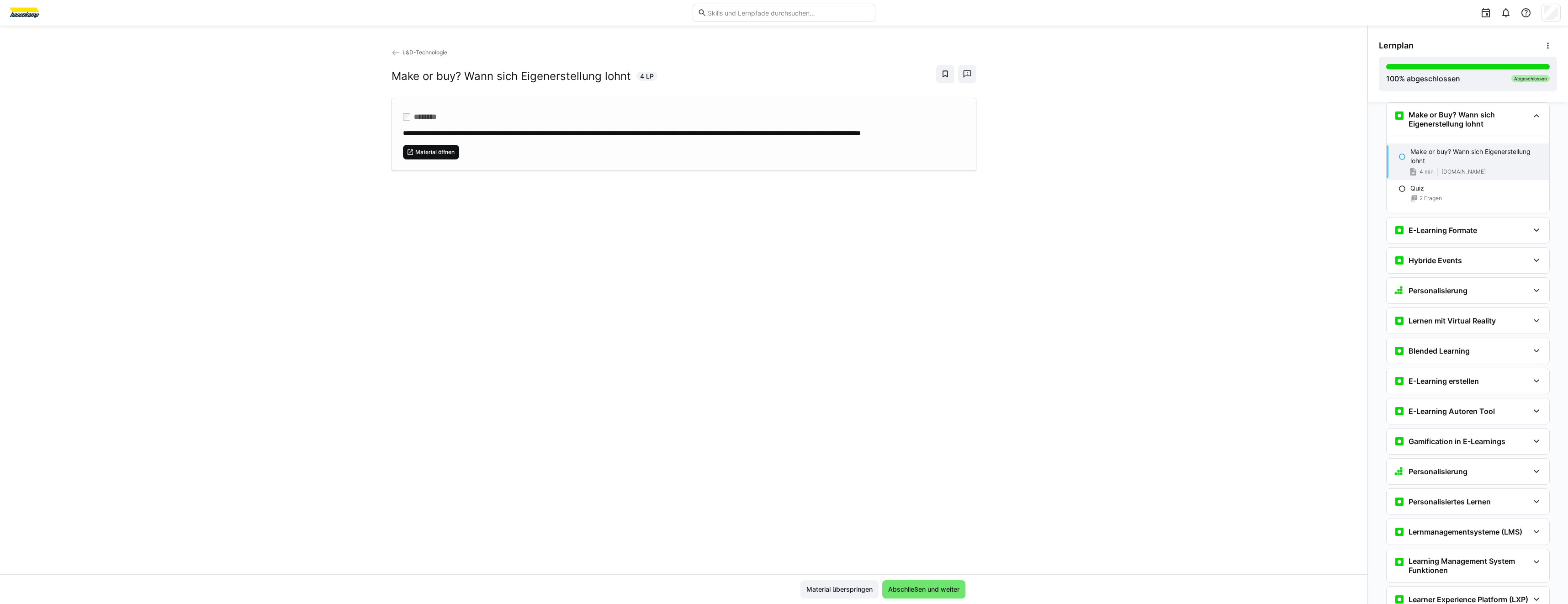
click at [440, 160] on span "Material öffnen" at bounding box center [431, 152] width 57 height 15
click at [1481, 240] on div "E-Learning Formate" at bounding box center [1468, 230] width 163 height 26
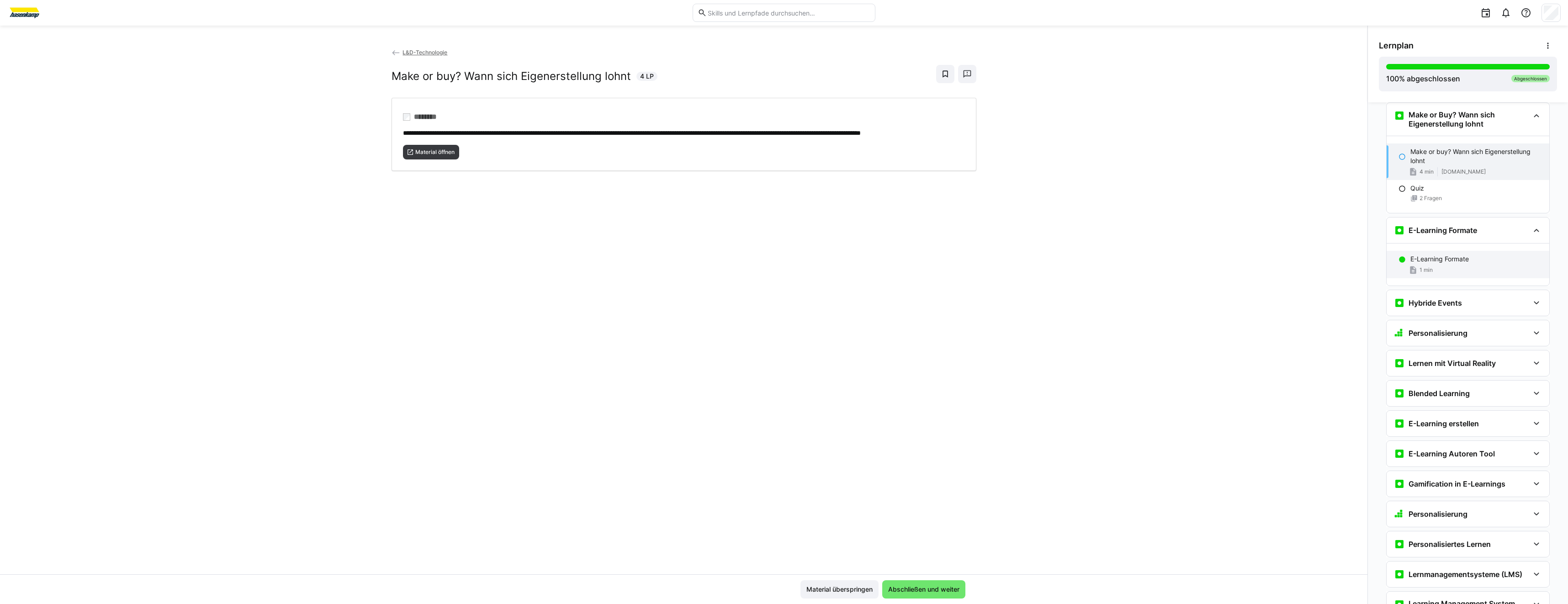
click at [1474, 273] on div "1 min" at bounding box center [1476, 270] width 131 height 9
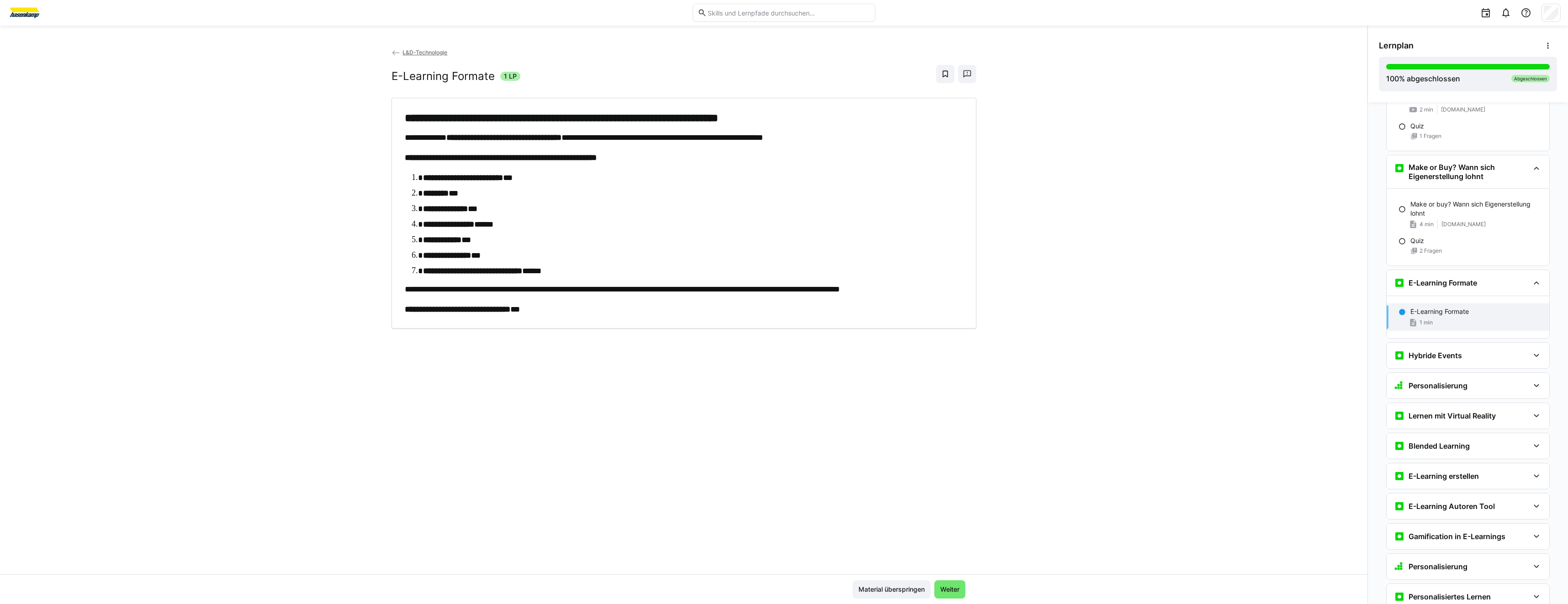
scroll to position [633, 0]
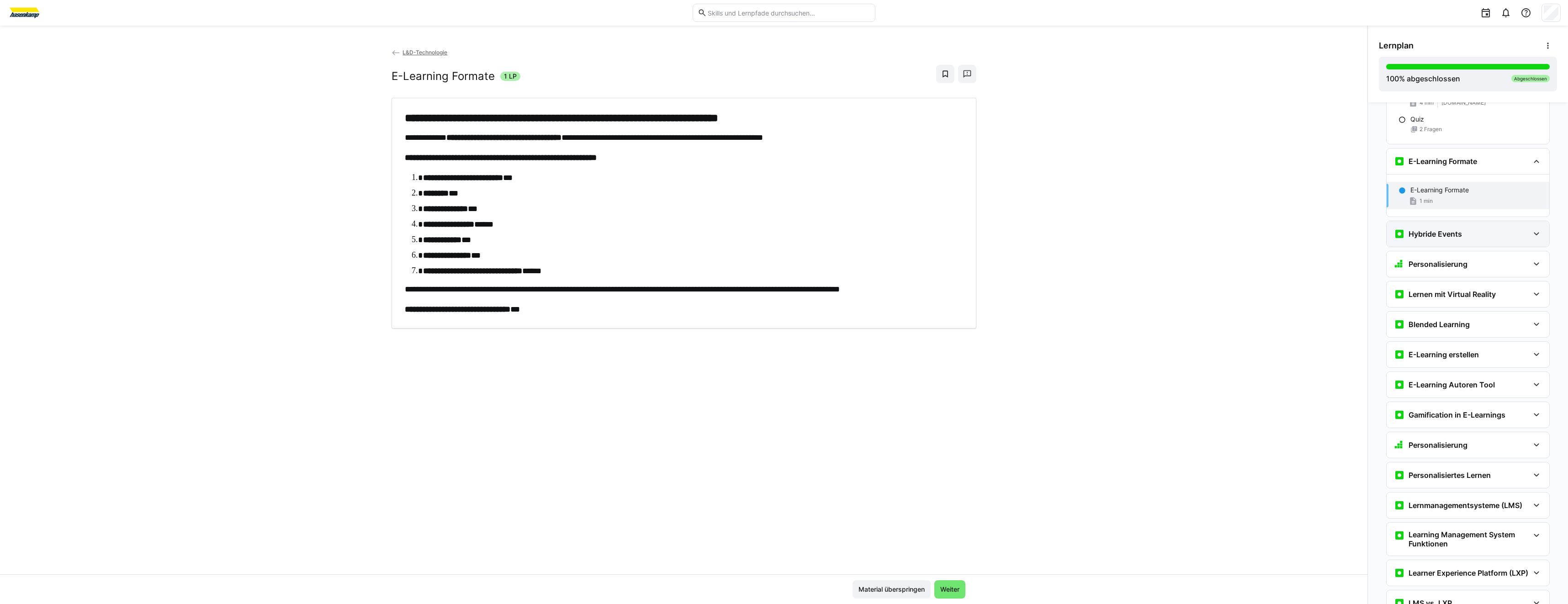
click at [1486, 231] on div "Hybride Events" at bounding box center [1461, 234] width 135 height 11
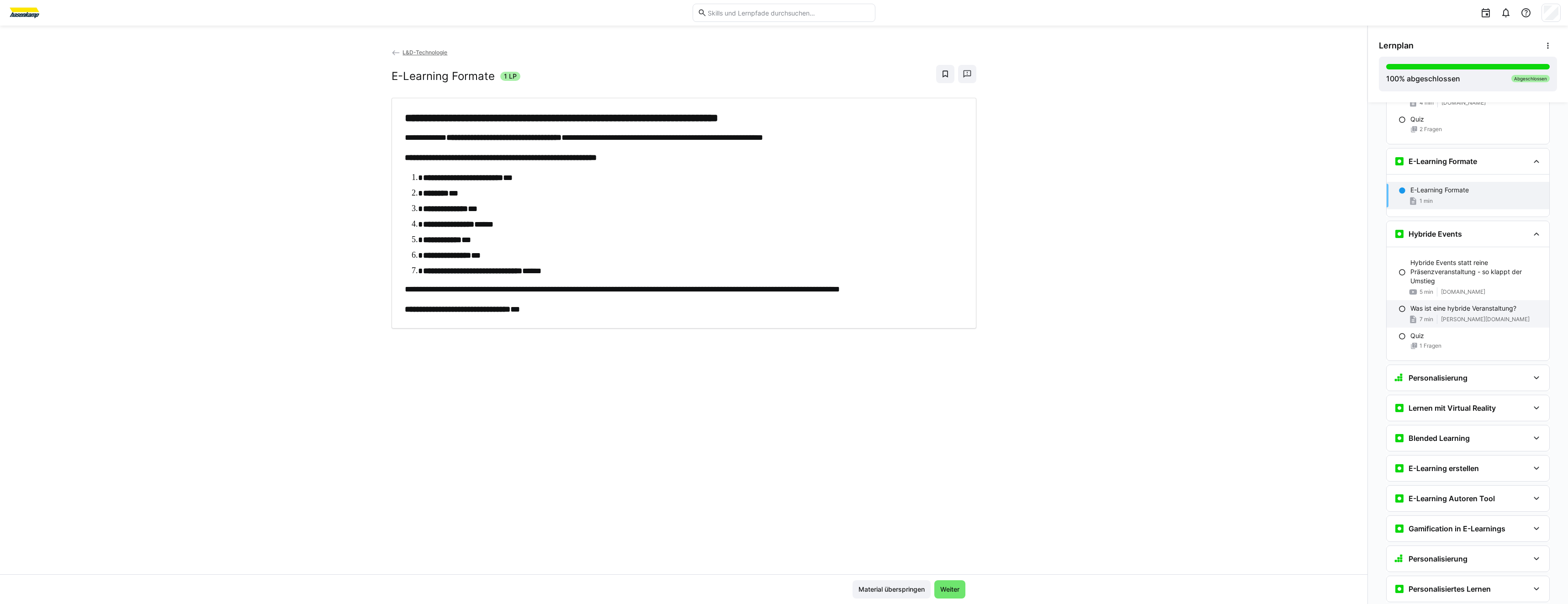
click at [1466, 324] on div "Was ist eine hybride Veranstaltung? 7 min [PERSON_NAME][DOMAIN_NAME]" at bounding box center [1468, 314] width 163 height 27
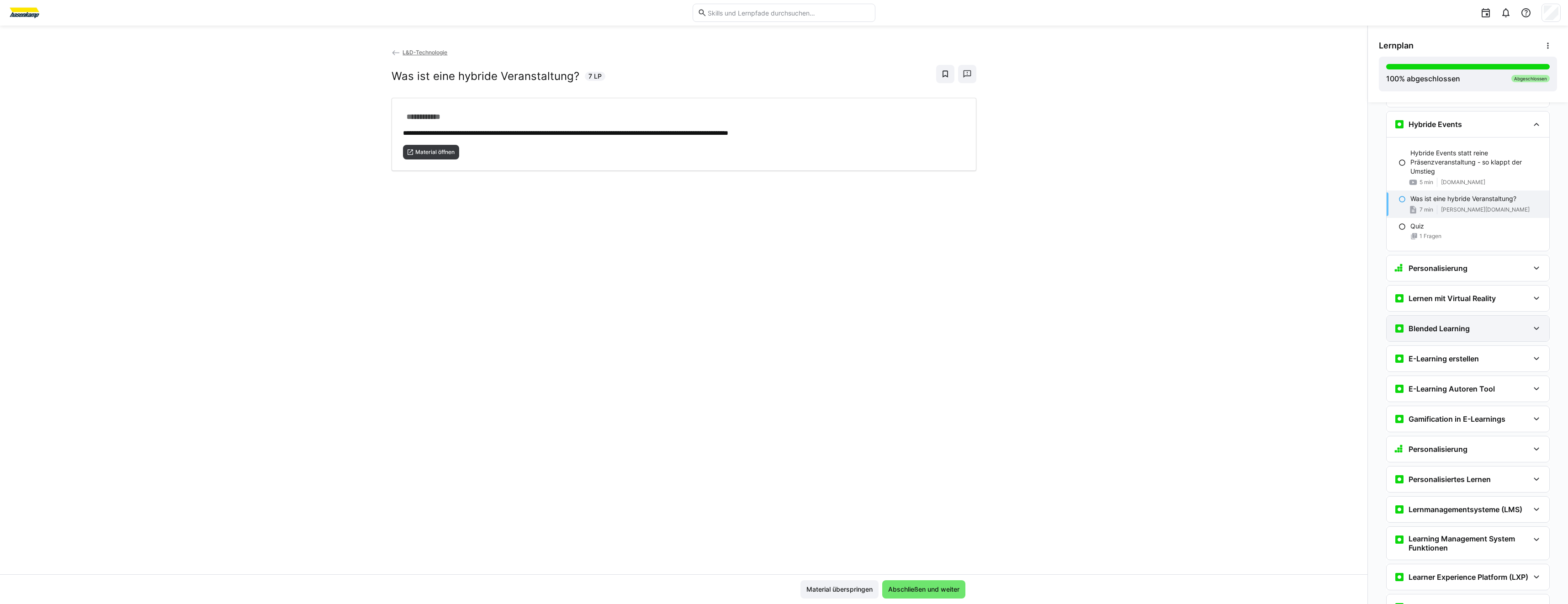
scroll to position [752, 0]
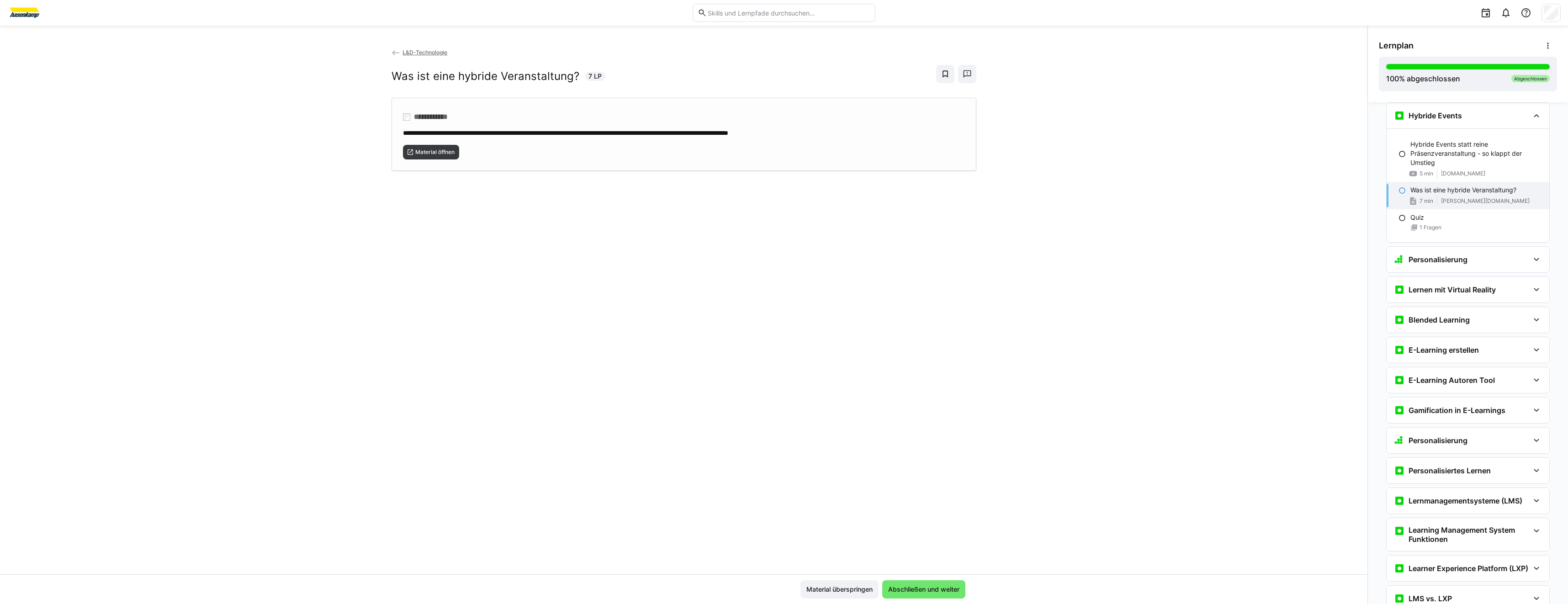
click at [432, 143] on div "Material öffnen" at bounding box center [684, 149] width 562 height 22
click at [1424, 293] on h3 "Lernen mit Virtual Reality" at bounding box center [1452, 289] width 87 height 9
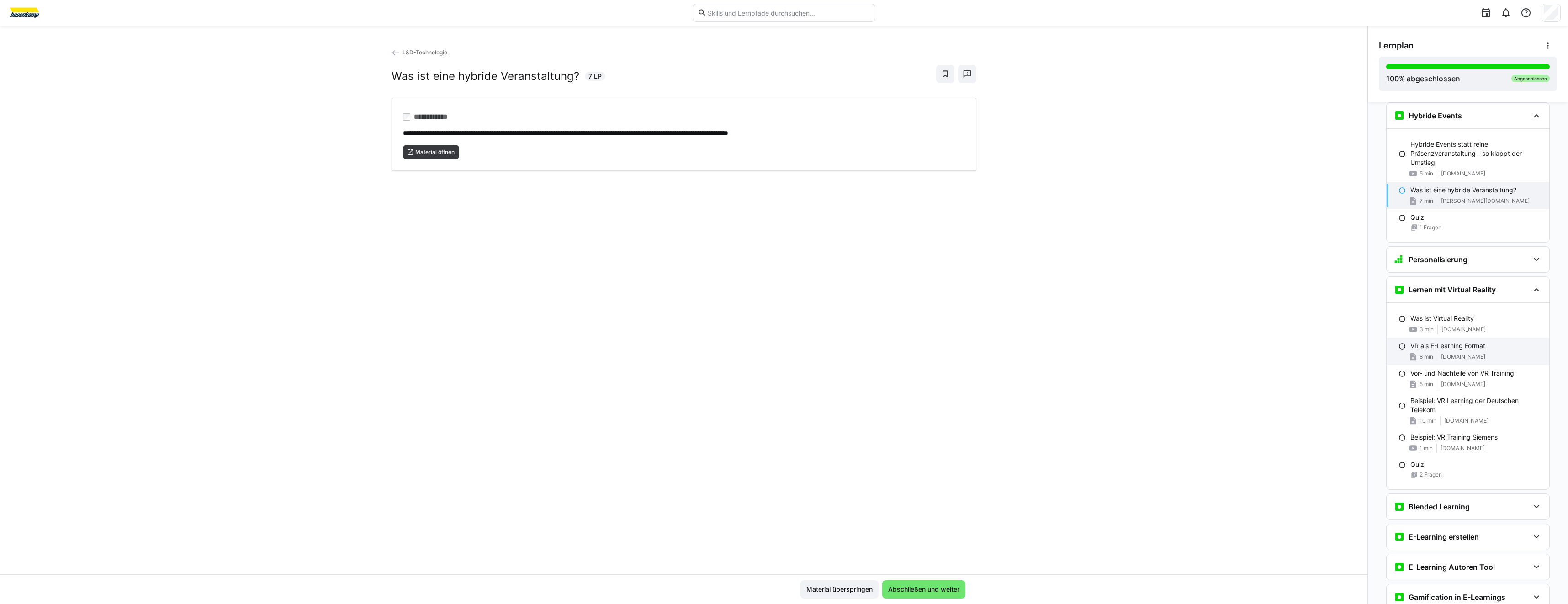
click at [1446, 347] on p "VR als E-Learning Format" at bounding box center [1447, 346] width 75 height 9
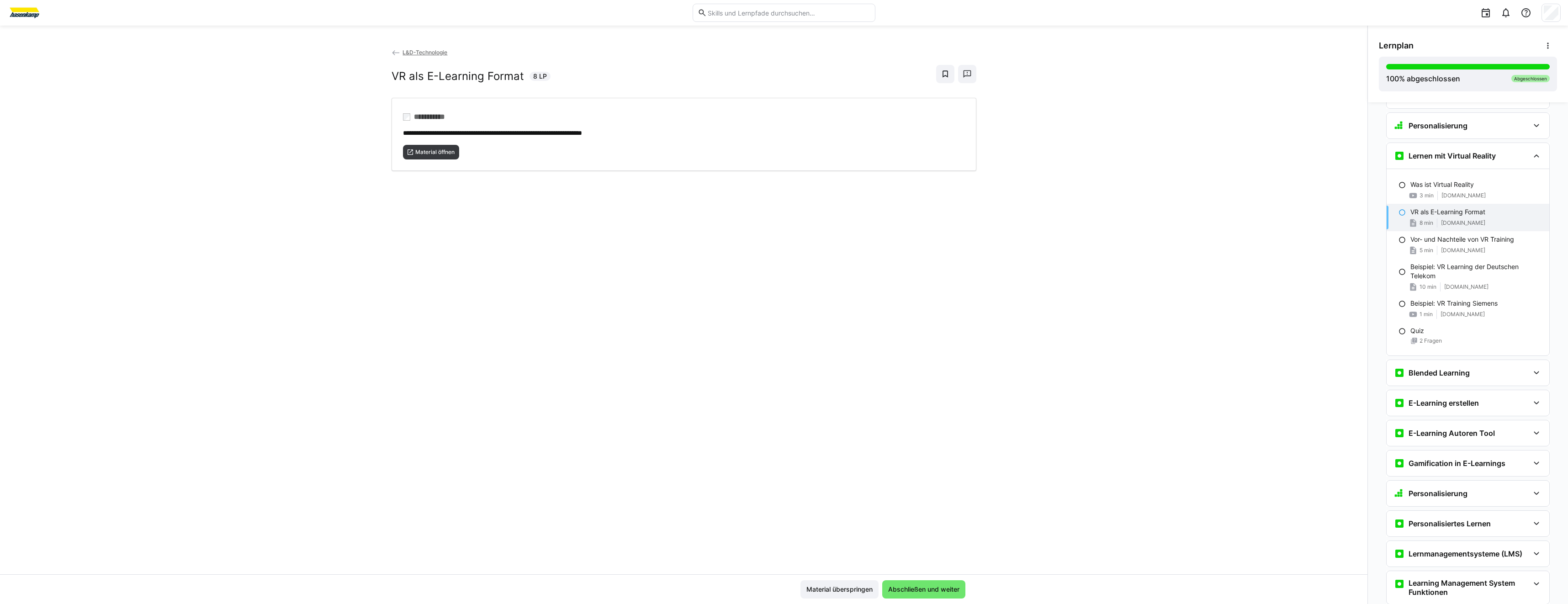
scroll to position [926, 0]
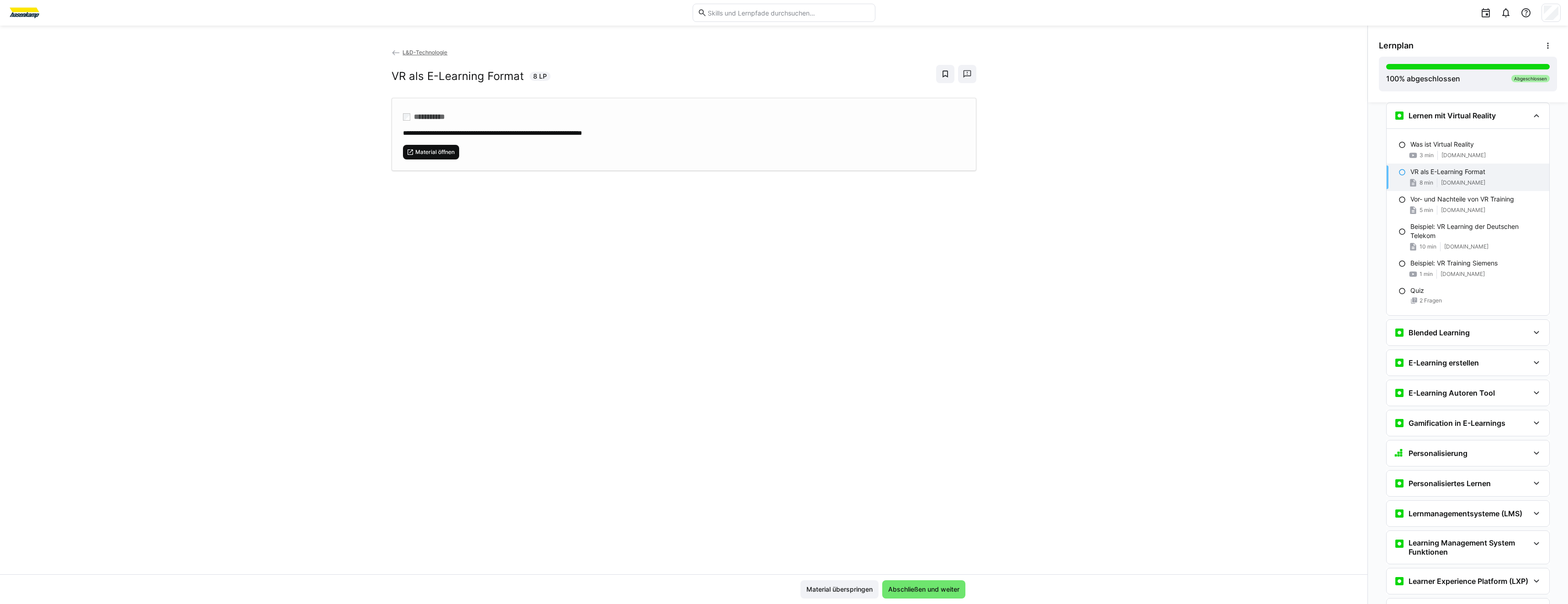
click at [453, 155] on span "Material öffnen" at bounding box center [431, 152] width 57 height 15
click at [1475, 211] on span "[DOMAIN_NAME]" at bounding box center [1463, 210] width 44 height 7
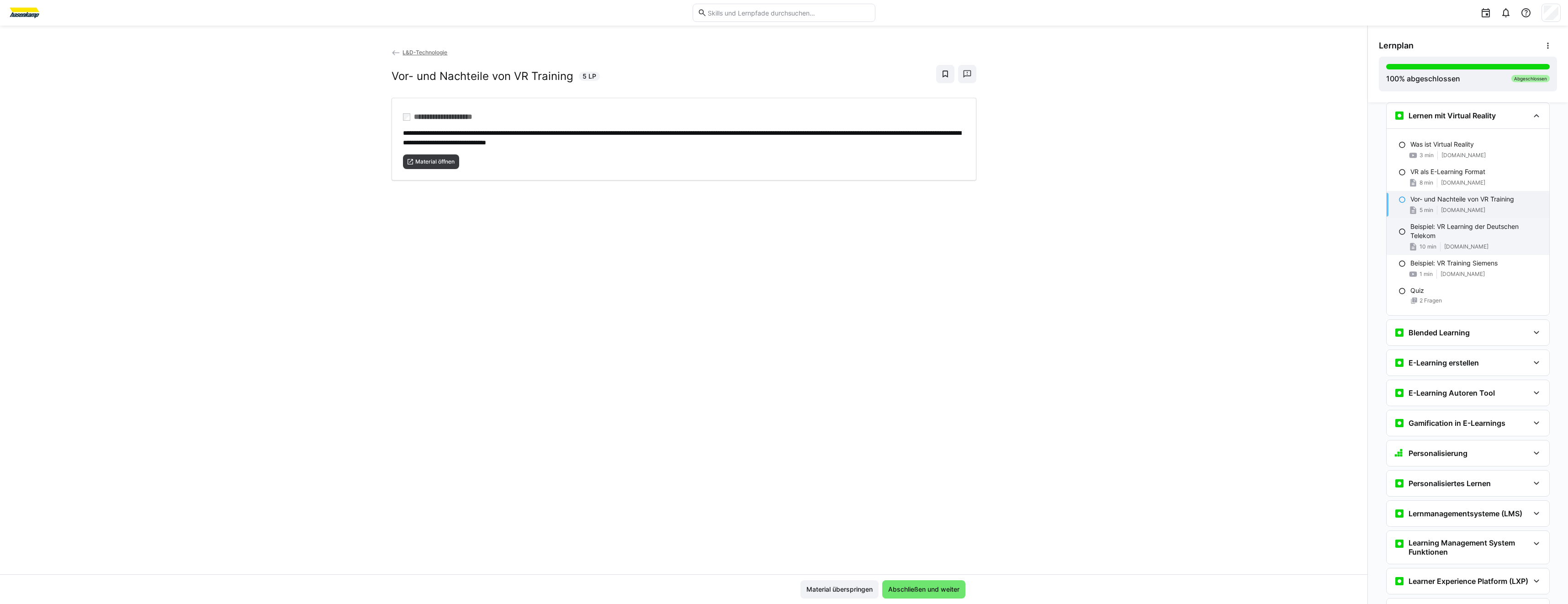
click at [1457, 237] on p "Beispiel: VR Learning der Deutschen Telekom" at bounding box center [1476, 231] width 131 height 18
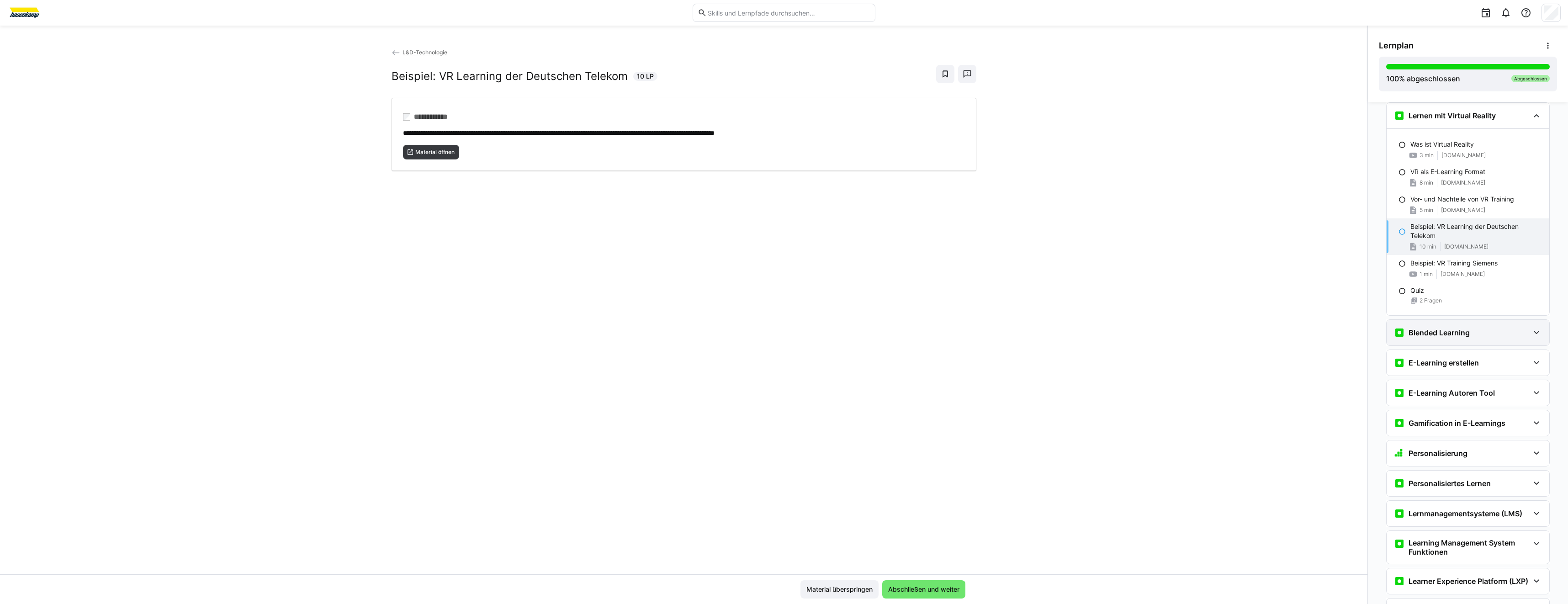
click at [1416, 328] on h3 "Blended Learning" at bounding box center [1439, 332] width 61 height 9
click at [1449, 401] on span "[DOMAIN_NAME]" at bounding box center [1463, 400] width 44 height 7
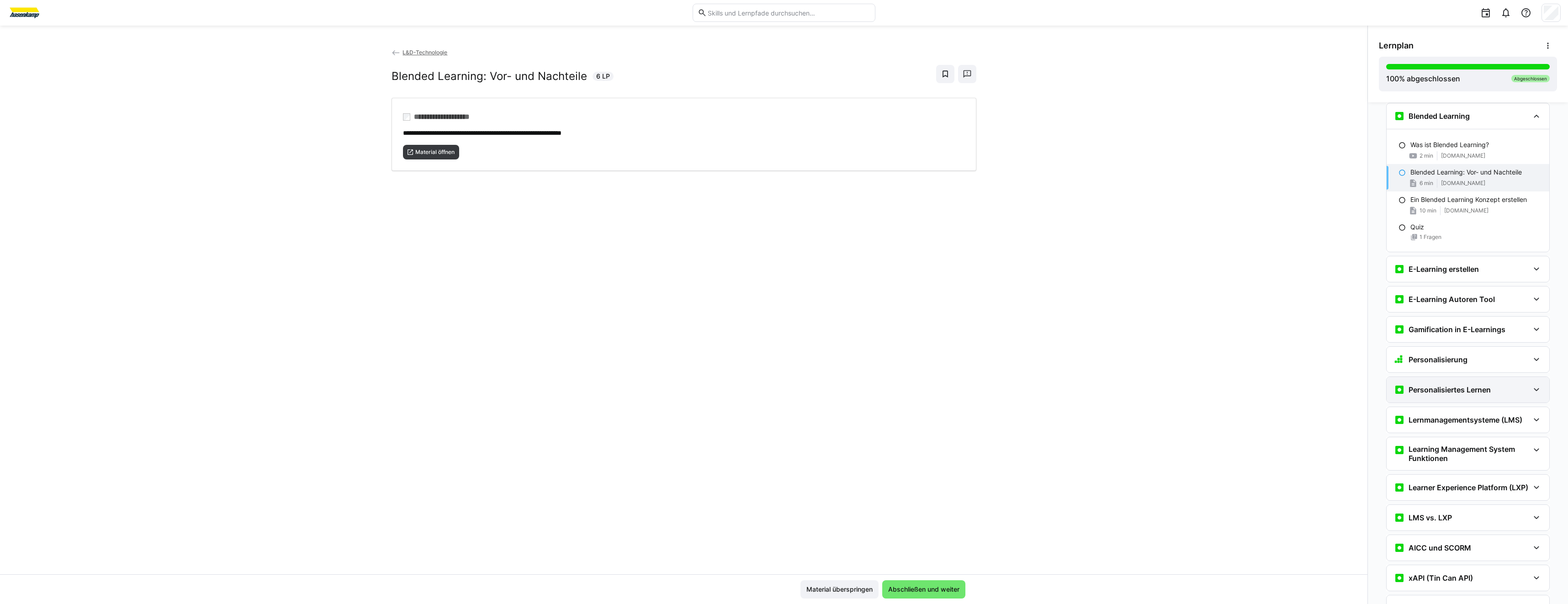
scroll to position [1143, 0]
click at [426, 147] on span "Material öffnen" at bounding box center [431, 152] width 57 height 15
click at [1505, 265] on div "E-Learning erstellen" at bounding box center [1461, 269] width 135 height 11
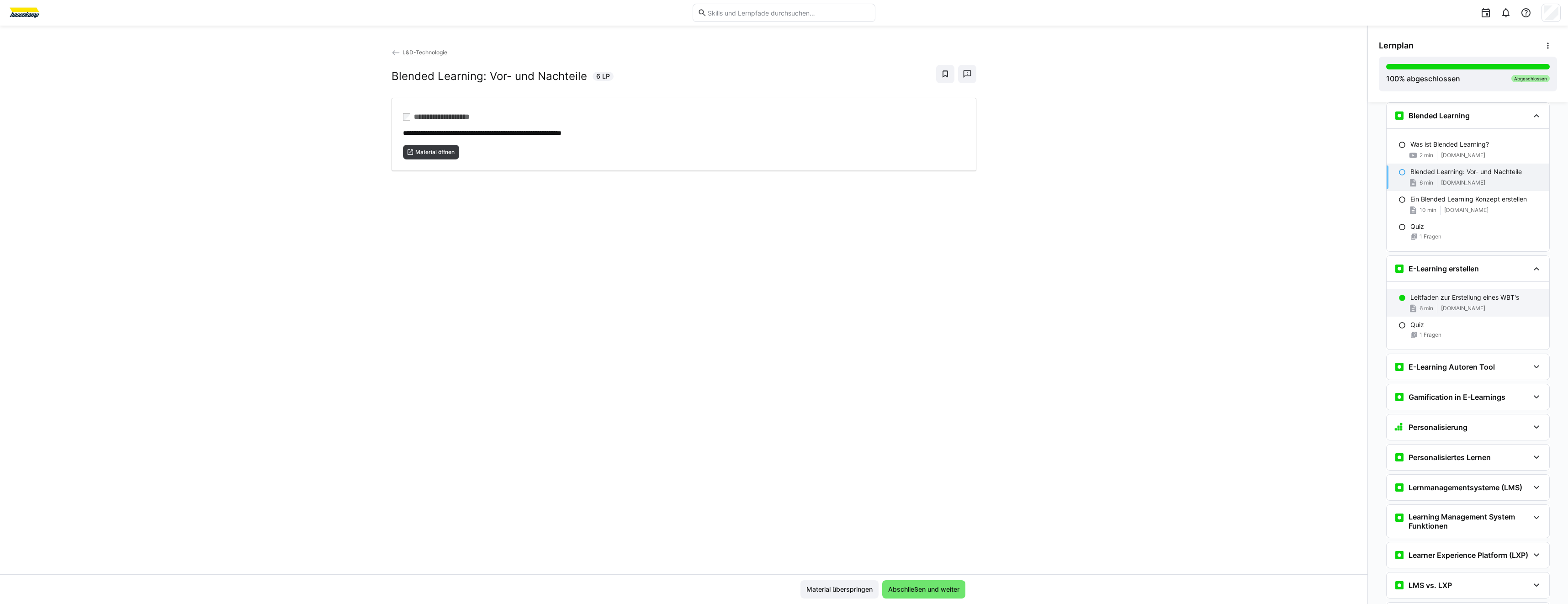
click at [1457, 315] on div "Leitfaden zur Erstellung eines WBT's 6 min [DOMAIN_NAME]" at bounding box center [1468, 303] width 163 height 27
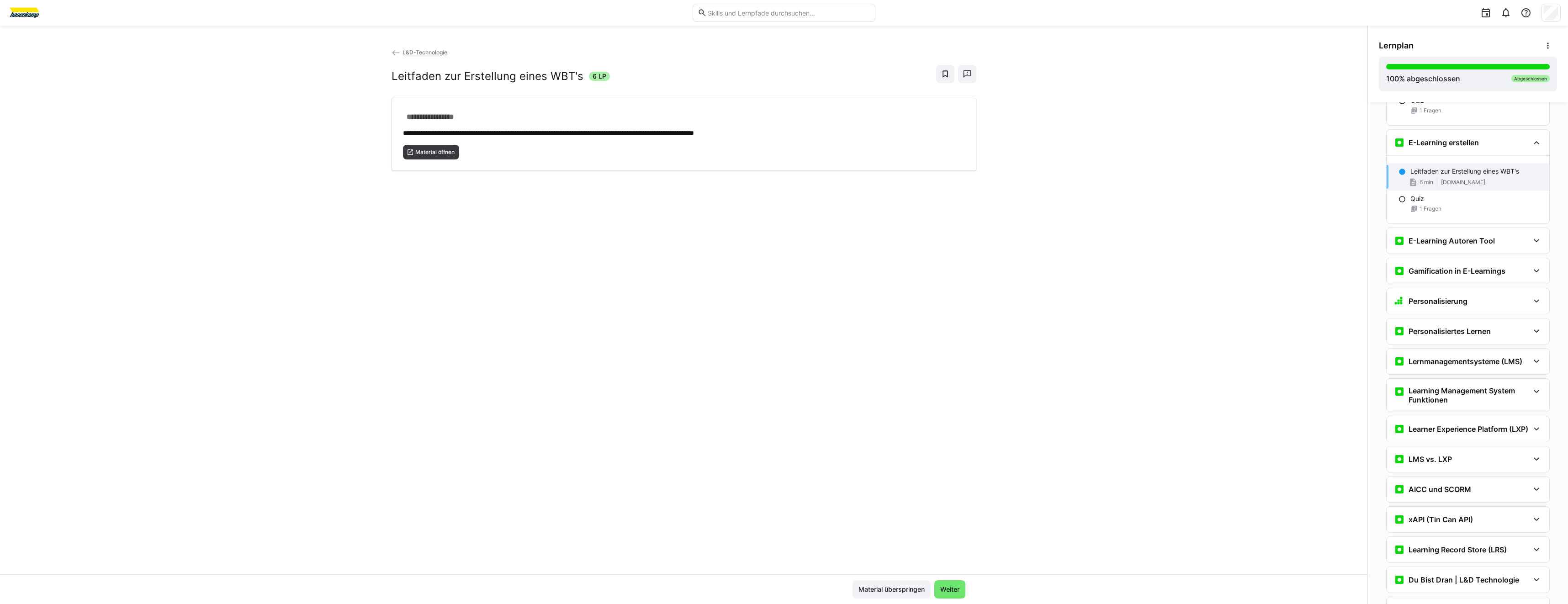
scroll to position [1296, 0]
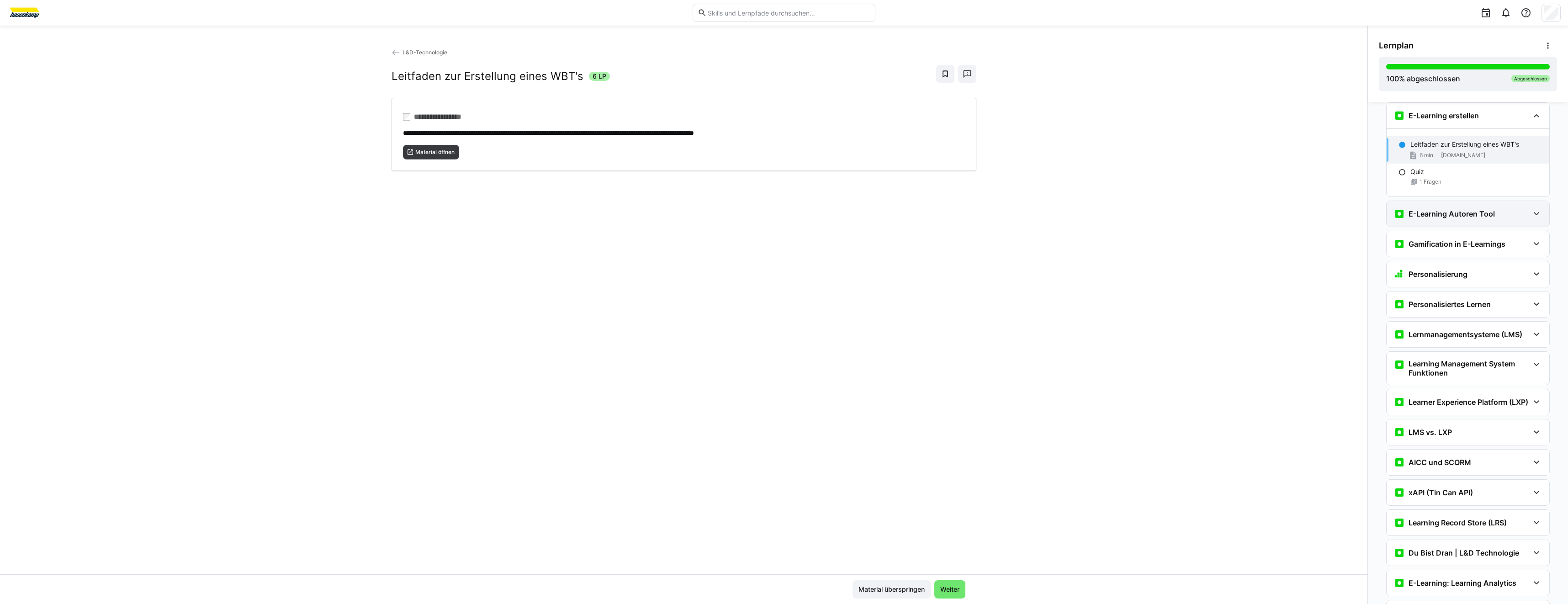
click at [1410, 215] on h3 "E-Learning Autoren Tool" at bounding box center [1452, 214] width 86 height 9
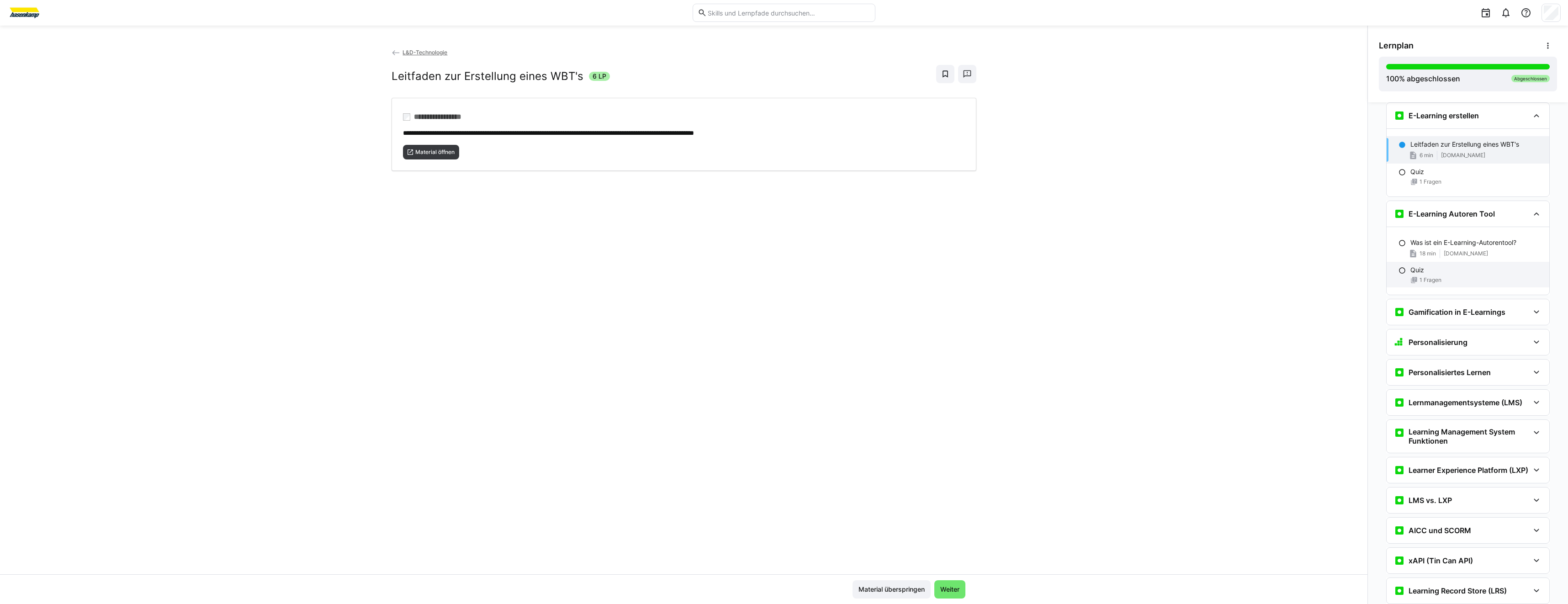
click at [1402, 264] on div "Quiz 1 Fragen" at bounding box center [1468, 275] width 163 height 26
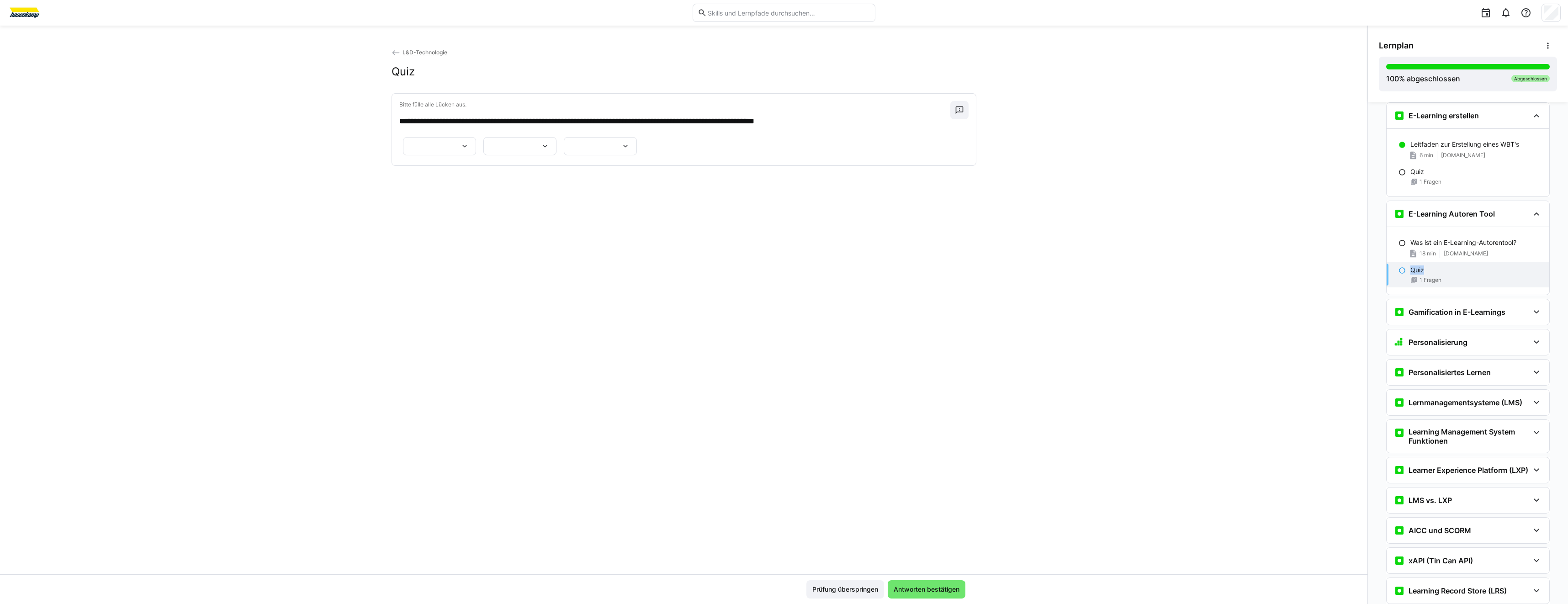
scroll to position [1394, 0]
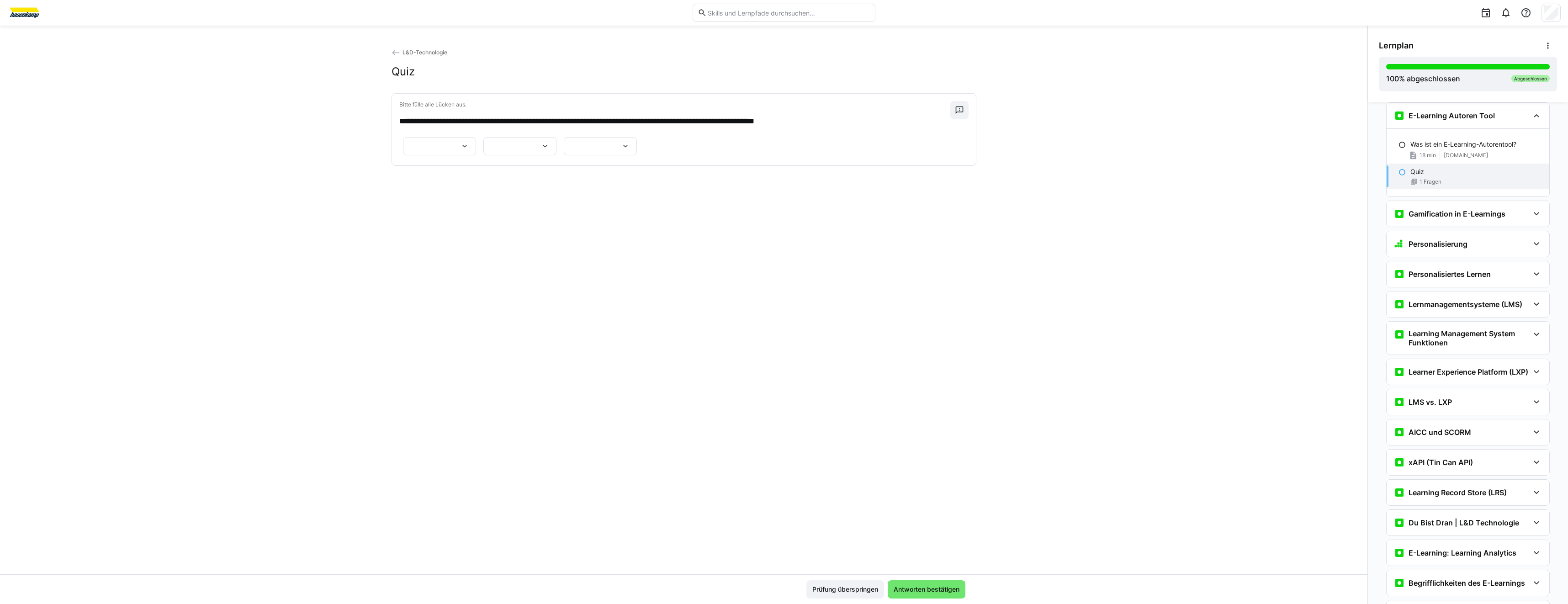
click at [1270, 242] on div "**********" at bounding box center [684, 311] width 1367 height 527
click at [1488, 146] on p "Was ist ein E-Learning-Autorentool?" at bounding box center [1463, 144] width 106 height 9
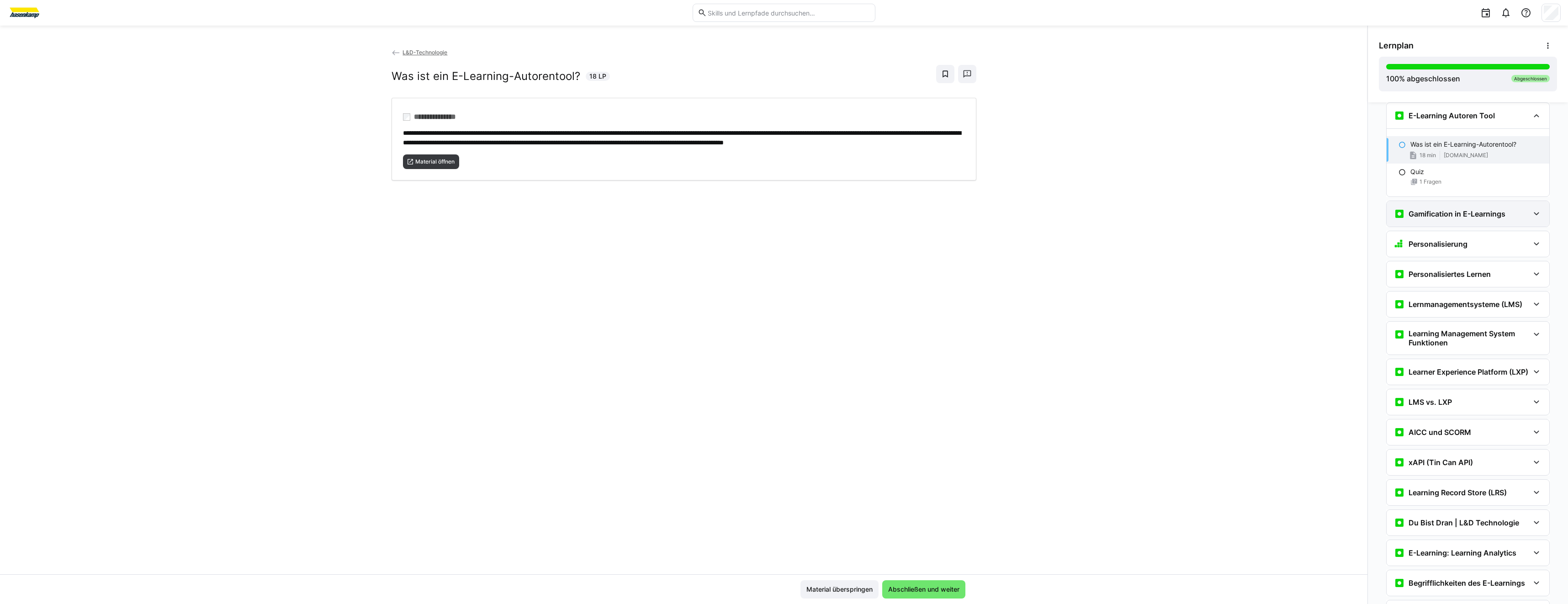
click at [1409, 225] on div "Gamification in E-Learnings" at bounding box center [1468, 214] width 163 height 26
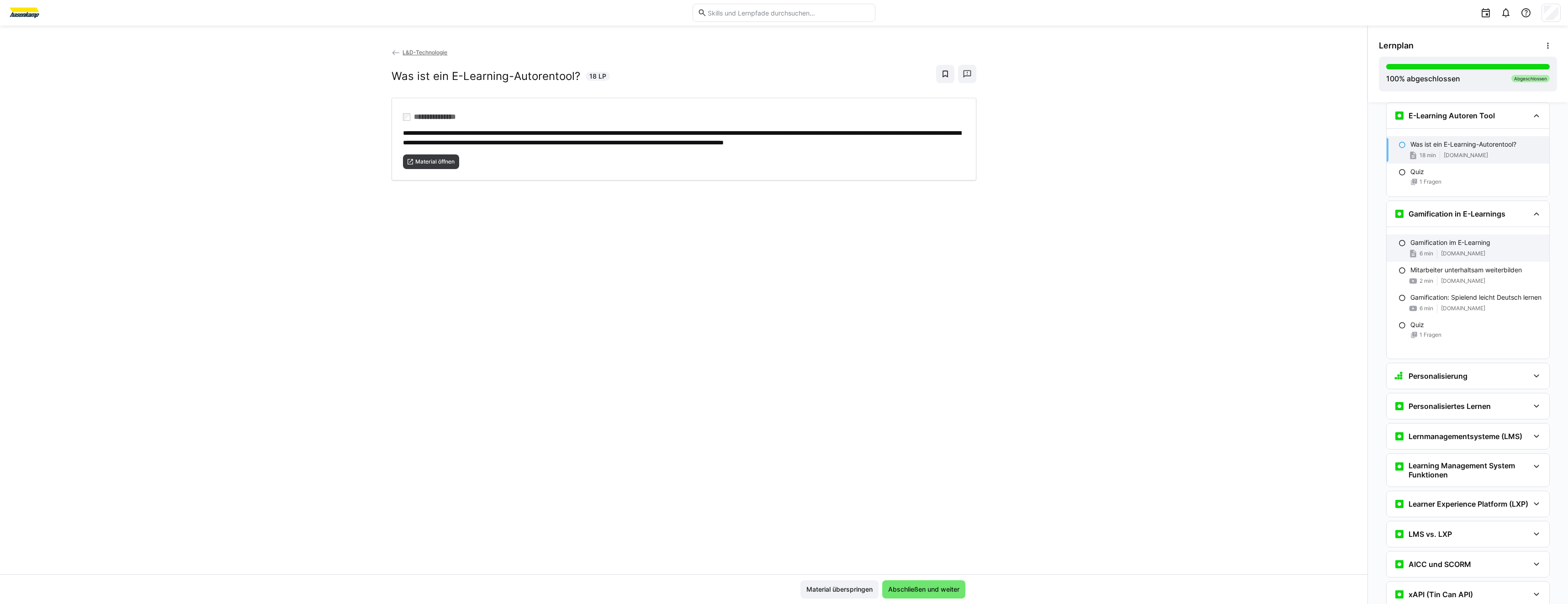
click at [1402, 239] on div "Gamification im E-Learning 6 min [DOMAIN_NAME]" at bounding box center [1468, 248] width 163 height 27
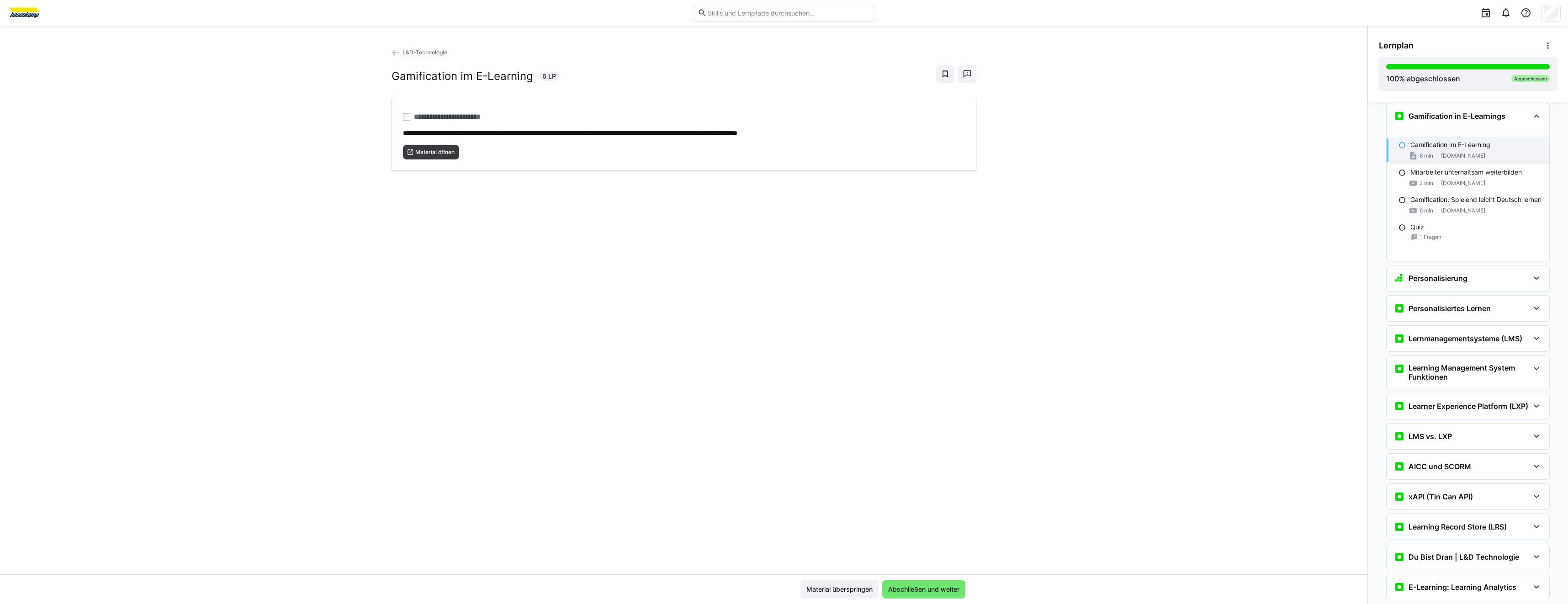
scroll to position [1492, 0]
click at [430, 152] on span "Material öffnen" at bounding box center [435, 152] width 41 height 7
click at [1483, 300] on div "Personalisiertes Lernen" at bounding box center [1468, 308] width 163 height 26
click at [1474, 342] on p "Personalisiertes Lernen mit digitalen Medien" at bounding box center [1475, 337] width 131 height 9
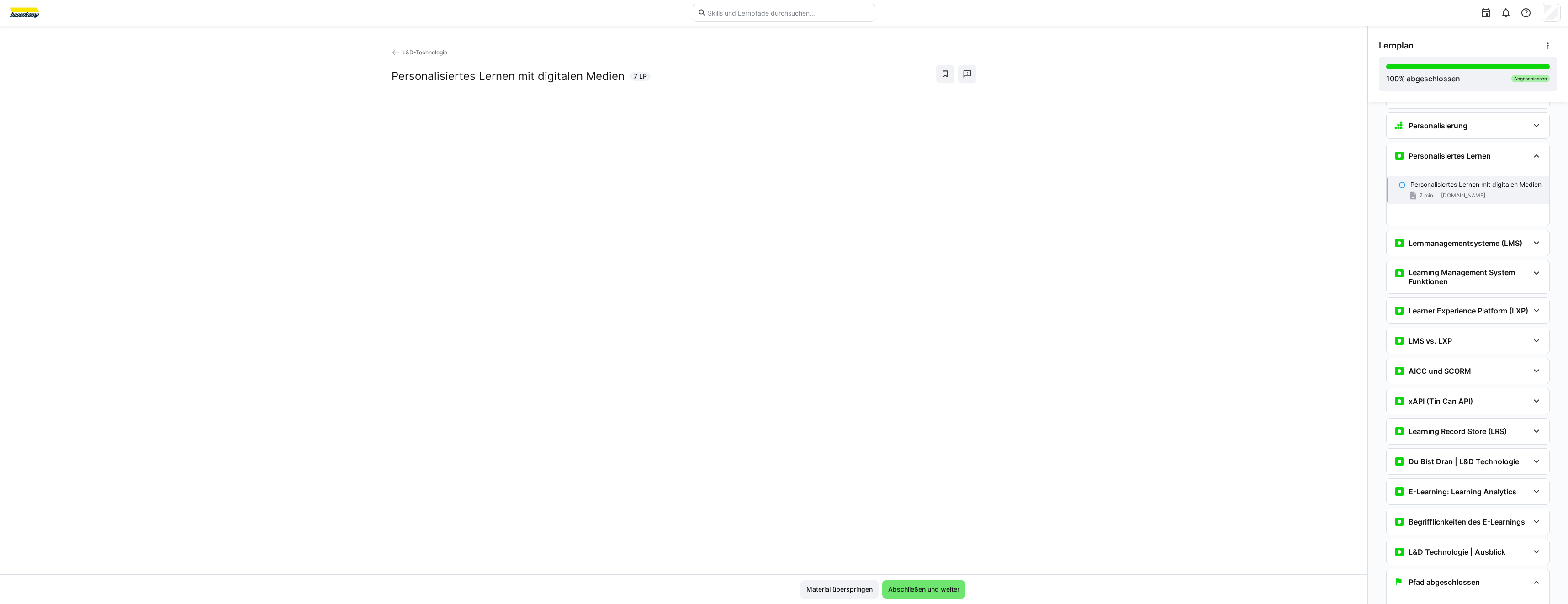
scroll to position [1685, 0]
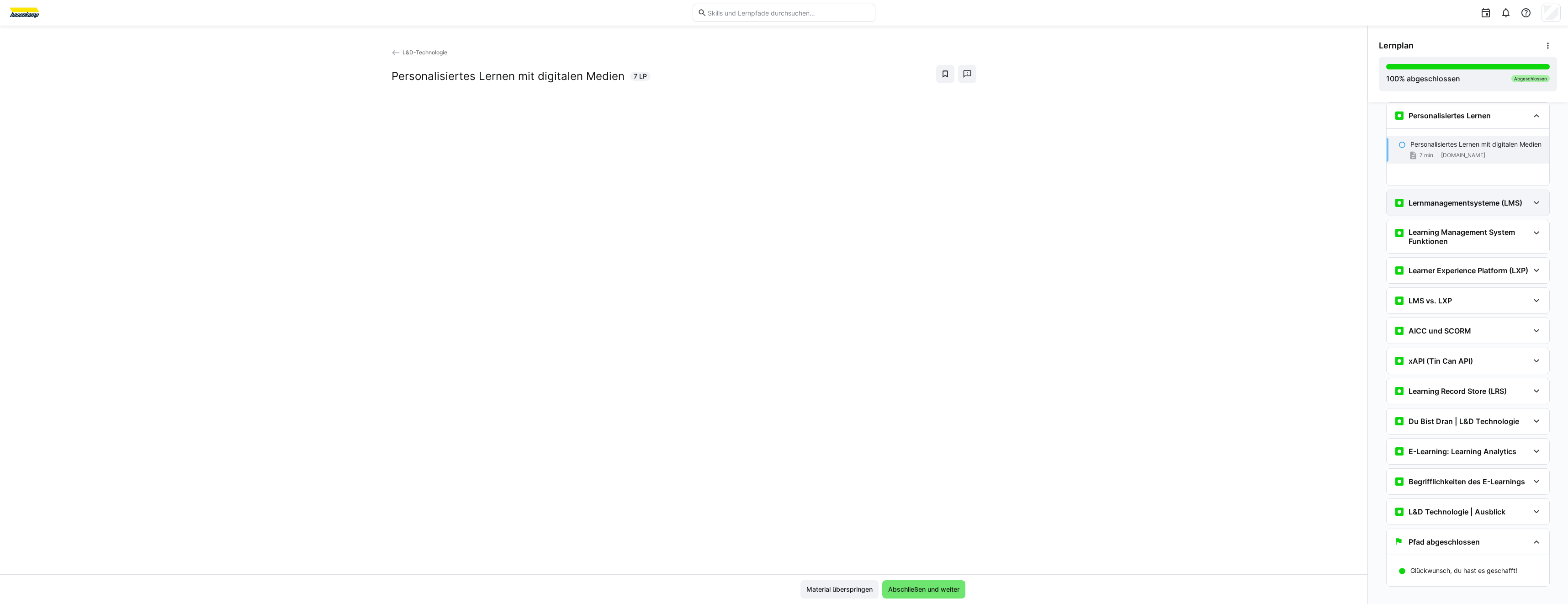
click at [1448, 195] on div "Lernmanagementsysteme (LMS)" at bounding box center [1468, 203] width 163 height 26
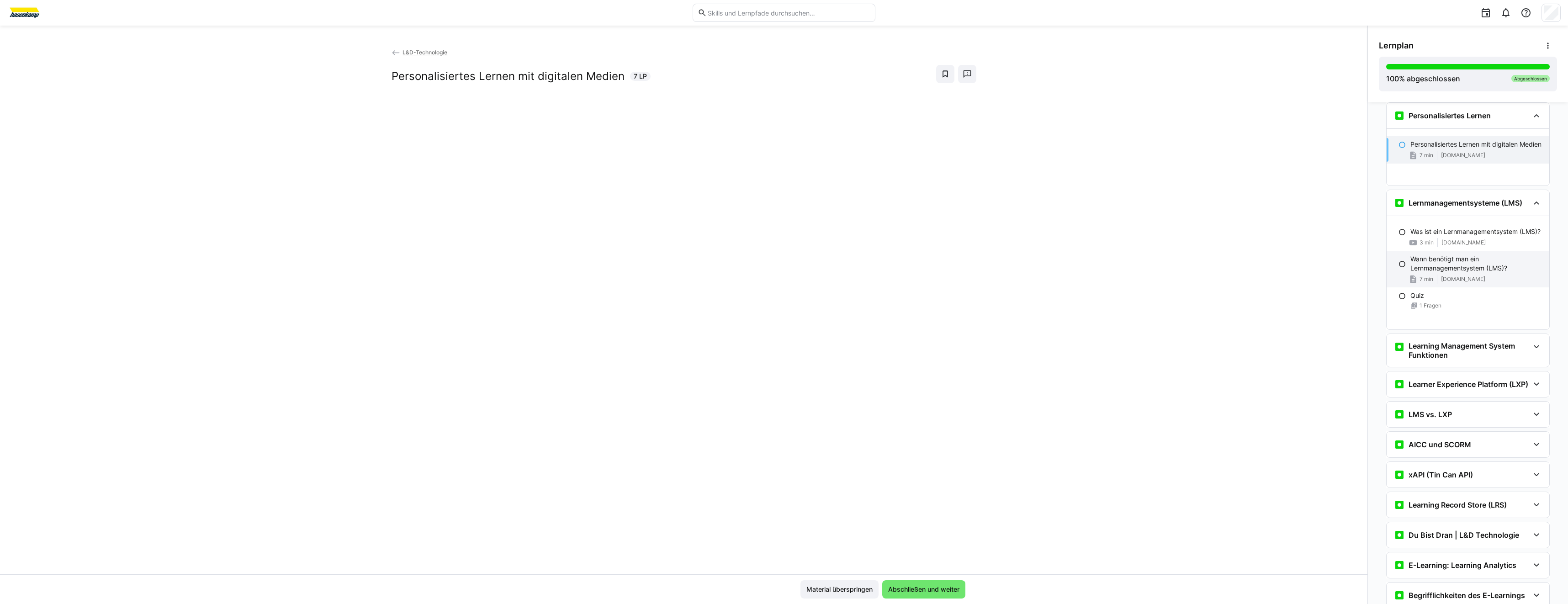
click at [1433, 273] on p "Wann benötigt man ein Lernmanagementsystem (LMS)?" at bounding box center [1476, 264] width 131 height 18
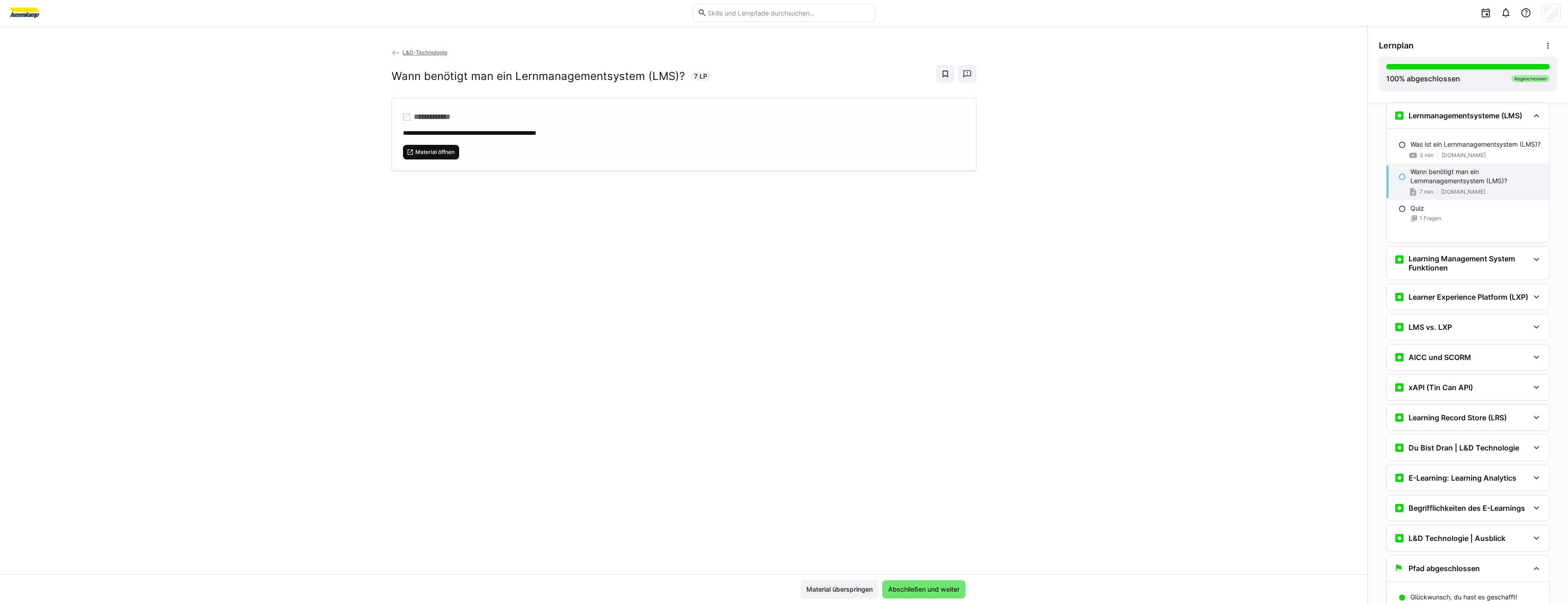
click at [448, 150] on span "Material öffnen" at bounding box center [435, 152] width 41 height 7
click at [1395, 265] on div "Learning Management System Funktionen" at bounding box center [1461, 263] width 135 height 18
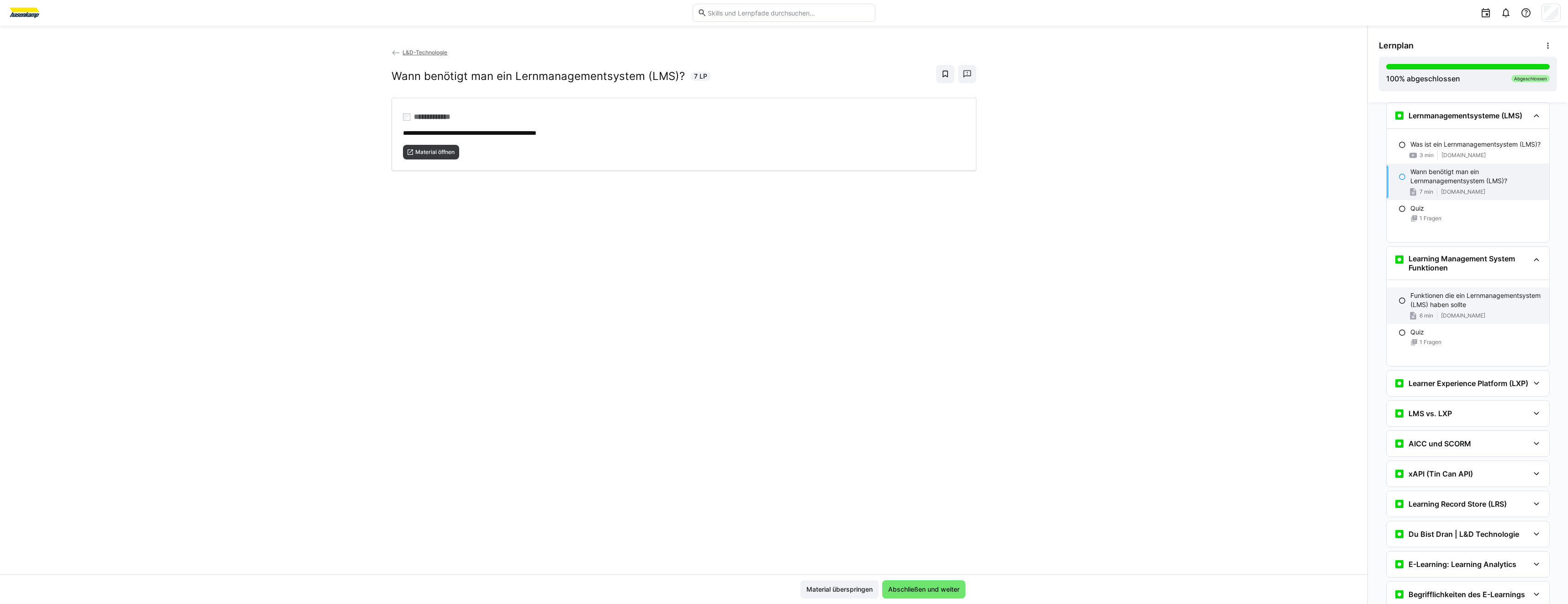
click at [1460, 320] on div "Funktionen die ein Lernmanagementsystem (LMS) haben sollte 6 min [DOMAIN_NAME]" at bounding box center [1468, 306] width 163 height 37
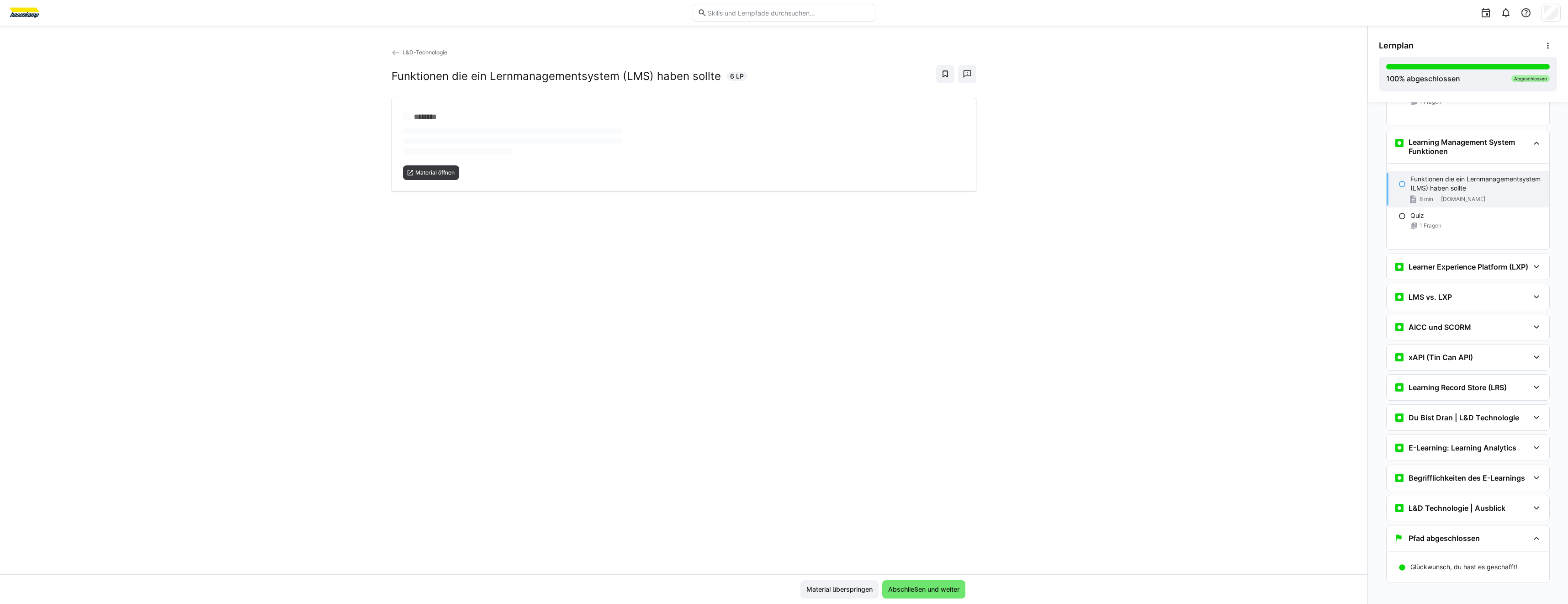
scroll to position [1903, 0]
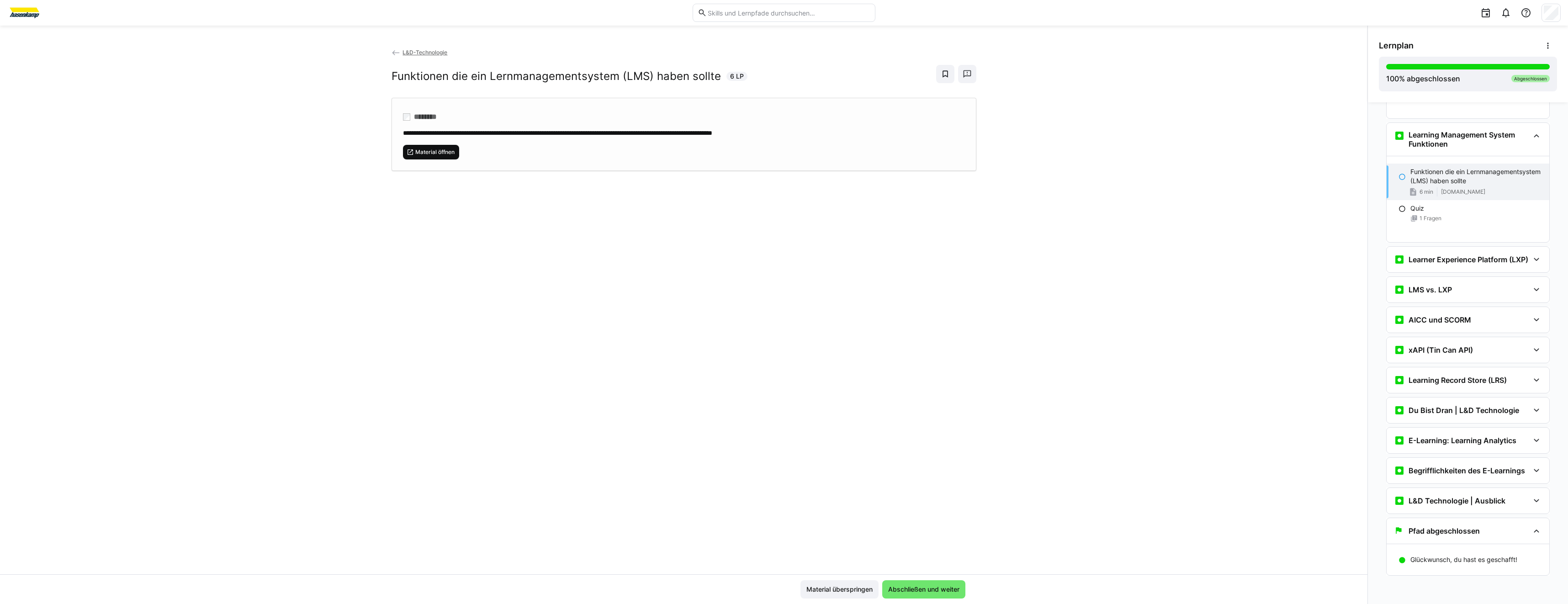
click at [441, 149] on span "Material öffnen" at bounding box center [435, 152] width 41 height 7
click at [1411, 255] on h3 "Learner Experience Platform (LXP)" at bounding box center [1468, 259] width 120 height 9
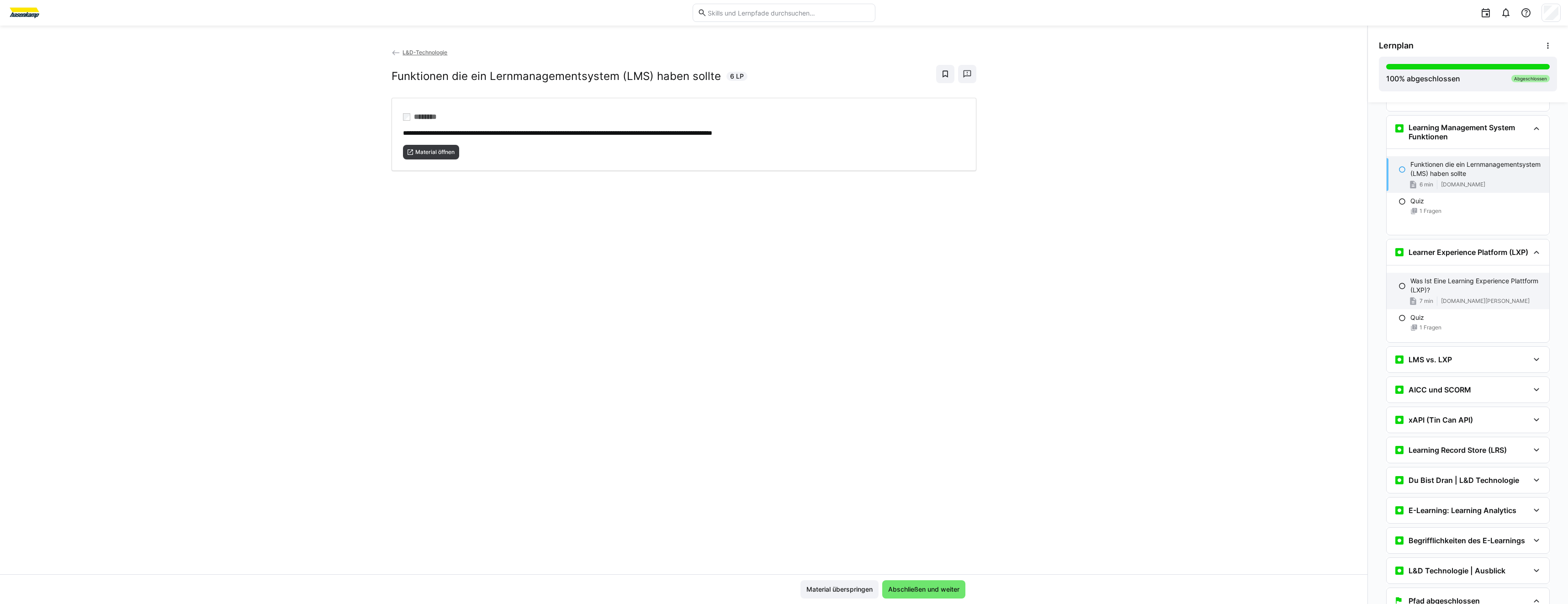
click at [1451, 305] on span "[DOMAIN_NAME][PERSON_NAME]" at bounding box center [1485, 301] width 89 height 7
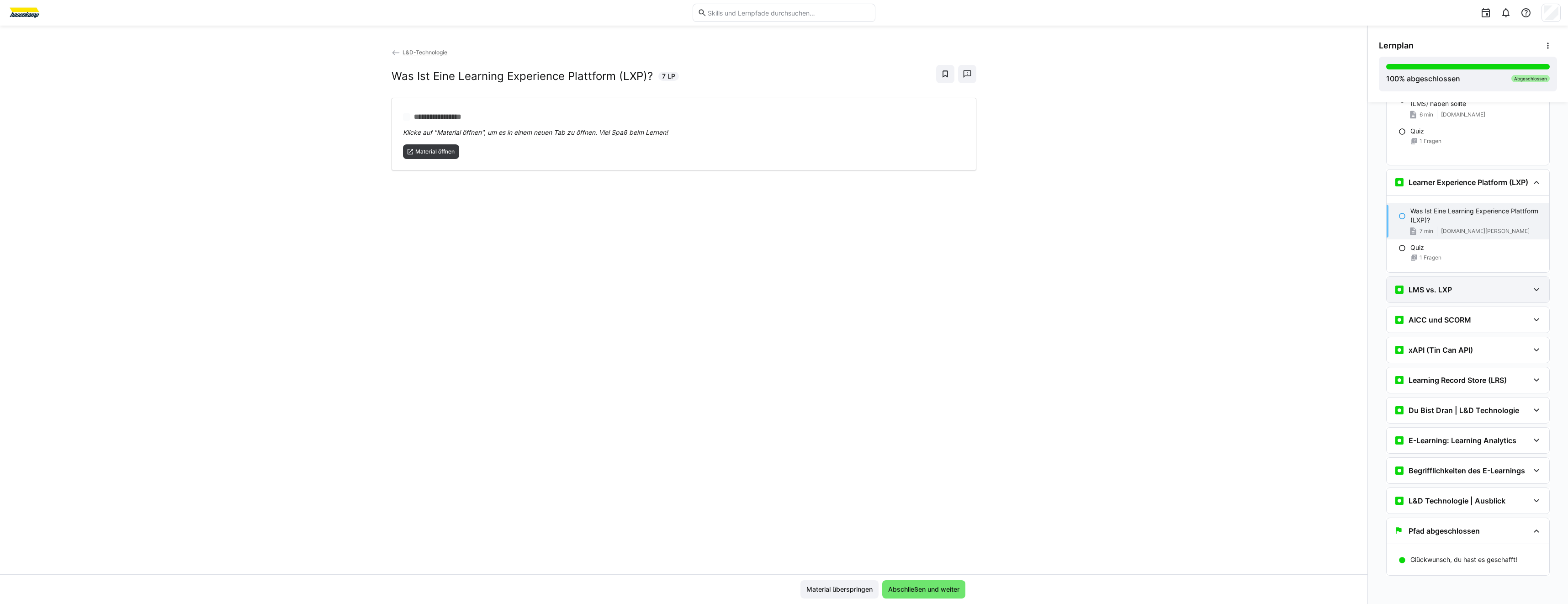
scroll to position [1981, 0]
click at [443, 151] on span "Material öffnen" at bounding box center [435, 152] width 41 height 7
click at [1410, 290] on h3 "LMS vs. LXP" at bounding box center [1430, 289] width 43 height 9
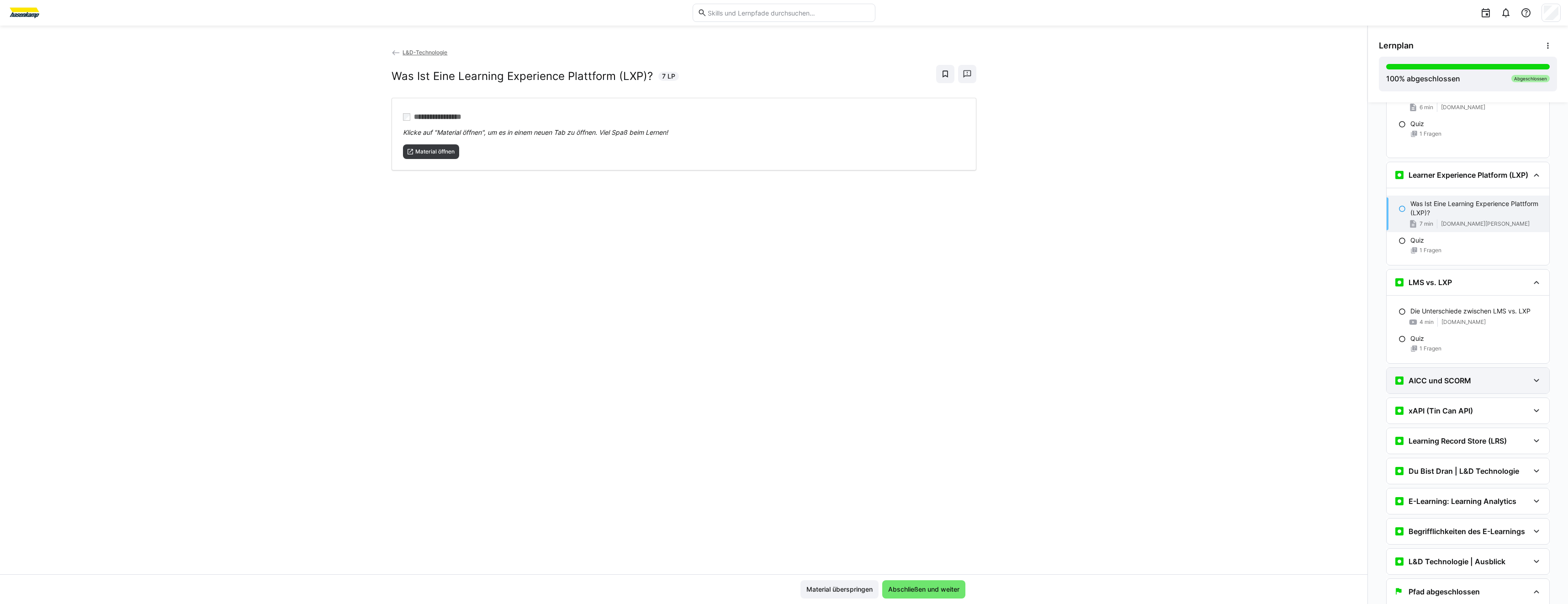
click at [1424, 381] on div "AICC und SCORM" at bounding box center [1468, 381] width 163 height 26
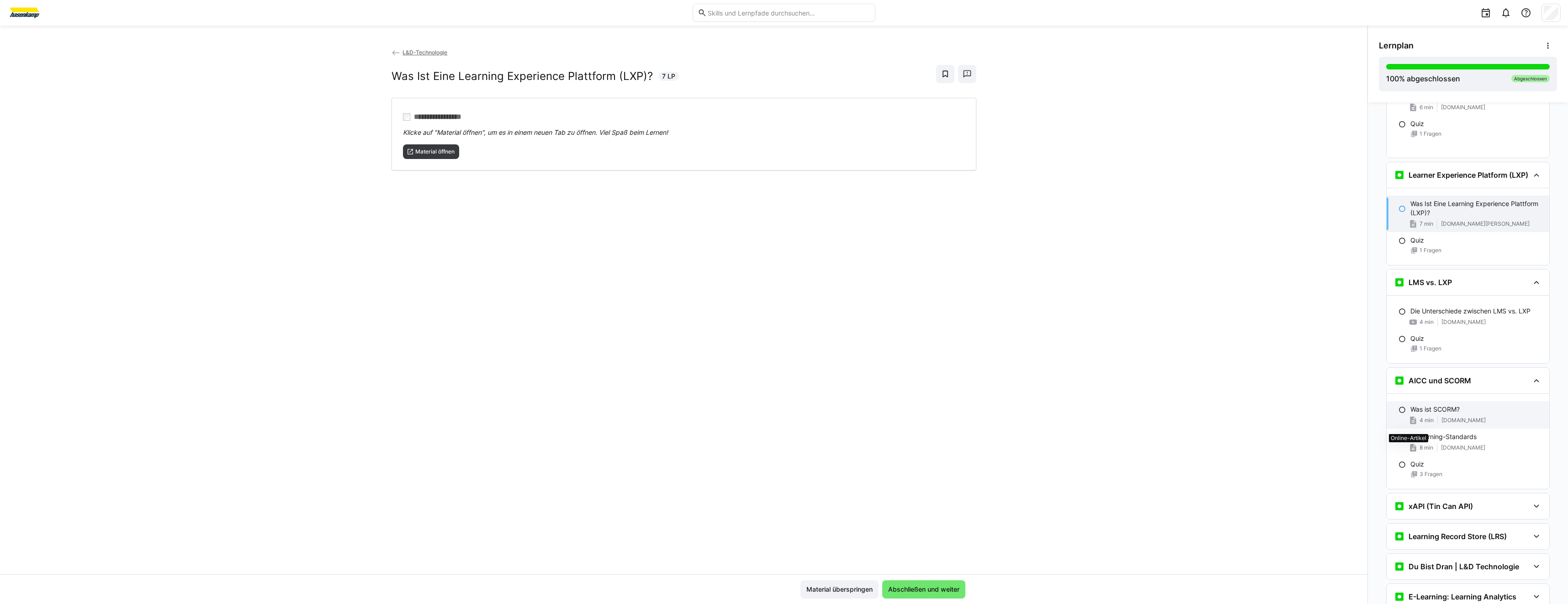
click at [1412, 424] on eds-icon at bounding box center [1413, 420] width 9 height 9
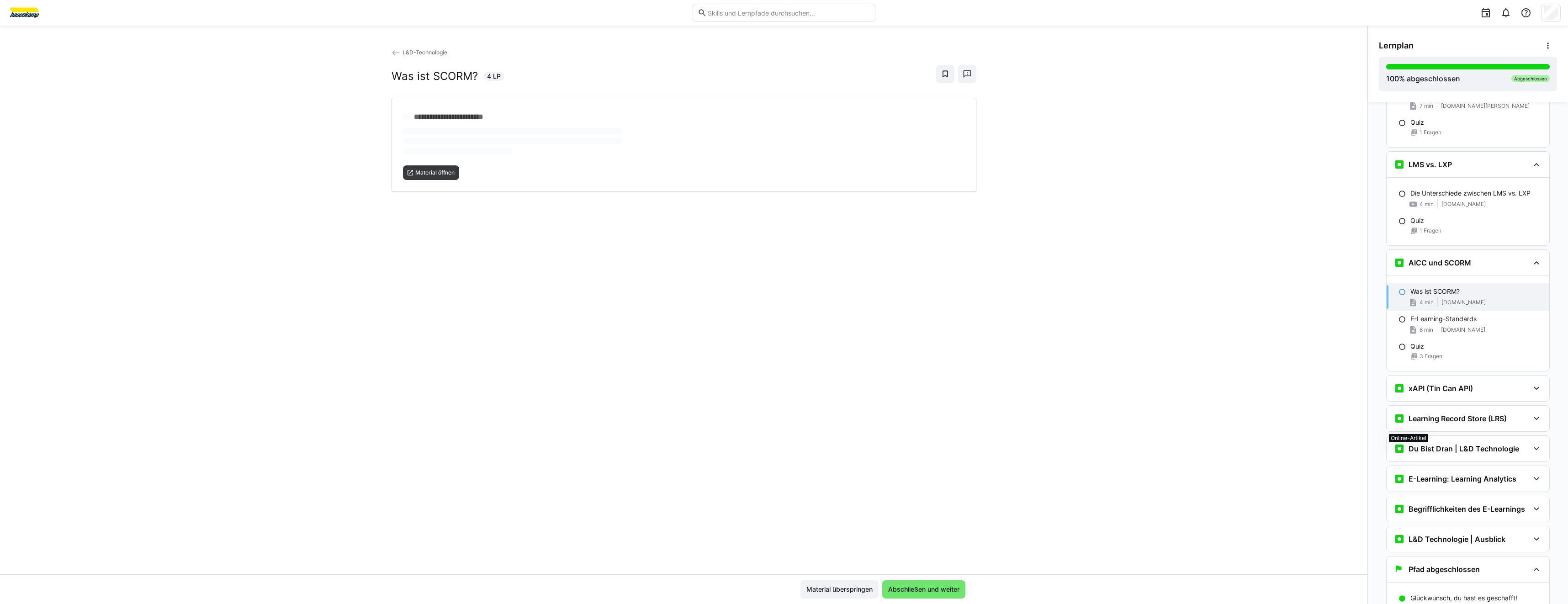
scroll to position [2144, 0]
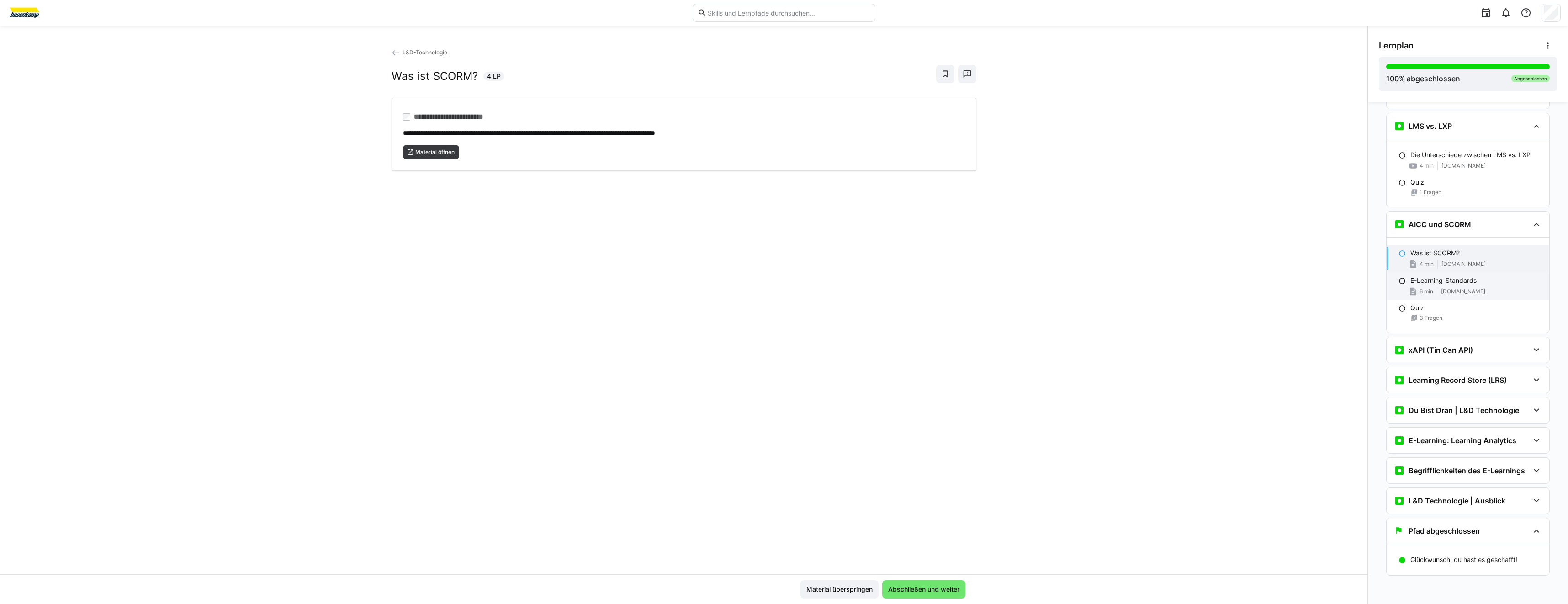
click at [1461, 286] on div "E-Learning-Standards 8 min [DOMAIN_NAME]" at bounding box center [1468, 286] width 163 height 27
click at [435, 155] on span "Material öffnen" at bounding box center [431, 152] width 57 height 15
click at [461, 156] on div "Material öffnen" at bounding box center [684, 149] width 562 height 22
click at [1423, 345] on div "xAPI (Tin Can API)" at bounding box center [1468, 350] width 163 height 26
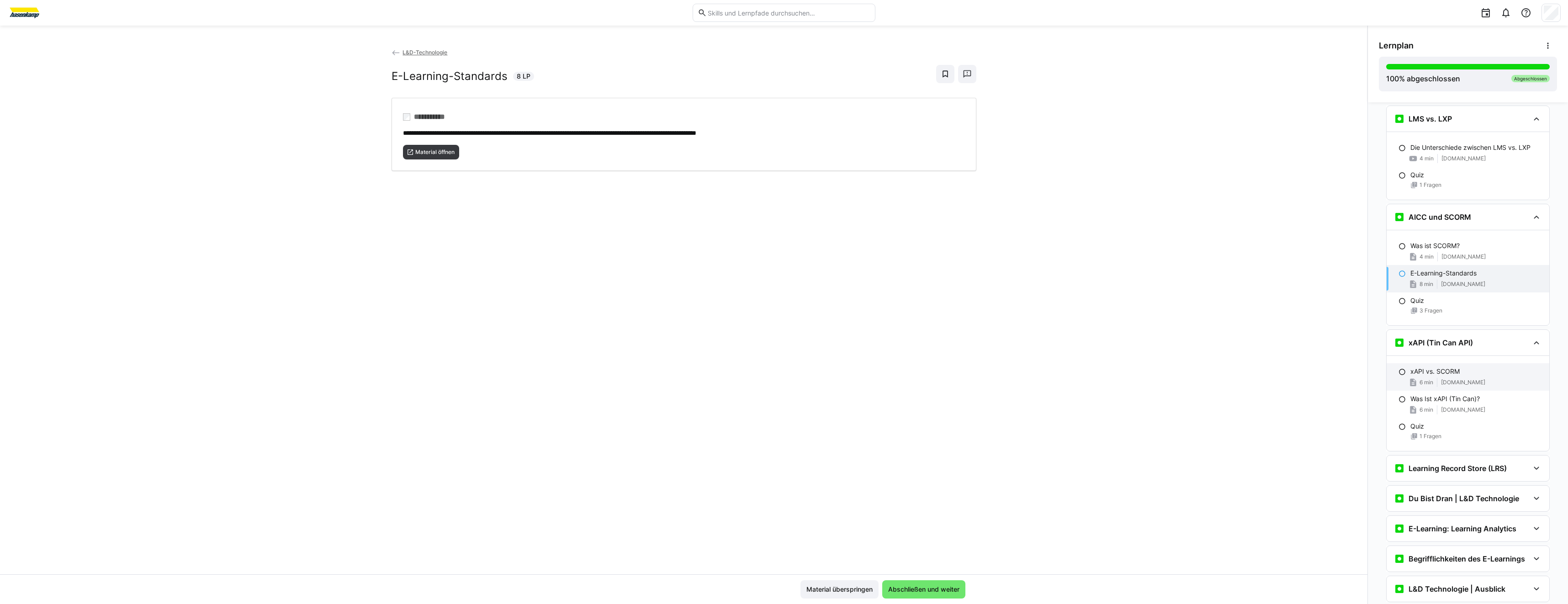
click at [1464, 386] on span "[DOMAIN_NAME]" at bounding box center [1463, 382] width 44 height 7
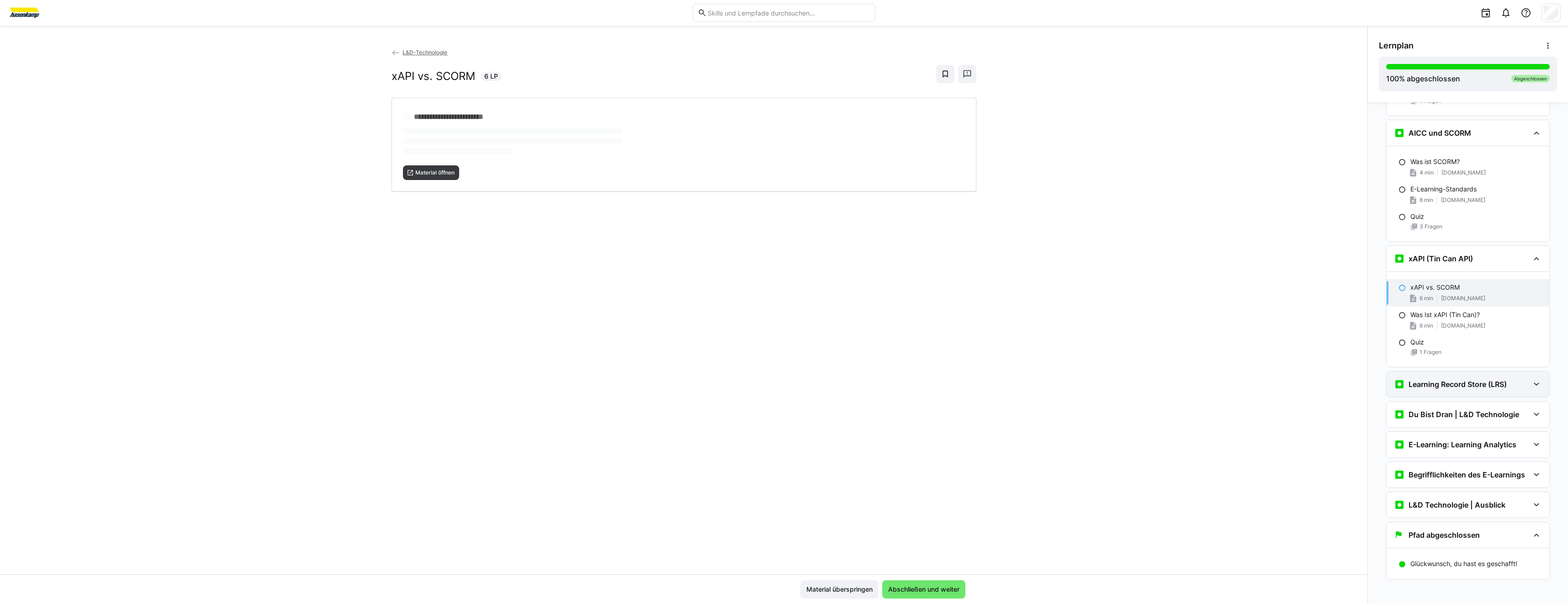
scroll to position [2240, 0]
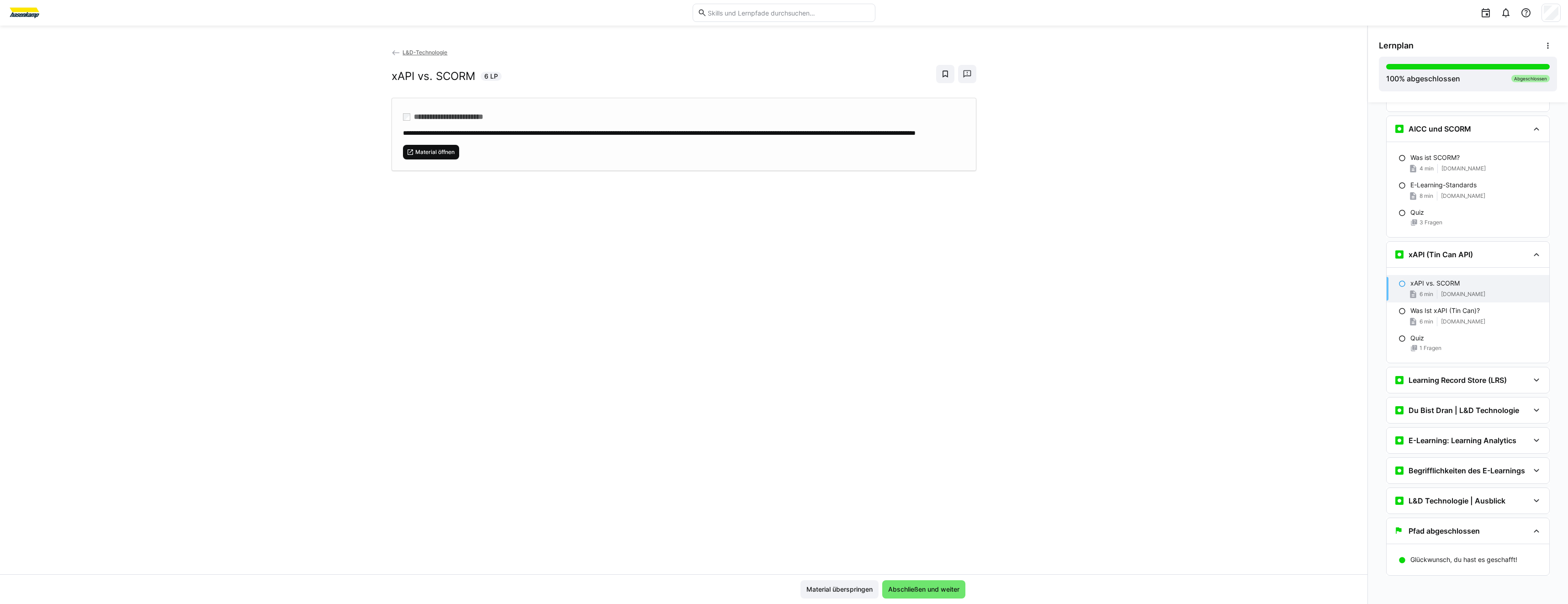
click at [419, 160] on span "Material öffnen" at bounding box center [431, 152] width 57 height 15
click at [1433, 373] on div "Learning Record Store (LRS)" at bounding box center [1468, 380] width 163 height 26
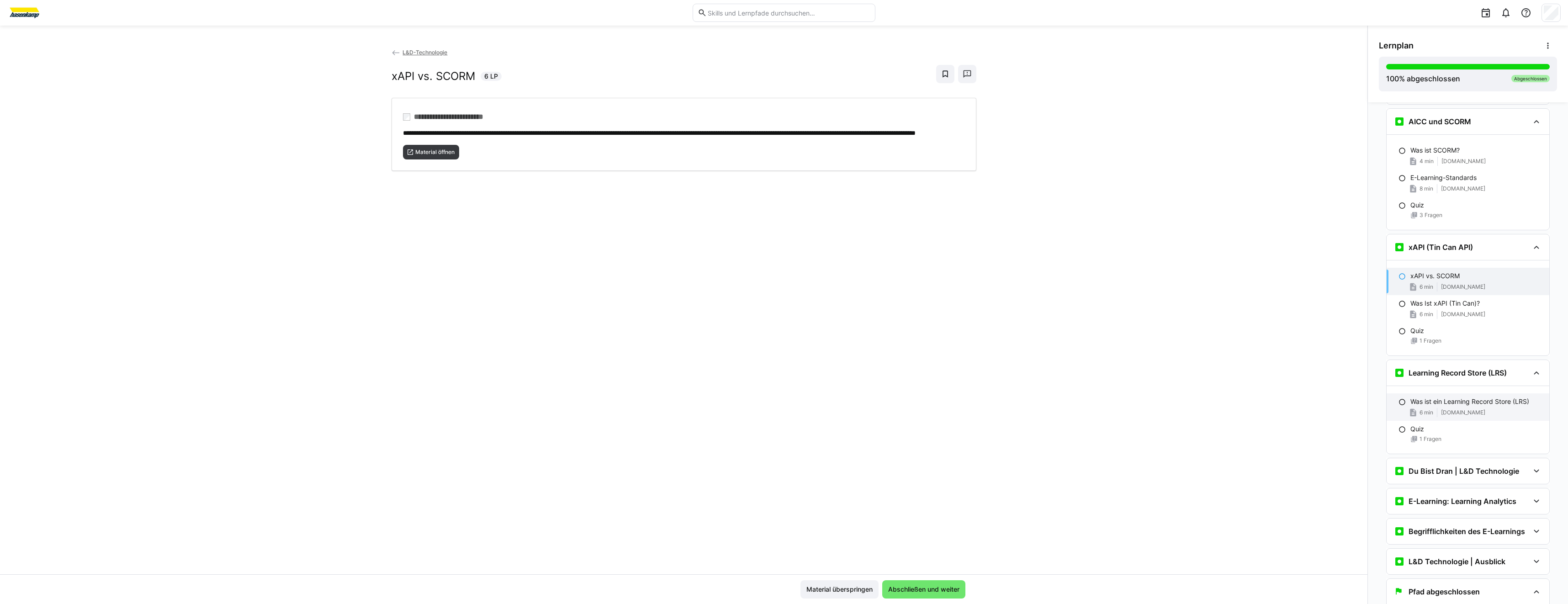
click at [1426, 406] on p "Was ist ein Learning Record Store (LRS)" at bounding box center [1469, 401] width 119 height 9
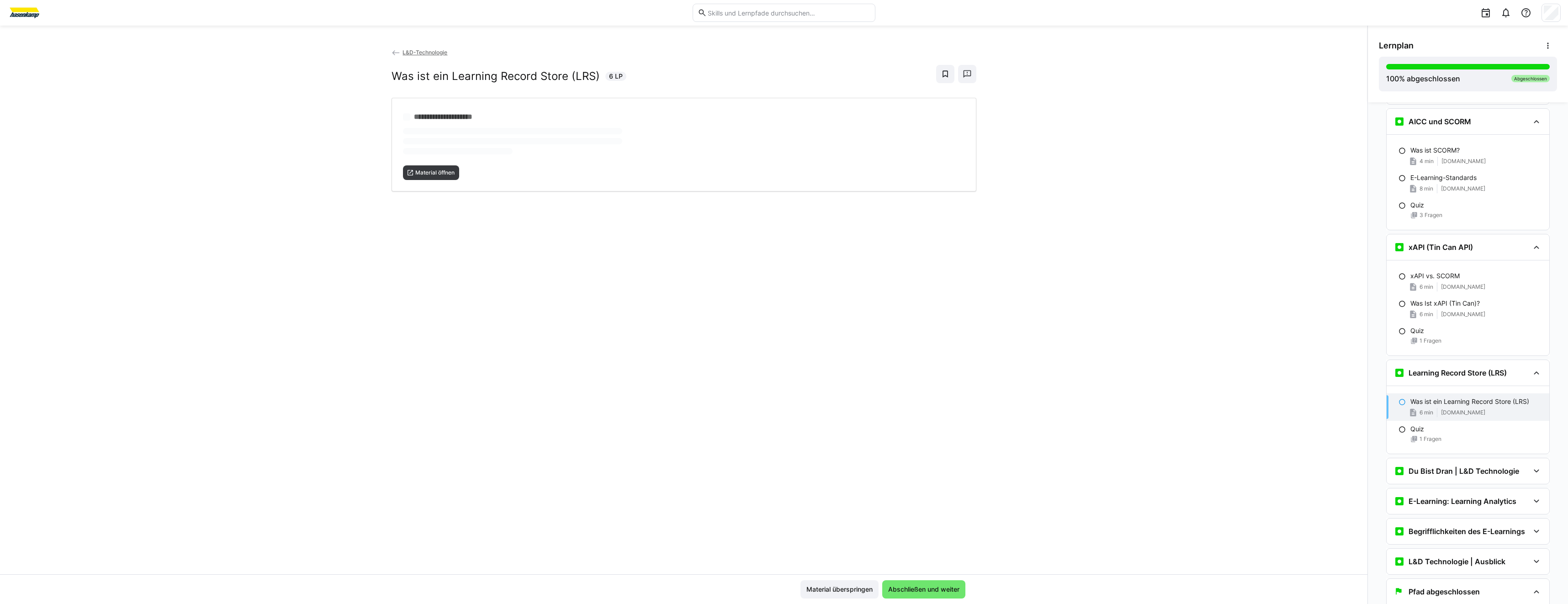
scroll to position [2308, 0]
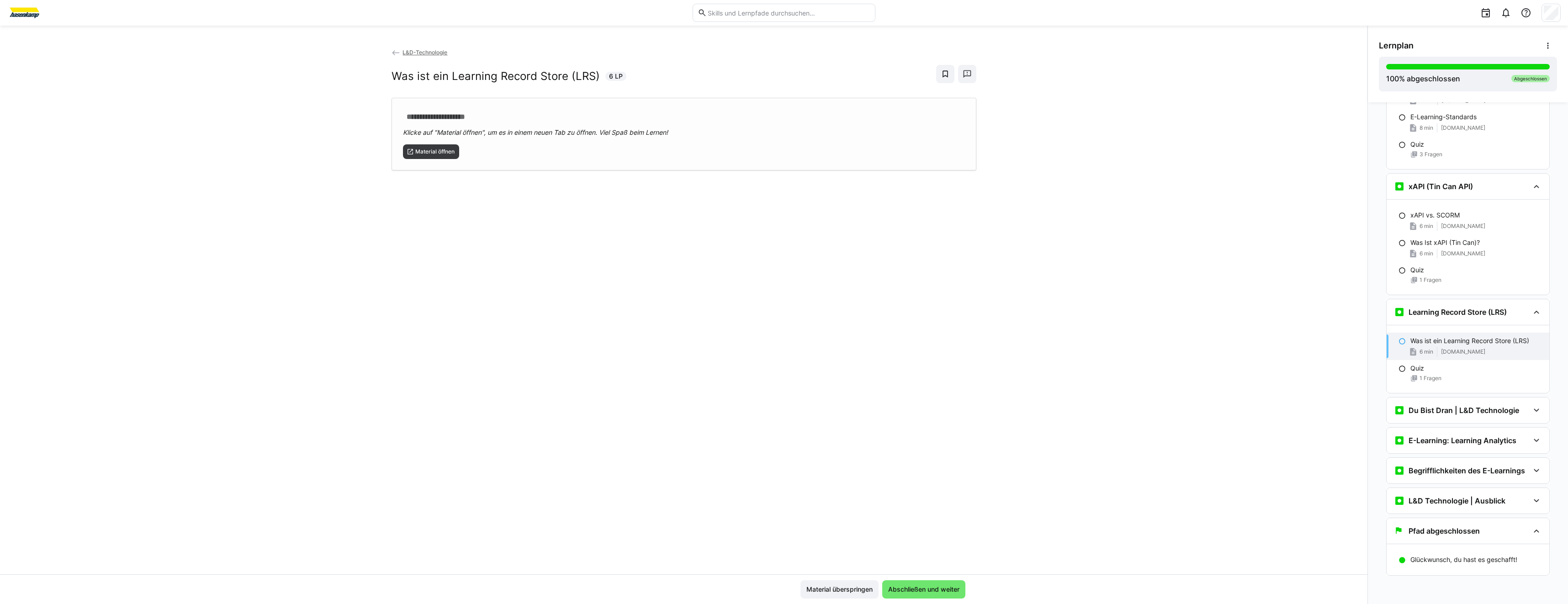
click at [457, 160] on div "**********" at bounding box center [684, 134] width 585 height 72
click at [1409, 410] on h3 "Du Bist Dran | L&D Technologie" at bounding box center [1464, 410] width 111 height 9
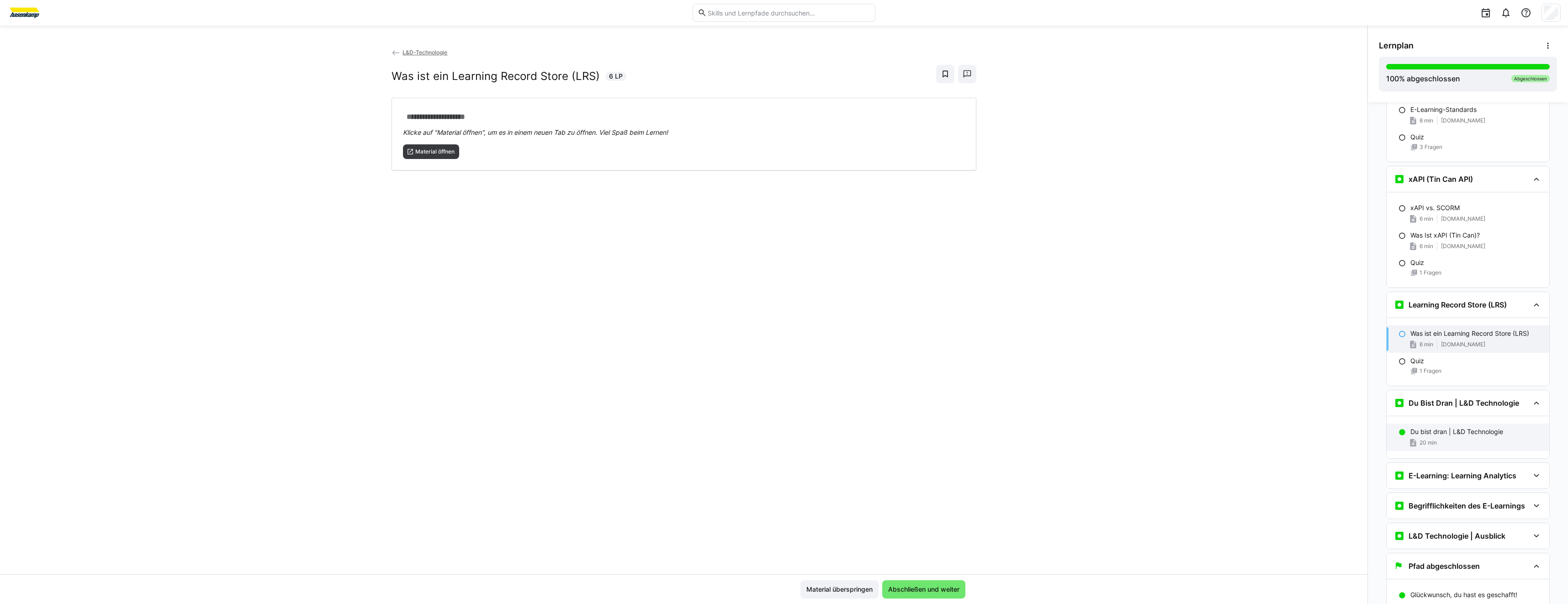
click at [1412, 437] on p "Du bist dran | L&D Technologie" at bounding box center [1457, 432] width 93 height 9
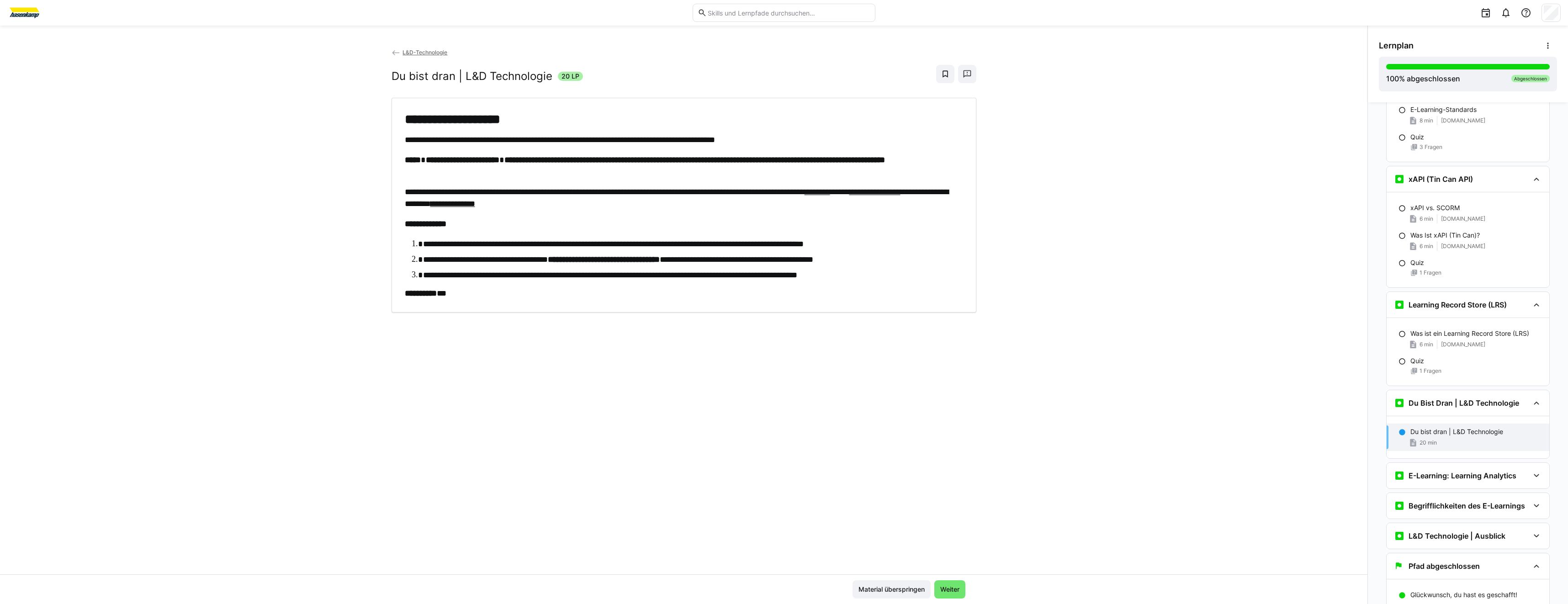
scroll to position [2350, 0]
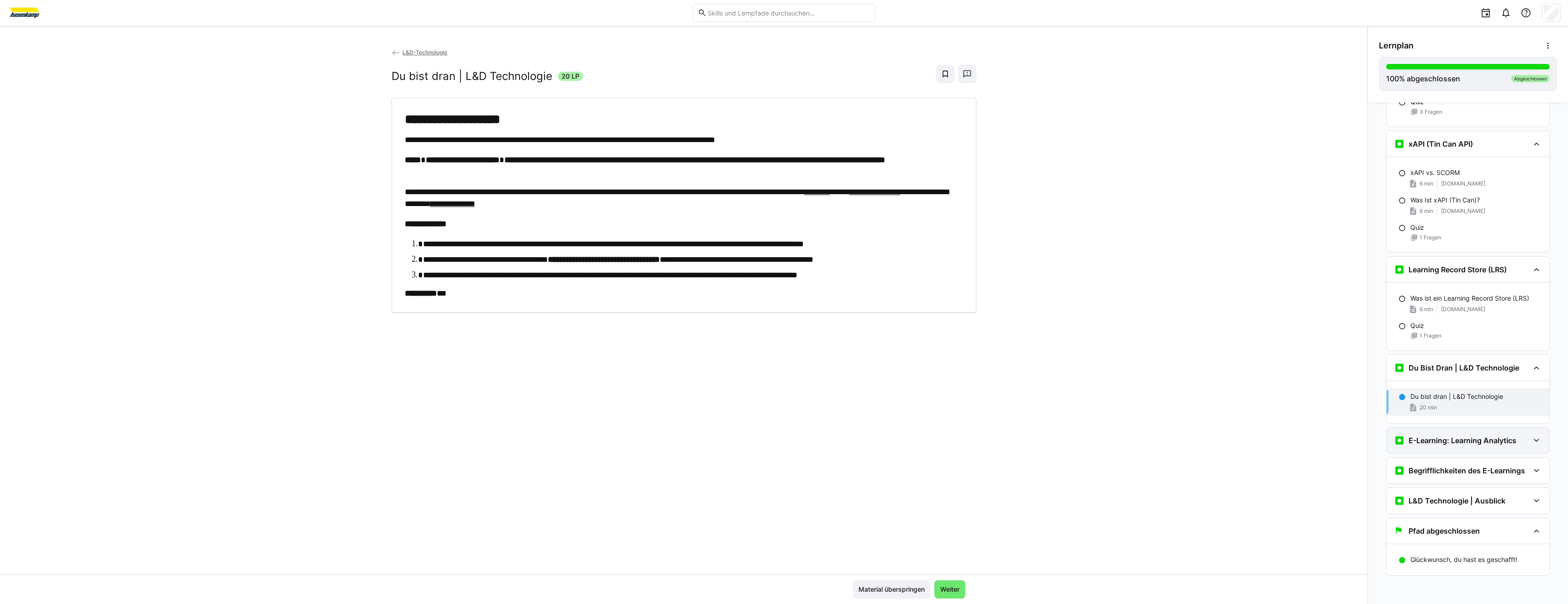
click at [1403, 433] on div "E-Learning: Learning Analytics" at bounding box center [1468, 441] width 163 height 26
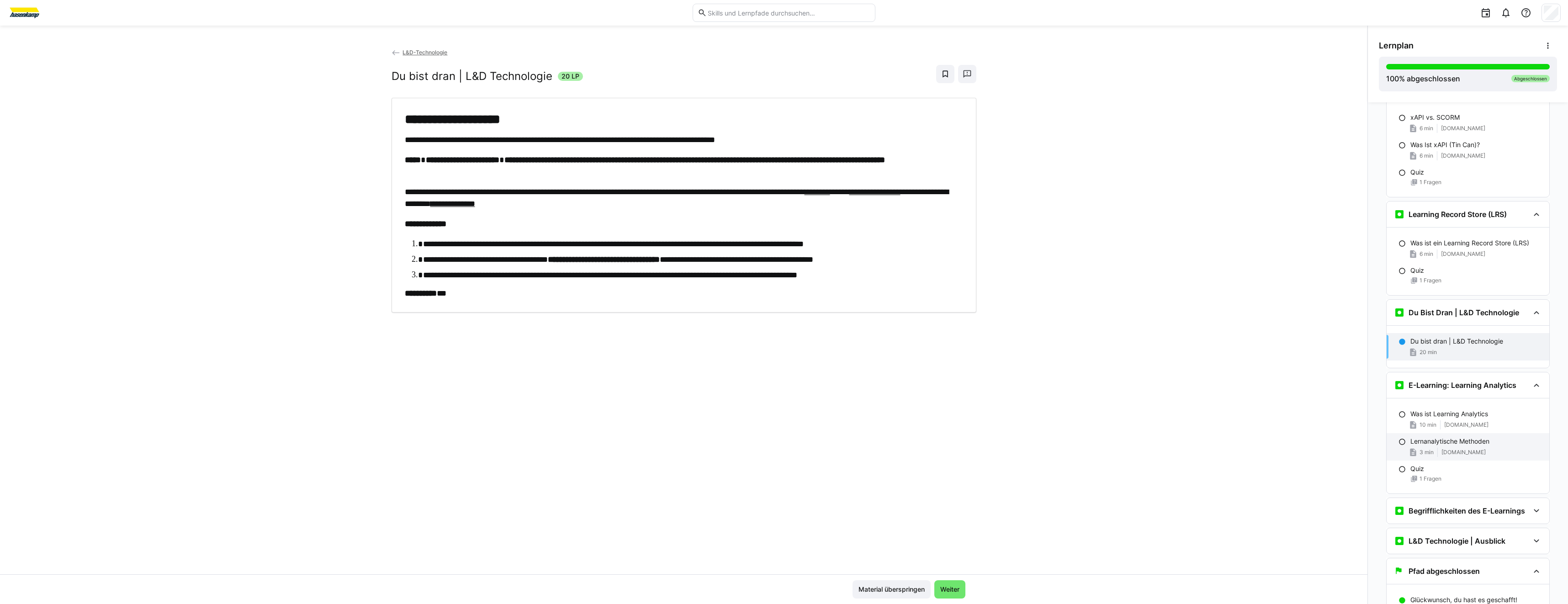
scroll to position [2446, 0]
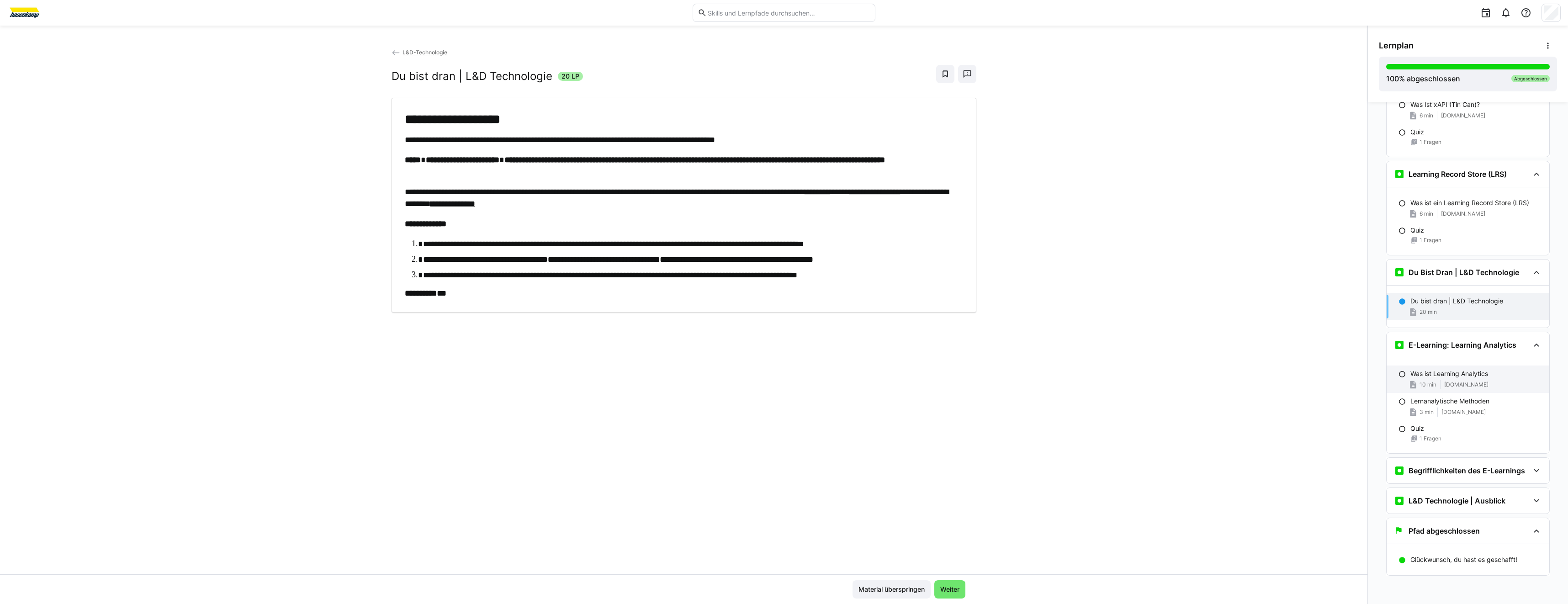
click at [1426, 382] on span "10 min" at bounding box center [1428, 385] width 17 height 7
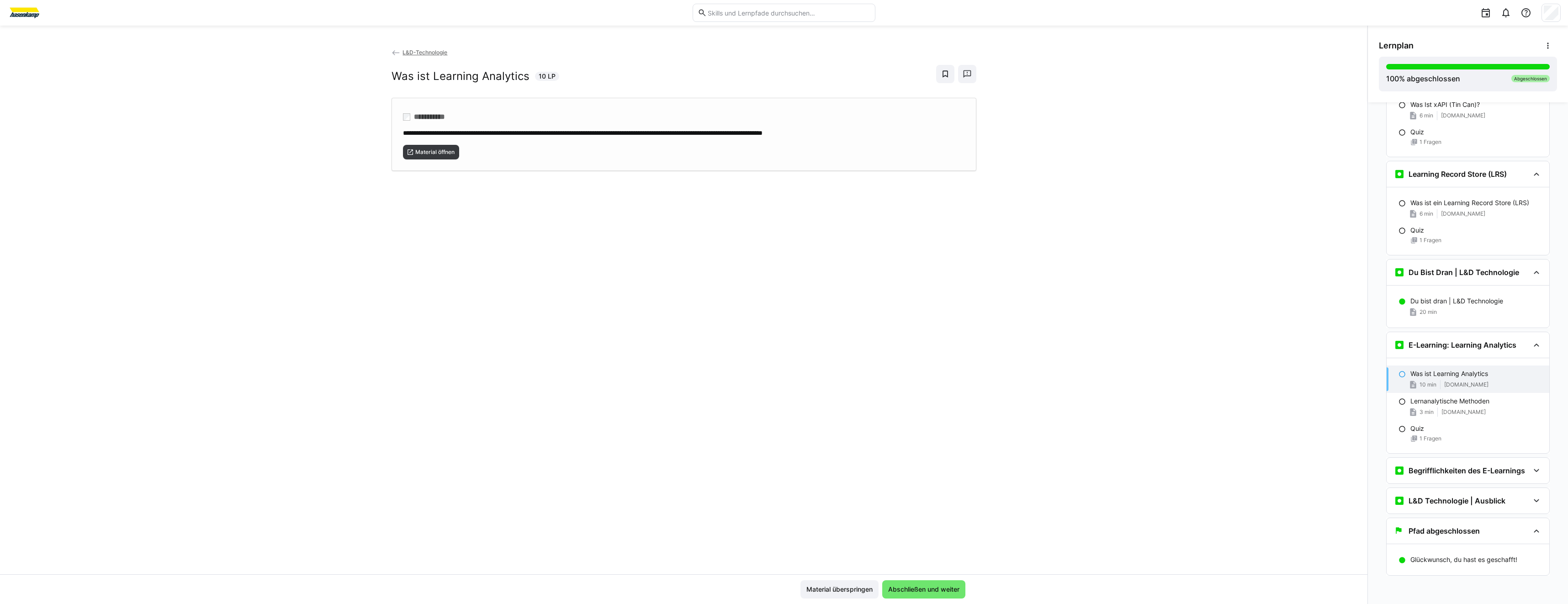
click at [447, 160] on div "**********" at bounding box center [684, 135] width 585 height 73
click at [1404, 406] on div "Lernanalytische Methoden 3 min [DOMAIN_NAME]" at bounding box center [1468, 407] width 163 height 27
click at [441, 166] on div "**********" at bounding box center [684, 135] width 585 height 73
click at [1494, 478] on div "Begrifflichkeiten des E-Learnings" at bounding box center [1468, 471] width 163 height 26
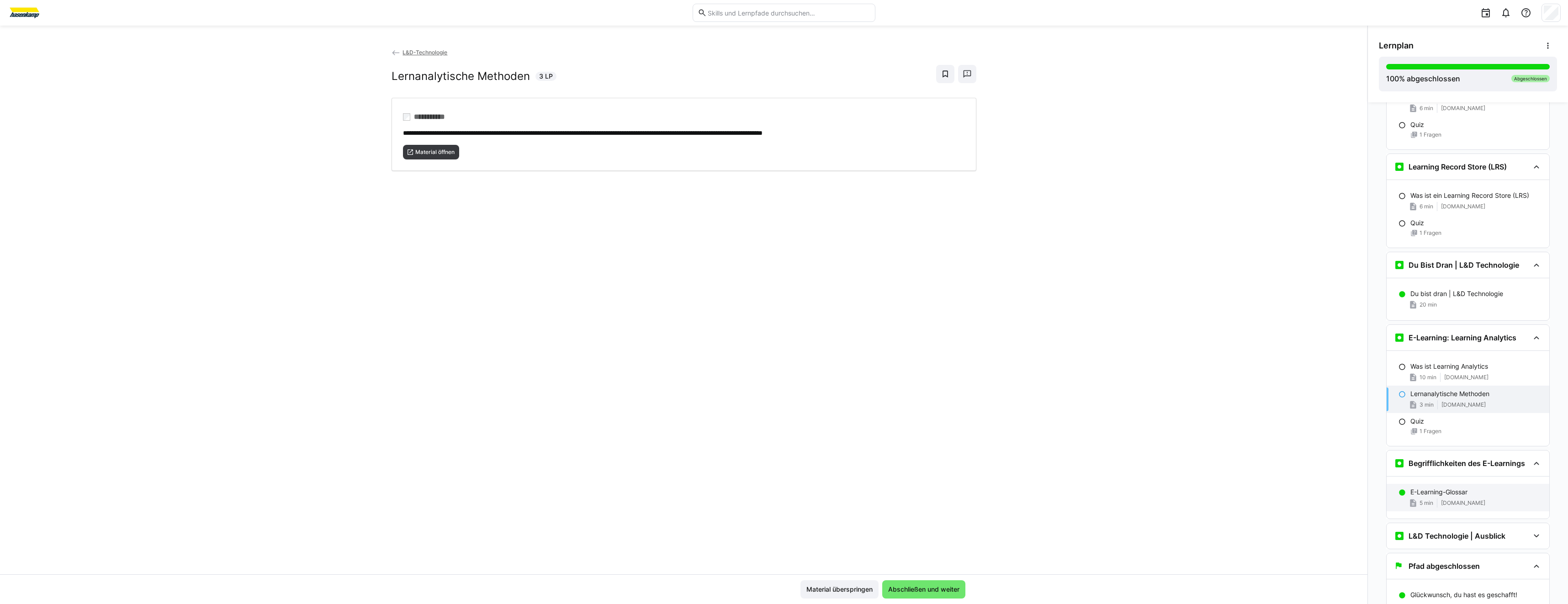
click at [1426, 497] on p "E-Learning-Glossar" at bounding box center [1439, 492] width 57 height 9
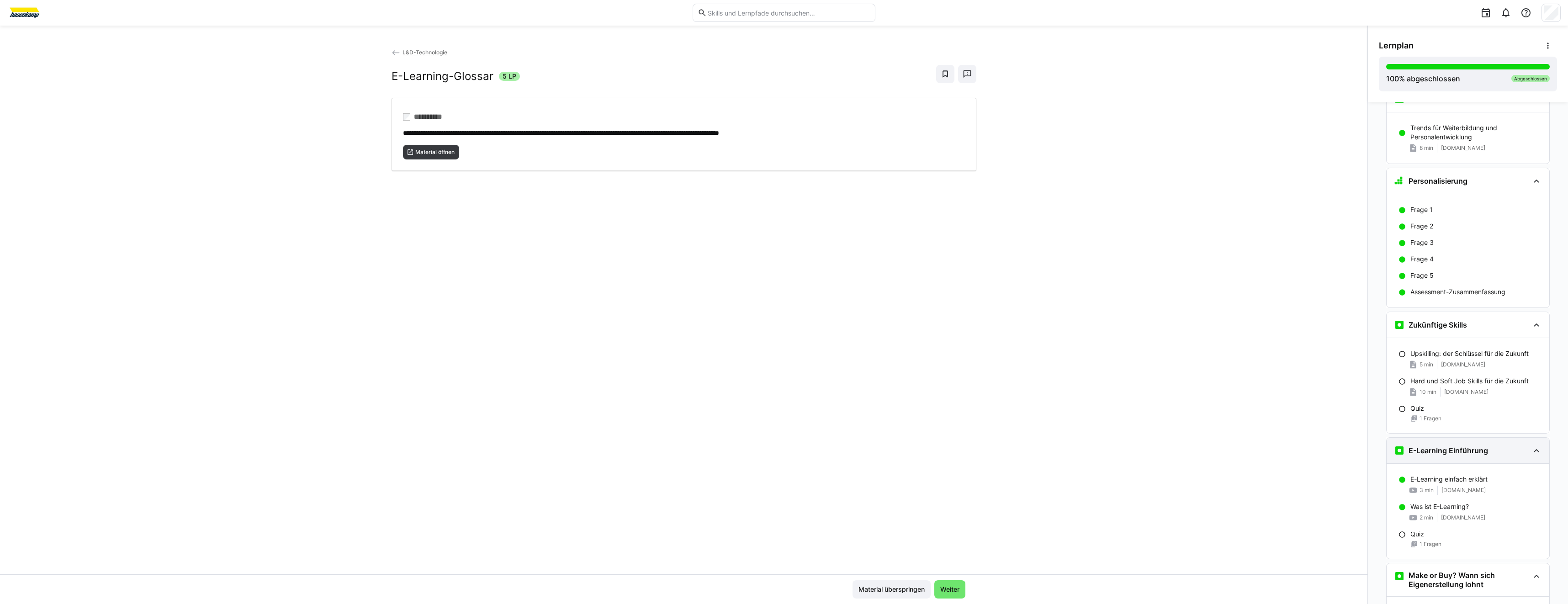
scroll to position [0, 0]
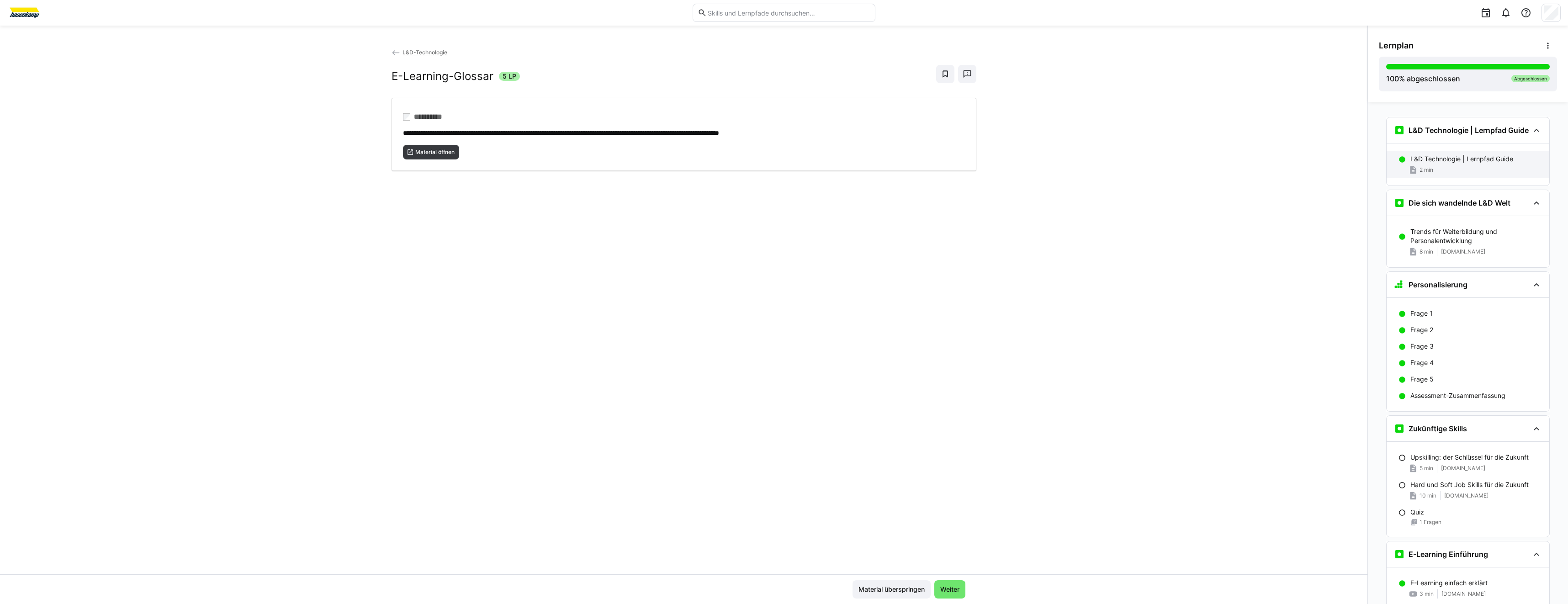
click at [1410, 158] on p "L&D Technologie | Lernpfad Guide" at bounding box center [1461, 159] width 103 height 9
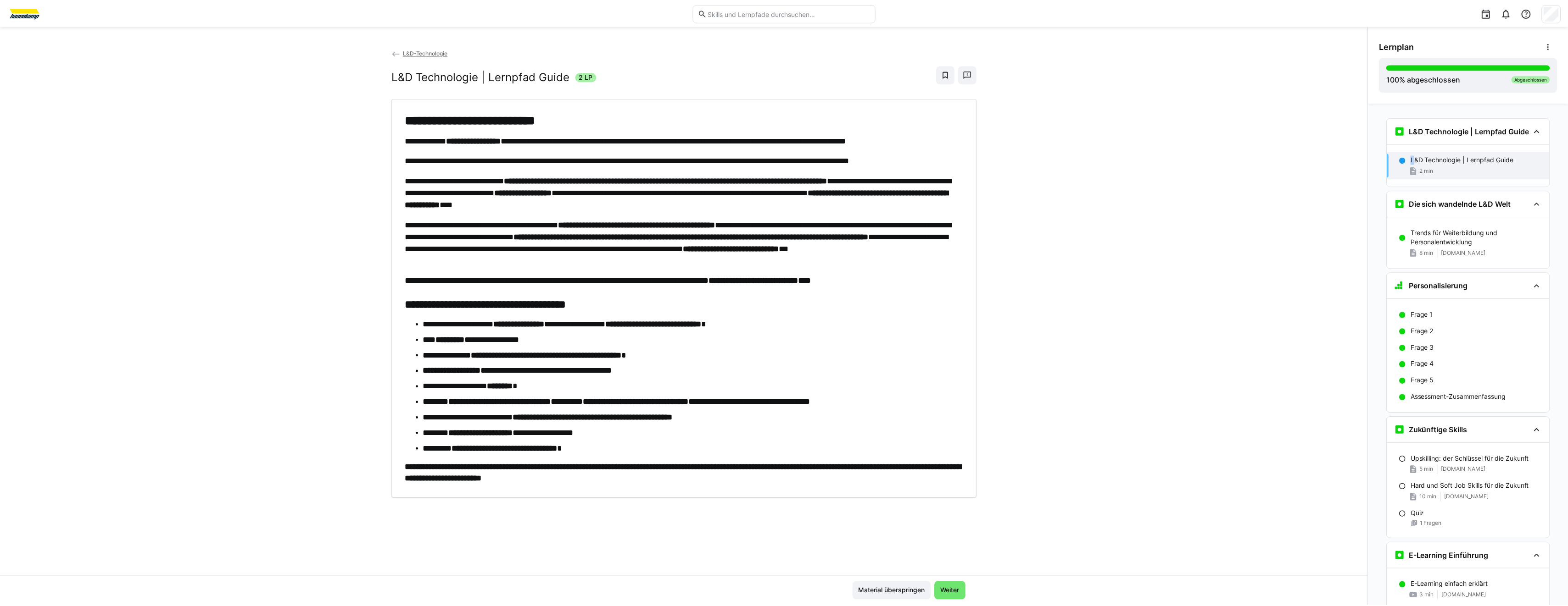
scroll to position [15, 0]
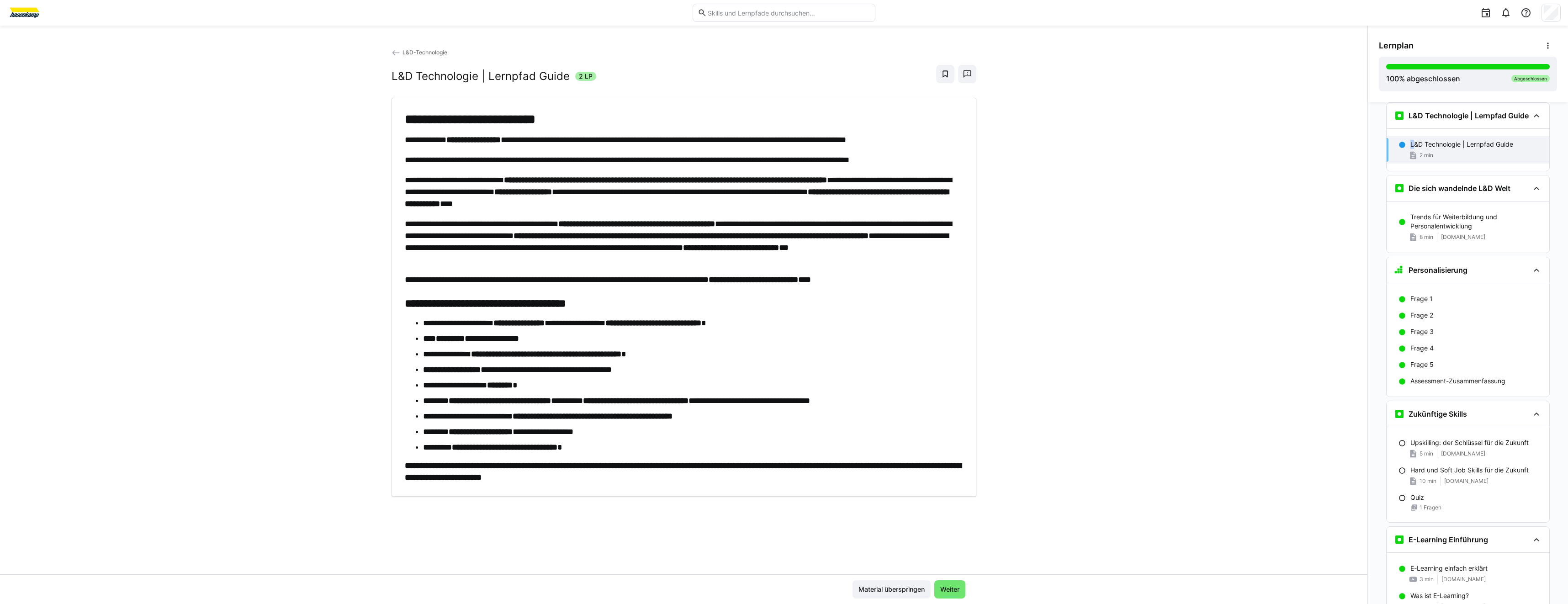
click at [33, 16] on img at bounding box center [24, 13] width 34 height 15
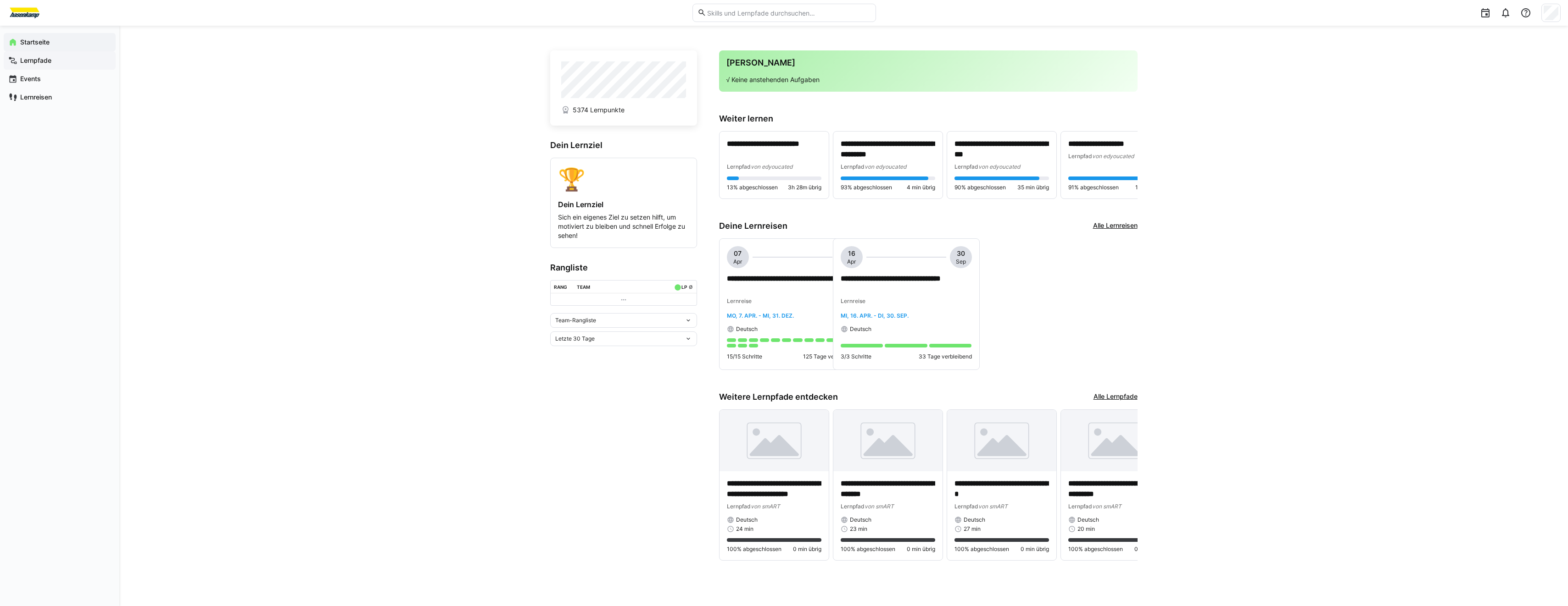
click at [62, 63] on span "Lernpfade" at bounding box center [65, 60] width 92 height 9
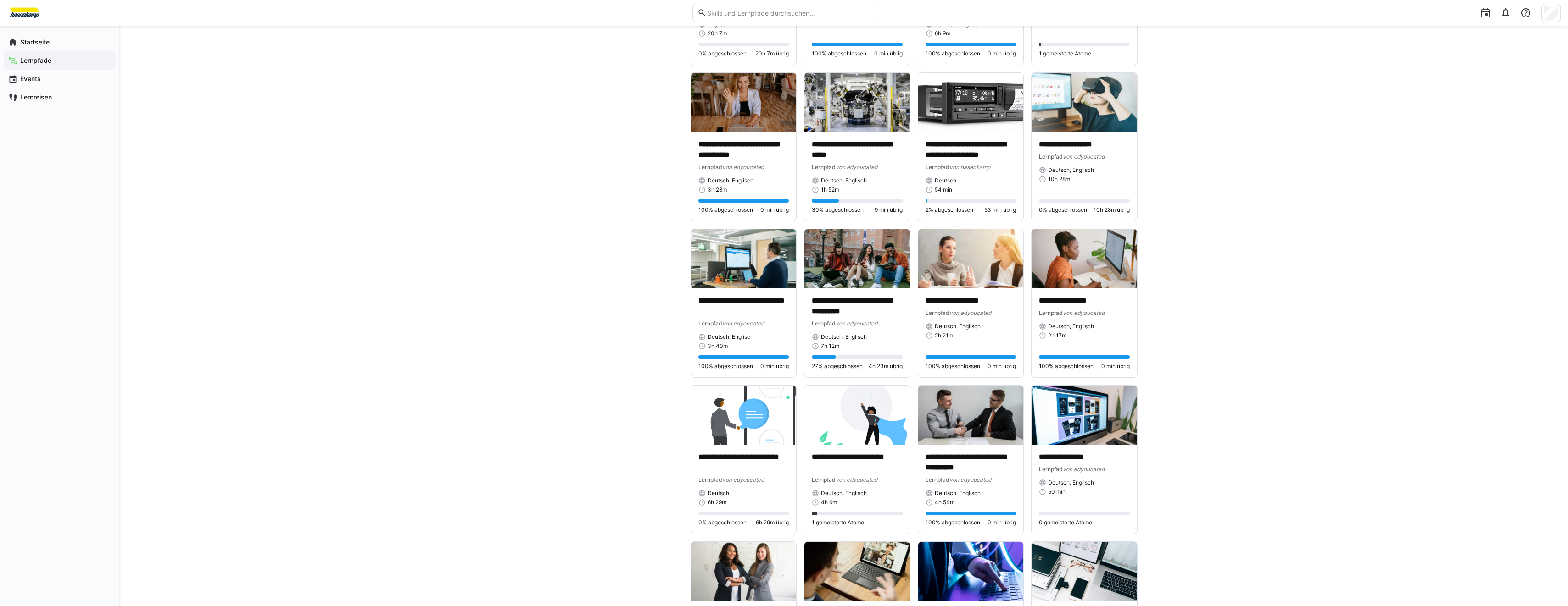
scroll to position [688, 0]
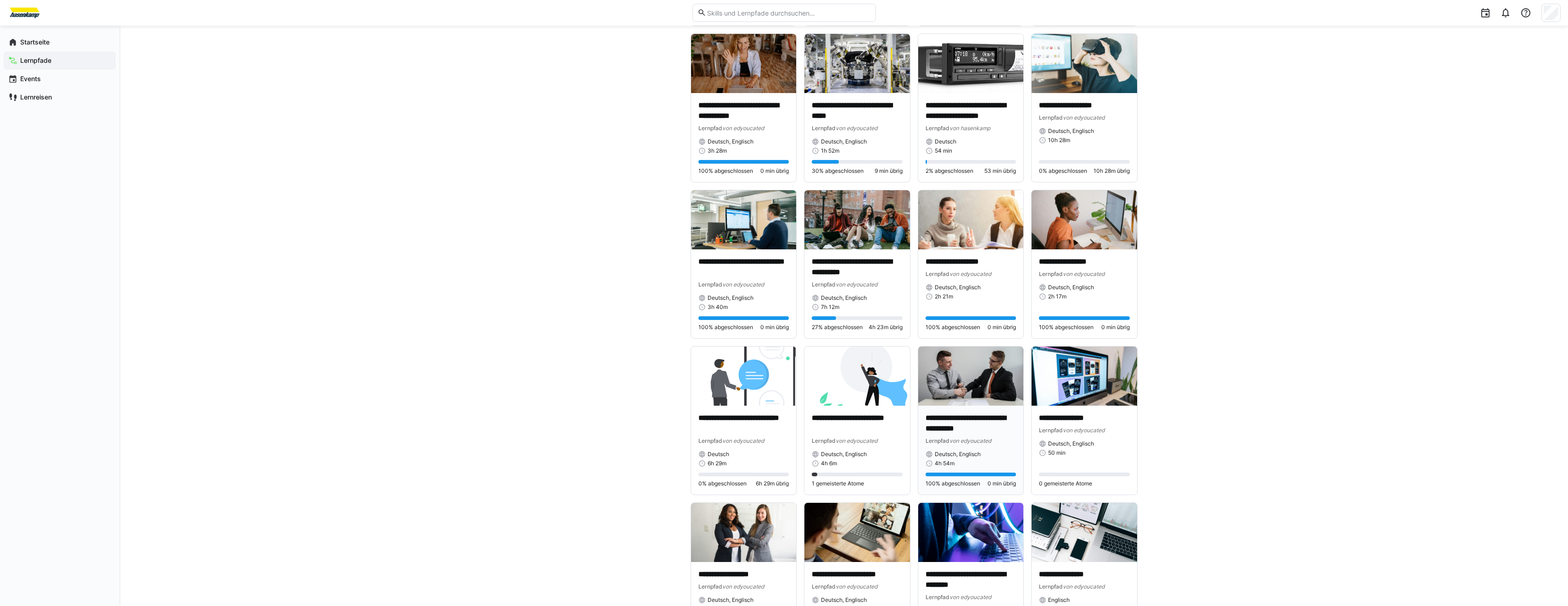
click at [948, 368] on img at bounding box center [971, 376] width 106 height 59
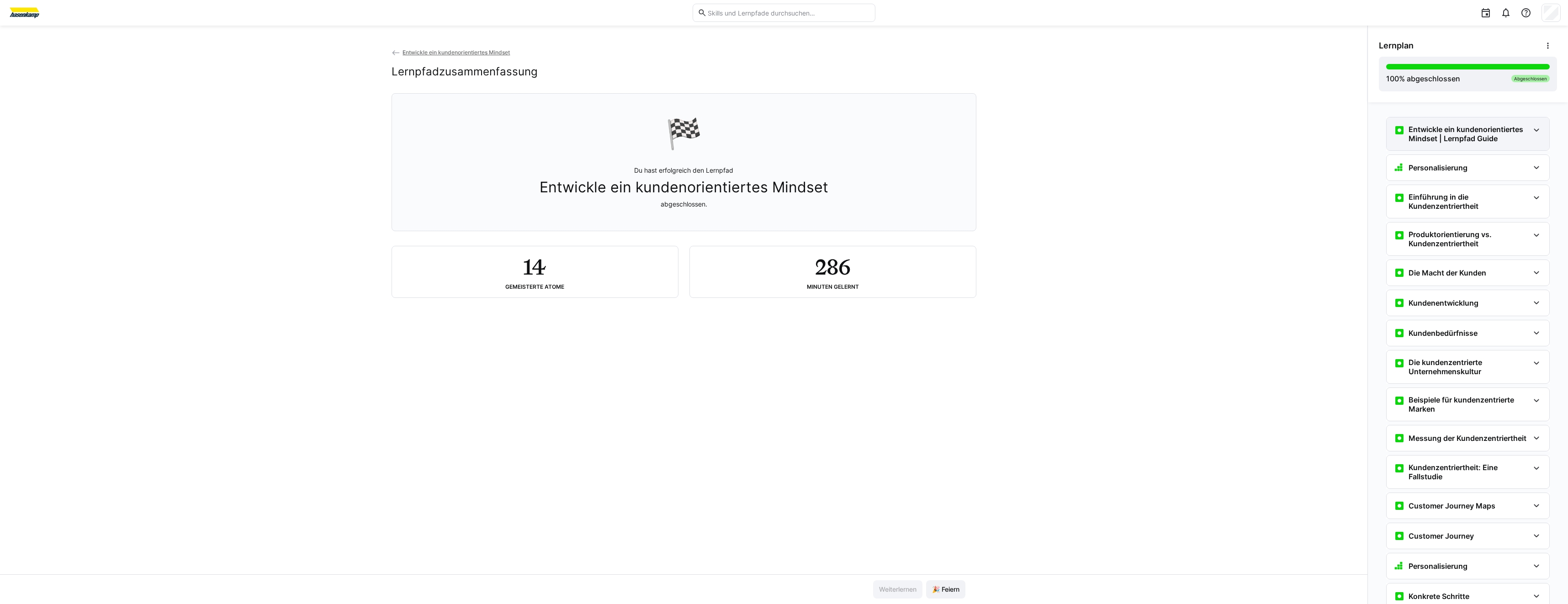
click at [1495, 139] on h3 "Entwickle ein kundenorientiertes Mindset | Lernpfad Guide" at bounding box center [1469, 134] width 121 height 18
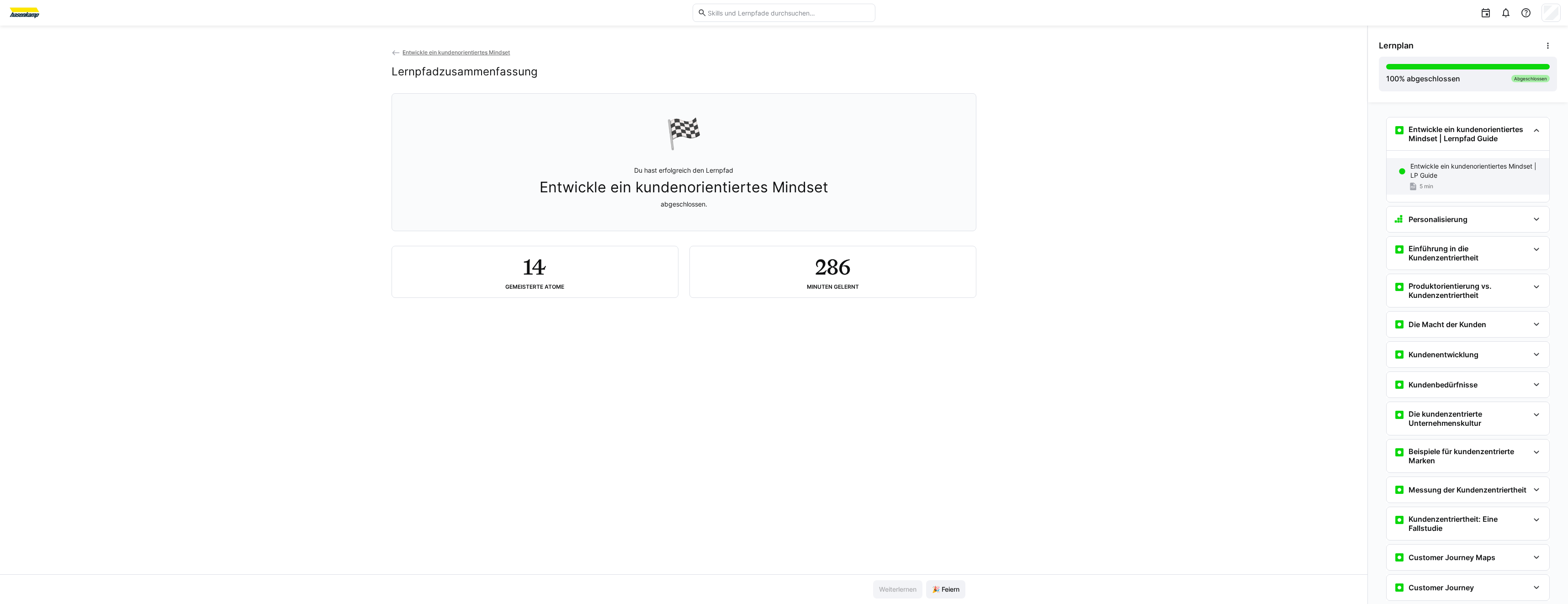
click at [1452, 167] on p "Entwickle ein kundenorientiertes Mindset | LP Guide" at bounding box center [1476, 171] width 131 height 18
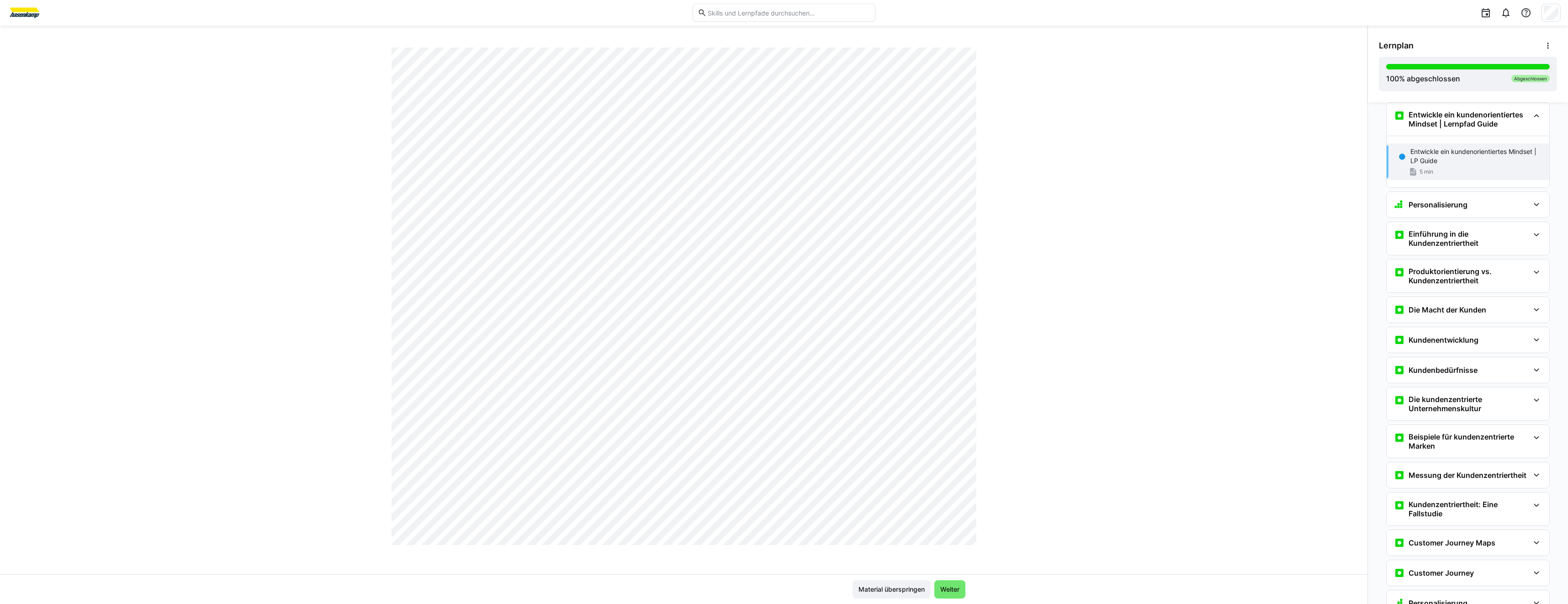
scroll to position [1189, 0]
click at [1489, 197] on div "Personalisierung" at bounding box center [1468, 205] width 163 height 26
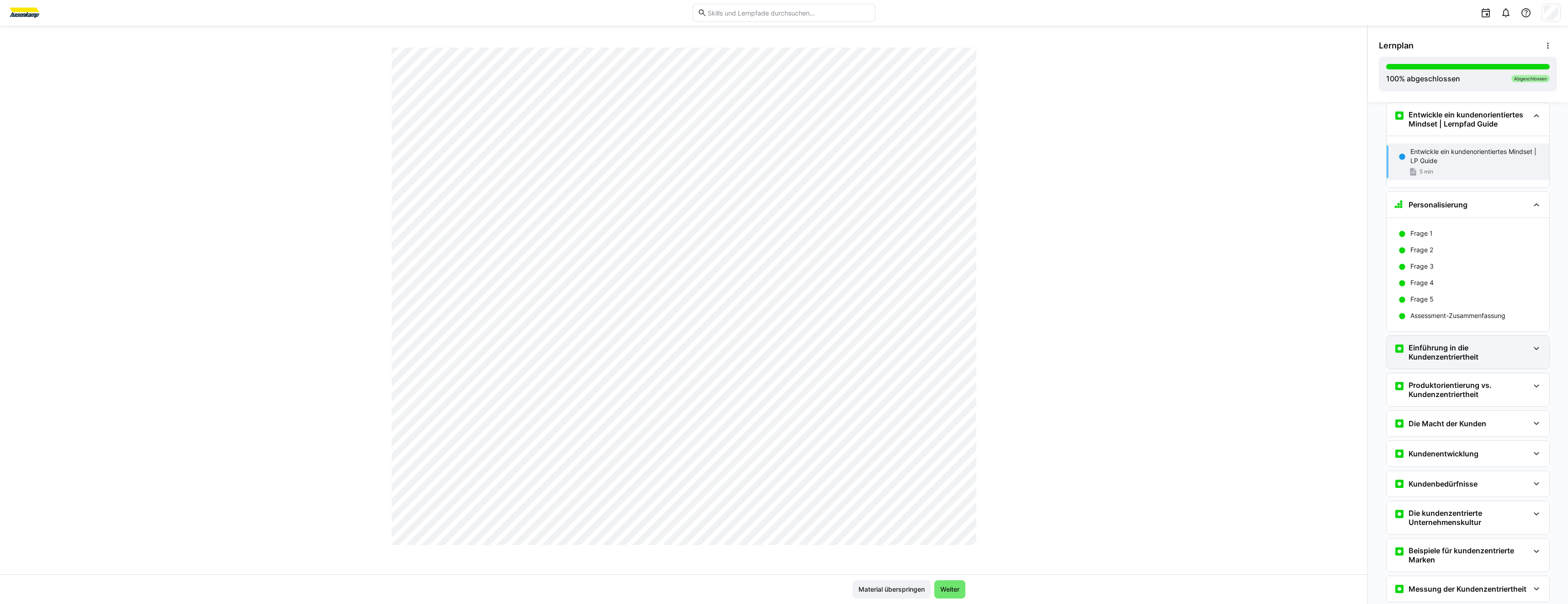
click at [1444, 360] on h3 "Einführung in die Kundenzentriertheit" at bounding box center [1469, 353] width 121 height 18
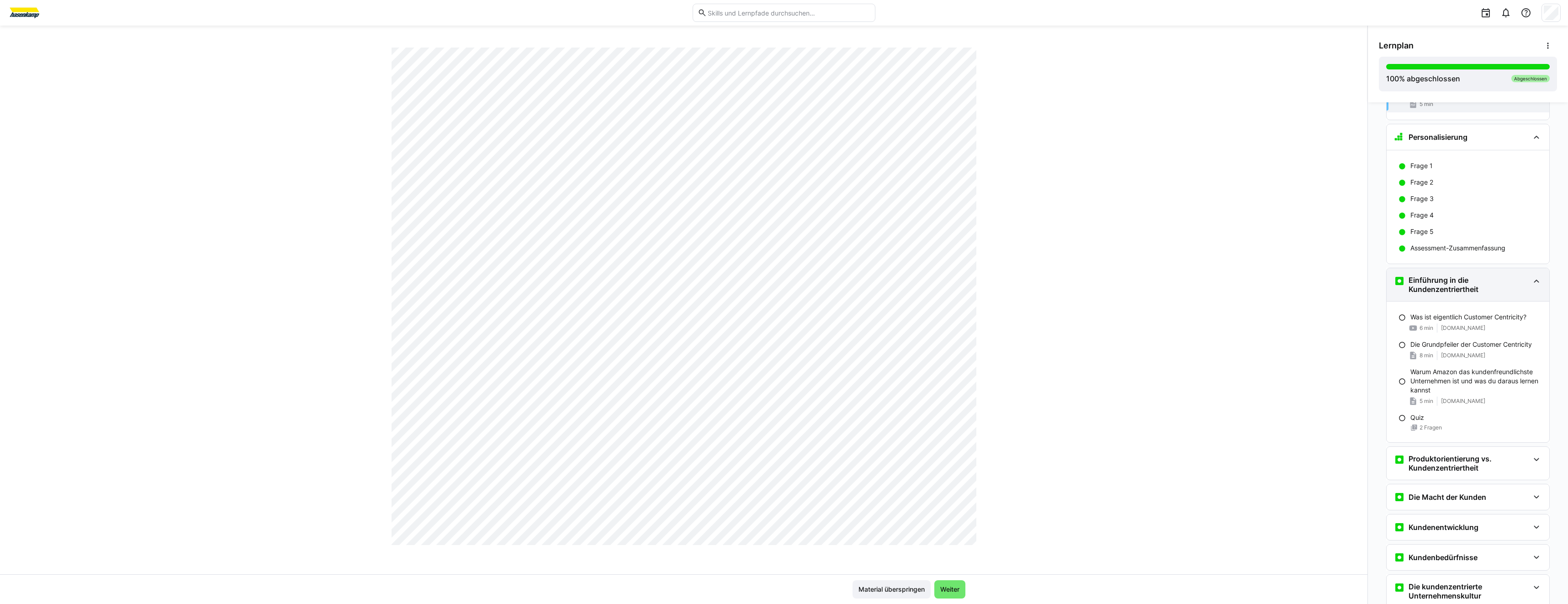
scroll to position [106, 0]
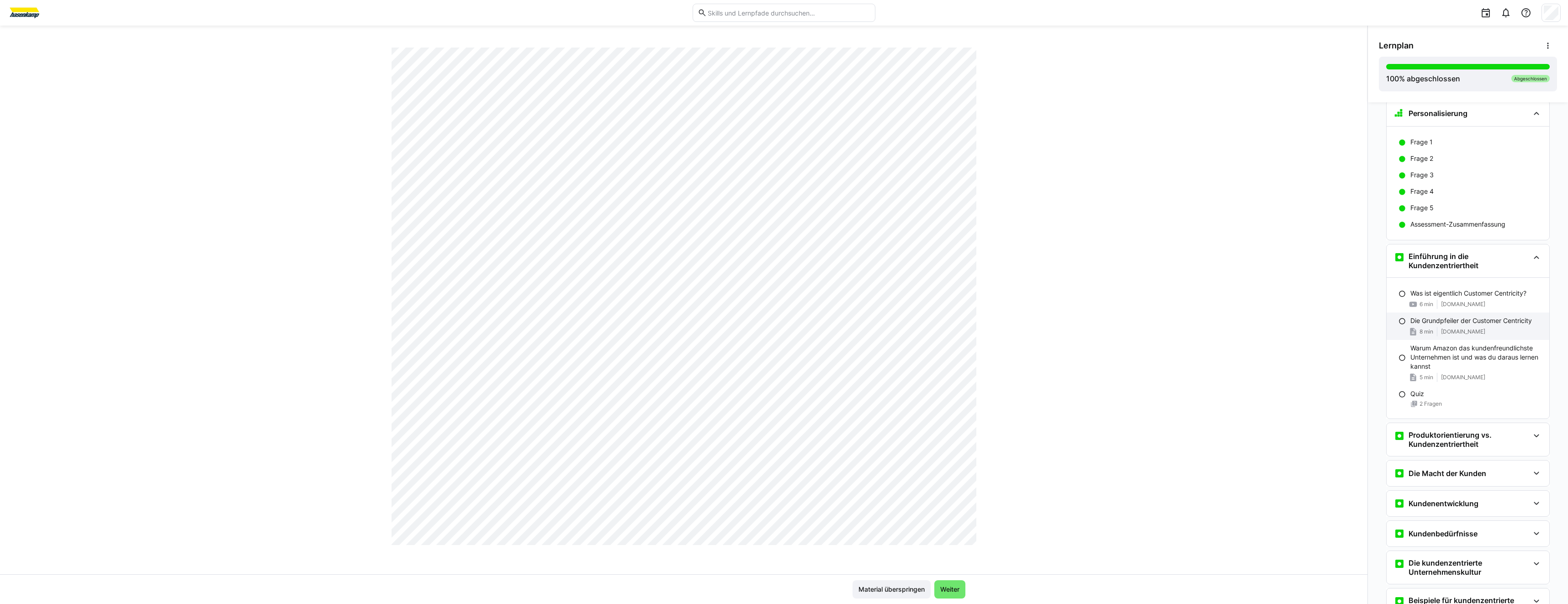
click at [1460, 334] on span "[DOMAIN_NAME]" at bounding box center [1463, 332] width 44 height 7
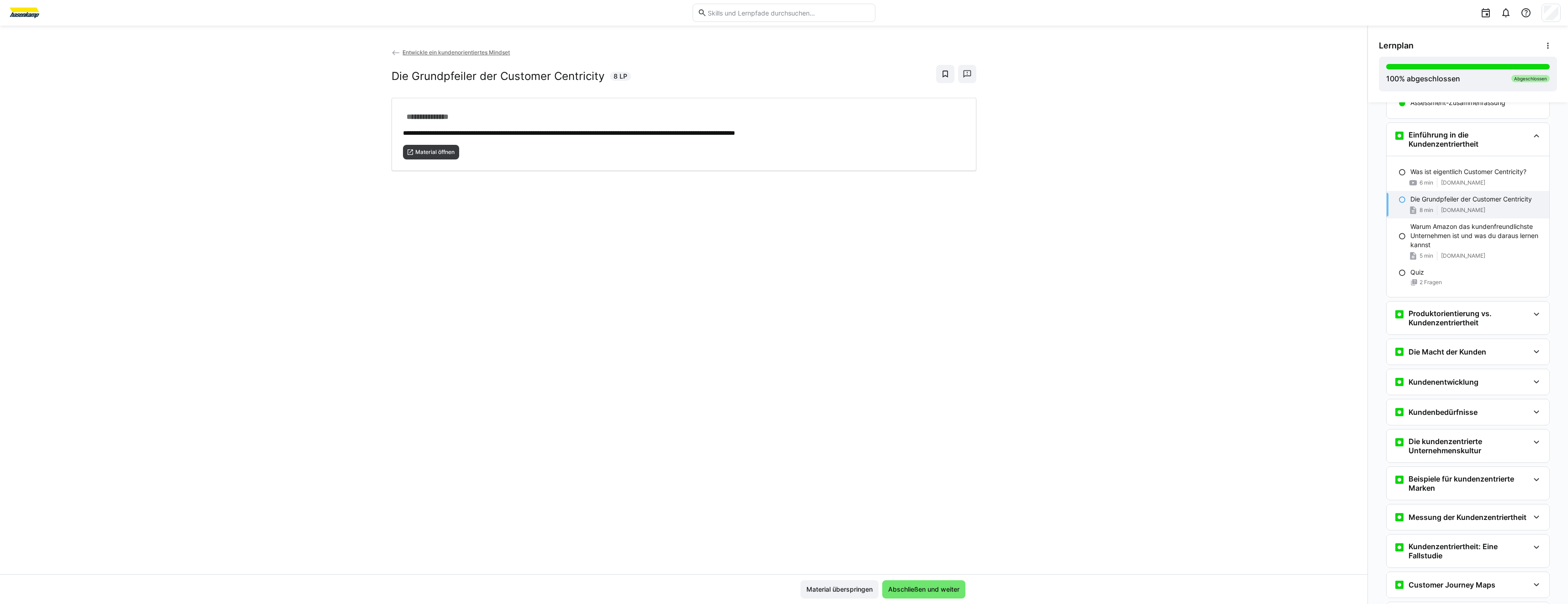
scroll to position [248, 0]
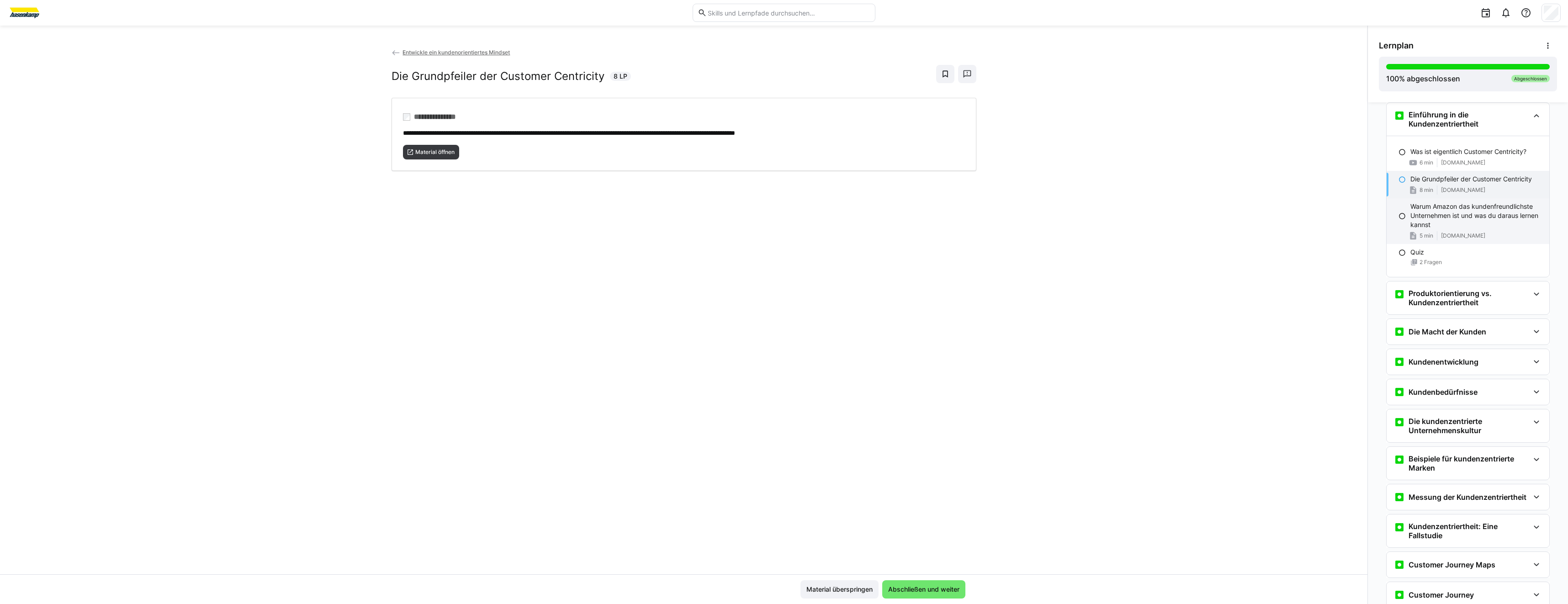
click at [1427, 225] on p "Warum Amazon das kundenfreundlichste Unternehmen ist und was du daraus lernen k…" at bounding box center [1476, 216] width 131 height 27
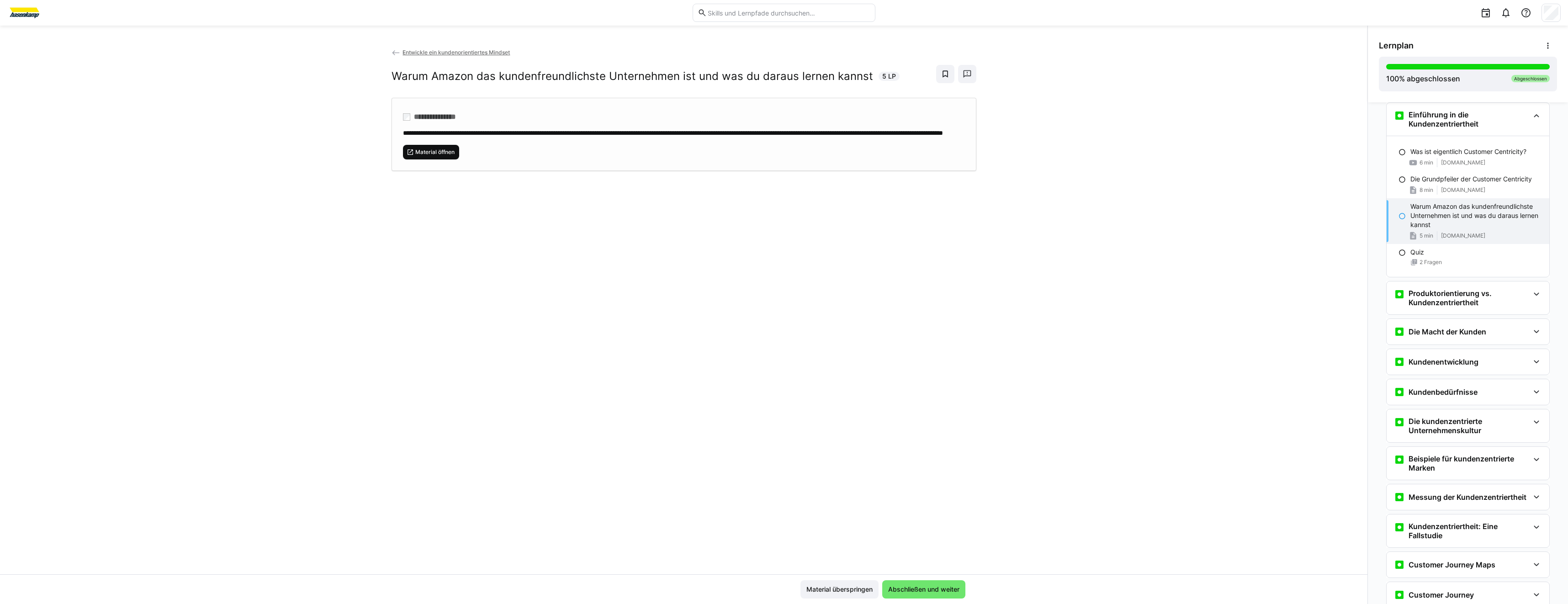
click at [426, 160] on span "Material öffnen" at bounding box center [431, 152] width 57 height 15
click at [1411, 301] on h3 "Produktorientierung vs. Kundenzentriertheit" at bounding box center [1469, 298] width 121 height 18
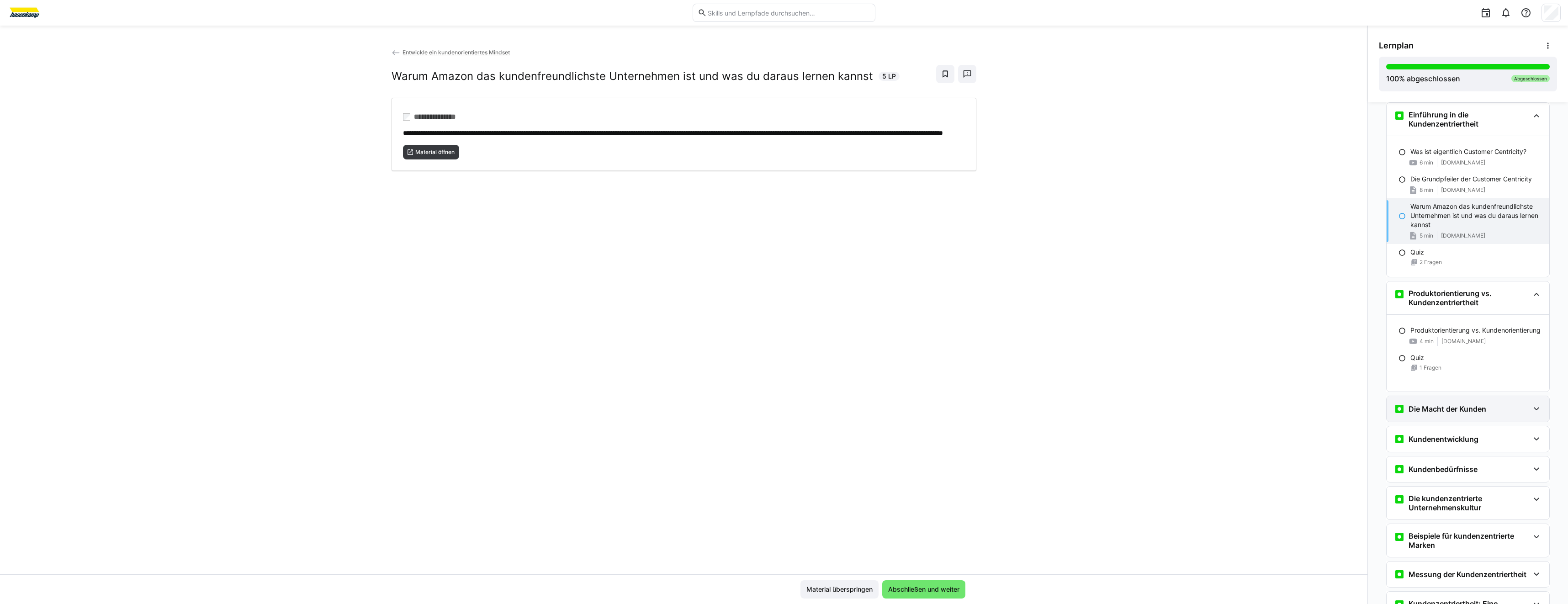
drag, startPoint x: 1463, startPoint y: 418, endPoint x: 1466, endPoint y: 415, distance: 4.2
click at [1464, 417] on div "Die Macht der Kunden" at bounding box center [1468, 409] width 163 height 26
click at [1483, 441] on p "Interne und externe Kunden" at bounding box center [1452, 438] width 83 height 9
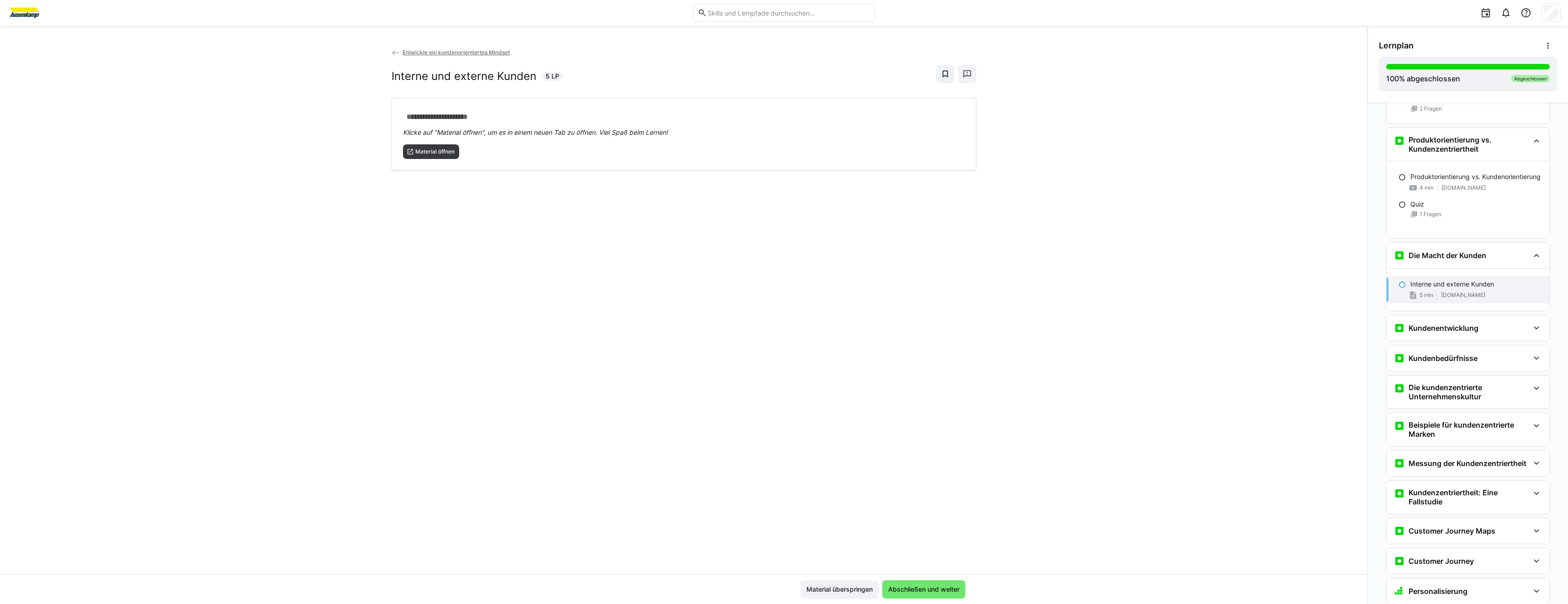
scroll to position [541, 0]
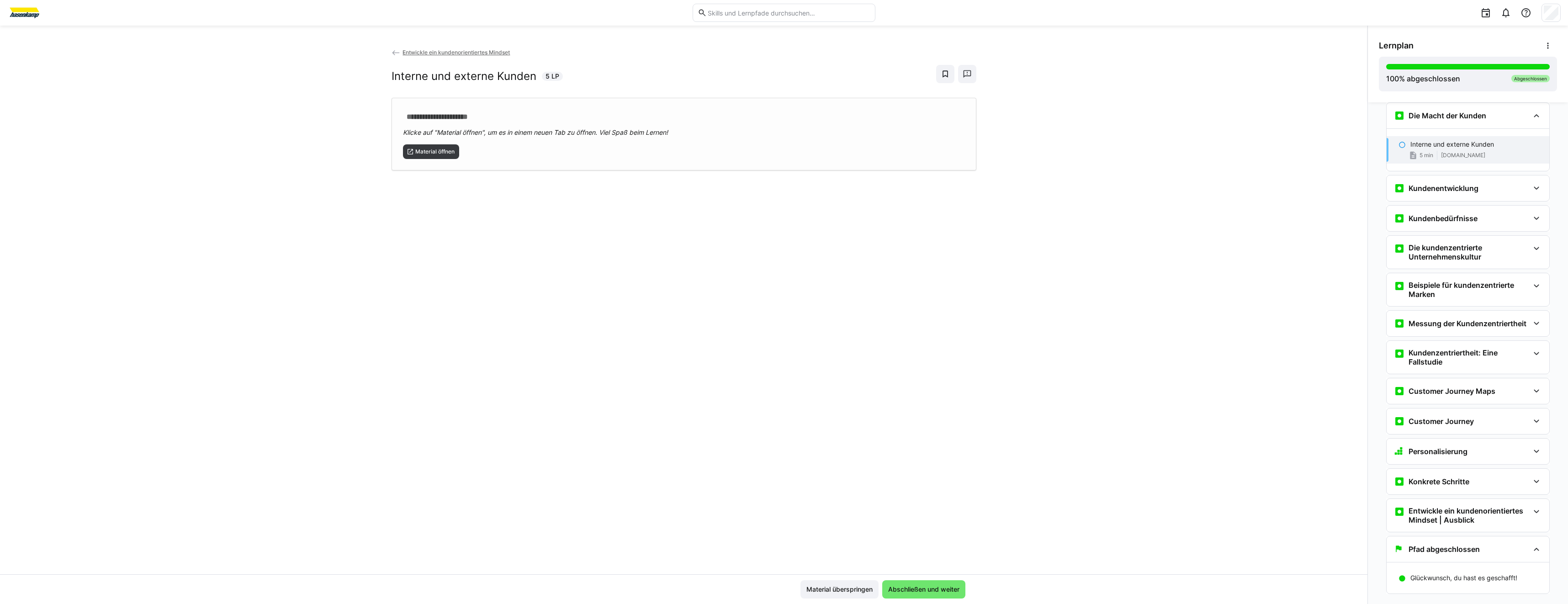
click at [425, 161] on div "**********" at bounding box center [684, 134] width 585 height 72
click at [1444, 186] on h3 "Kundenentwicklung" at bounding box center [1443, 188] width 70 height 9
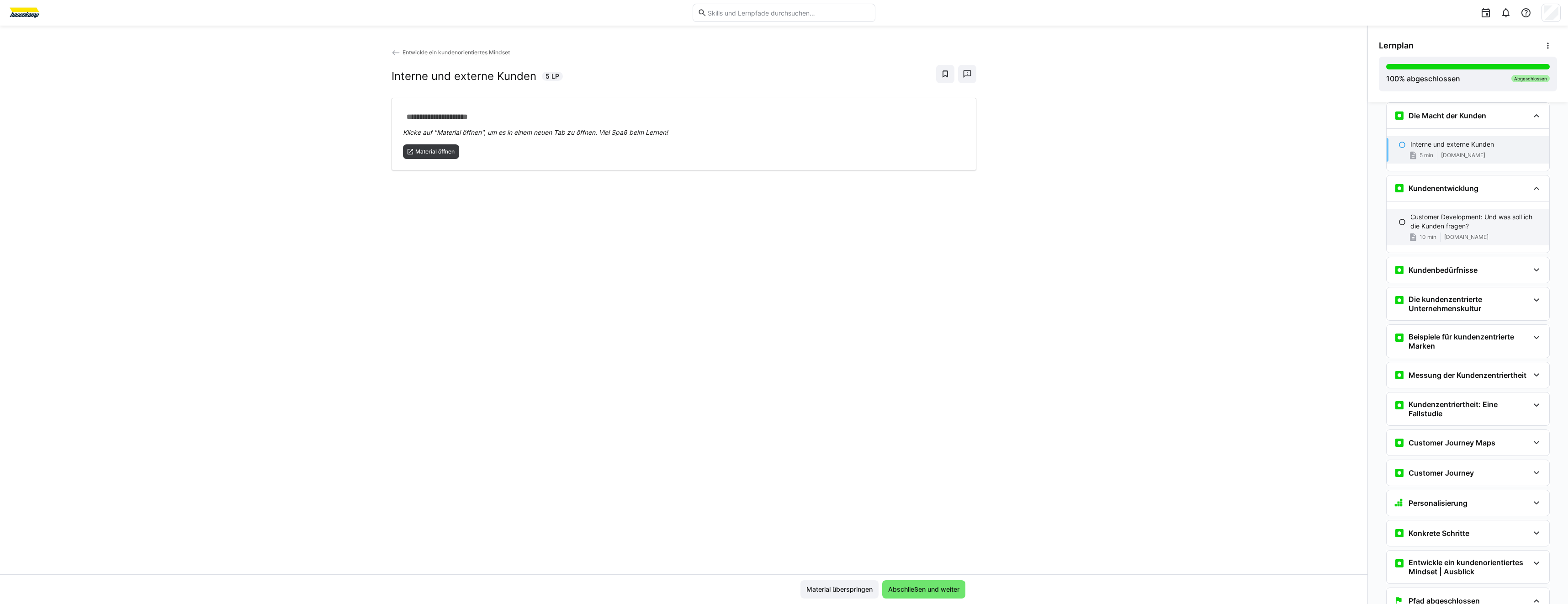
click at [1437, 221] on p "Customer Development: Und was soll ich die Kunden fragen?" at bounding box center [1476, 222] width 131 height 18
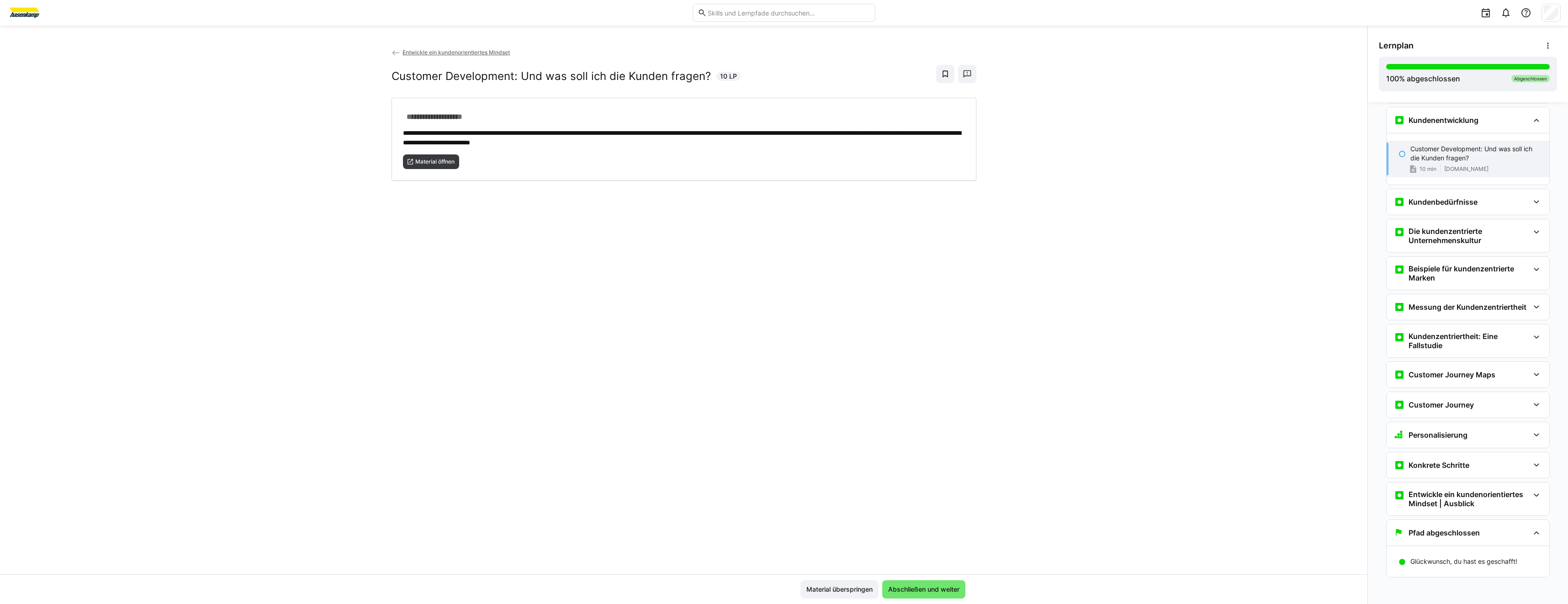
scroll to position [611, 0]
click at [448, 170] on div "**********" at bounding box center [684, 139] width 585 height 83
click at [1418, 208] on div "Kundenbedürfnisse" at bounding box center [1468, 200] width 163 height 26
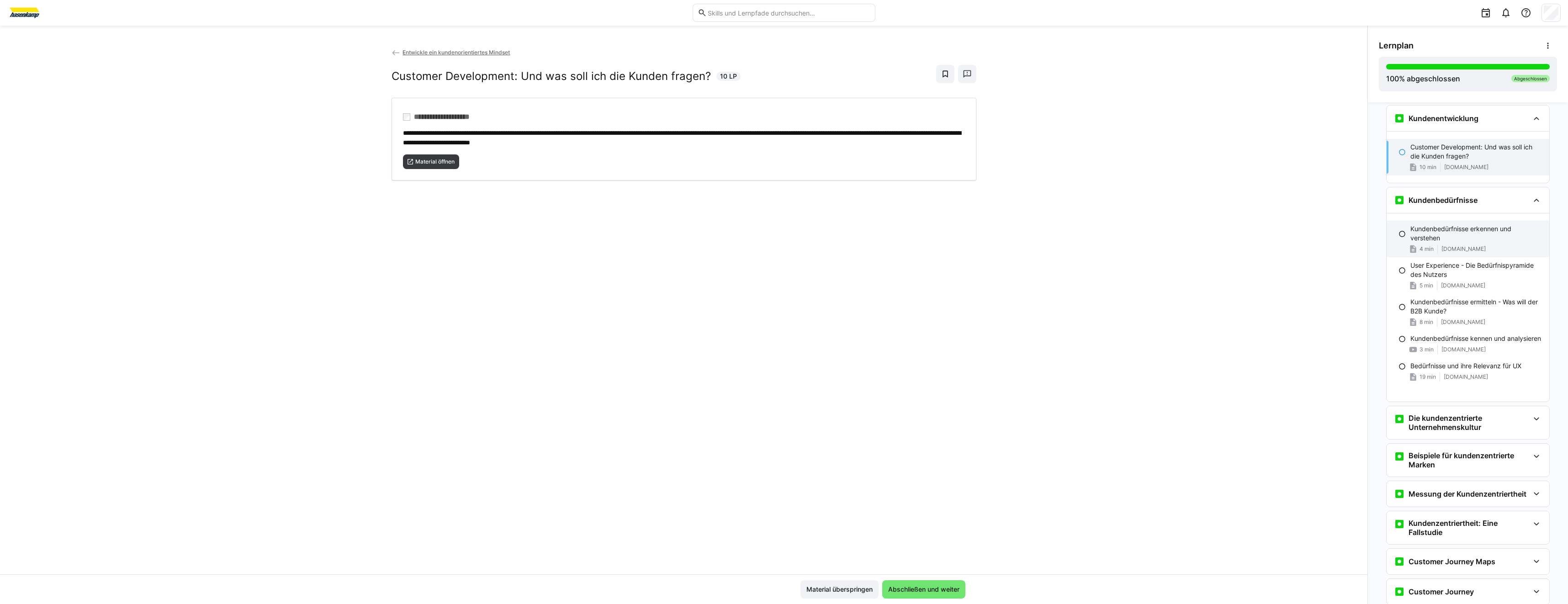
click at [1464, 241] on p "Kundenbedürfnisse erkennen und verstehen" at bounding box center [1476, 234] width 131 height 18
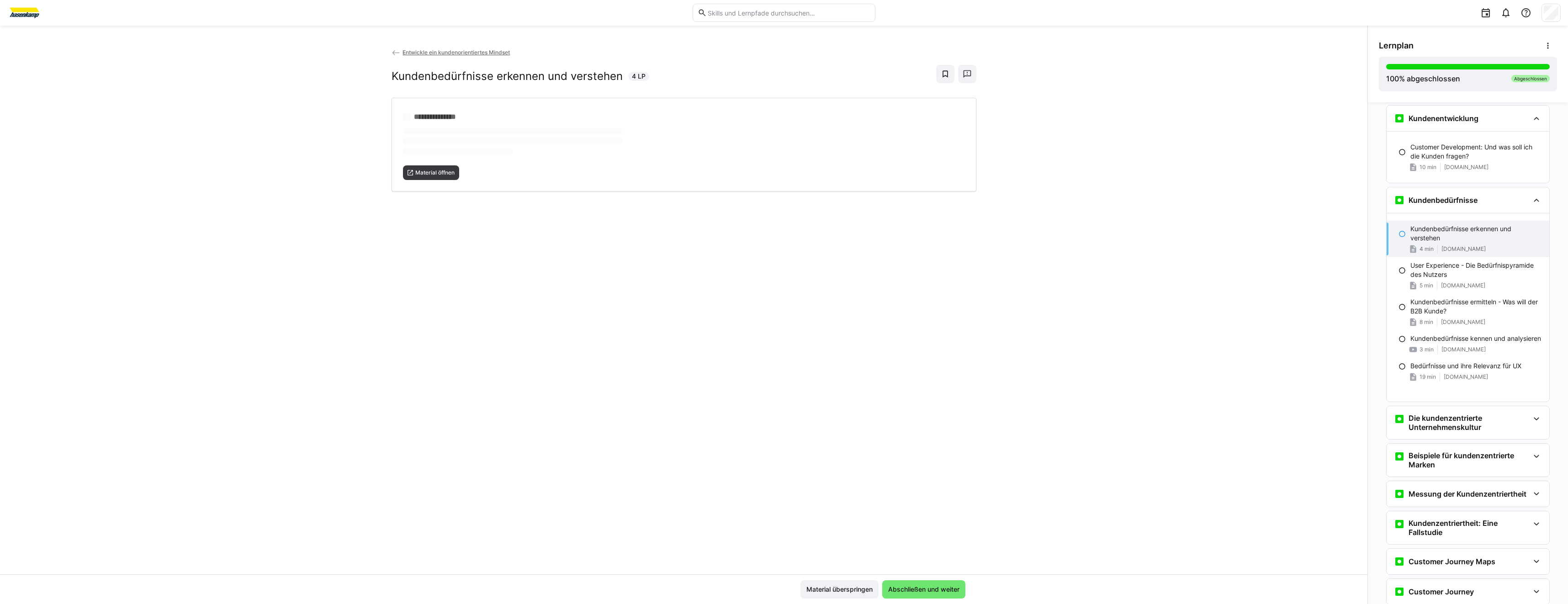
scroll to position [695, 0]
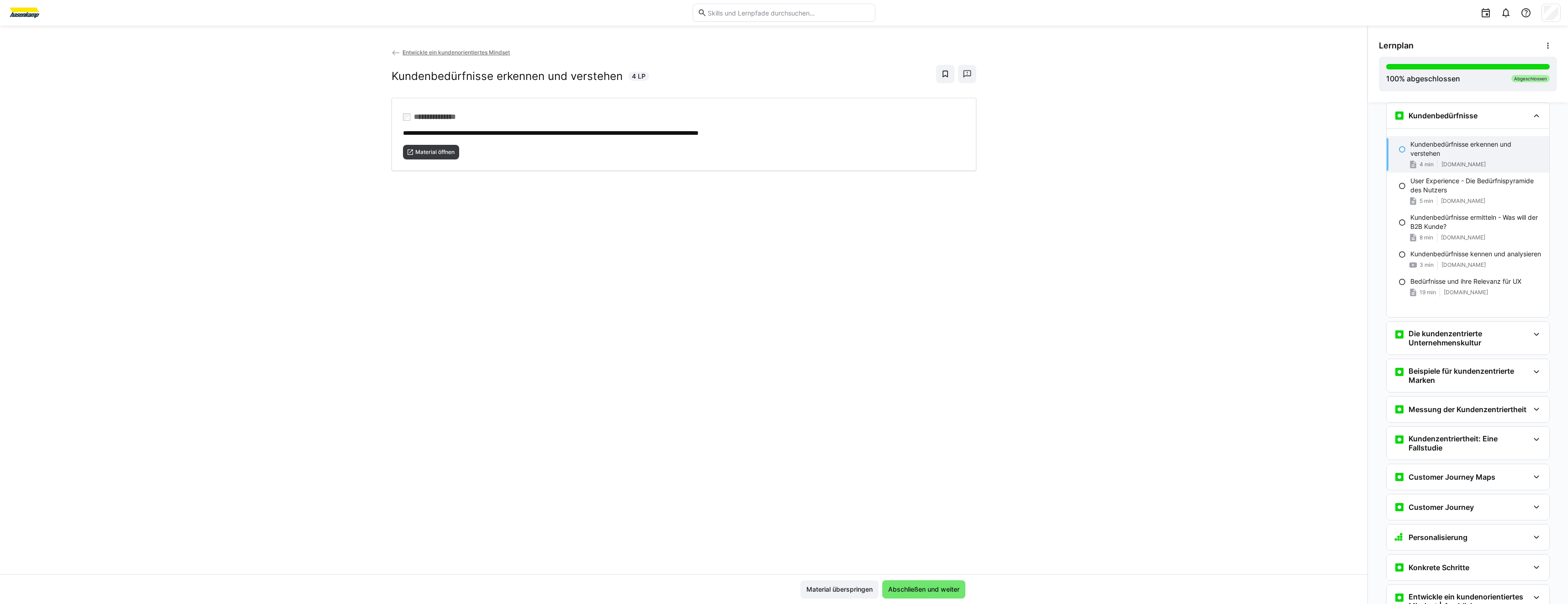
click at [816, 314] on div "**********" at bounding box center [684, 311] width 1367 height 527
click at [410, 155] on eds-icon at bounding box center [410, 152] width 7 height 7
click at [1330, 199] on div "**********" at bounding box center [684, 311] width 1367 height 527
click at [1421, 190] on p "User Experience - Die Bedürfnispyramide des Nutzers" at bounding box center [1476, 186] width 131 height 18
click at [316, 208] on div "**********" at bounding box center [684, 311] width 1367 height 527
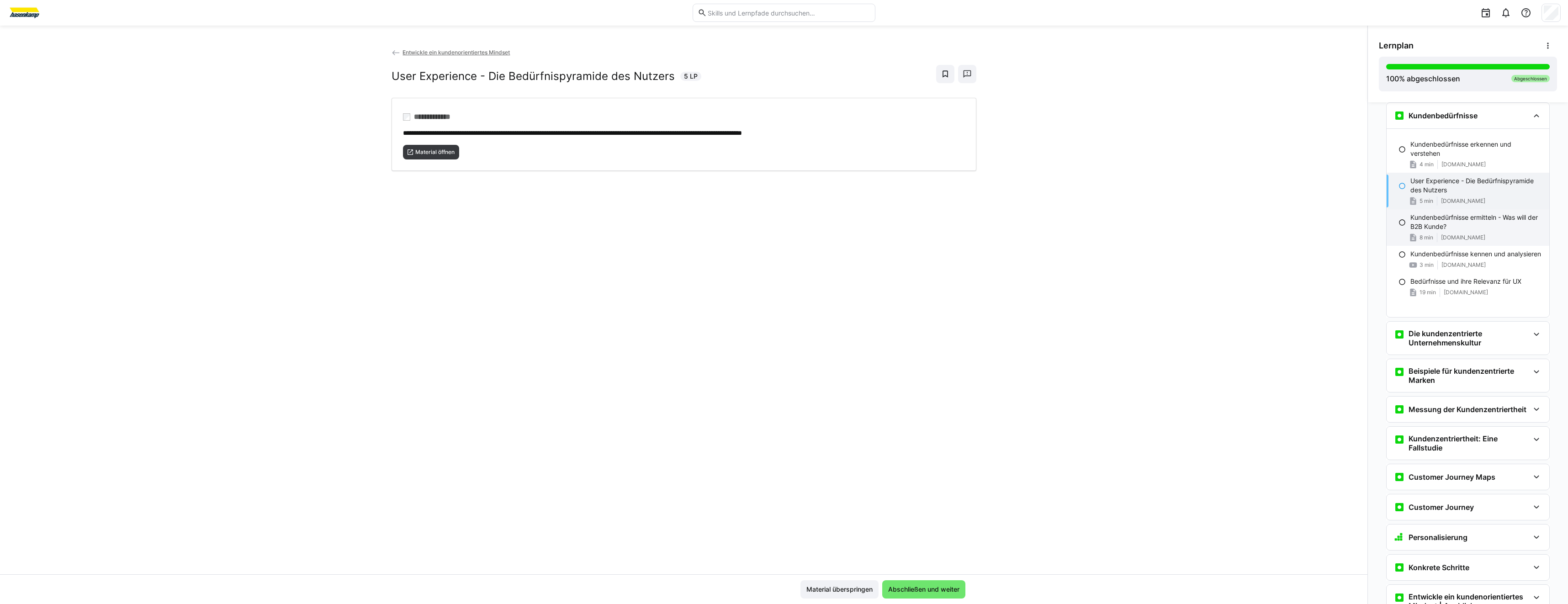
click at [1448, 236] on span "[DOMAIN_NAME]" at bounding box center [1463, 237] width 44 height 7
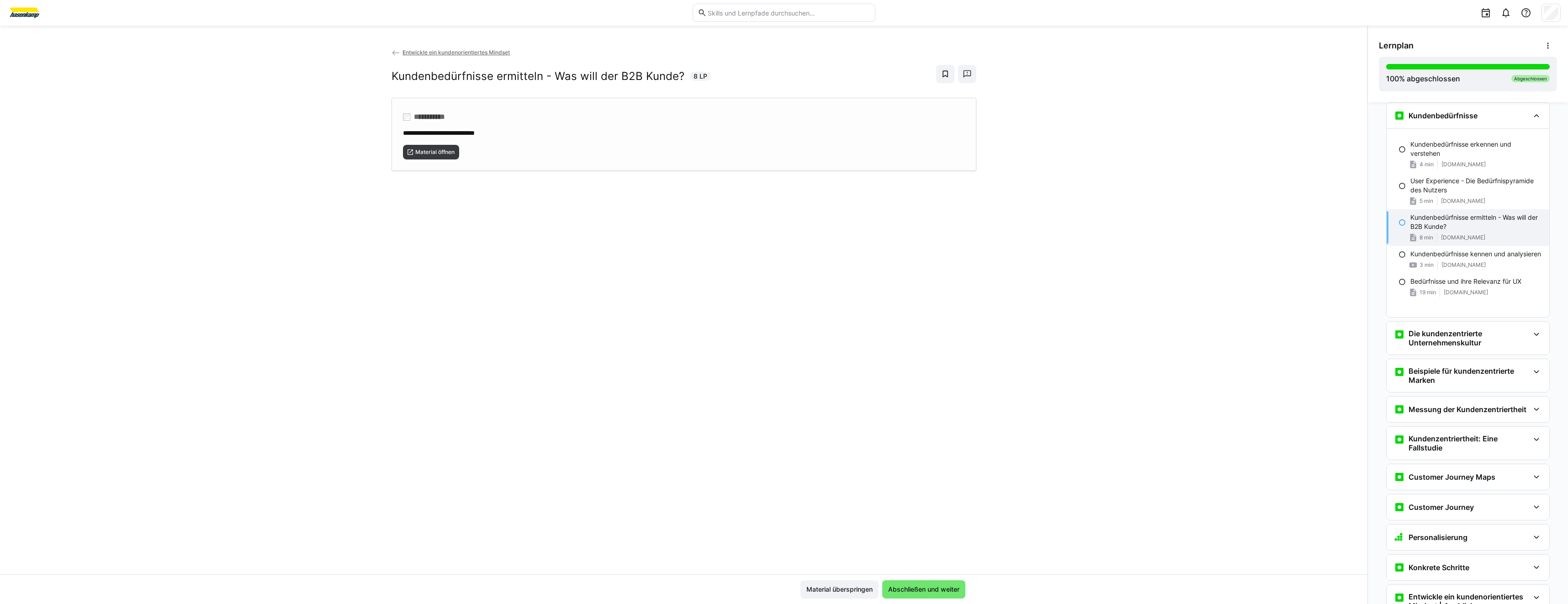
click at [423, 160] on div "**********" at bounding box center [684, 135] width 585 height 73
click at [1427, 297] on div "19 min" at bounding box center [1422, 292] width 27 height 9
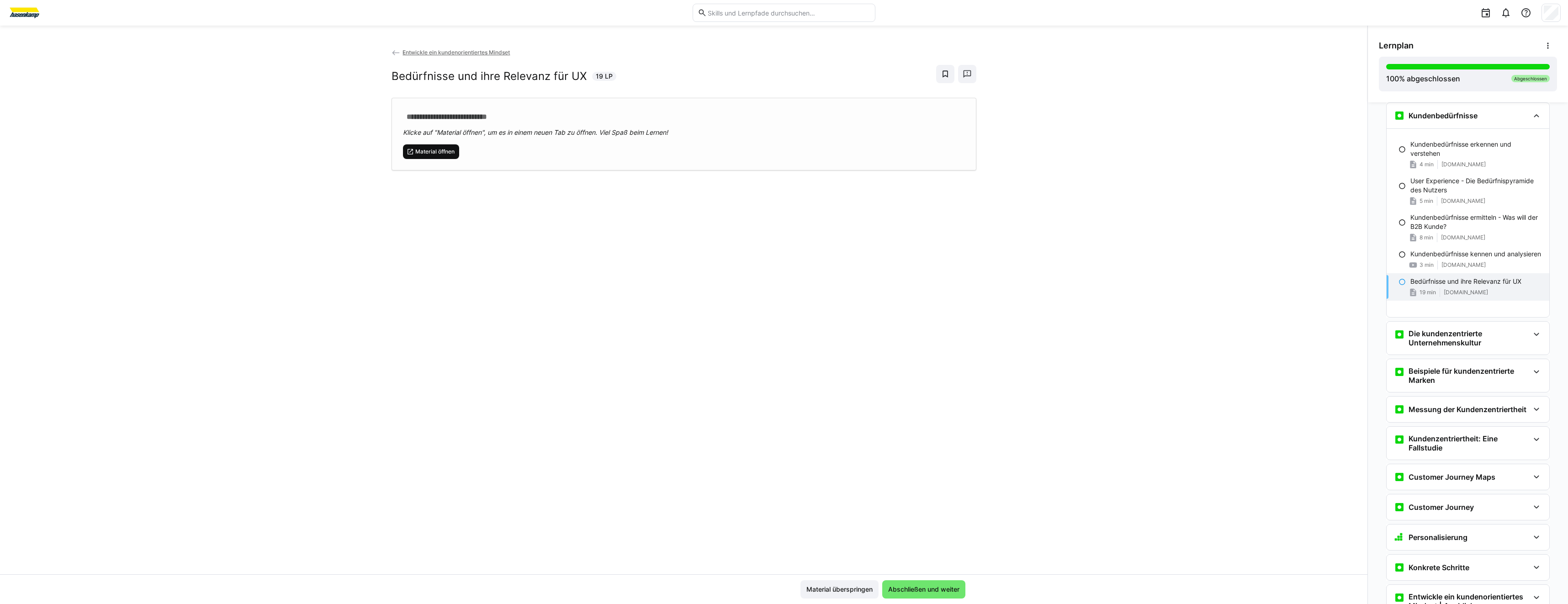
click at [444, 158] on span "Material öffnen" at bounding box center [431, 152] width 57 height 15
click at [1443, 327] on div "Die kundenzentrierte Unternehmenskultur" at bounding box center [1468, 338] width 163 height 33
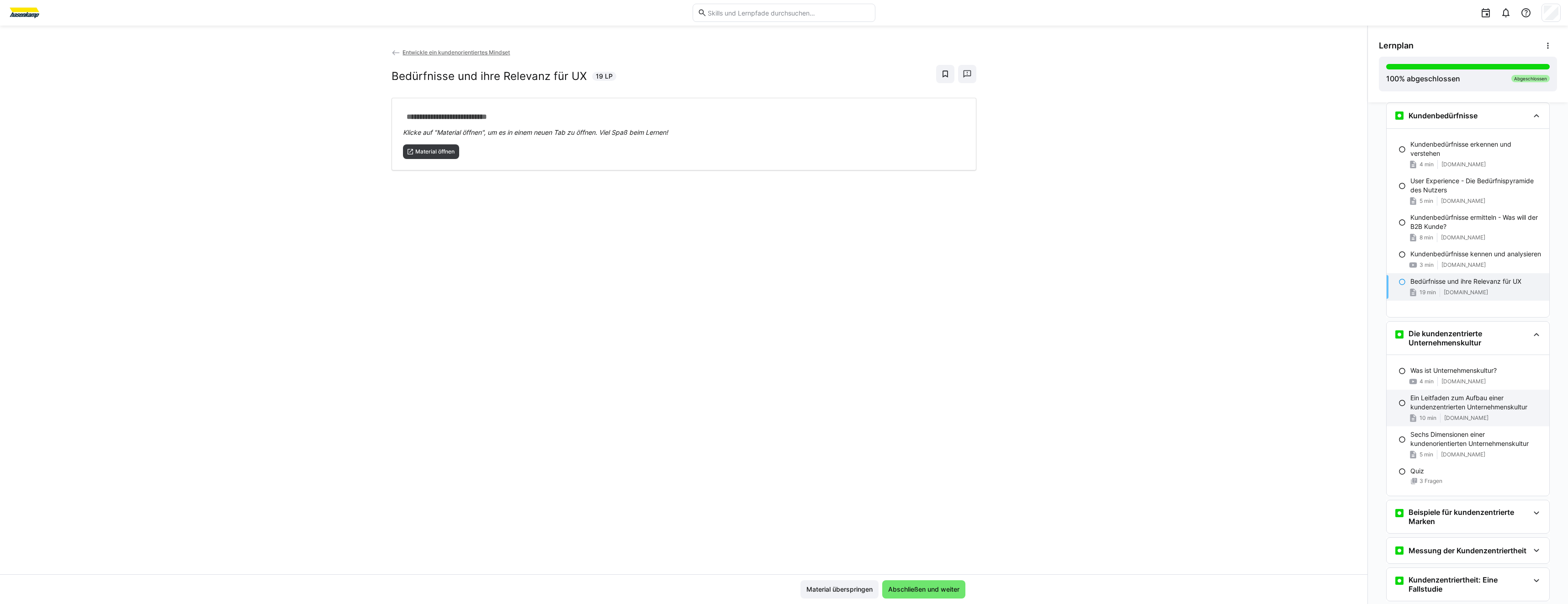
click at [1472, 410] on p "Ein Leitfaden zum Aufbau einer kundenzentrierten Unternehmenskultur" at bounding box center [1476, 402] width 131 height 18
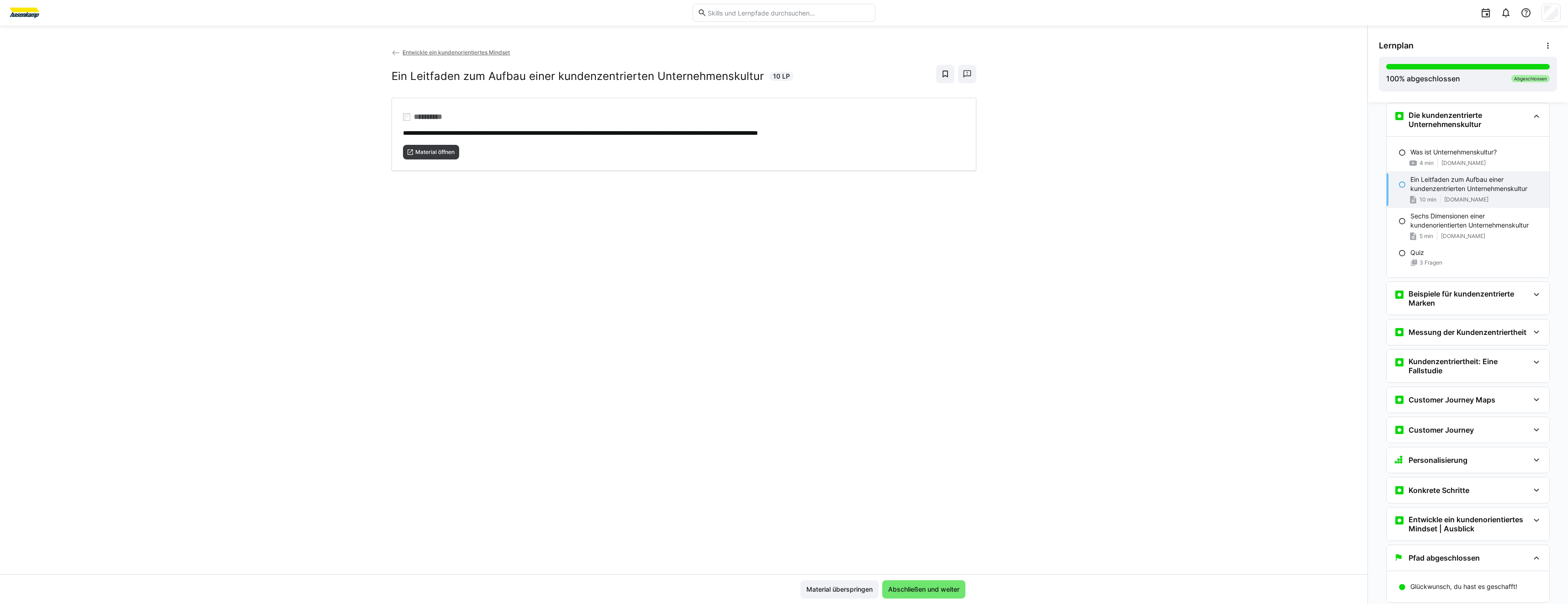
scroll to position [915, 0]
click at [422, 154] on span "Material öffnen" at bounding box center [435, 152] width 41 height 7
click at [1461, 230] on div "Sechs Dimensionen einer kundenorientierten Unternehmenskultur 5 min [DOMAIN_NAM…" at bounding box center [1468, 226] width 163 height 37
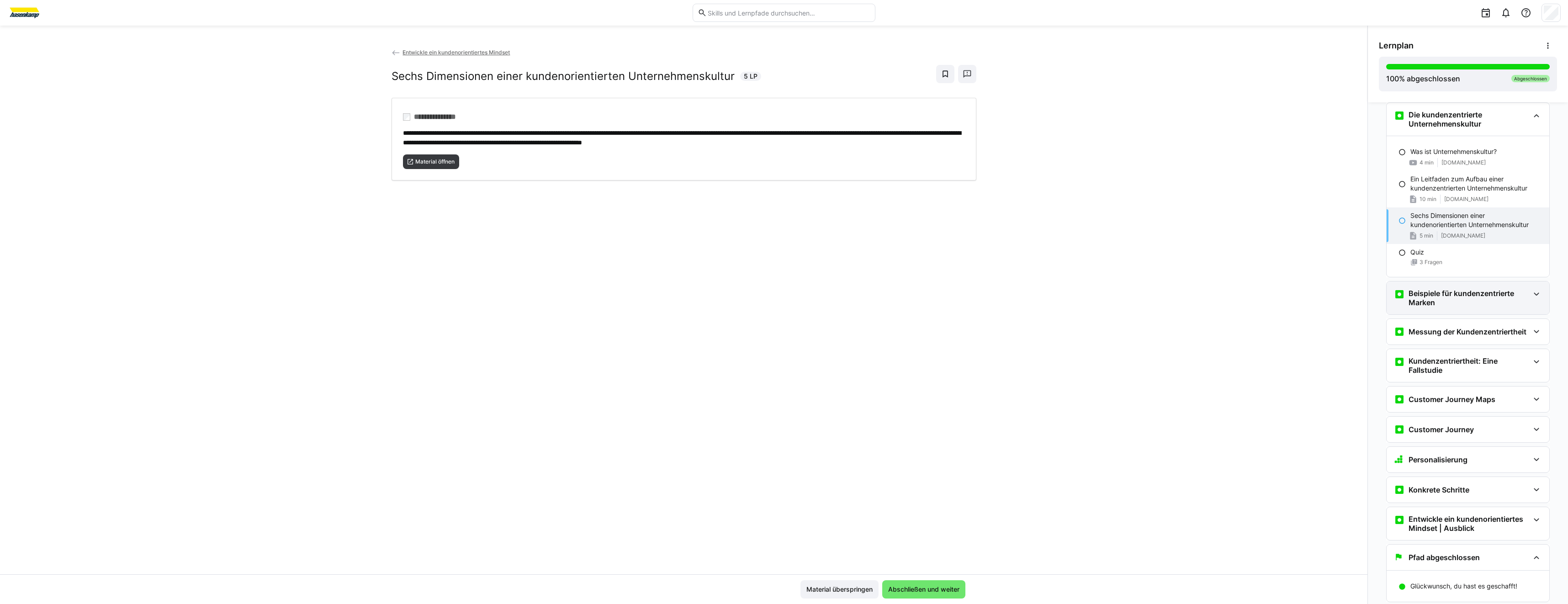
click at [1421, 298] on h3 "Beispiele für kundenzentrierte Marken" at bounding box center [1469, 298] width 121 height 18
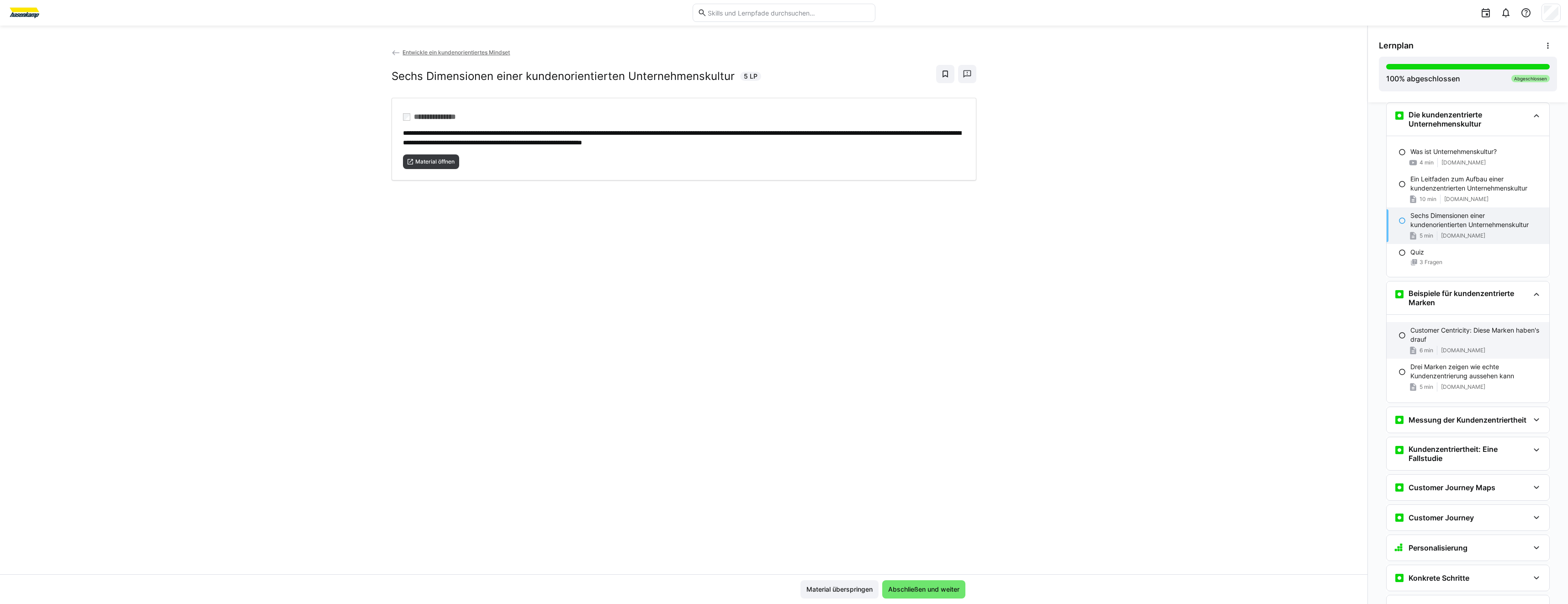
click at [1448, 343] on p "Customer Centricity: Diese Marken haben's drauf" at bounding box center [1476, 335] width 131 height 18
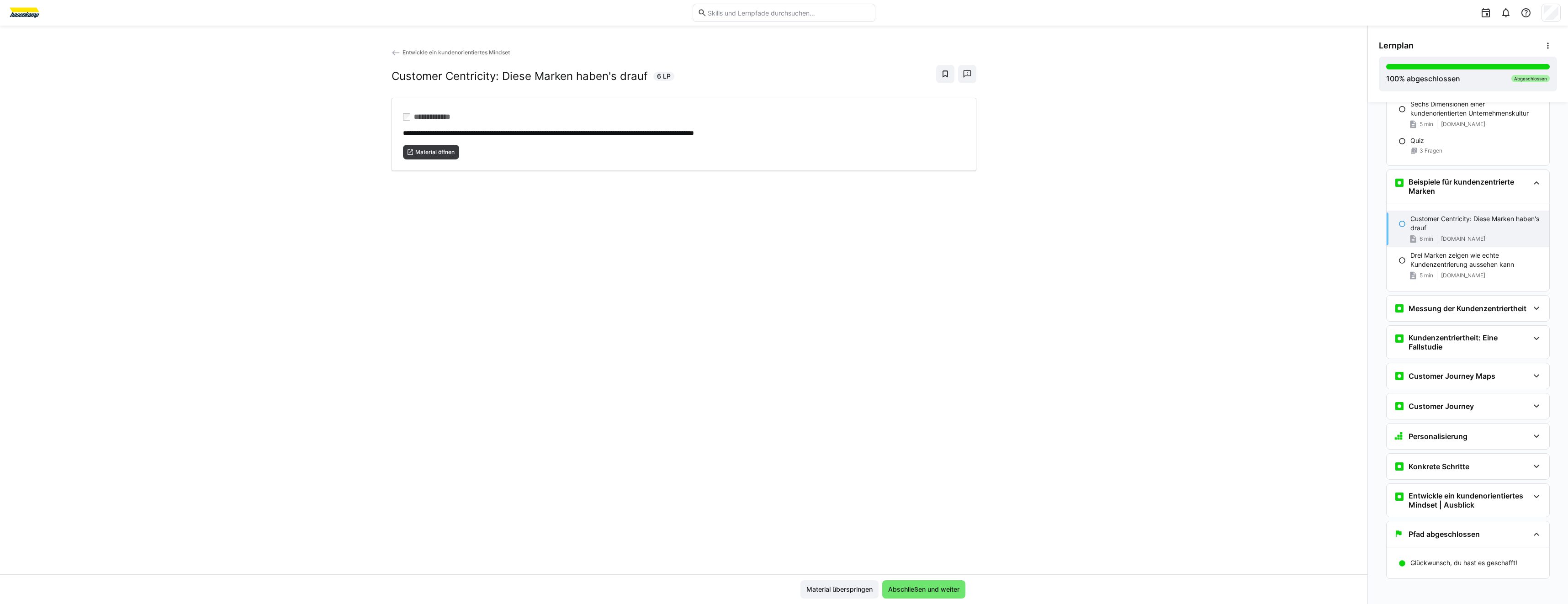
scroll to position [1029, 0]
click at [1441, 275] on span "[DOMAIN_NAME]" at bounding box center [1463, 272] width 44 height 7
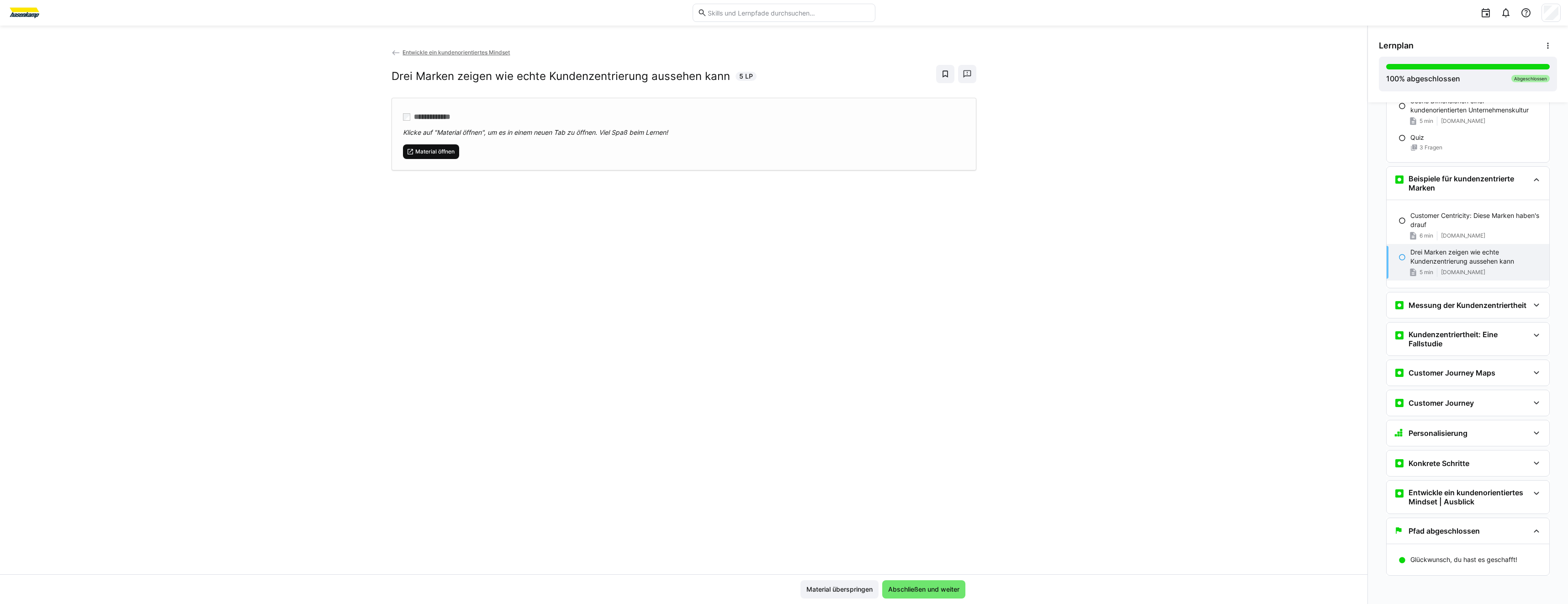
click at [435, 153] on span "Material öffnen" at bounding box center [435, 152] width 41 height 7
click at [1396, 301] on eds-icon at bounding box center [1399, 305] width 11 height 11
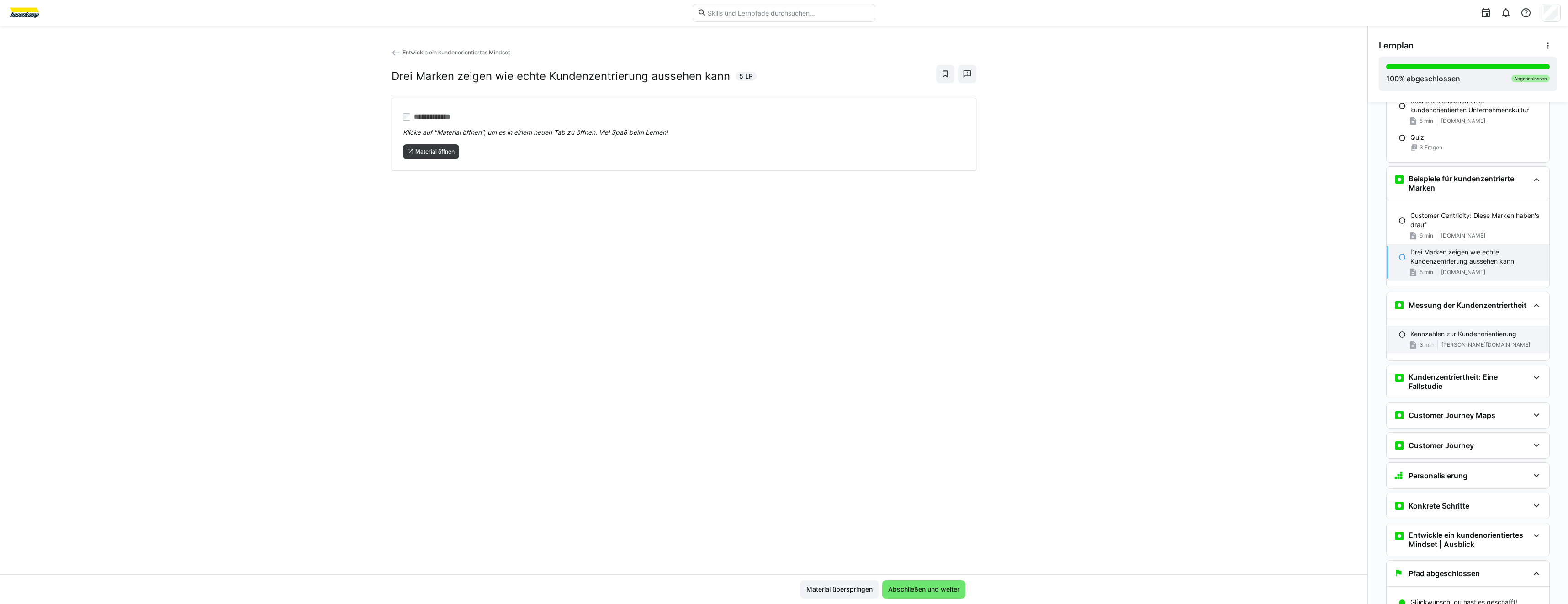
click at [1433, 349] on div "Kennzahlen zur Kundenorientierung 3 min [PERSON_NAME][DOMAIN_NAME]" at bounding box center [1468, 339] width 163 height 27
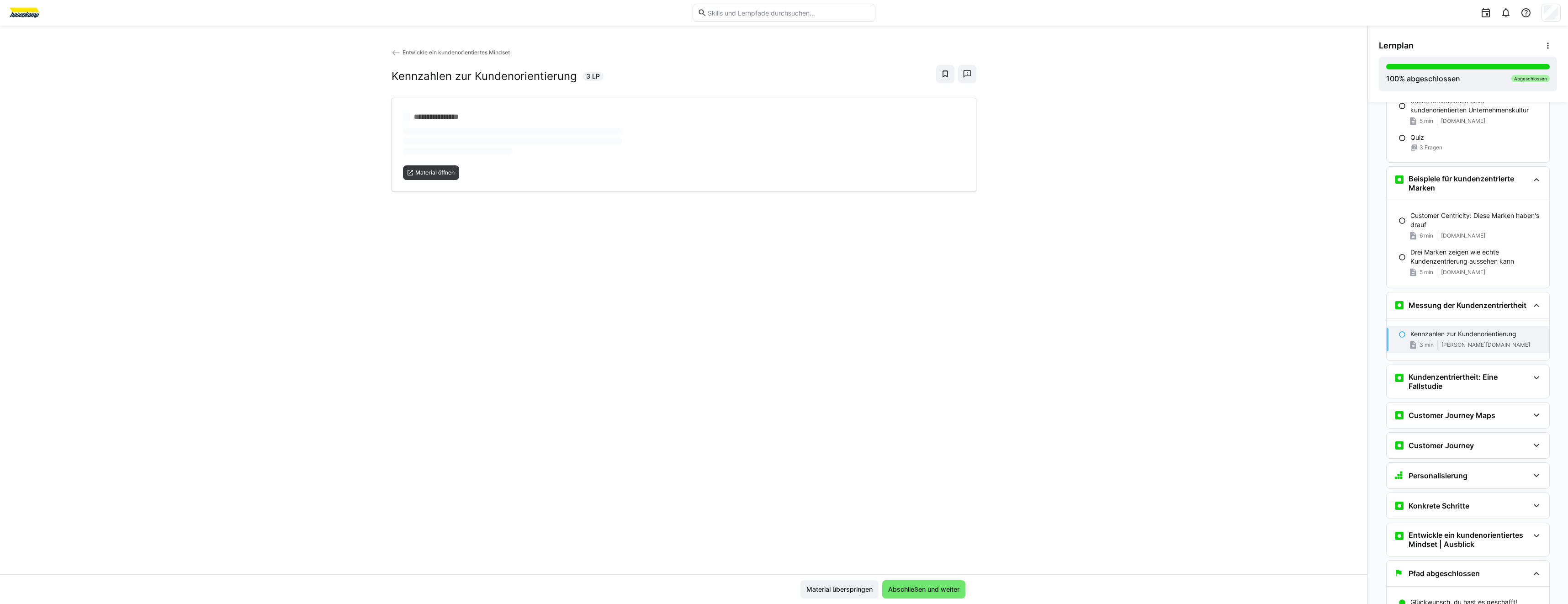
scroll to position [1072, 0]
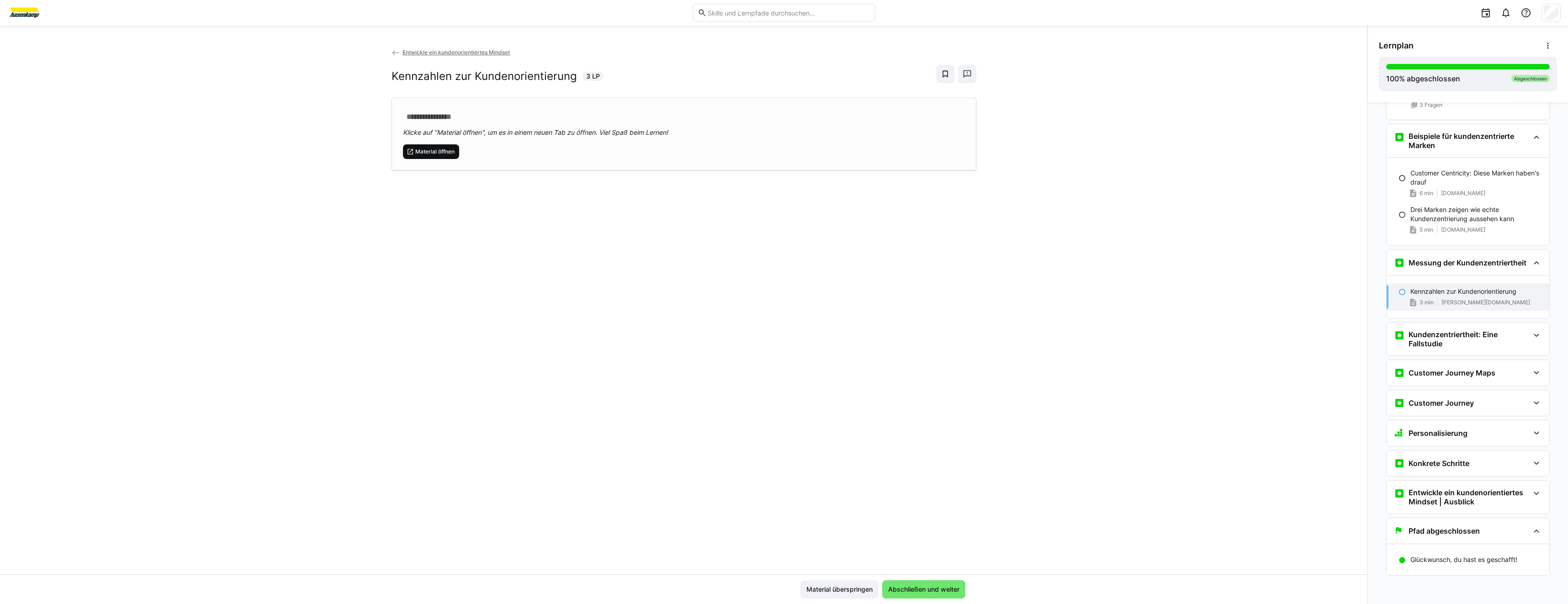
click at [416, 152] on span "Material öffnen" at bounding box center [435, 152] width 41 height 7
click at [1409, 327] on div "Kundenzentriertheit: Eine Fallstudie" at bounding box center [1468, 339] width 163 height 33
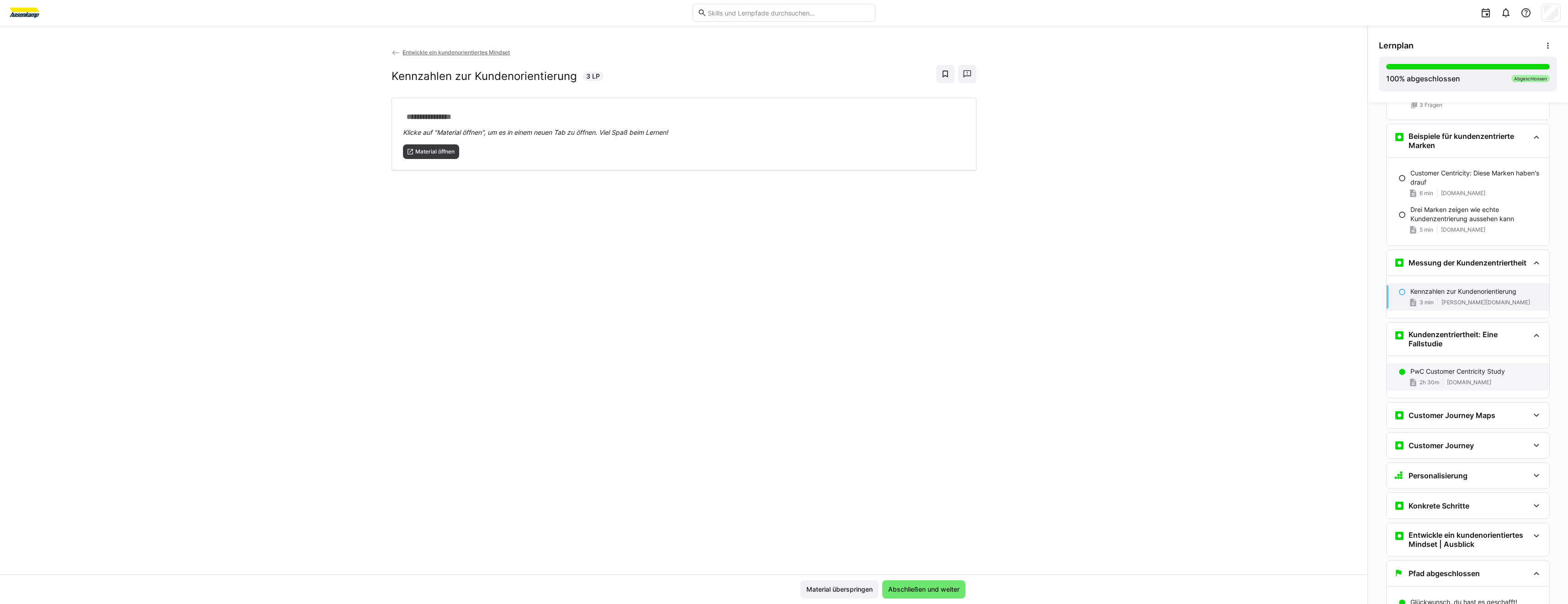
click at [1473, 367] on div "PwC Customer Centricity Study 2h 30m [DOMAIN_NAME]" at bounding box center [1468, 377] width 163 height 27
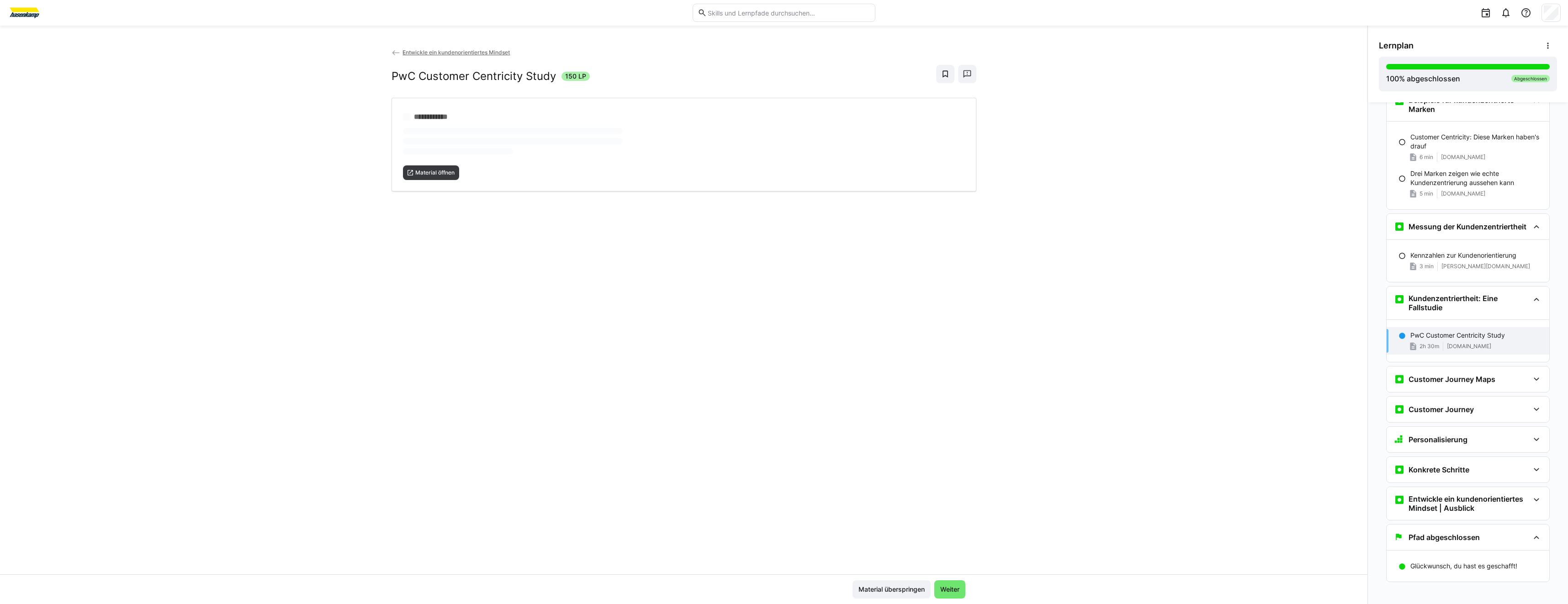
scroll to position [1114, 0]
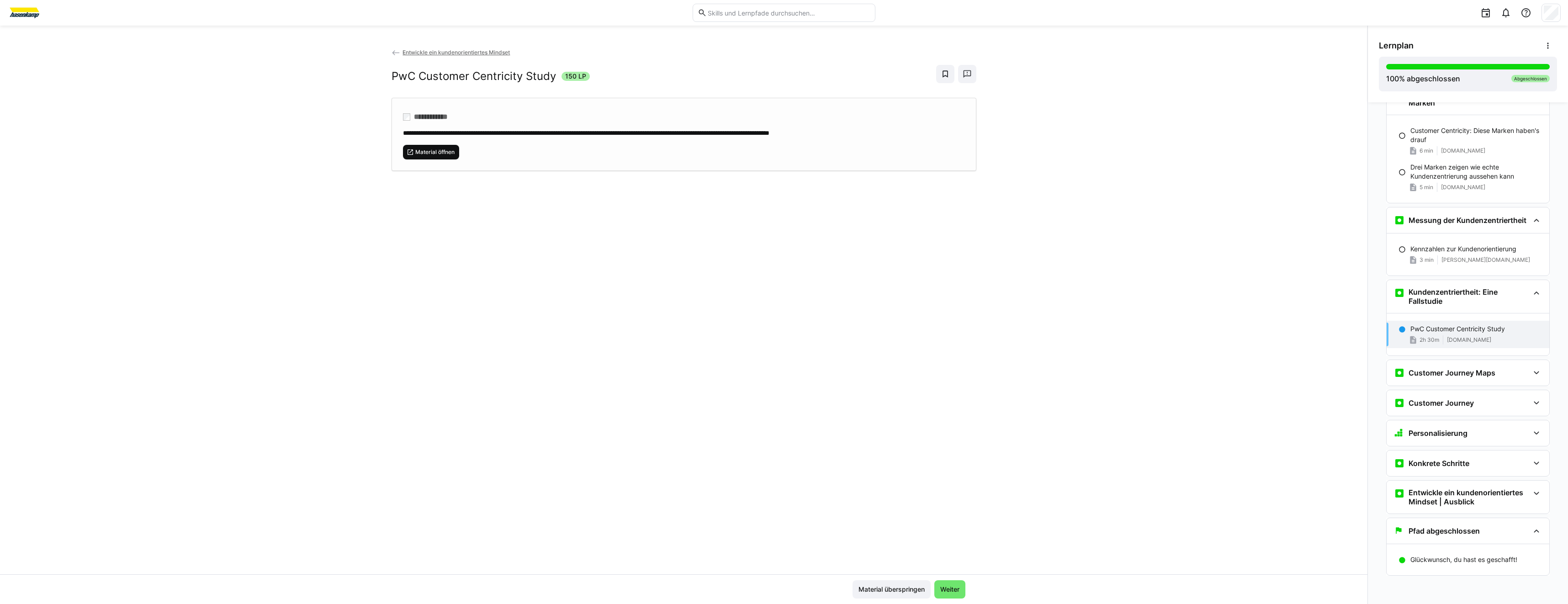
click at [441, 156] on span "Material öffnen" at bounding box center [431, 152] width 57 height 15
click at [1397, 363] on div "Customer Journey Maps" at bounding box center [1468, 373] width 163 height 26
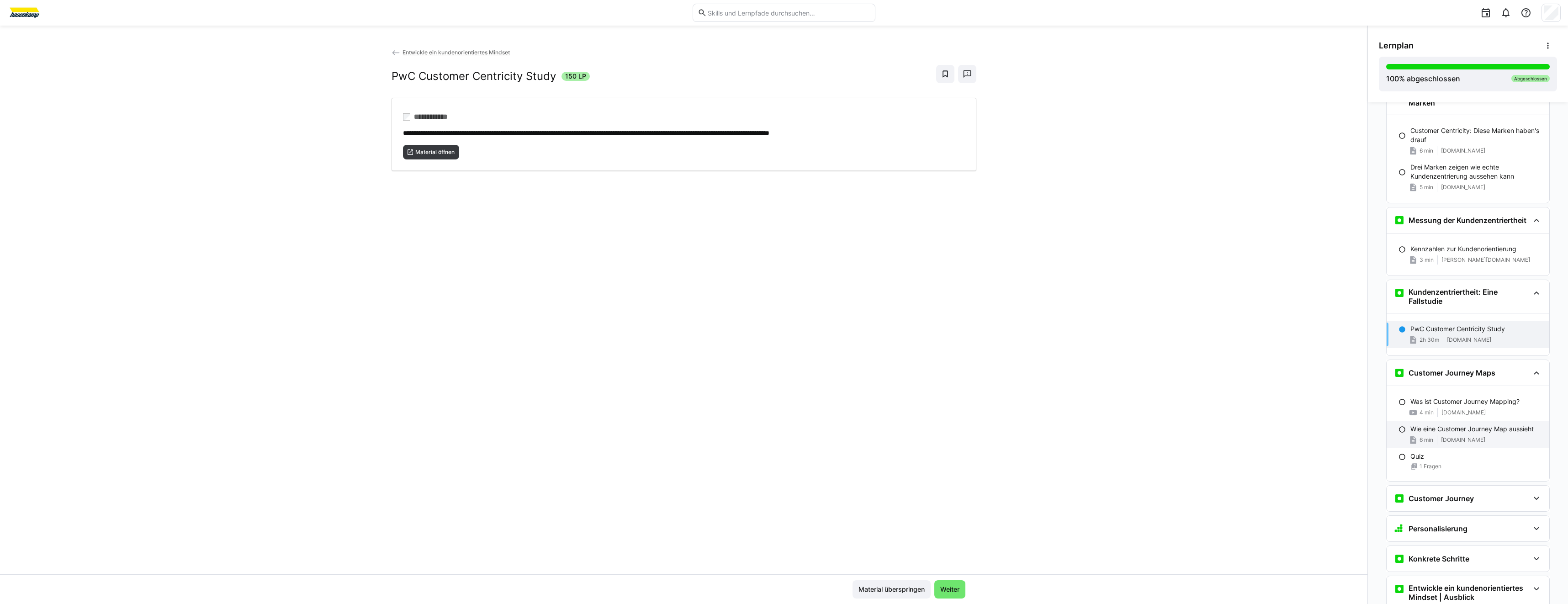
click at [1440, 428] on p "Wie eine Customer Journey Map aussieht" at bounding box center [1472, 429] width 124 height 9
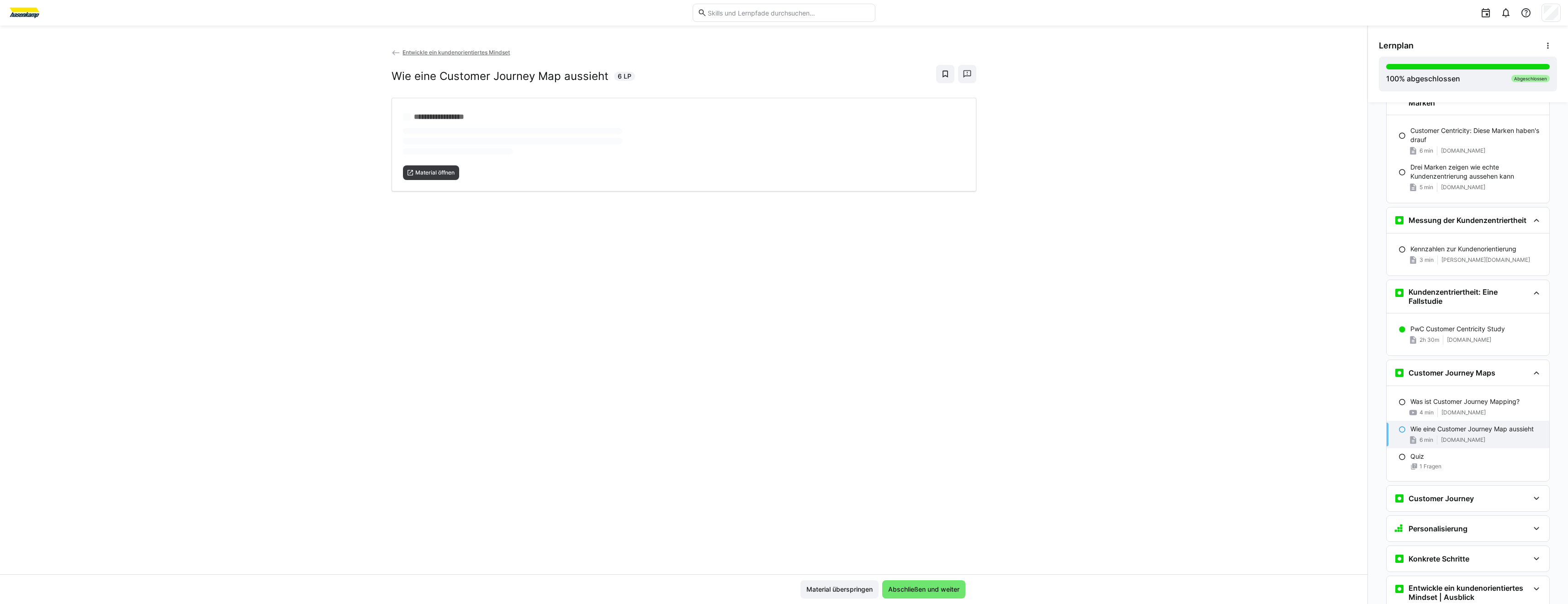
scroll to position [1210, 0]
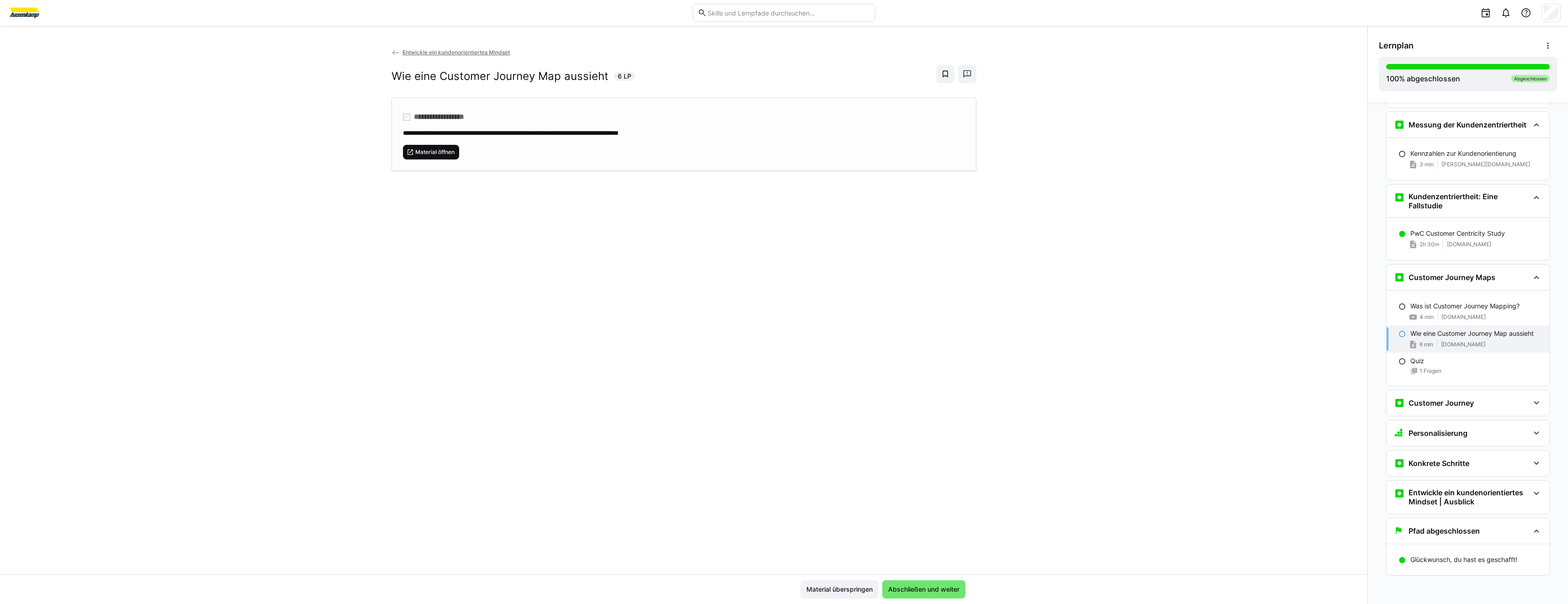
click at [450, 156] on span "Material öffnen" at bounding box center [431, 152] width 57 height 15
click at [1441, 399] on h3 "Customer Journey" at bounding box center [1441, 403] width 65 height 9
click at [1444, 528] on h3 "Personalisierung" at bounding box center [1438, 528] width 59 height 9
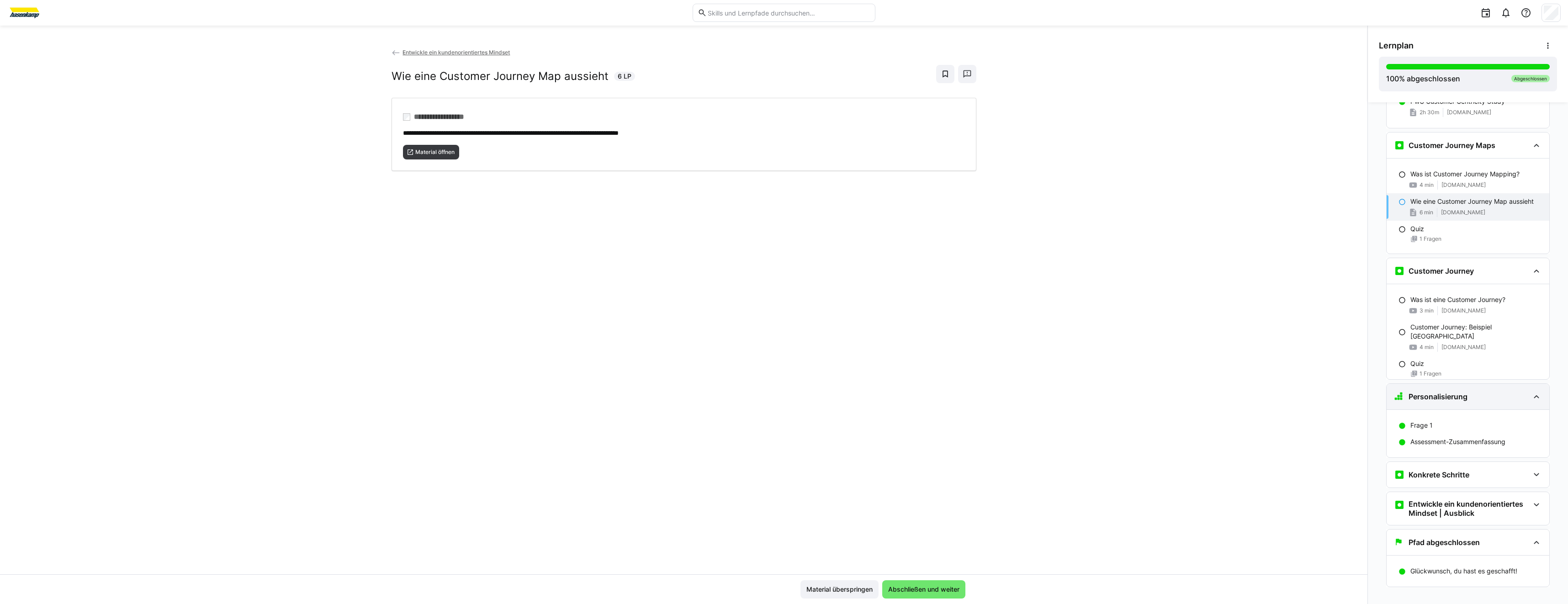
scroll to position [1353, 0]
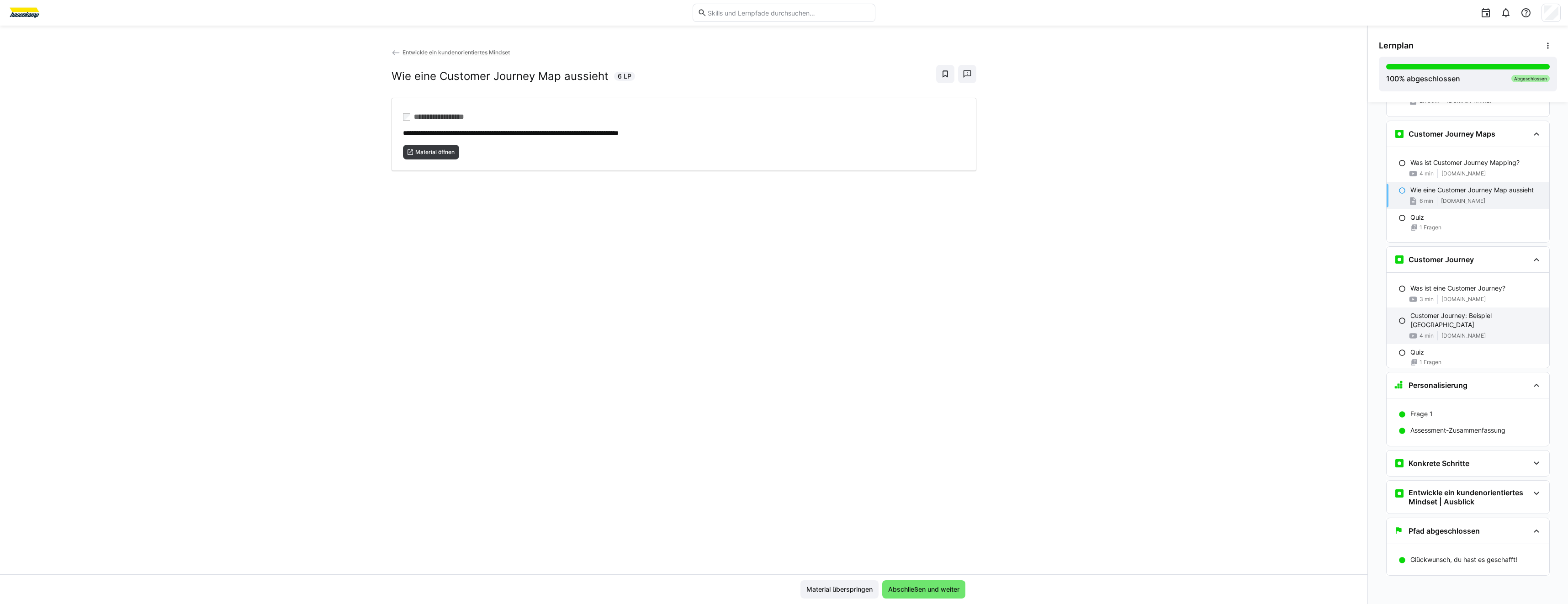
click at [1454, 314] on p "Customer Journey: Beispiel [GEOGRAPHIC_DATA]" at bounding box center [1476, 320] width 131 height 18
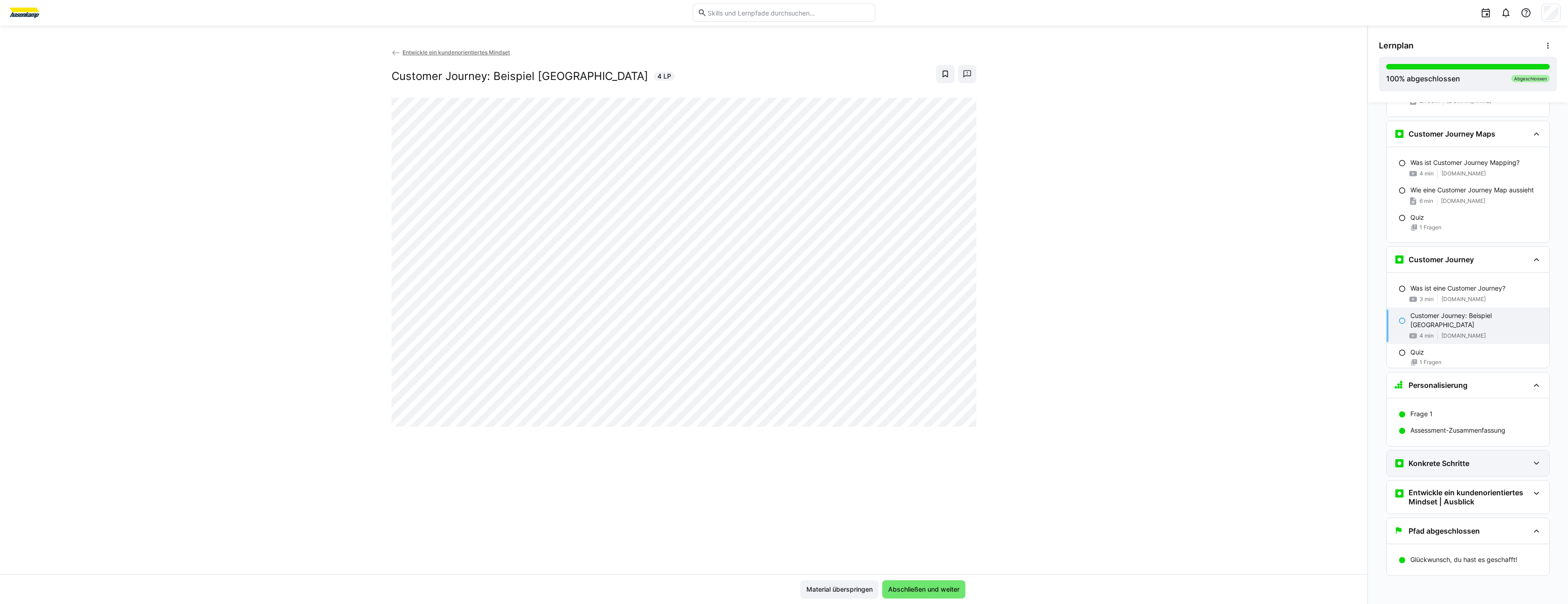
click at [1475, 468] on div "Konkrete Schritte" at bounding box center [1461, 463] width 135 height 11
click at [1478, 507] on div "Maßnahmen für bessere Kundenorientierung 10 min [DOMAIN_NAME]" at bounding box center [1468, 502] width 163 height 37
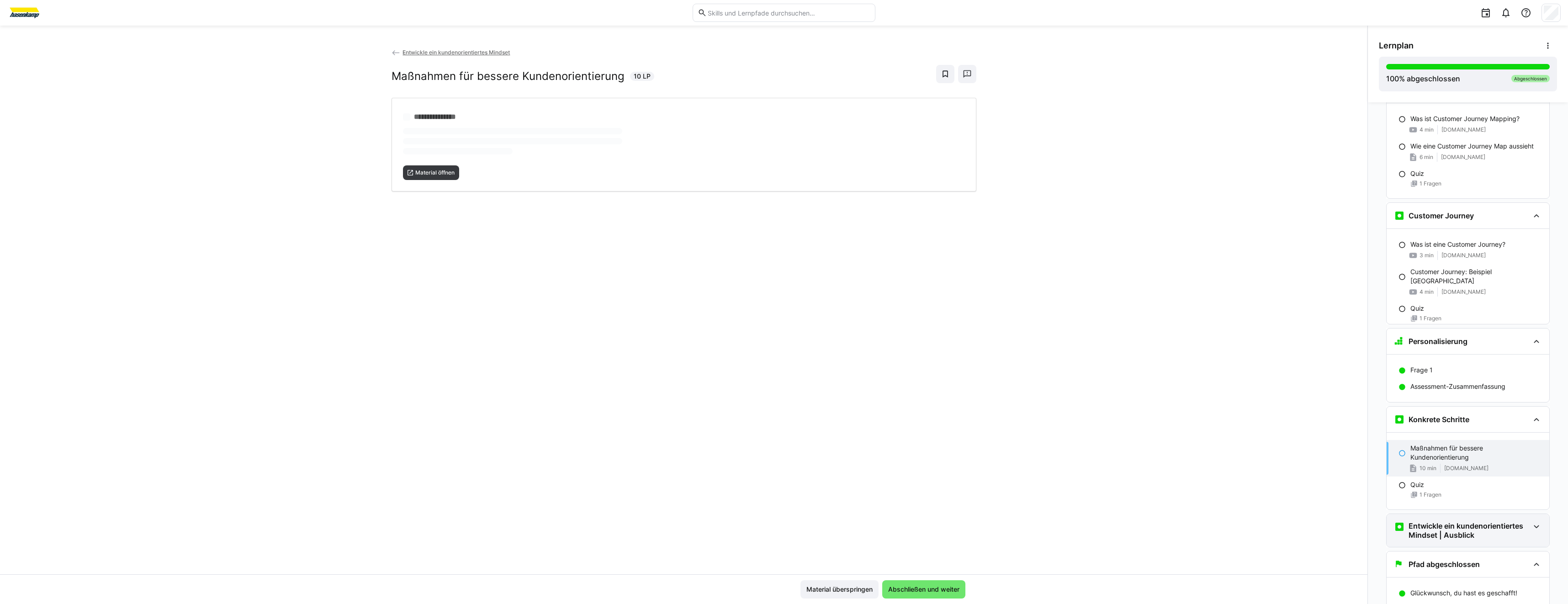
scroll to position [1430, 0]
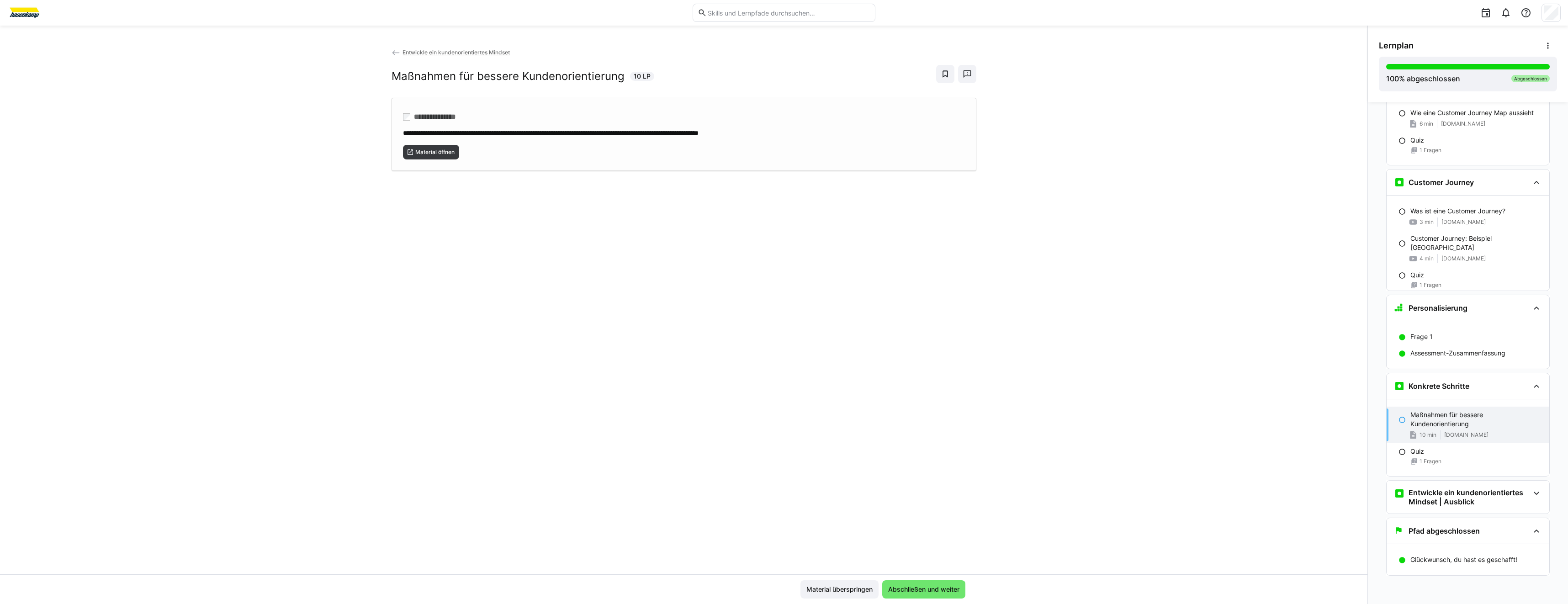
click at [436, 161] on div "**********" at bounding box center [684, 135] width 585 height 73
click at [1466, 496] on h3 "Entwickle ein kundenorientiertes Mindset | Ausblick" at bounding box center [1469, 497] width 121 height 18
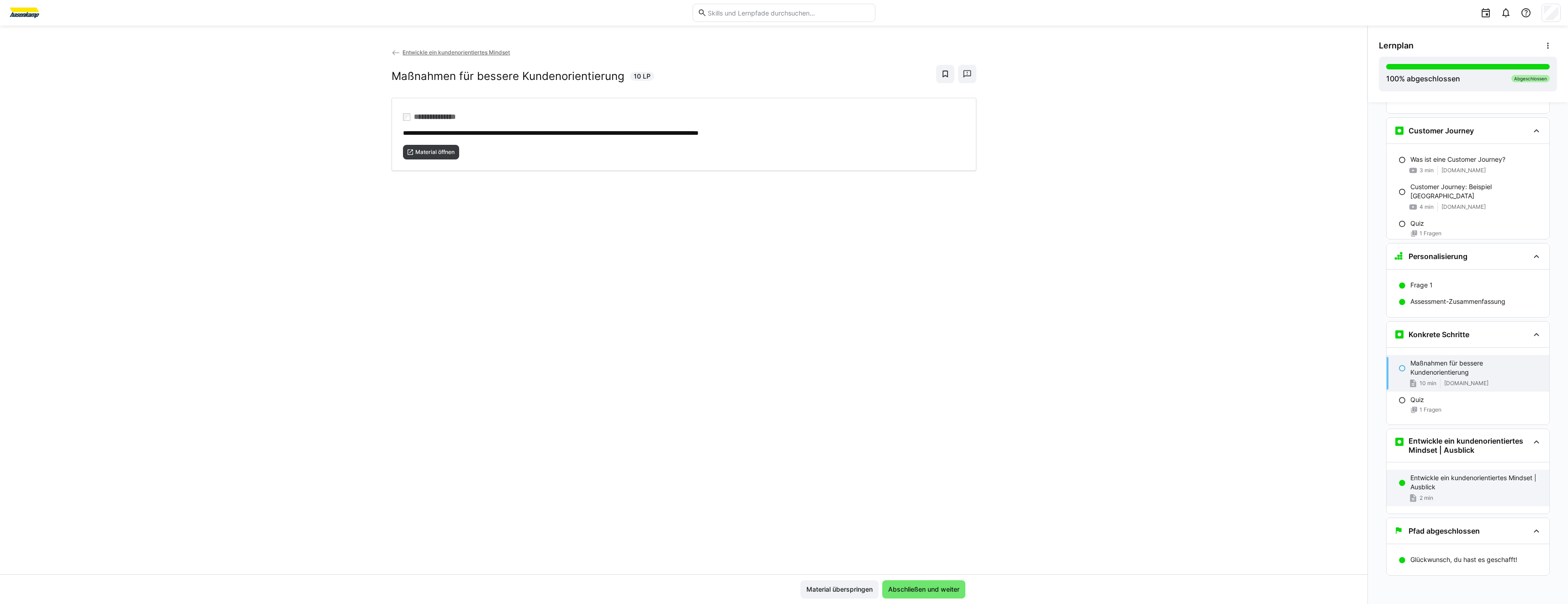
click at [1439, 500] on div "2 min" at bounding box center [1476, 498] width 131 height 9
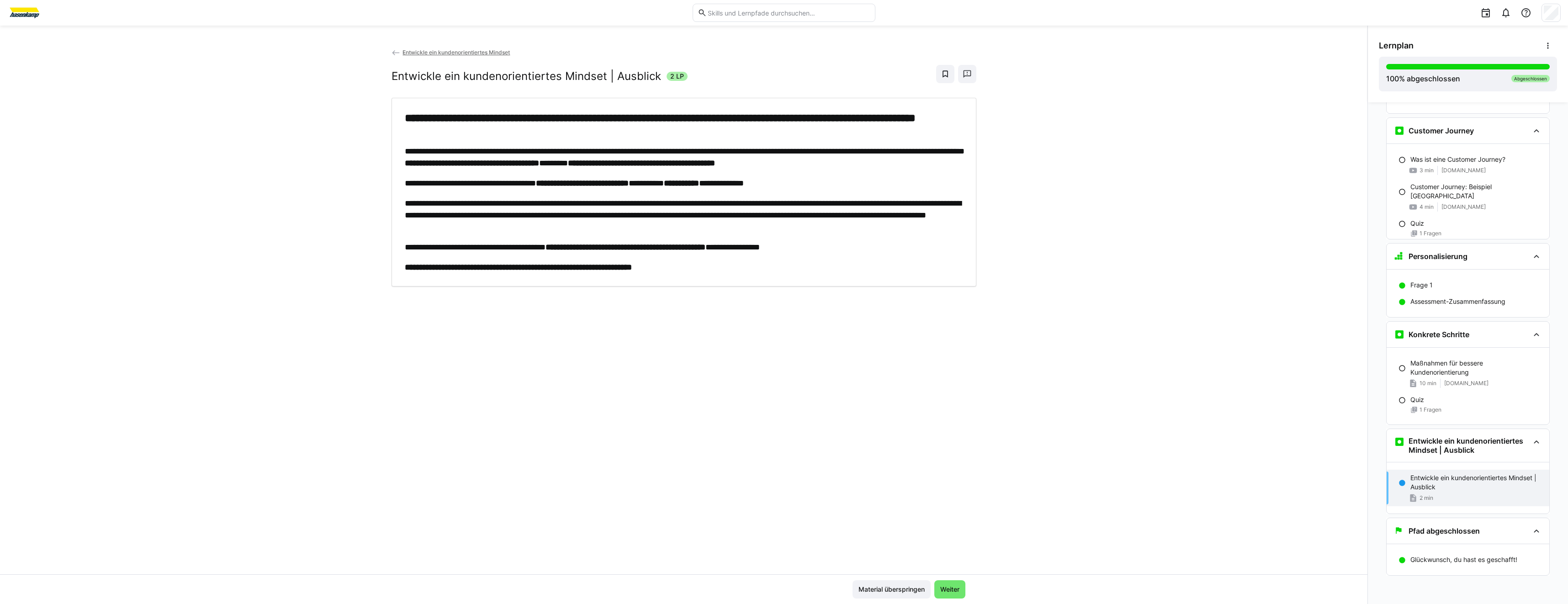
click at [36, 15] on img at bounding box center [24, 13] width 34 height 15
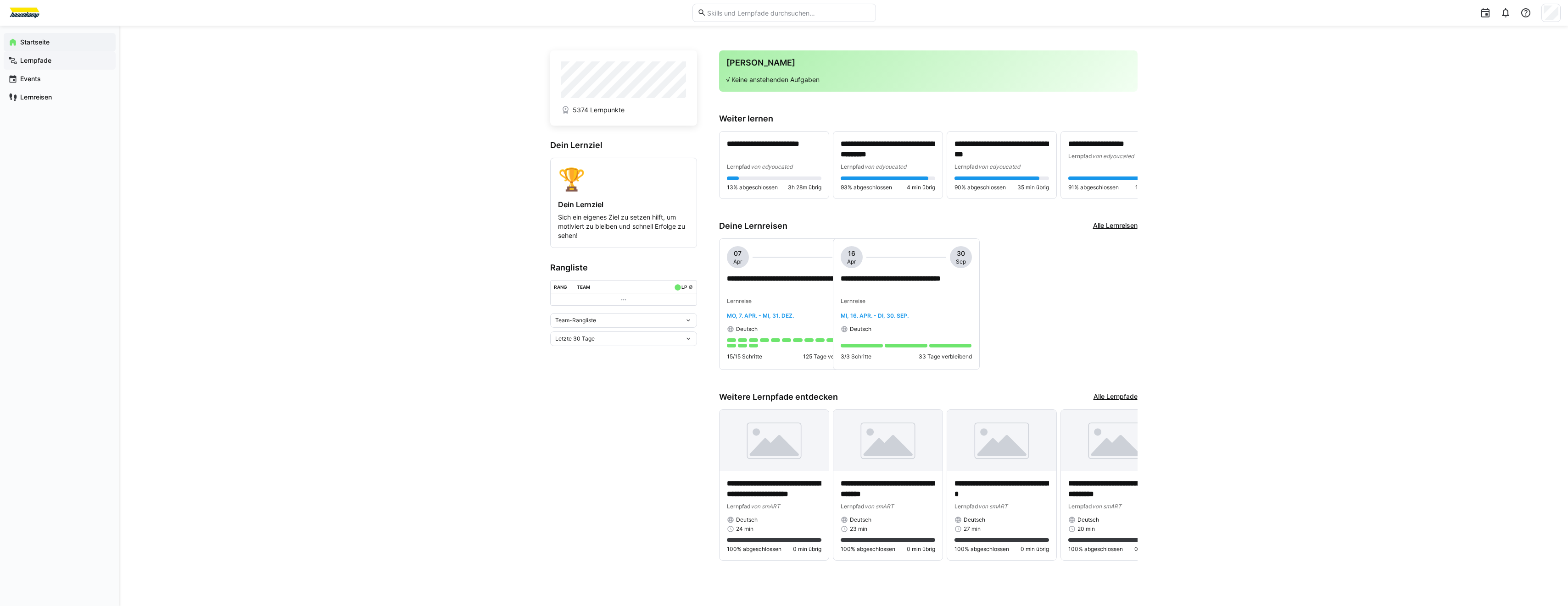
click at [56, 63] on span "Lernpfade" at bounding box center [65, 60] width 92 height 9
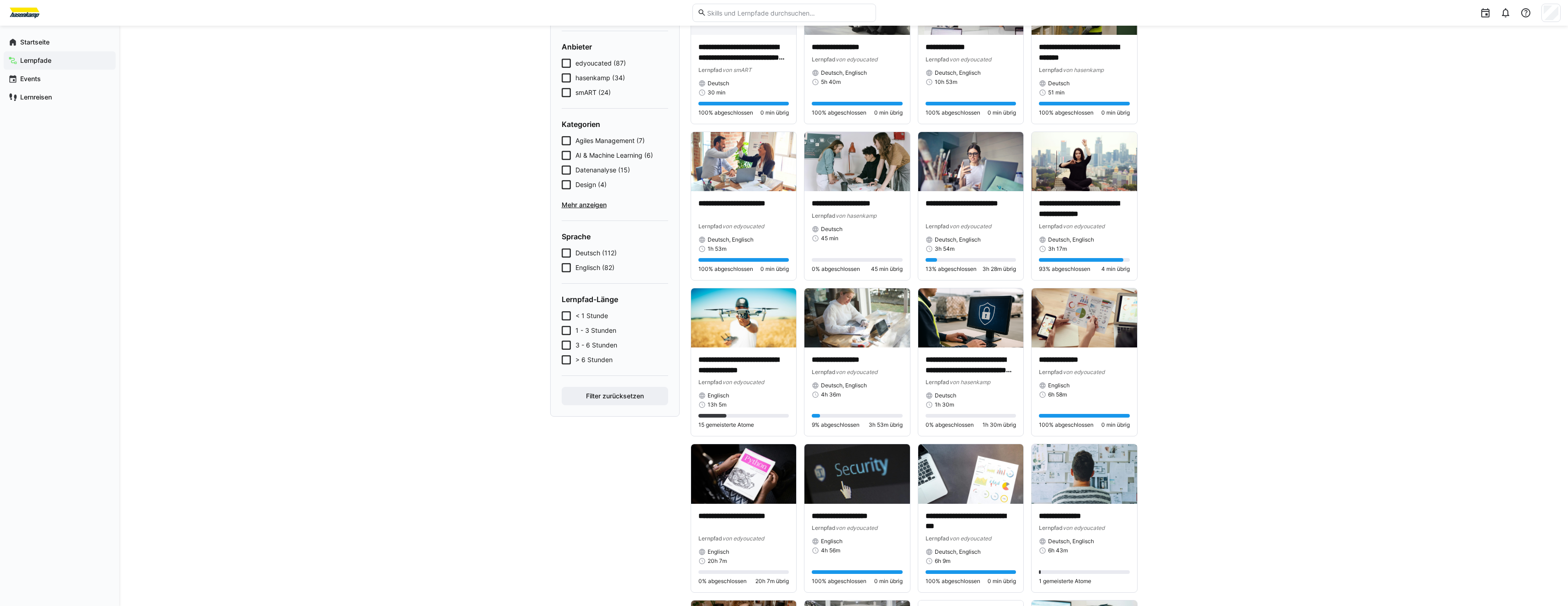
scroll to position [137, 0]
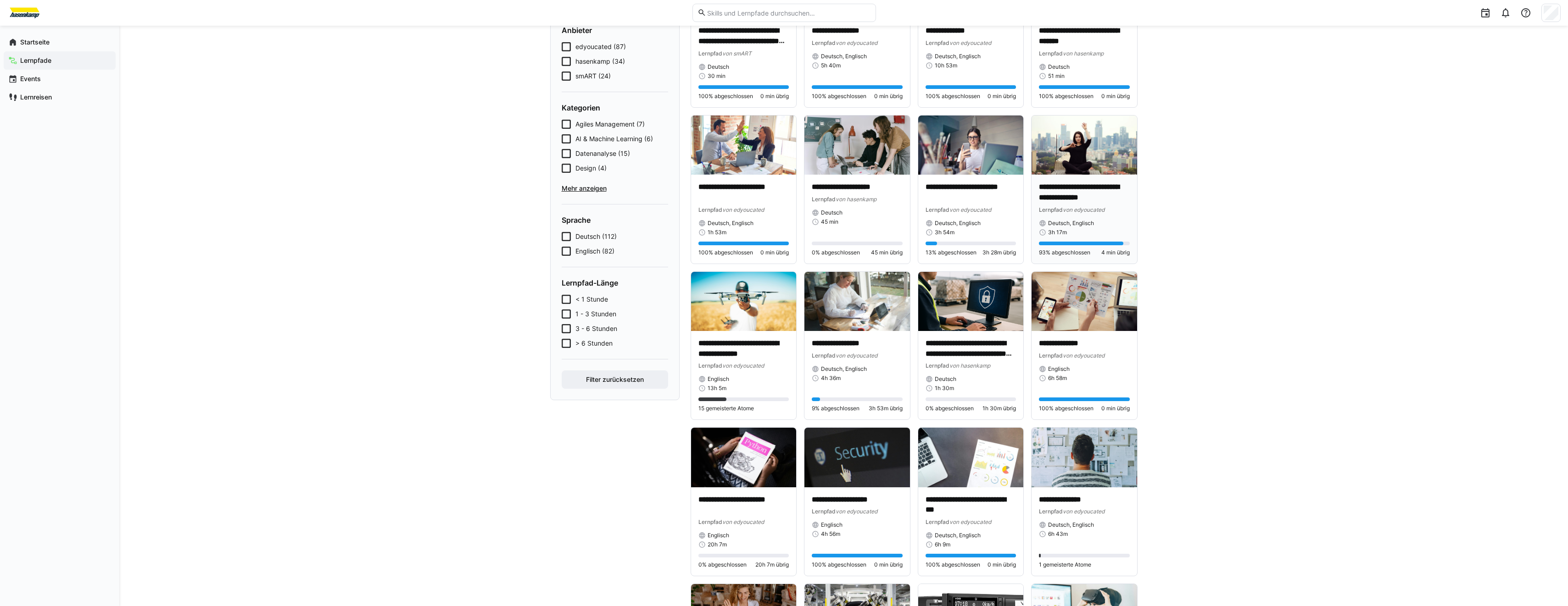
click at [1103, 152] on img at bounding box center [1084, 145] width 106 height 59
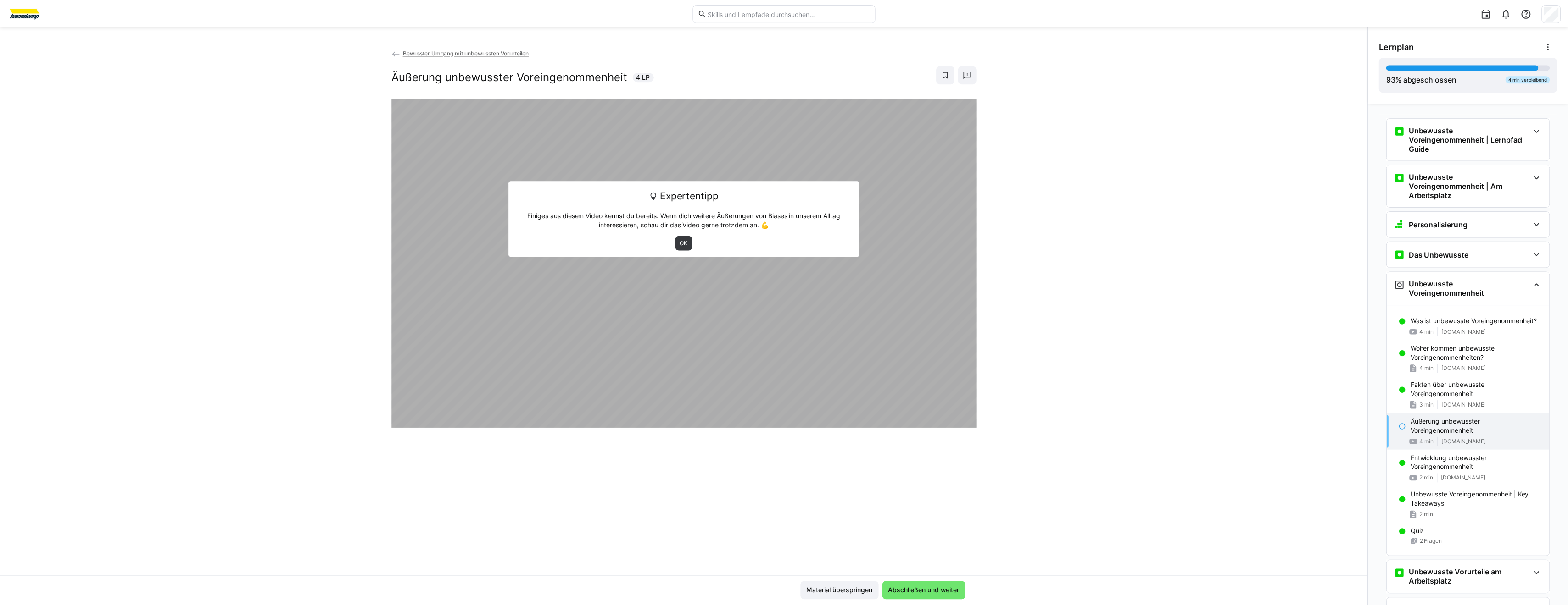
scroll to position [169, 0]
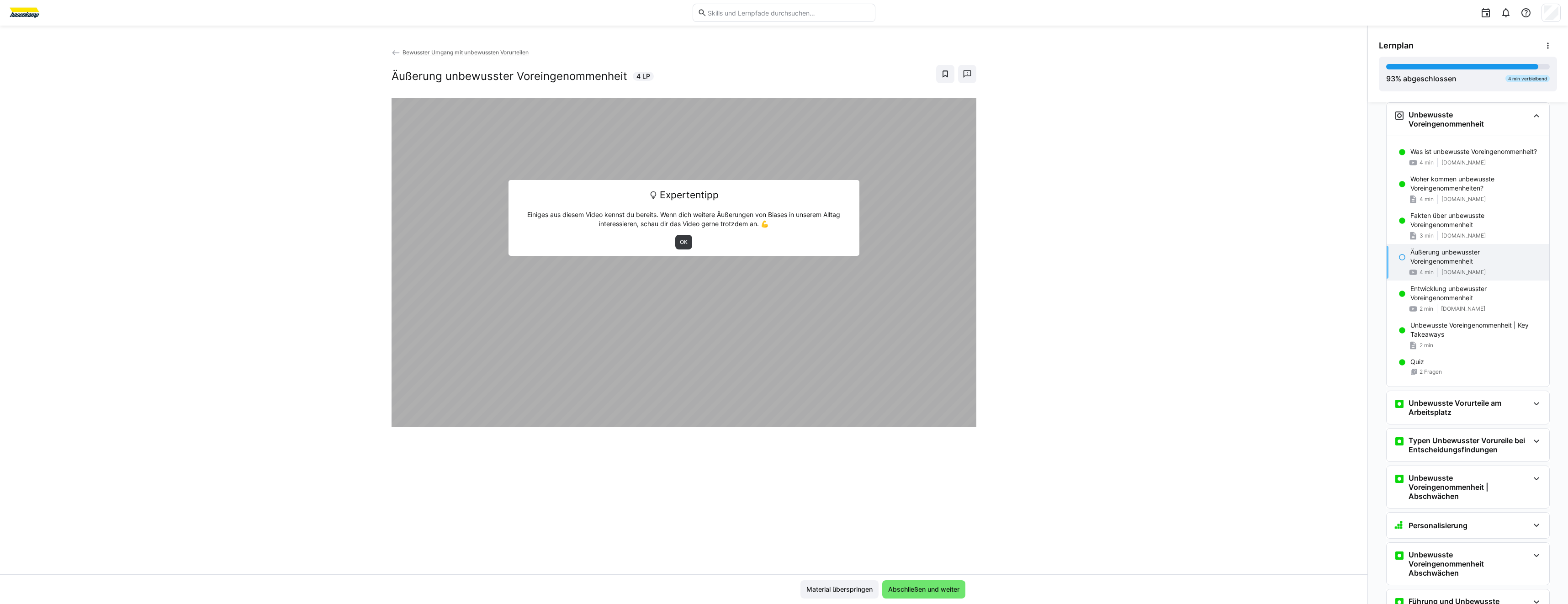
click at [36, 19] on img at bounding box center [24, 13] width 34 height 15
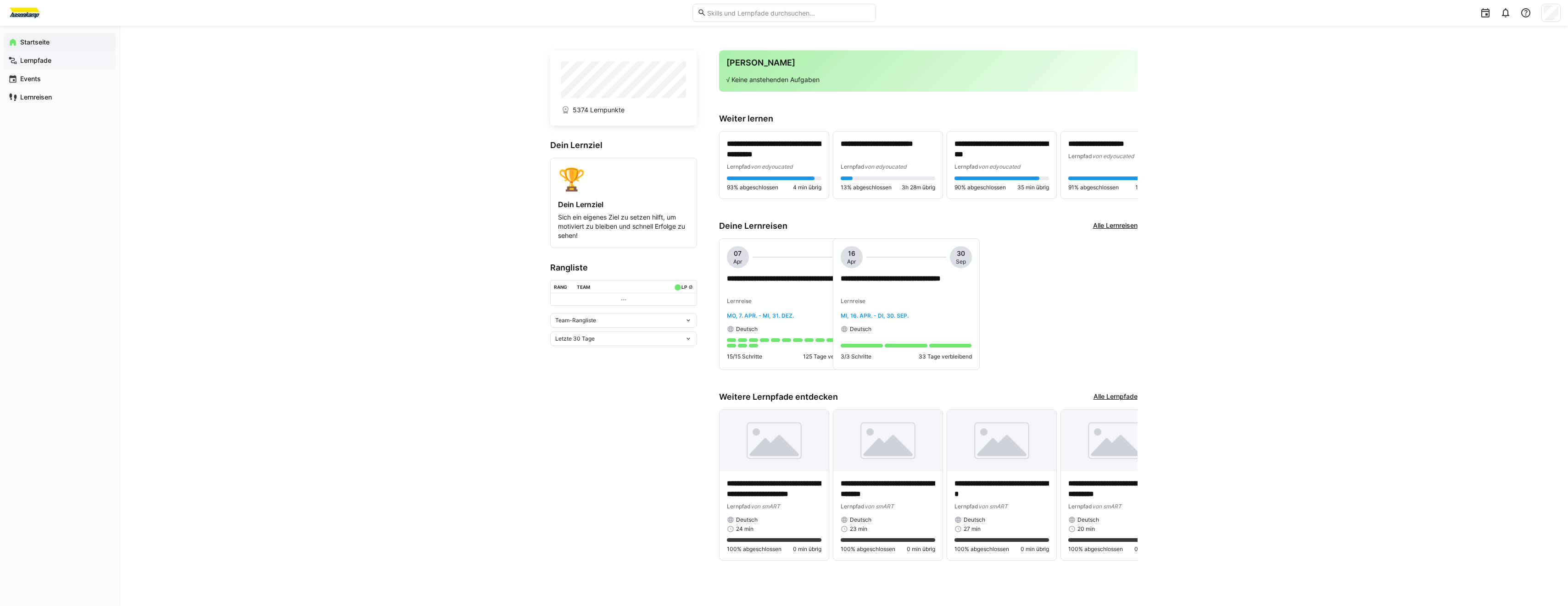
click at [0, 0] on app-navigation-label "Lernpfade" at bounding box center [0, 0] width 0 height 0
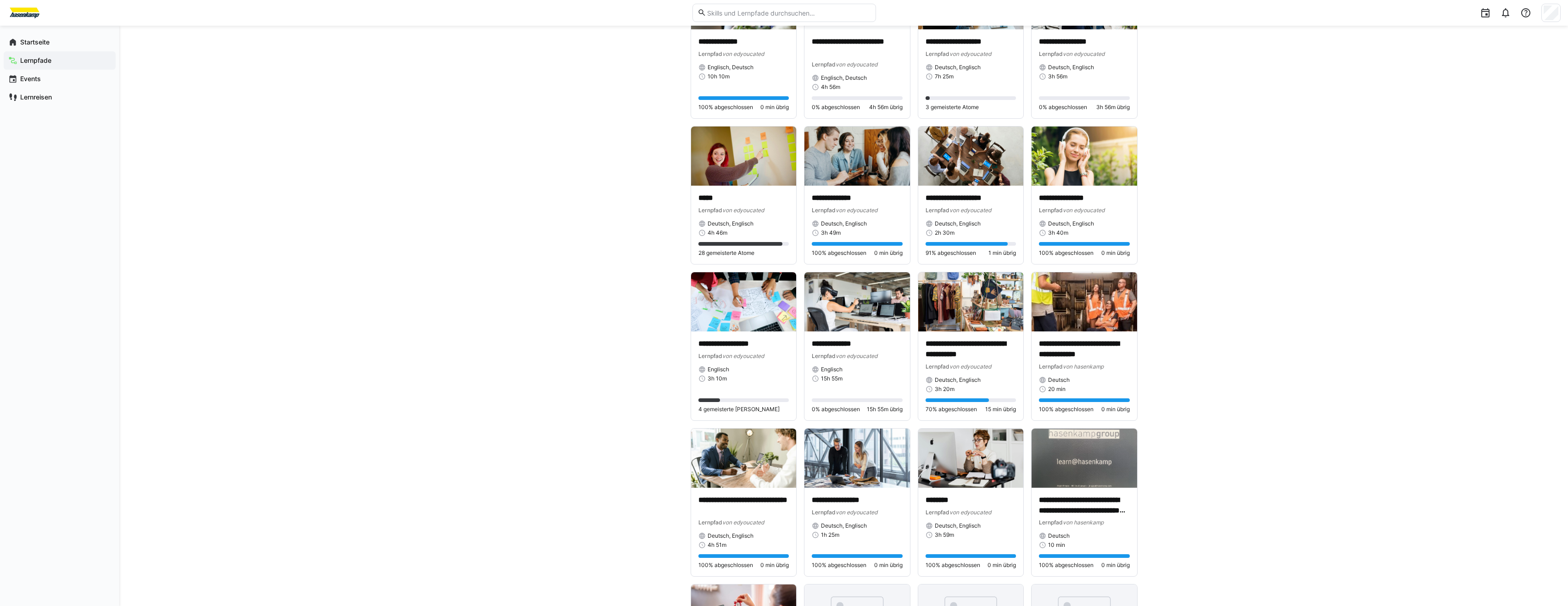
scroll to position [2398, 0]
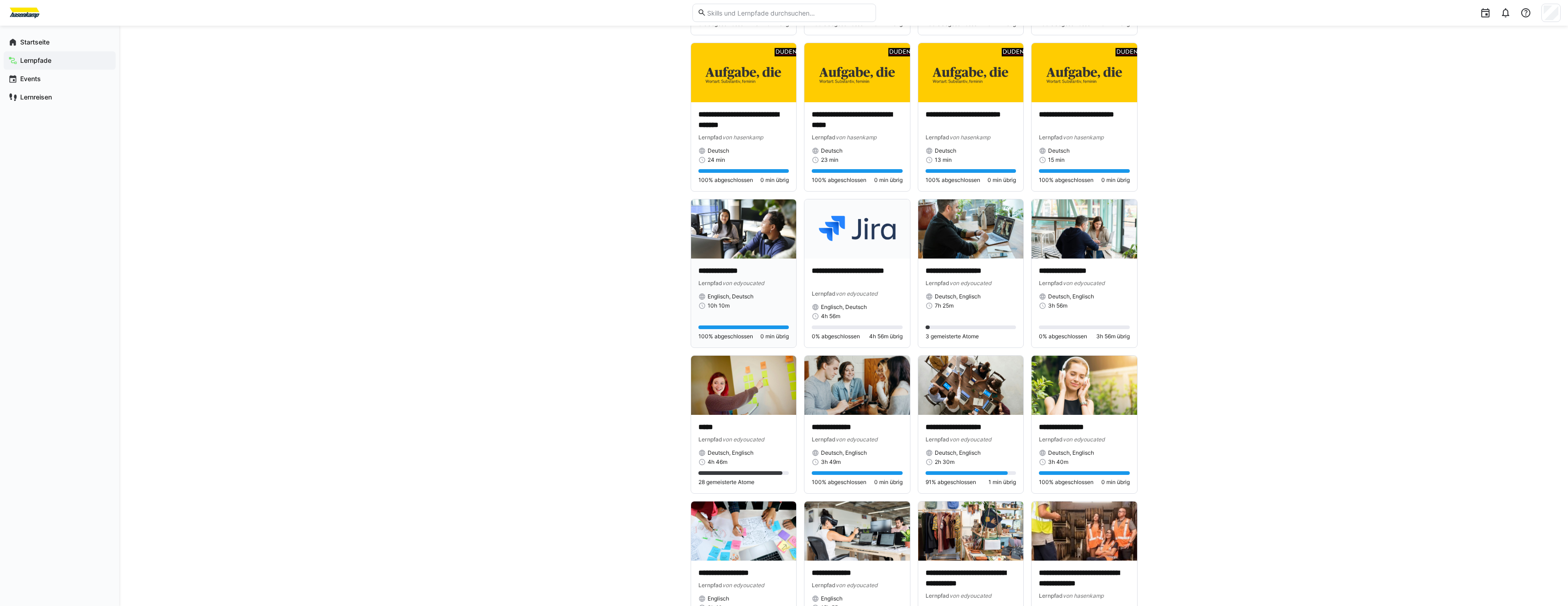
click at [694, 243] on img at bounding box center [743, 229] width 106 height 59
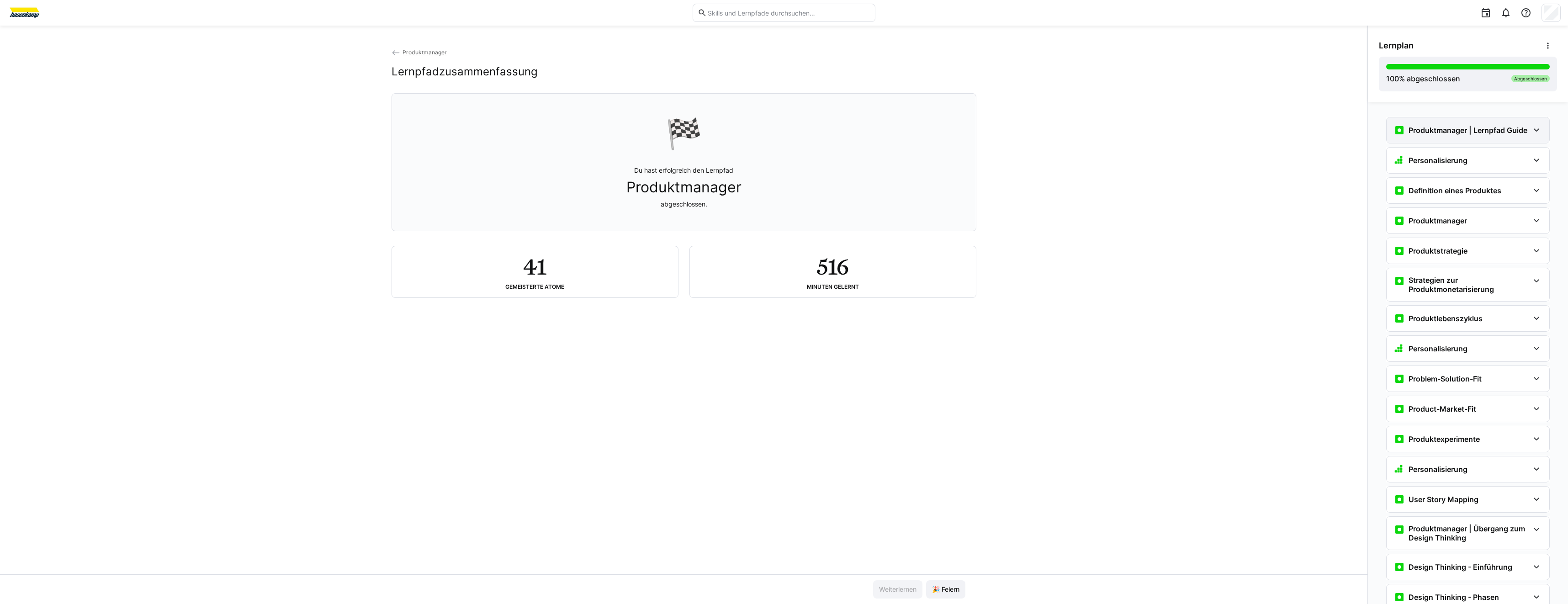
click at [1475, 133] on h3 "Produktmanager | Lernpfad Guide" at bounding box center [1468, 130] width 119 height 9
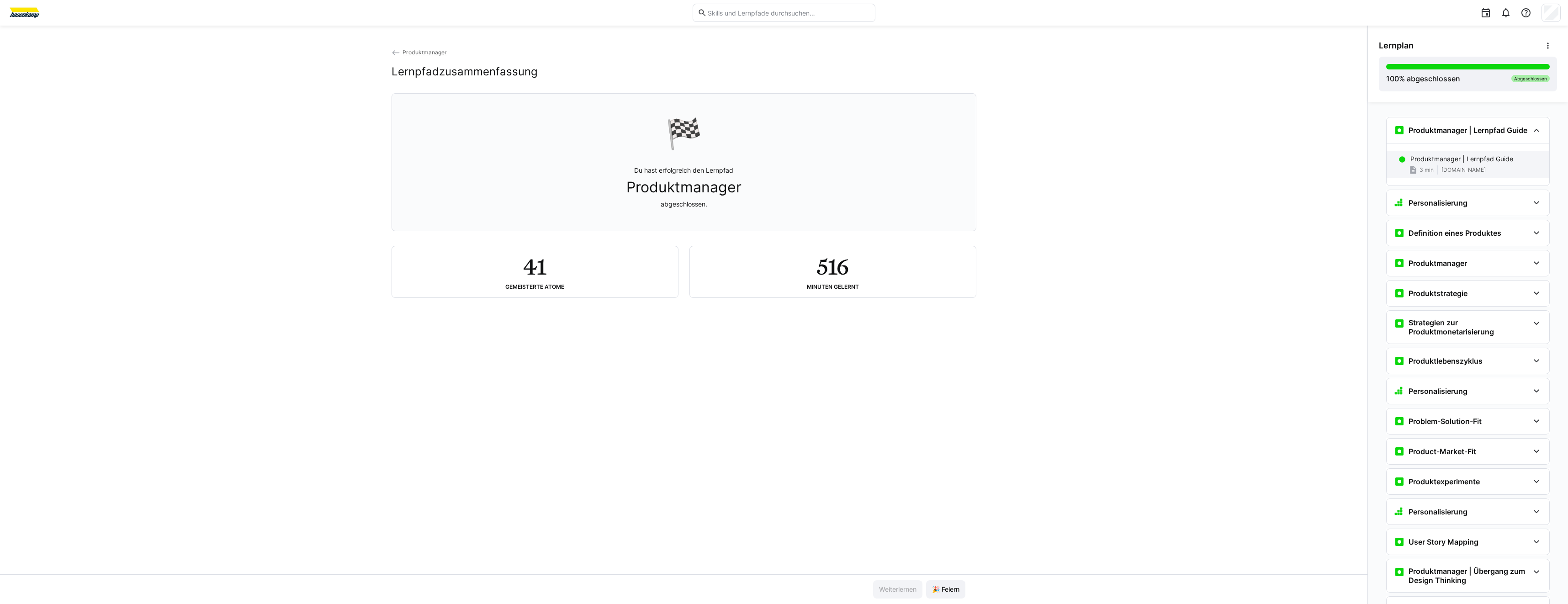
click at [1468, 167] on span "[DOMAIN_NAME]" at bounding box center [1463, 170] width 44 height 7
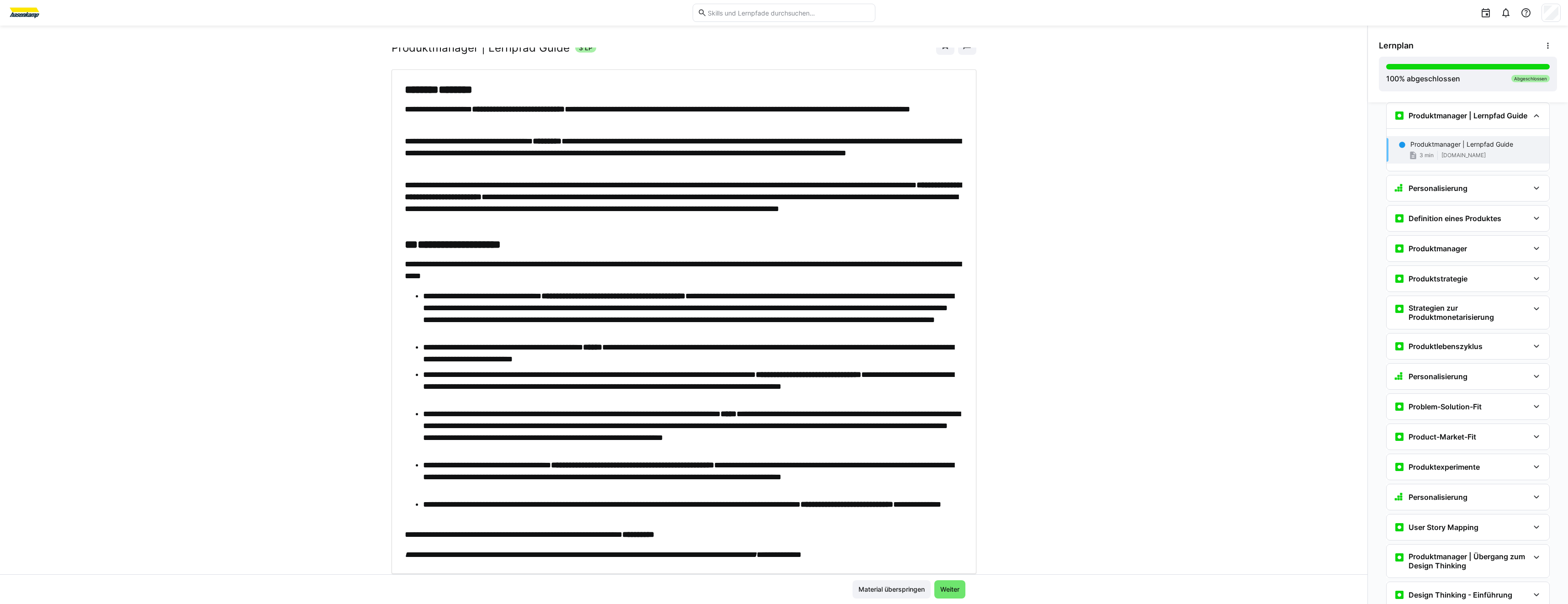
scroll to position [57, 0]
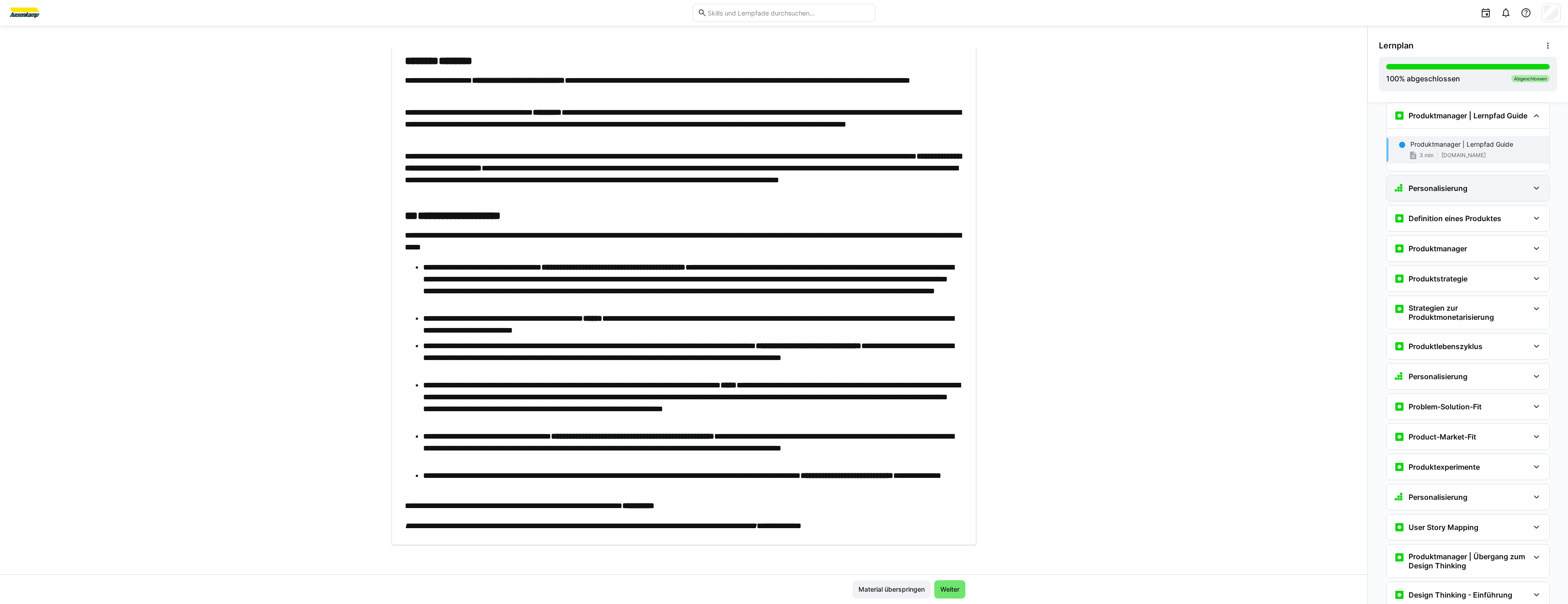
click at [1450, 188] on h3 "Personalisierung" at bounding box center [1438, 188] width 59 height 9
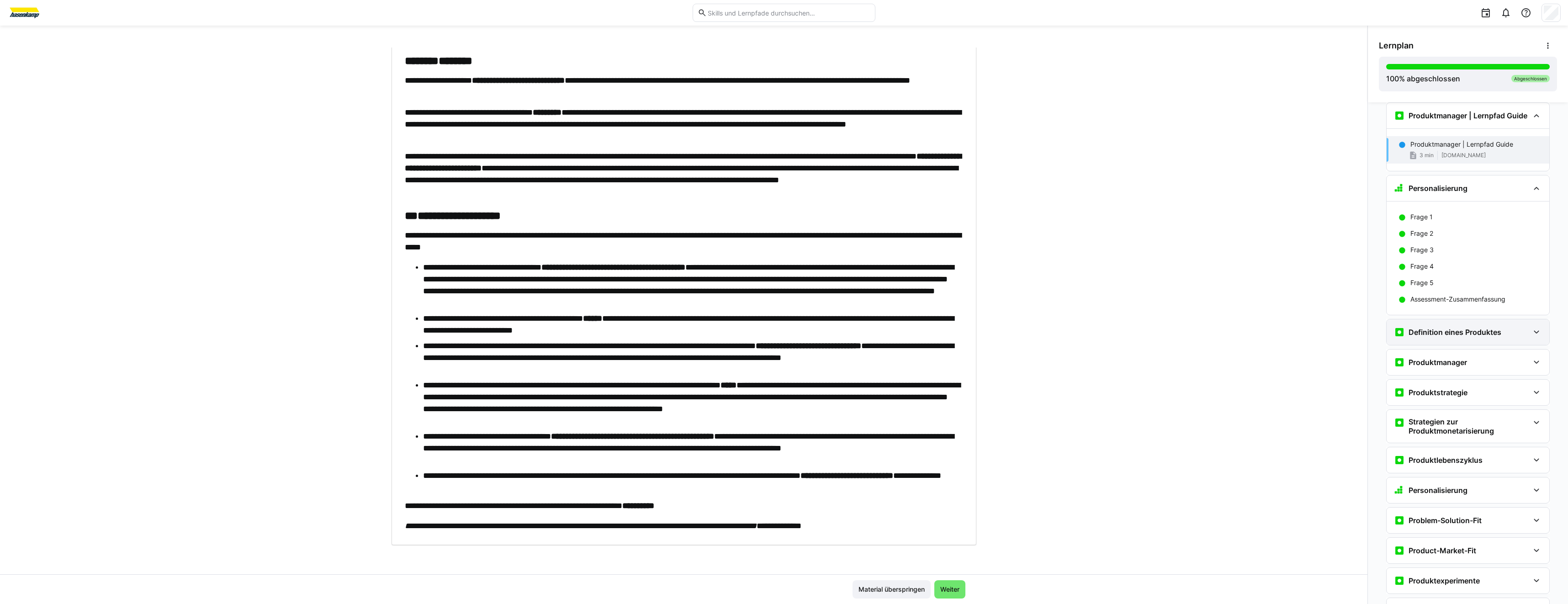
click at [1430, 326] on div "Definition eines Produktes" at bounding box center [1468, 332] width 163 height 26
click at [1485, 374] on span "[DOMAIN_NAME]" at bounding box center [1463, 372] width 44 height 7
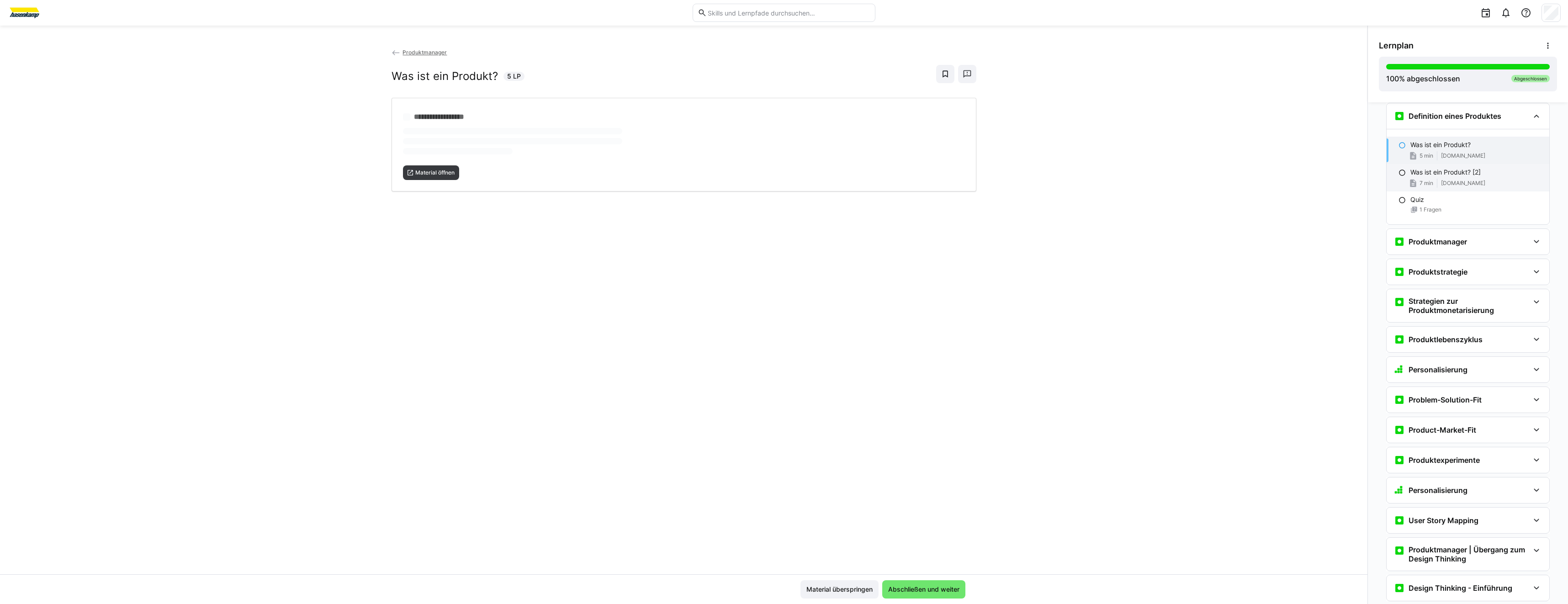
scroll to position [231, 0]
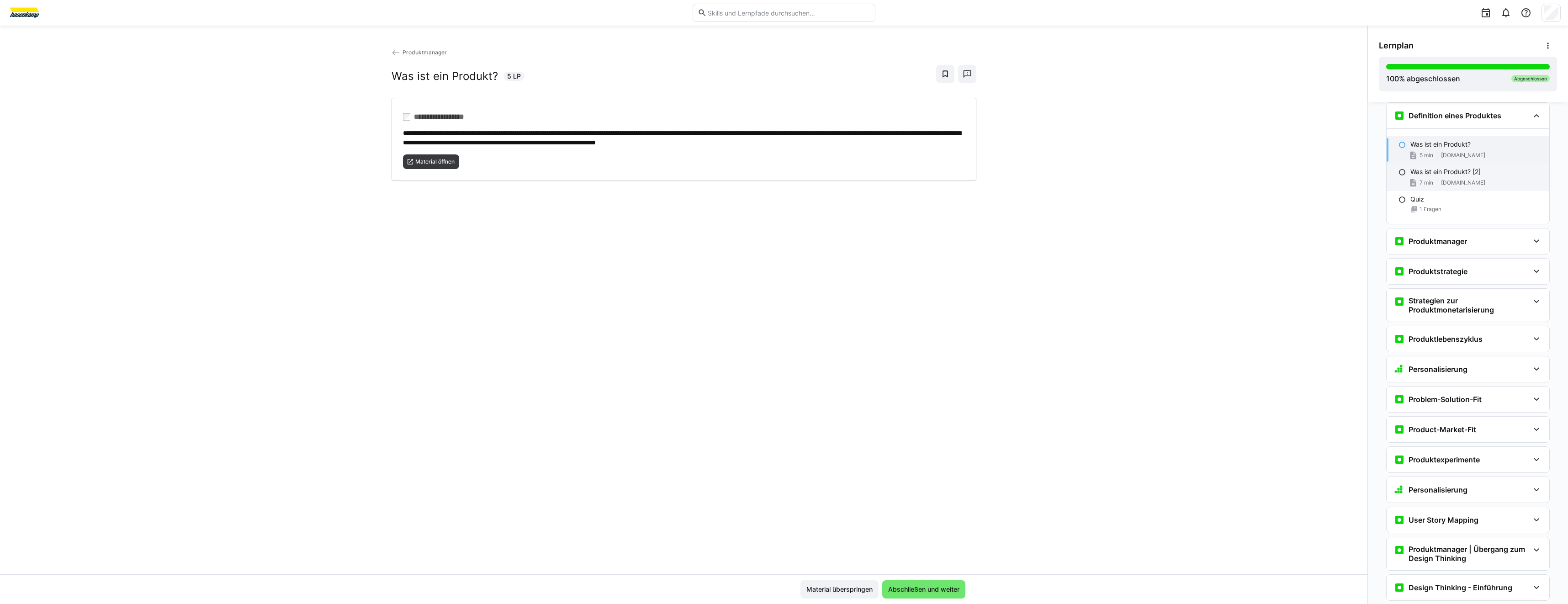
click at [1443, 180] on span "[DOMAIN_NAME]" at bounding box center [1463, 183] width 44 height 7
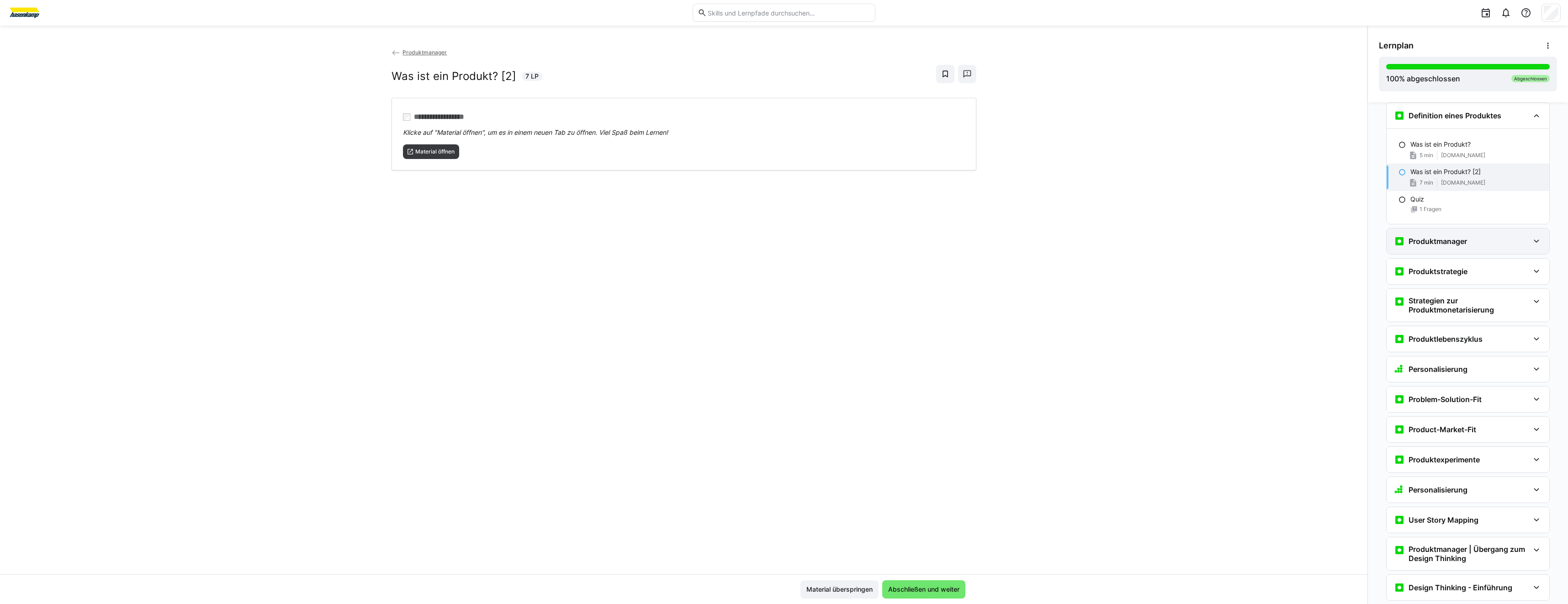
click at [1415, 236] on div "Produktmanager" at bounding box center [1468, 241] width 163 height 26
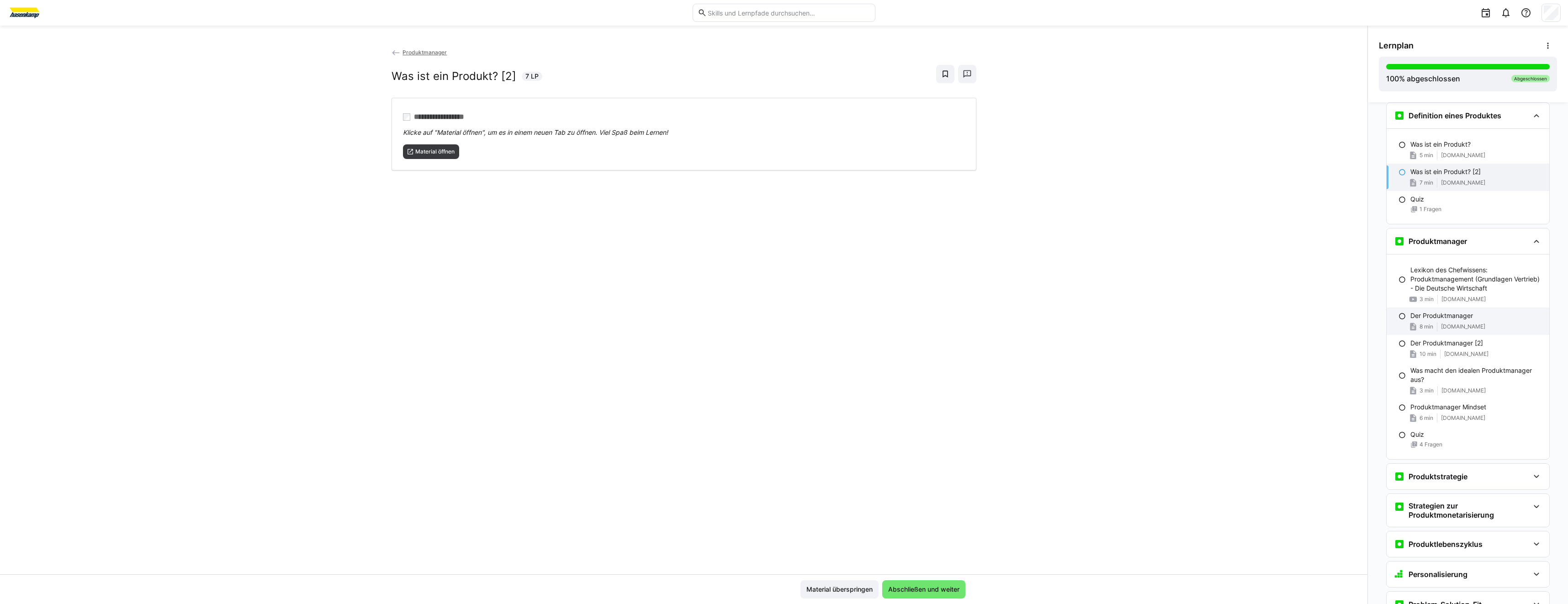
click at [1470, 320] on div "Der Produktmanager 8 min [DOMAIN_NAME]" at bounding box center [1468, 321] width 163 height 27
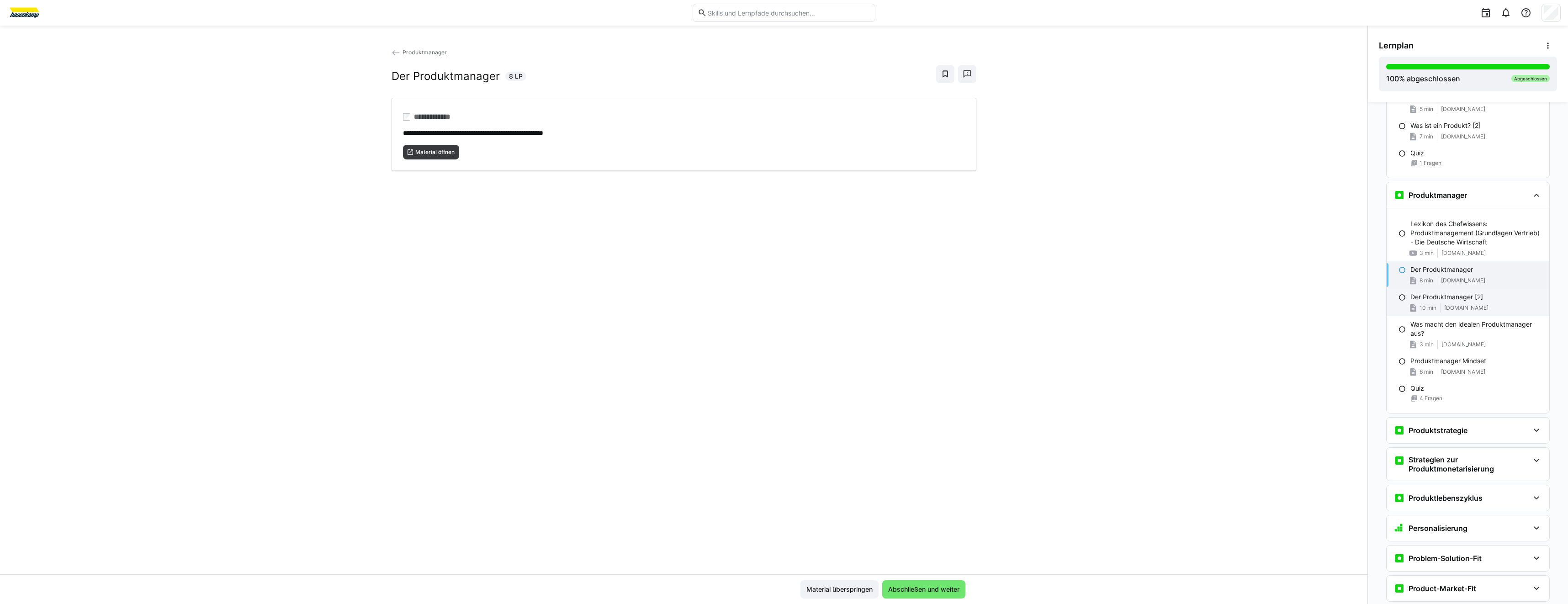
scroll to position [357, 0]
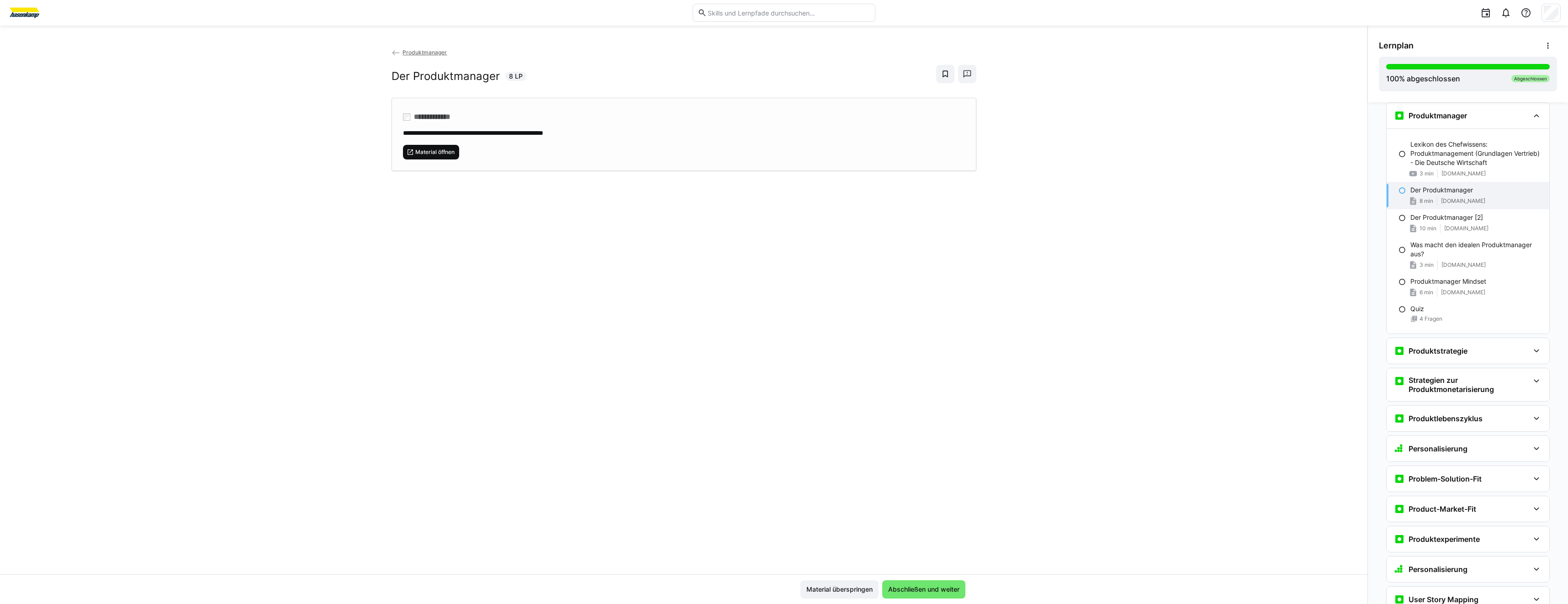
click at [446, 154] on span "Material öffnen" at bounding box center [435, 152] width 41 height 7
click at [1479, 255] on p "Was macht den idealen Produktmanager aus?" at bounding box center [1476, 250] width 131 height 18
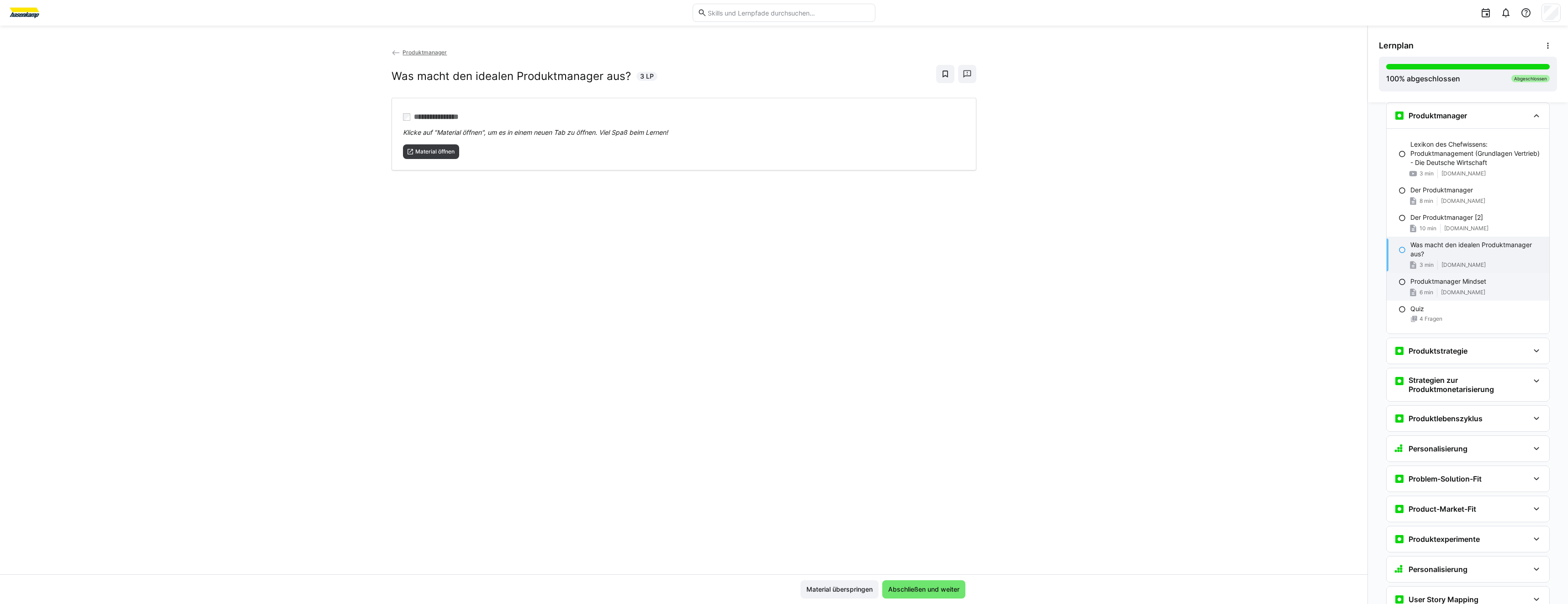
click at [1474, 279] on p "Produktmanager Mindset" at bounding box center [1448, 281] width 76 height 9
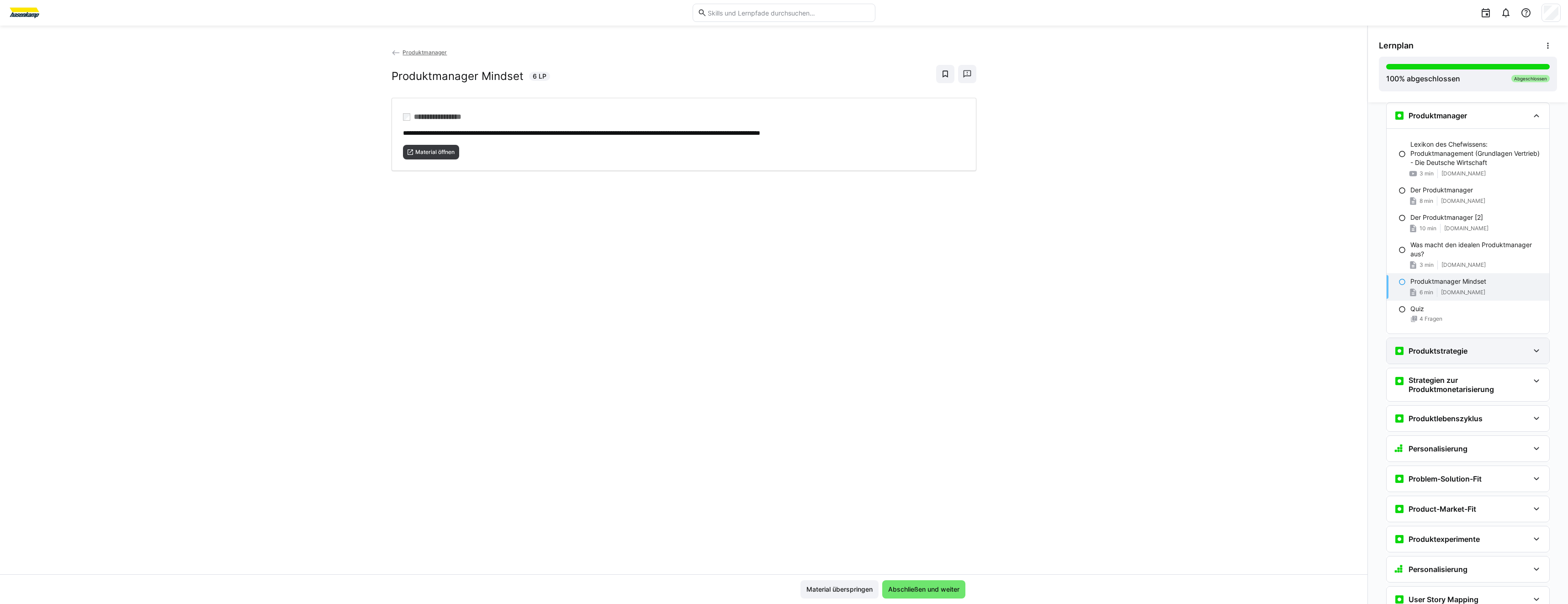
click at [1418, 345] on div "Produktstrategie" at bounding box center [1468, 351] width 163 height 26
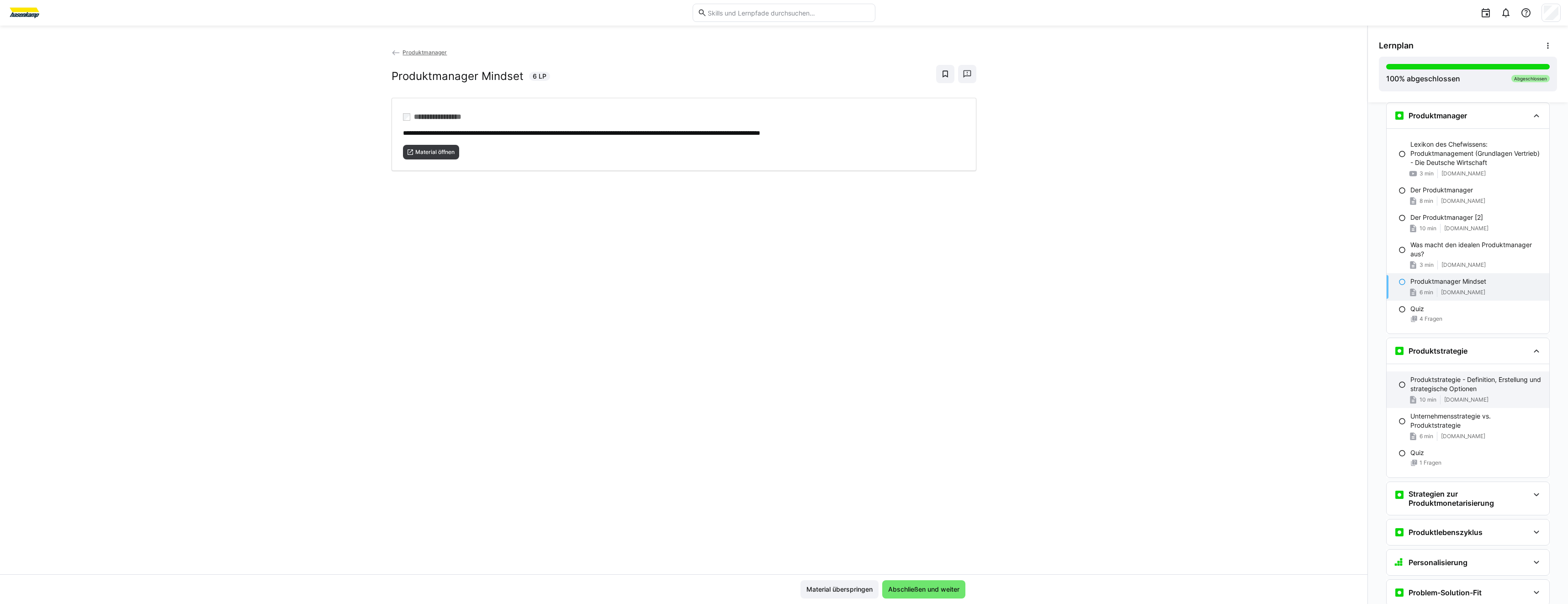
click at [1429, 378] on p "Produktstrategie - Definition, Erstellung und strategische Optionen" at bounding box center [1476, 384] width 131 height 18
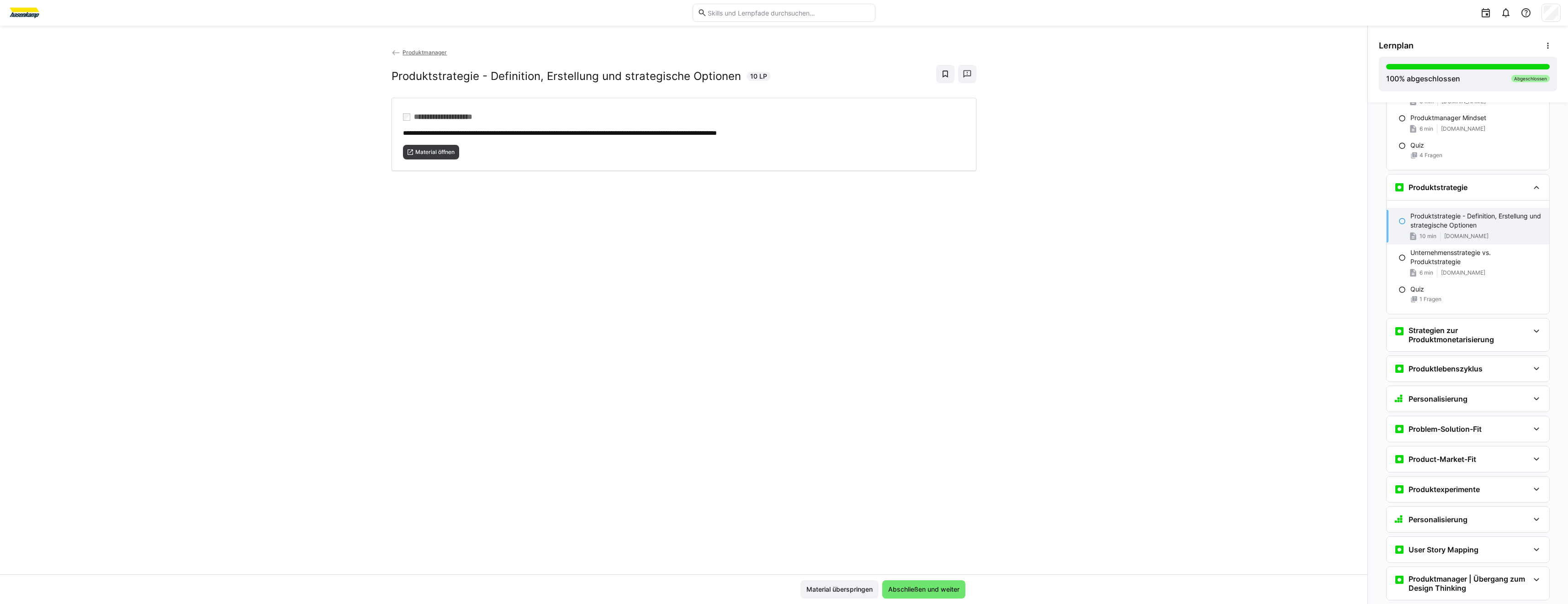
scroll to position [592, 0]
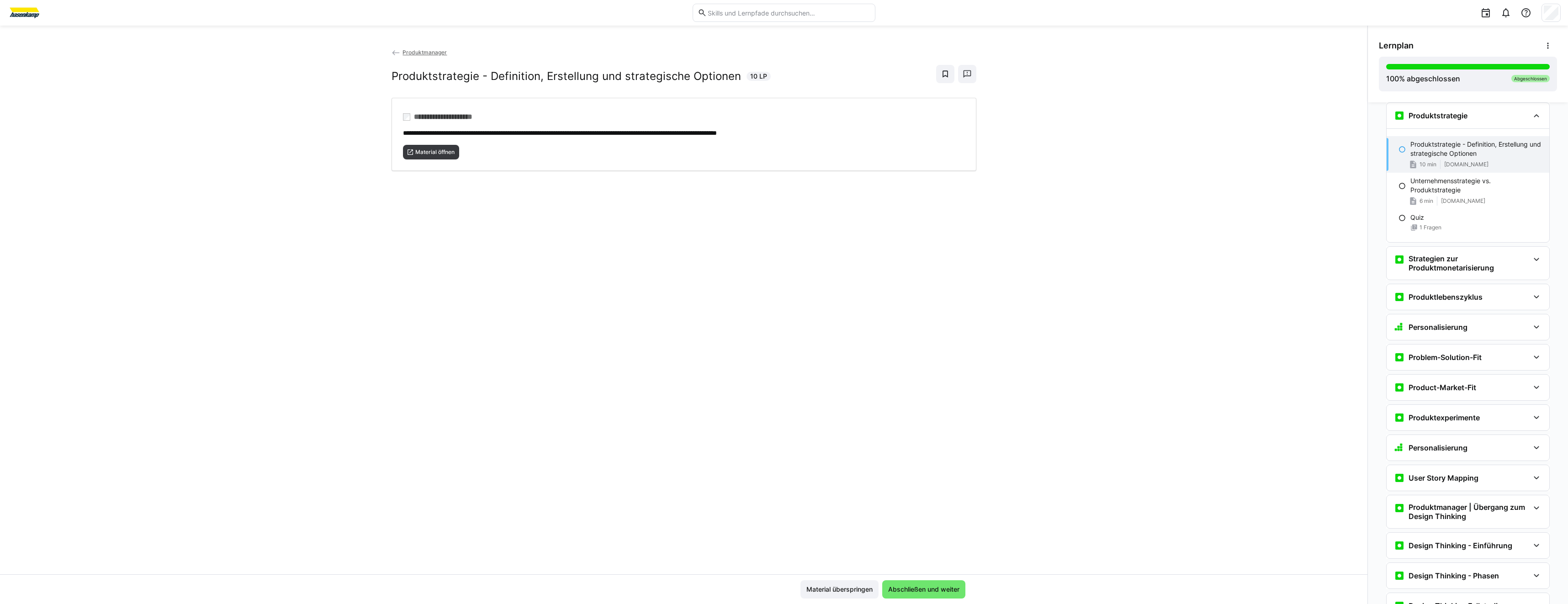
click at [1334, 362] on div "**********" at bounding box center [684, 311] width 1367 height 527
click at [1471, 206] on div "Unternehmensstrategie vs. Produktstrategie 6 min [DOMAIN_NAME]" at bounding box center [1468, 191] width 163 height 37
click at [432, 153] on span "Material öffnen" at bounding box center [435, 152] width 41 height 7
